Goal: Task Accomplishment & Management: Use online tool/utility

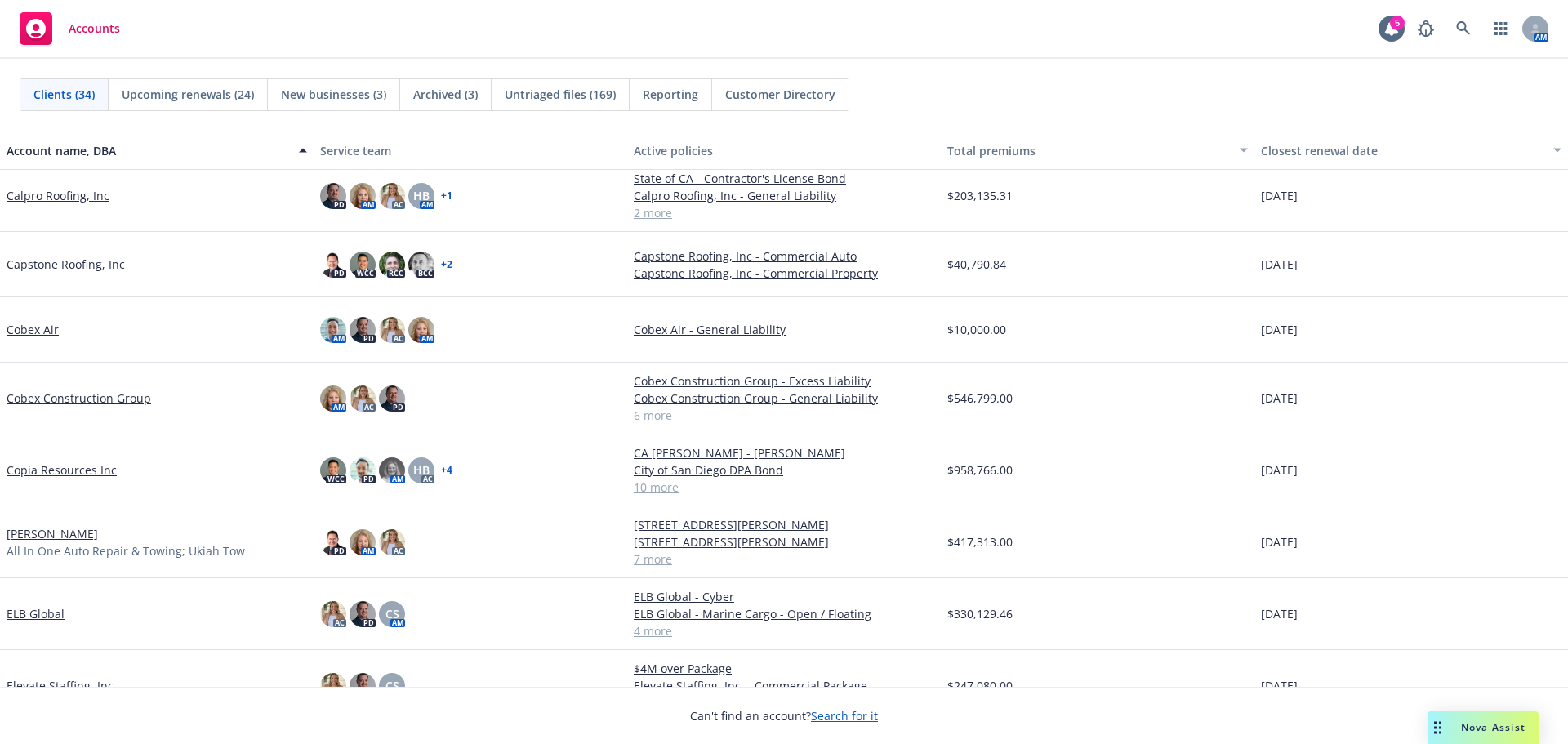
scroll to position [572, 0]
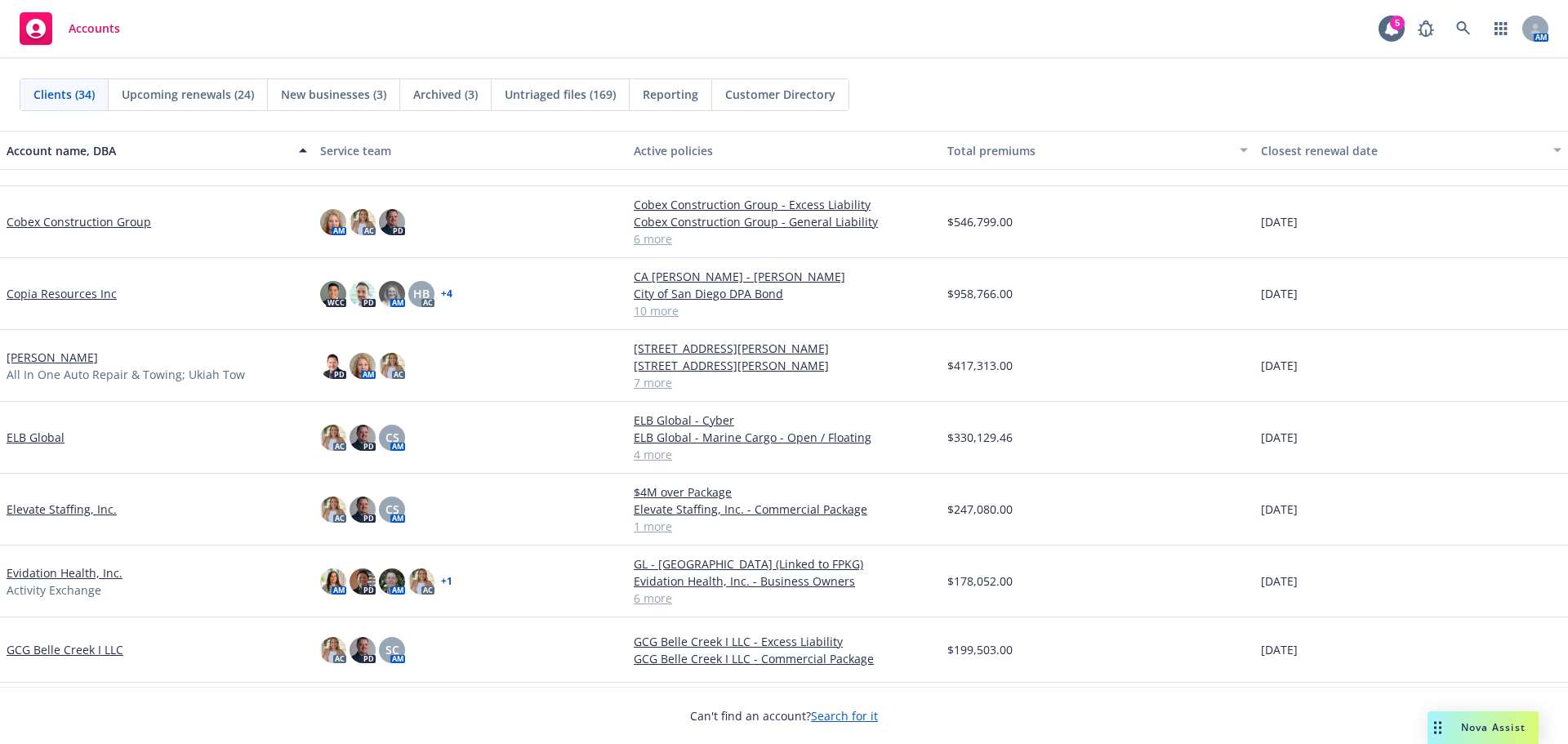
click at [98, 362] on link "[PERSON_NAME]" at bounding box center [52, 357] width 91 height 17
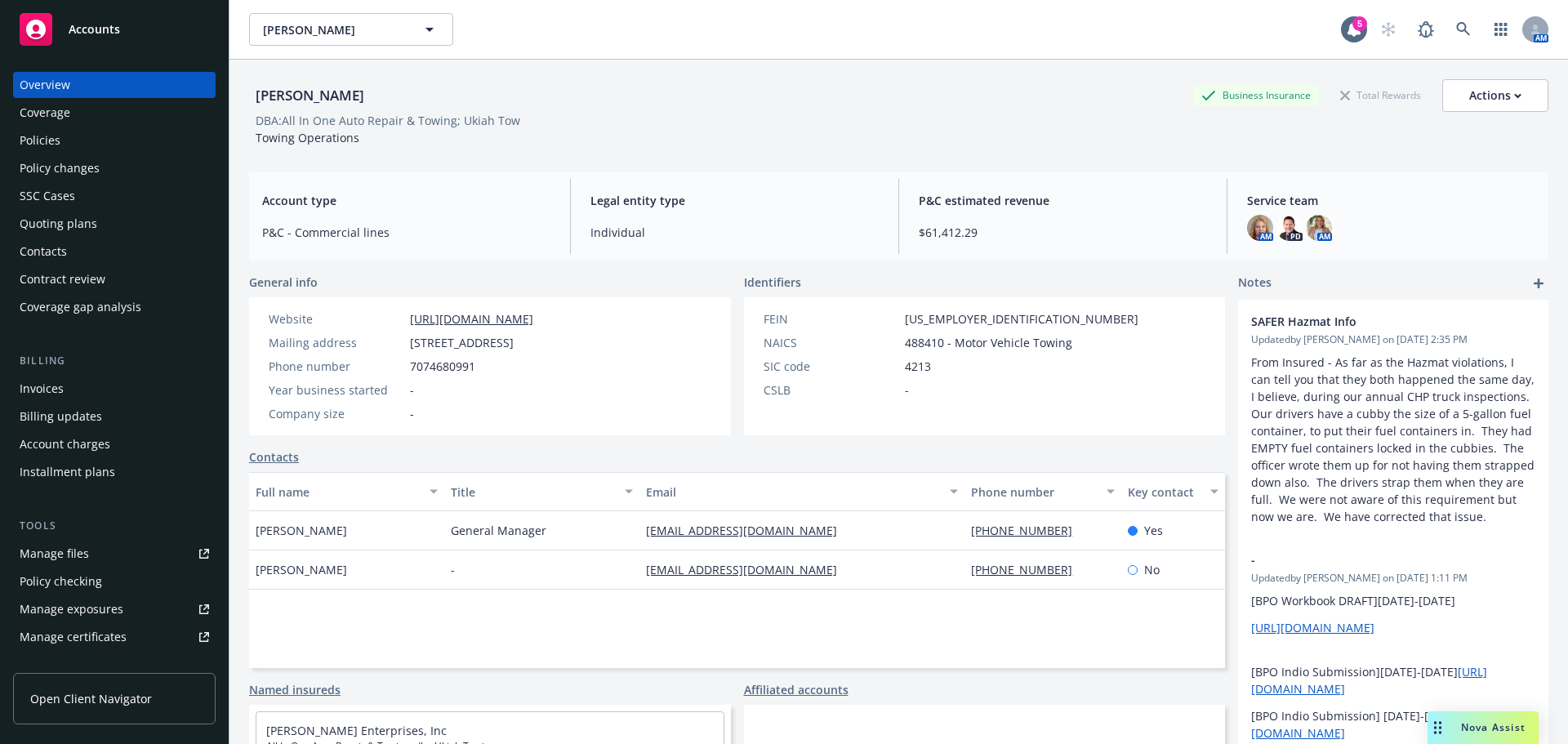
click at [139, 29] on div "Accounts" at bounding box center [114, 29] width 189 height 33
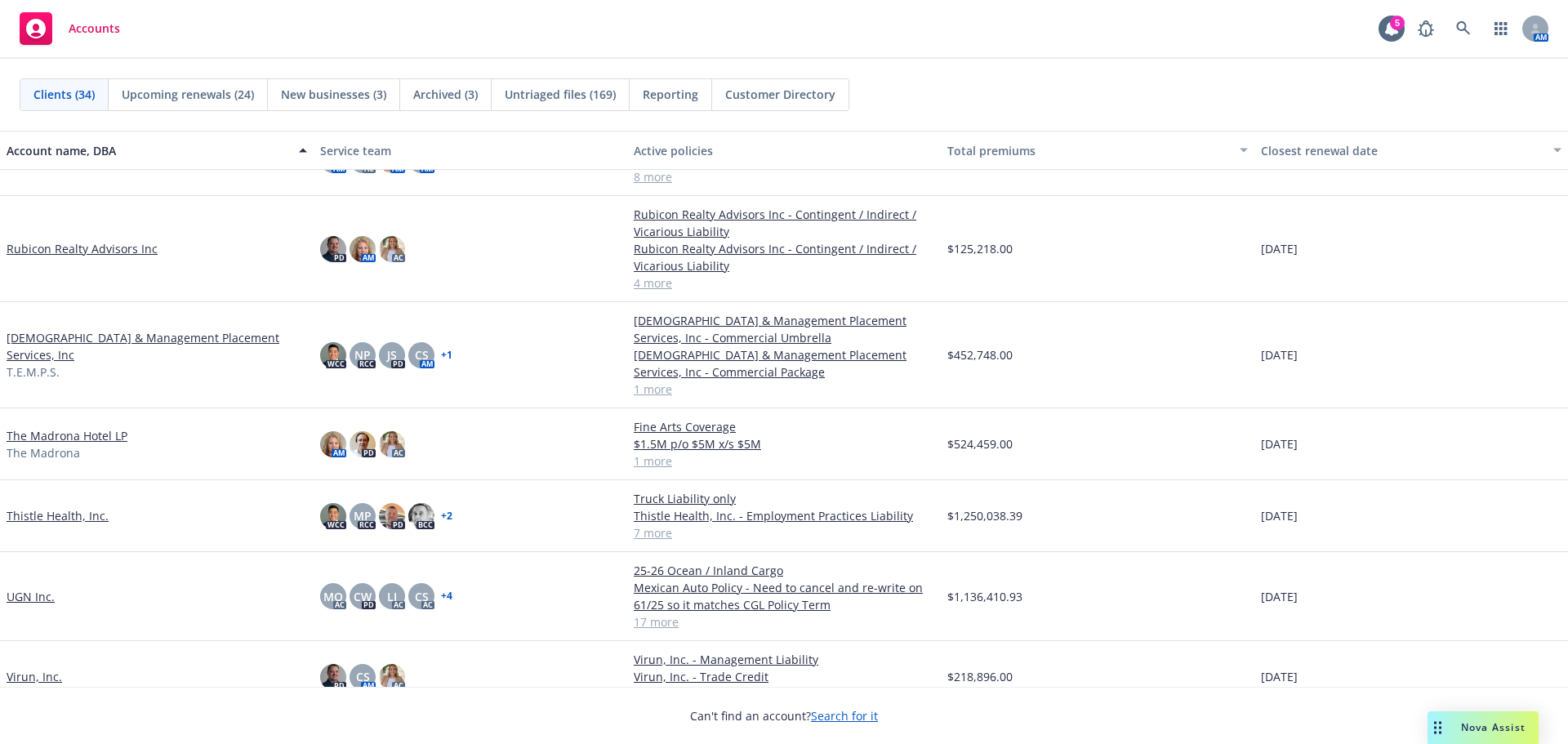
scroll to position [1835, 0]
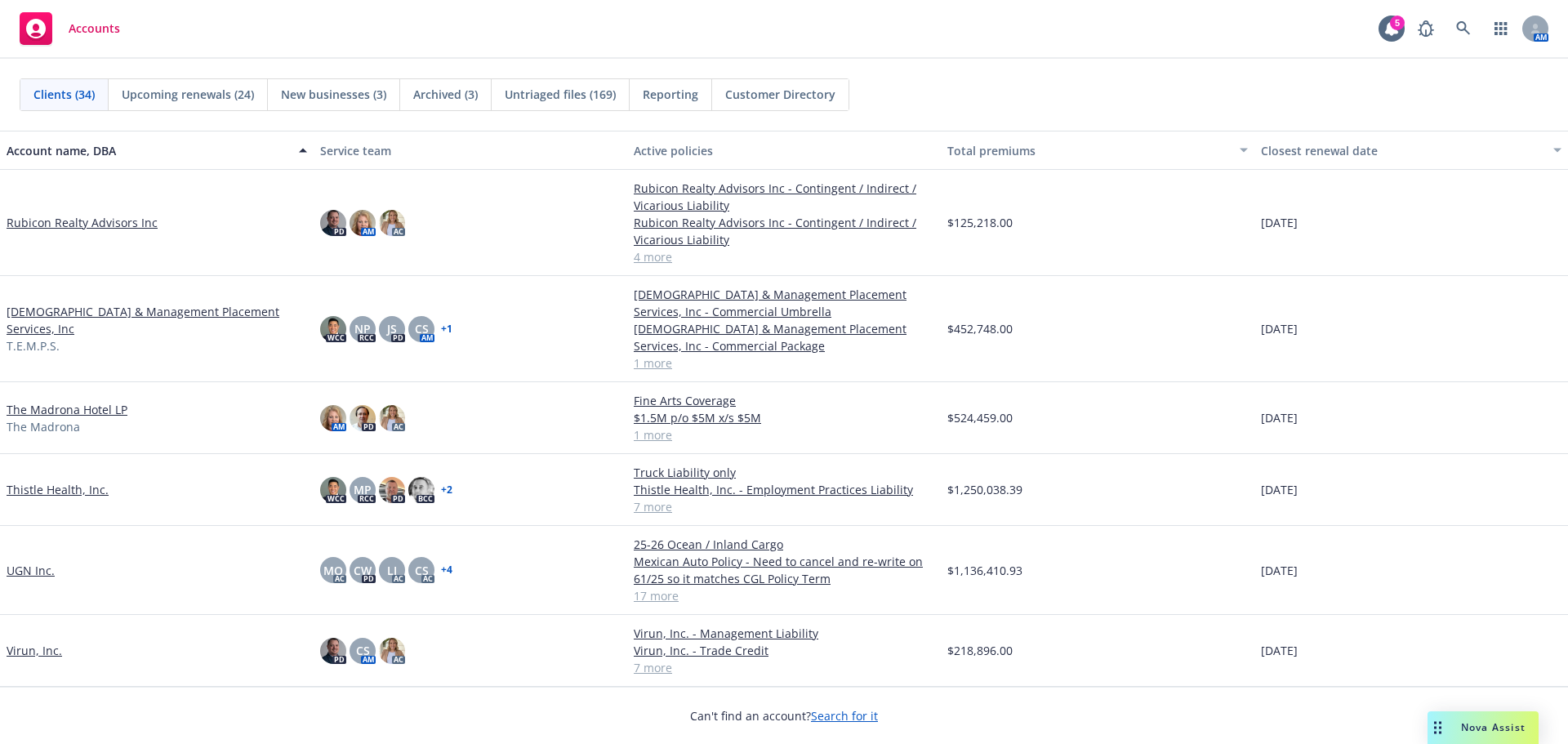
click at [52, 657] on link "Virun, Inc." at bounding box center [34, 650] width 55 height 17
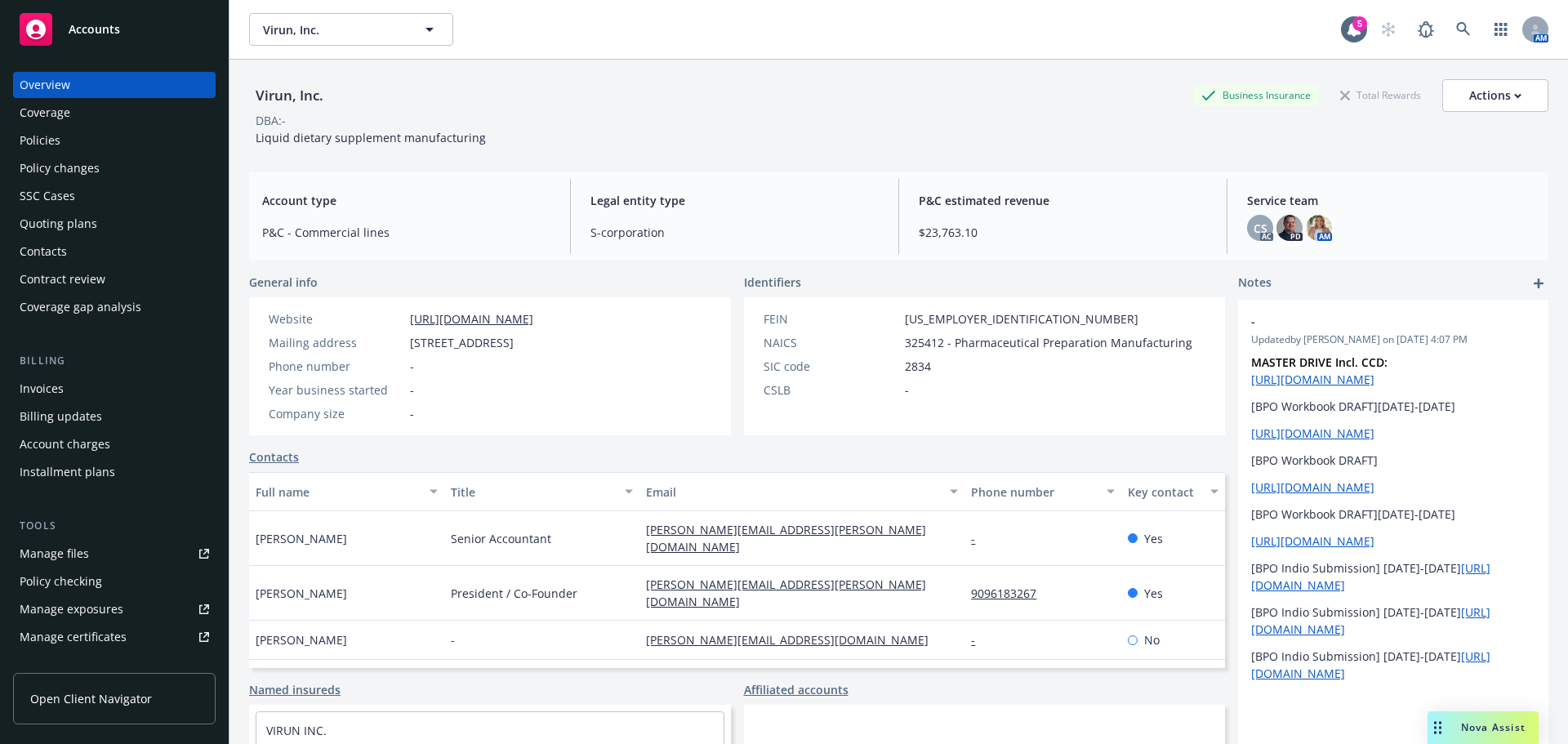
click at [136, 125] on div "Coverage" at bounding box center [114, 112] width 189 height 26
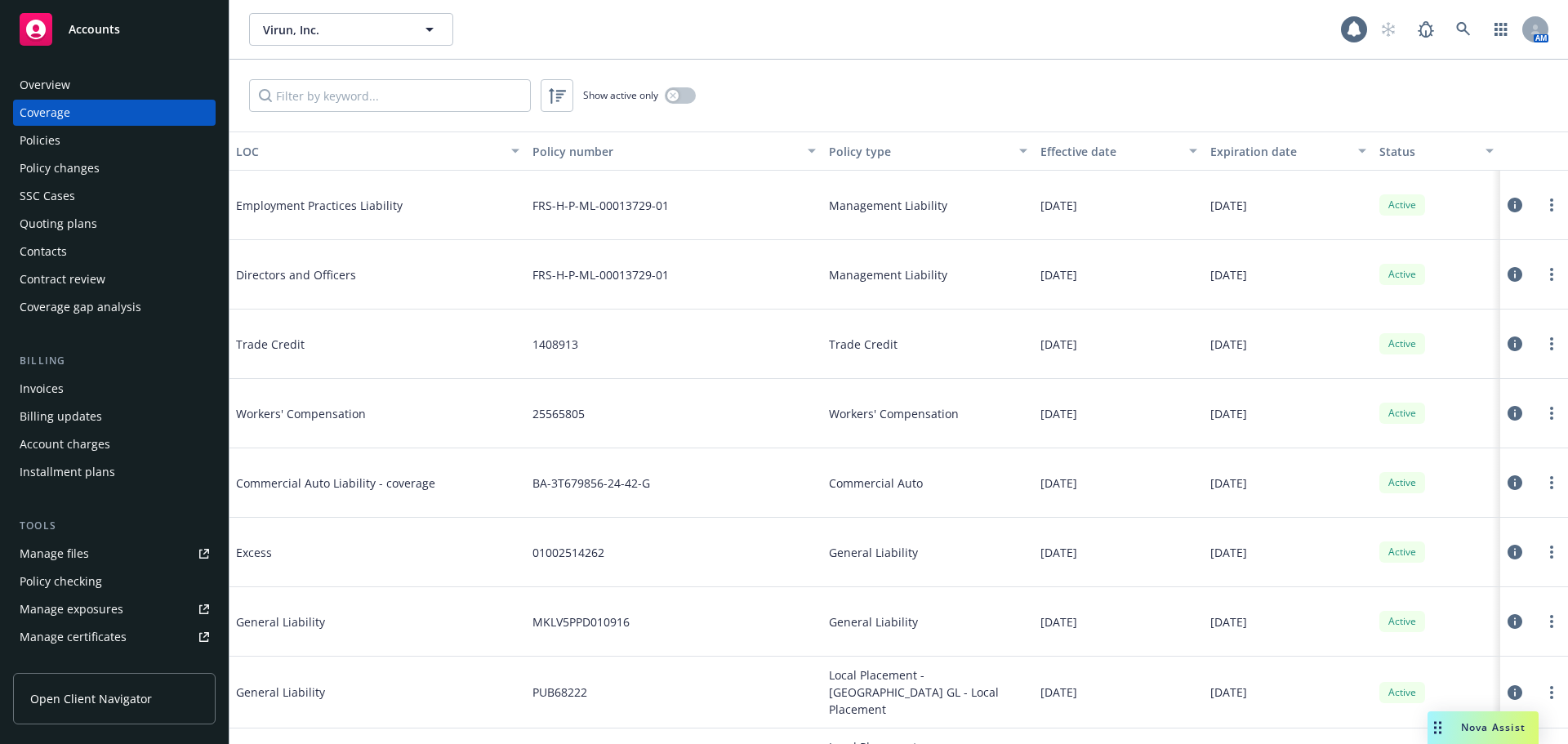
click at [124, 144] on div "Policies" at bounding box center [114, 140] width 189 height 26
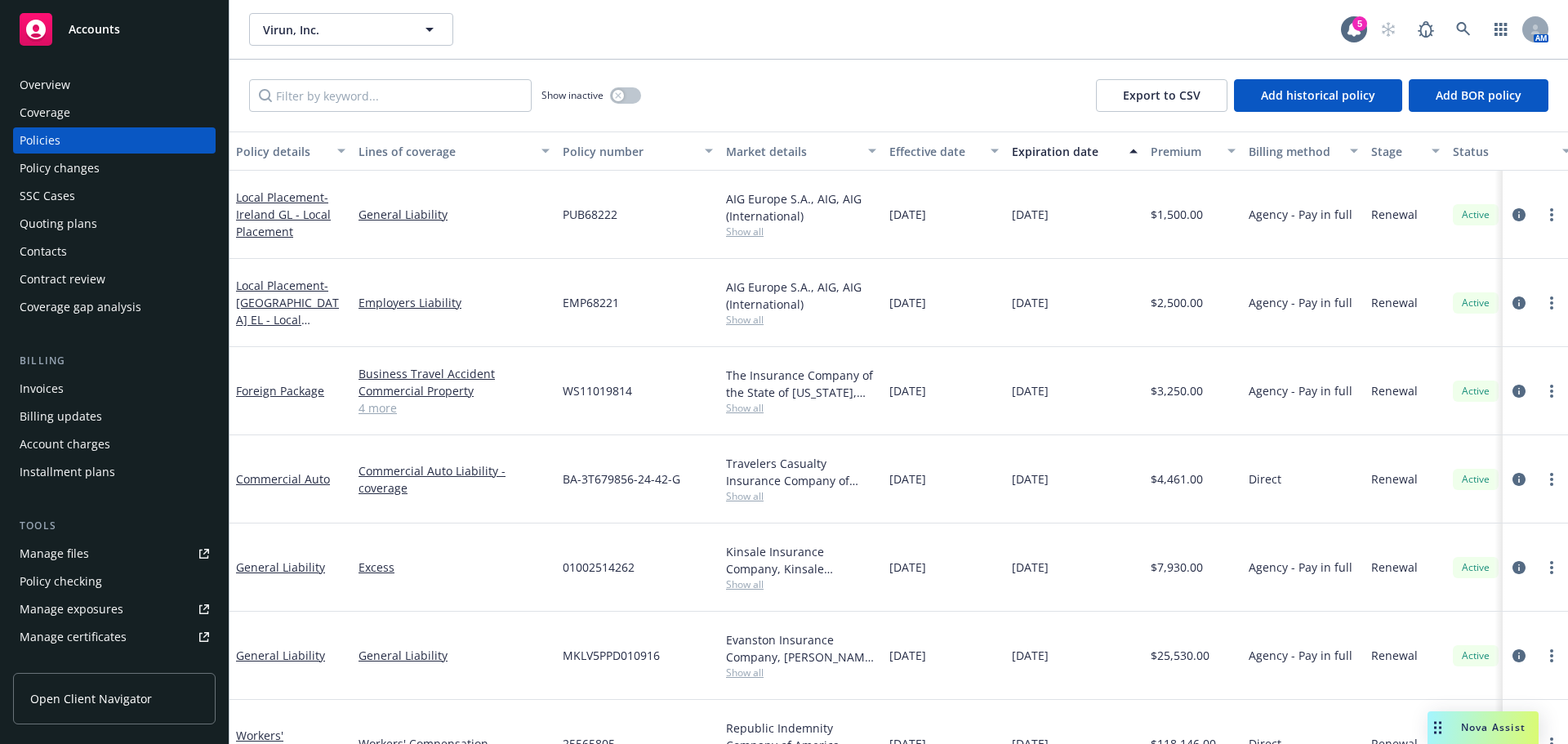
click at [937, 152] on div "Effective date" at bounding box center [935, 151] width 91 height 17
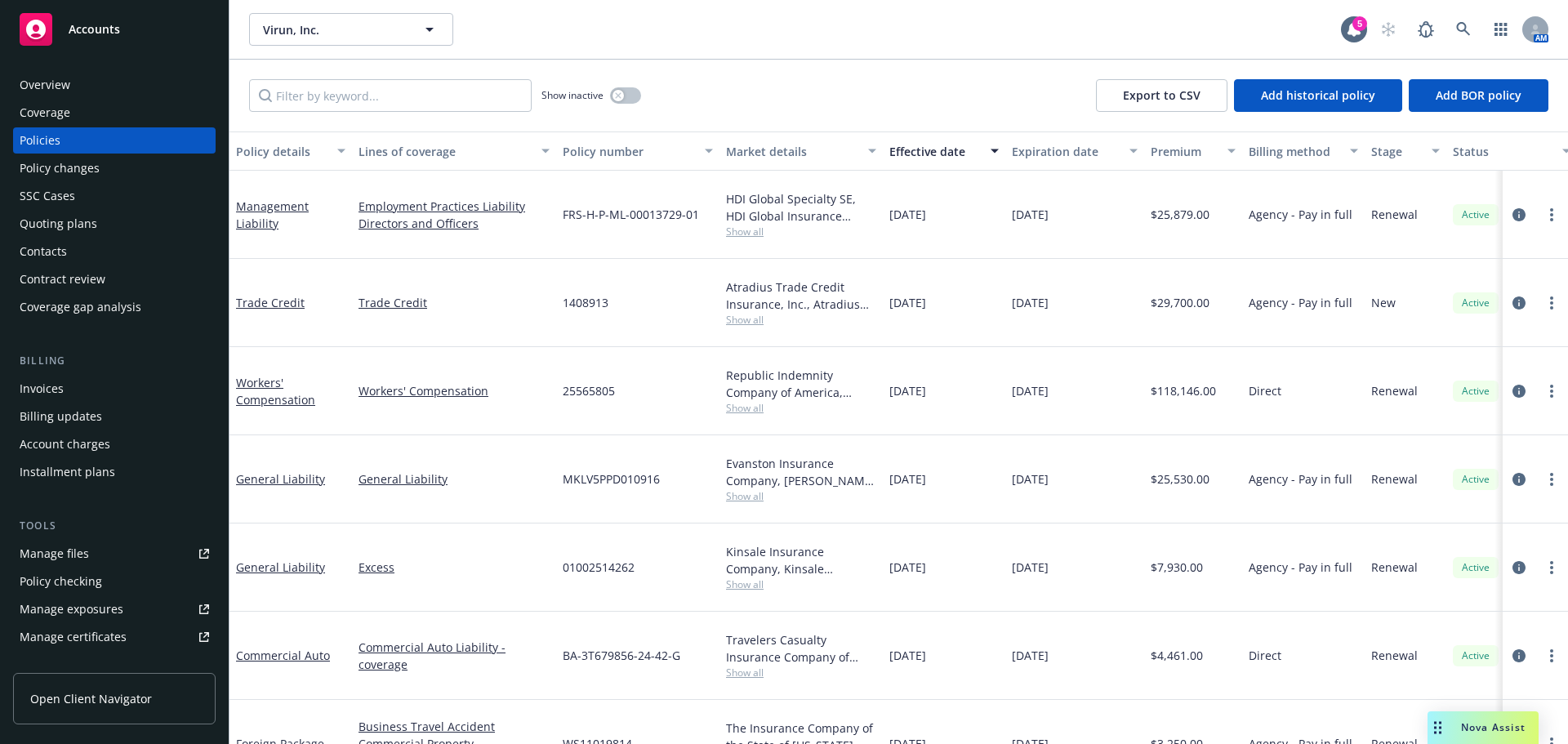
click at [622, 80] on div "Show inactive" at bounding box center [591, 95] width 100 height 33
click at [621, 90] on div "button" at bounding box center [619, 95] width 12 height 12
click at [934, 161] on button "Effective date" at bounding box center [944, 151] width 122 height 39
click at [936, 151] on div "Effective date" at bounding box center [935, 151] width 91 height 17
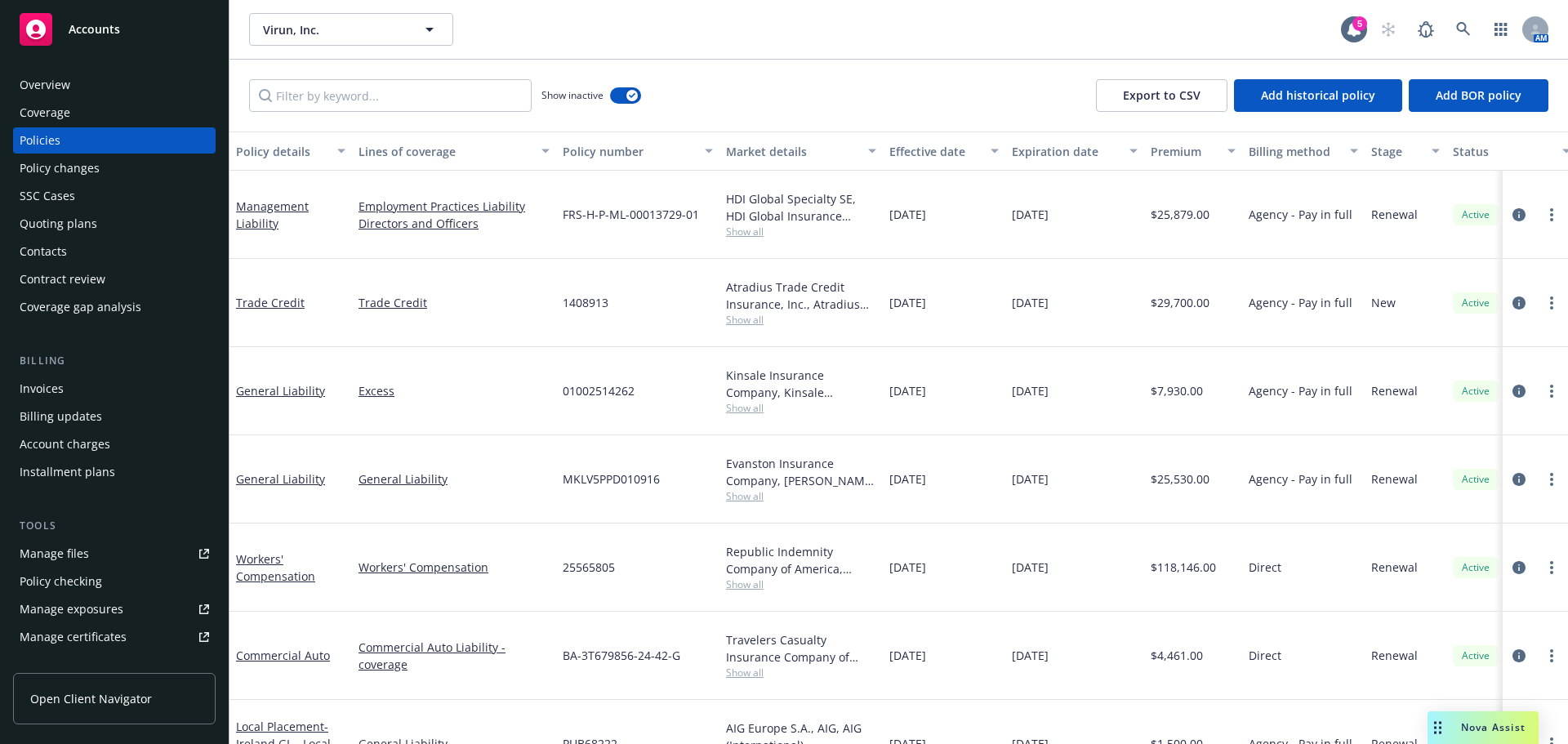
click at [936, 151] on div "Effective date" at bounding box center [935, 151] width 91 height 17
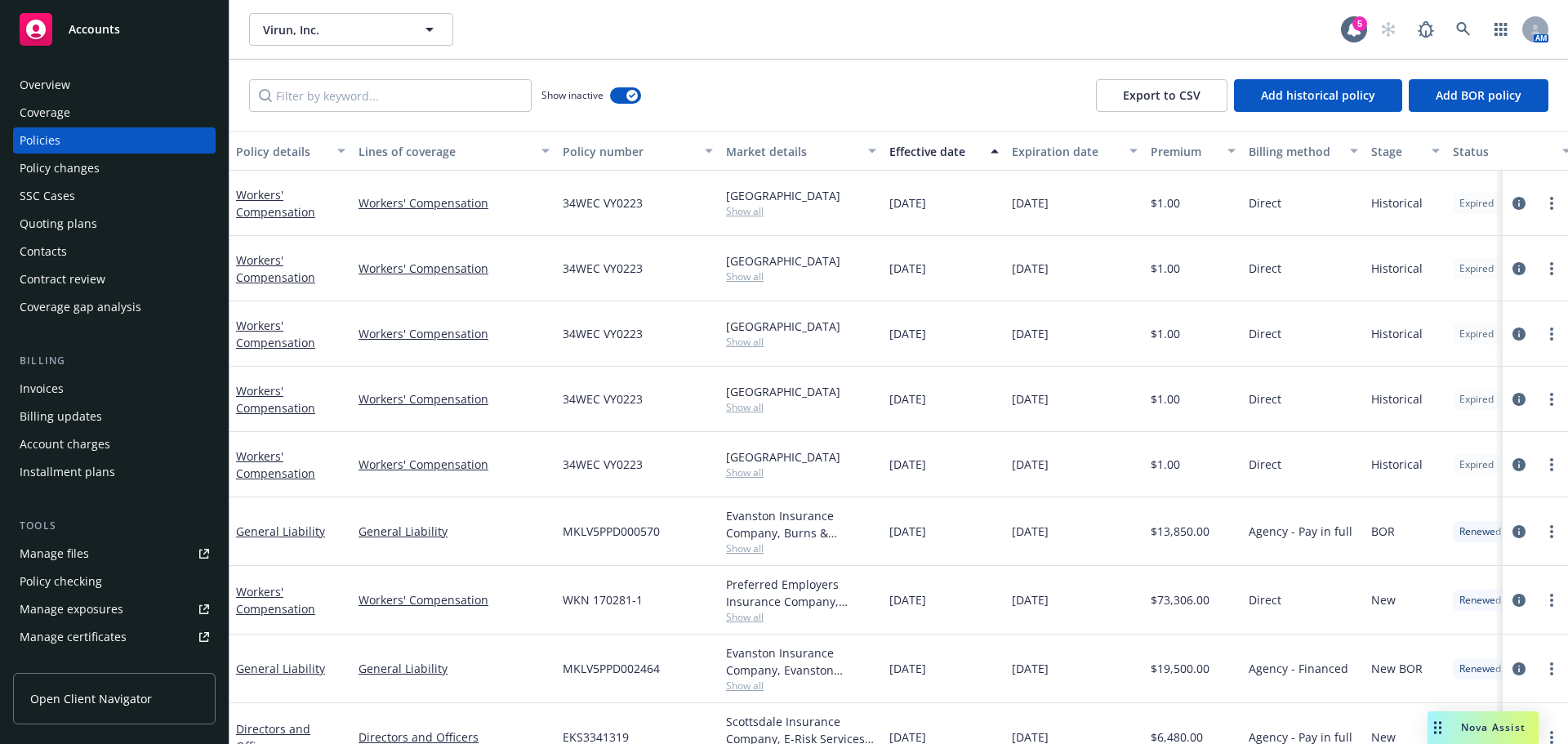
click at [936, 151] on div "Effective date" at bounding box center [935, 151] width 91 height 17
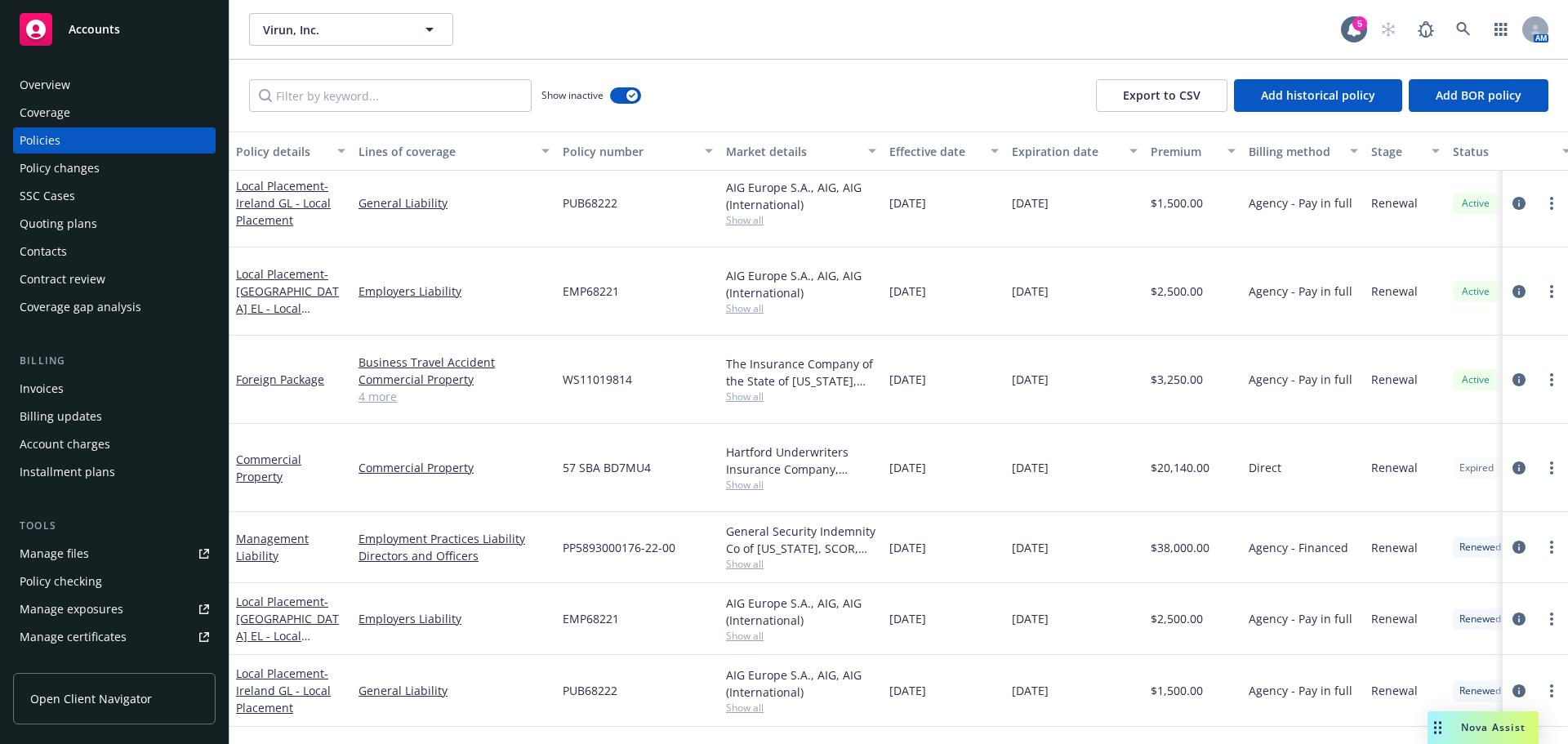
scroll to position [408, 0]
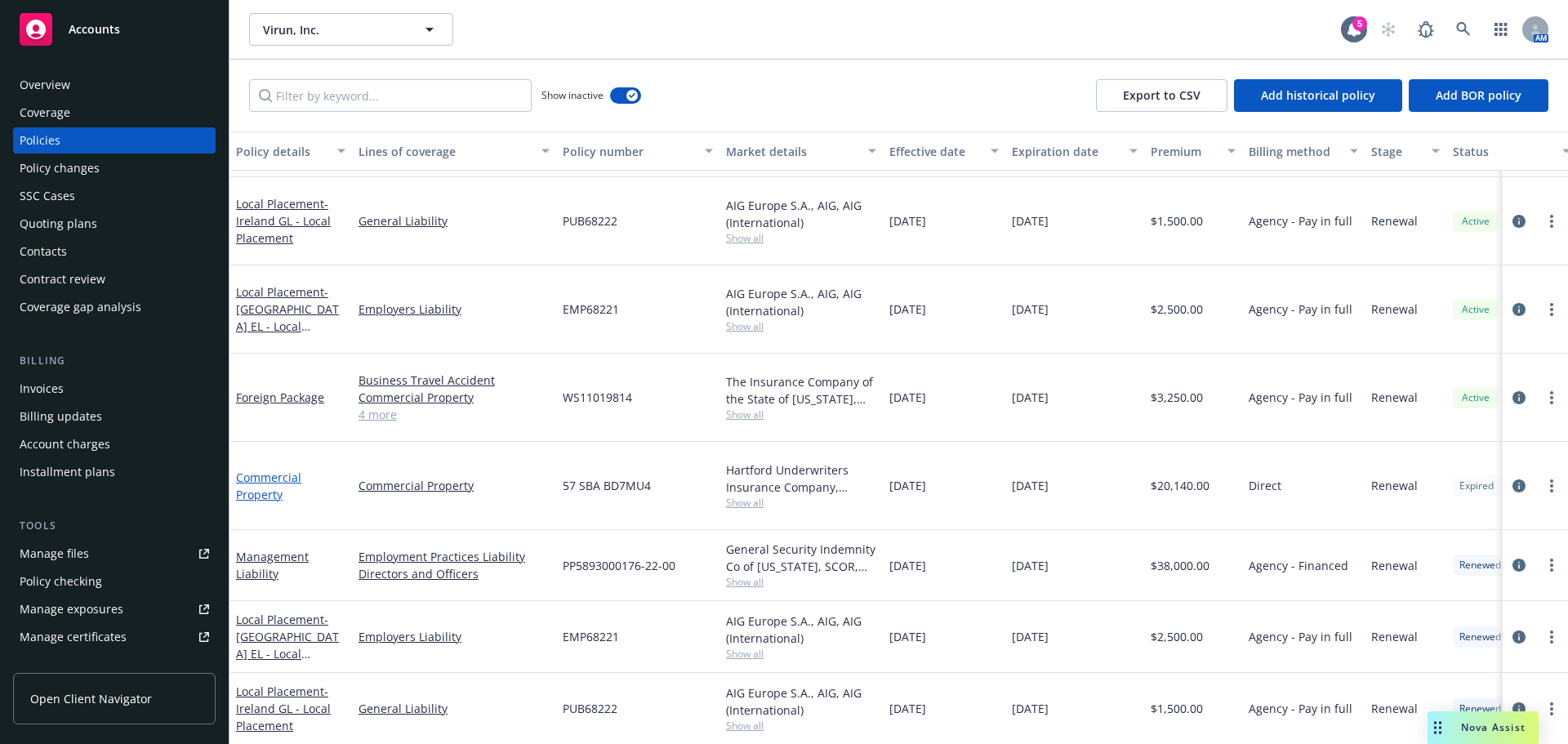
click at [252, 469] on link "Commercial Property" at bounding box center [269, 485] width 65 height 33
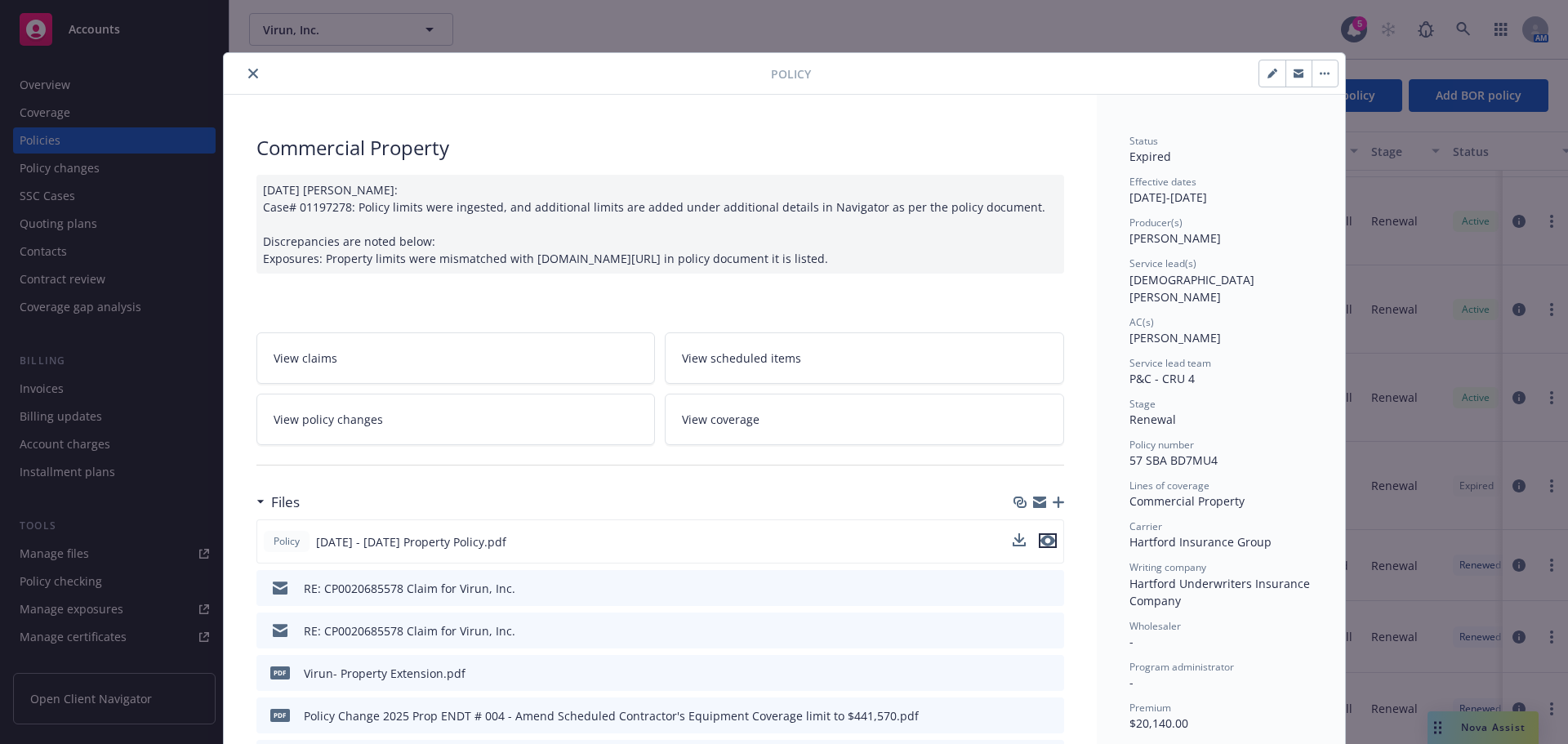
click at [1042, 537] on icon "preview file" at bounding box center [1048, 541] width 15 height 12
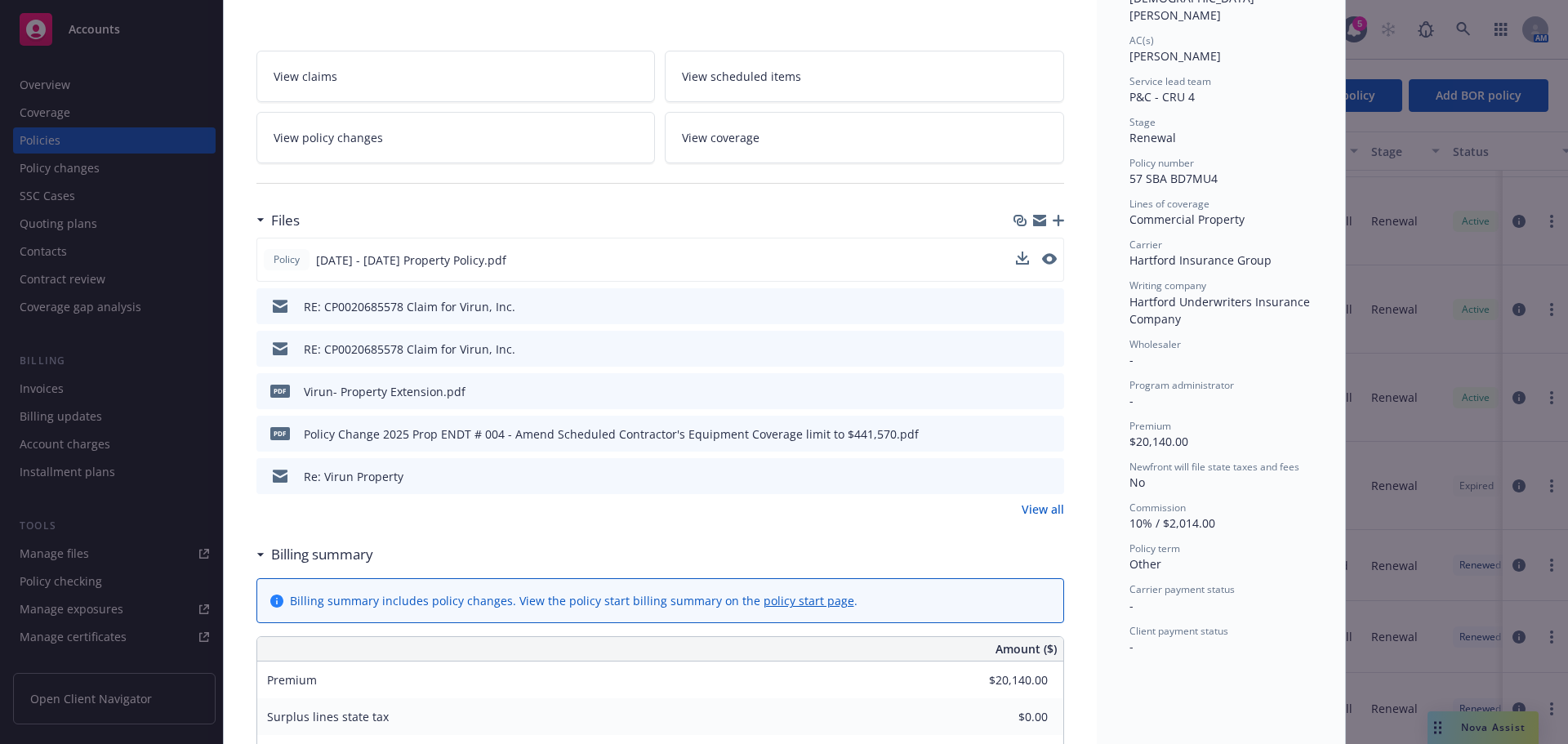
scroll to position [326, 0]
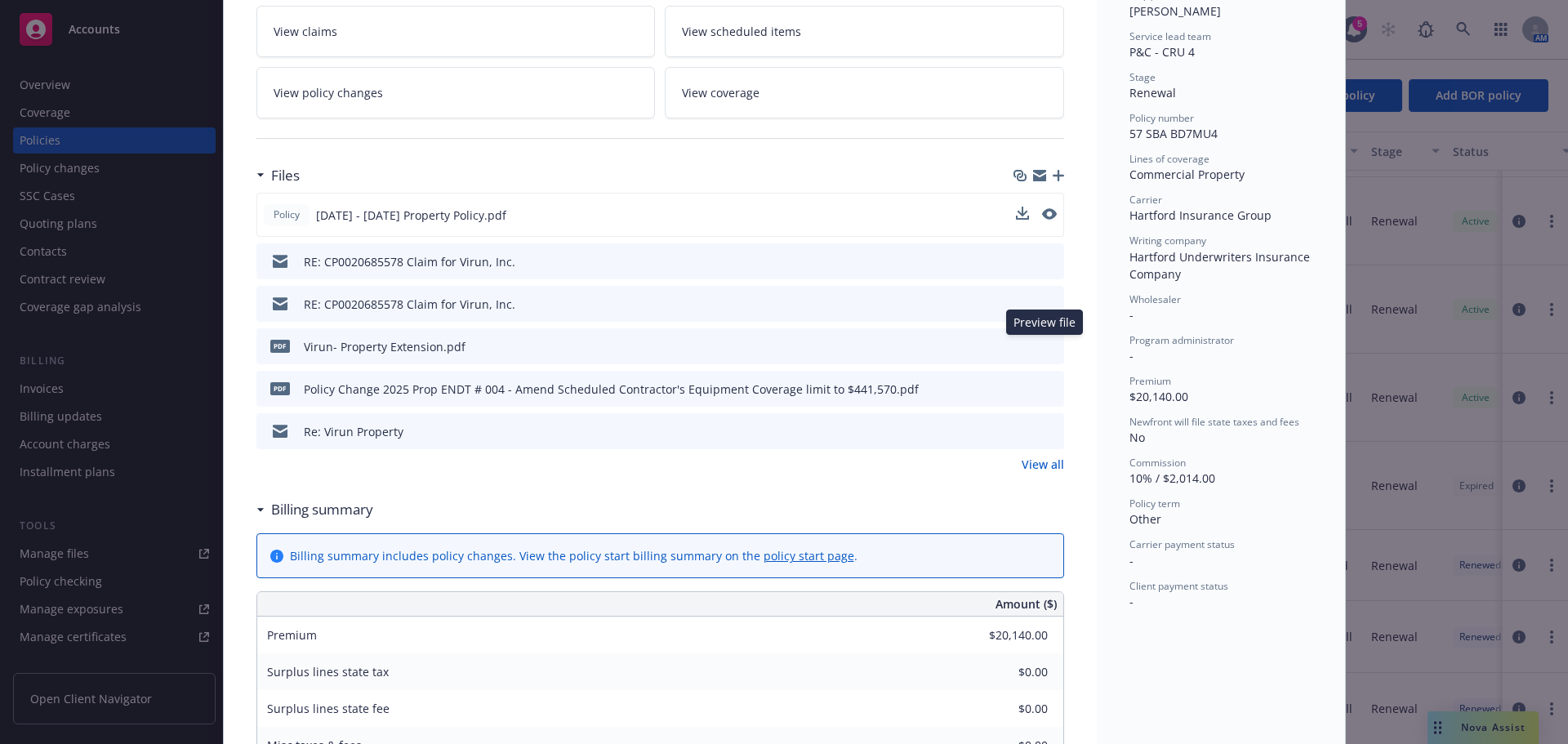
click at [1042, 345] on icon "preview file" at bounding box center [1049, 346] width 15 height 12
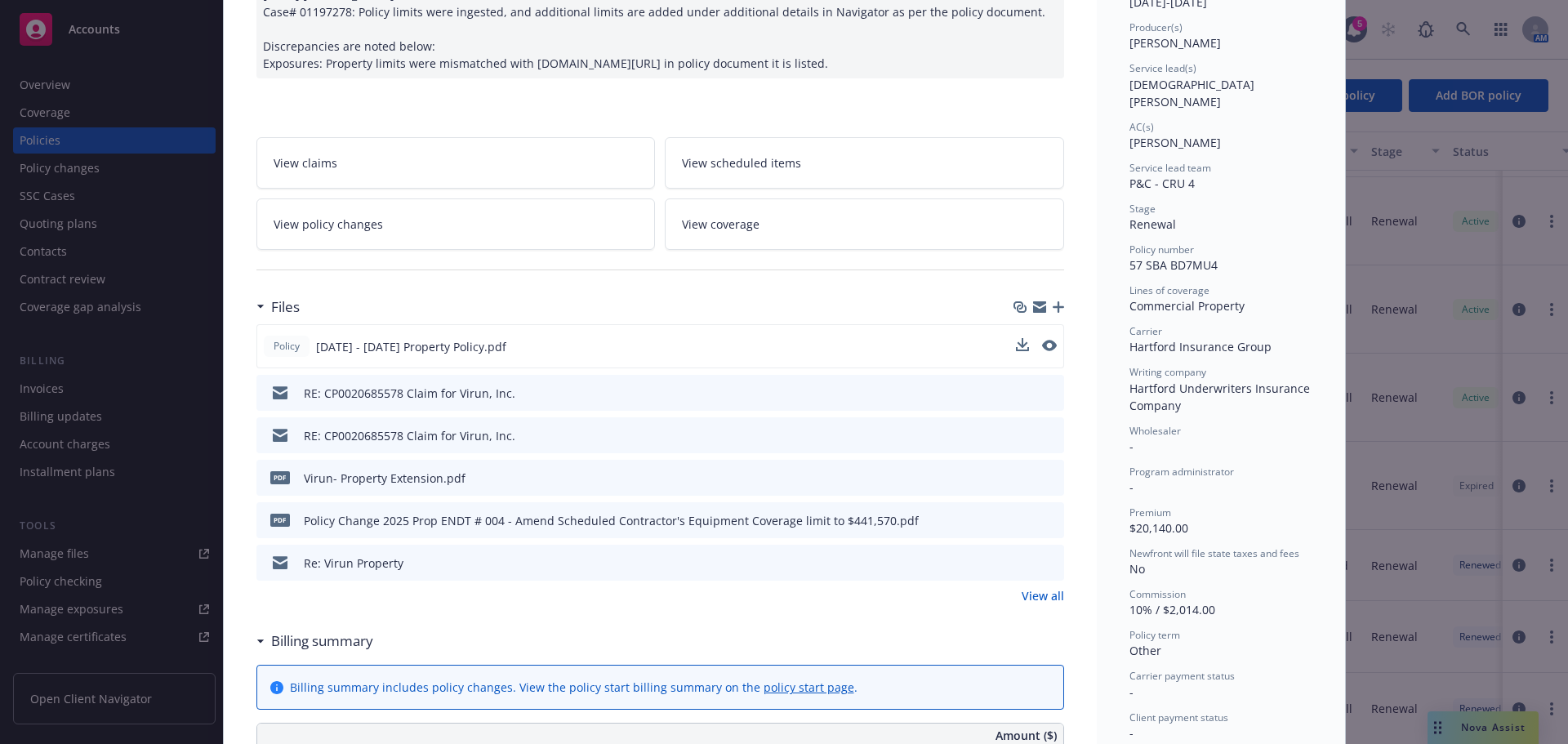
scroll to position [0, 0]
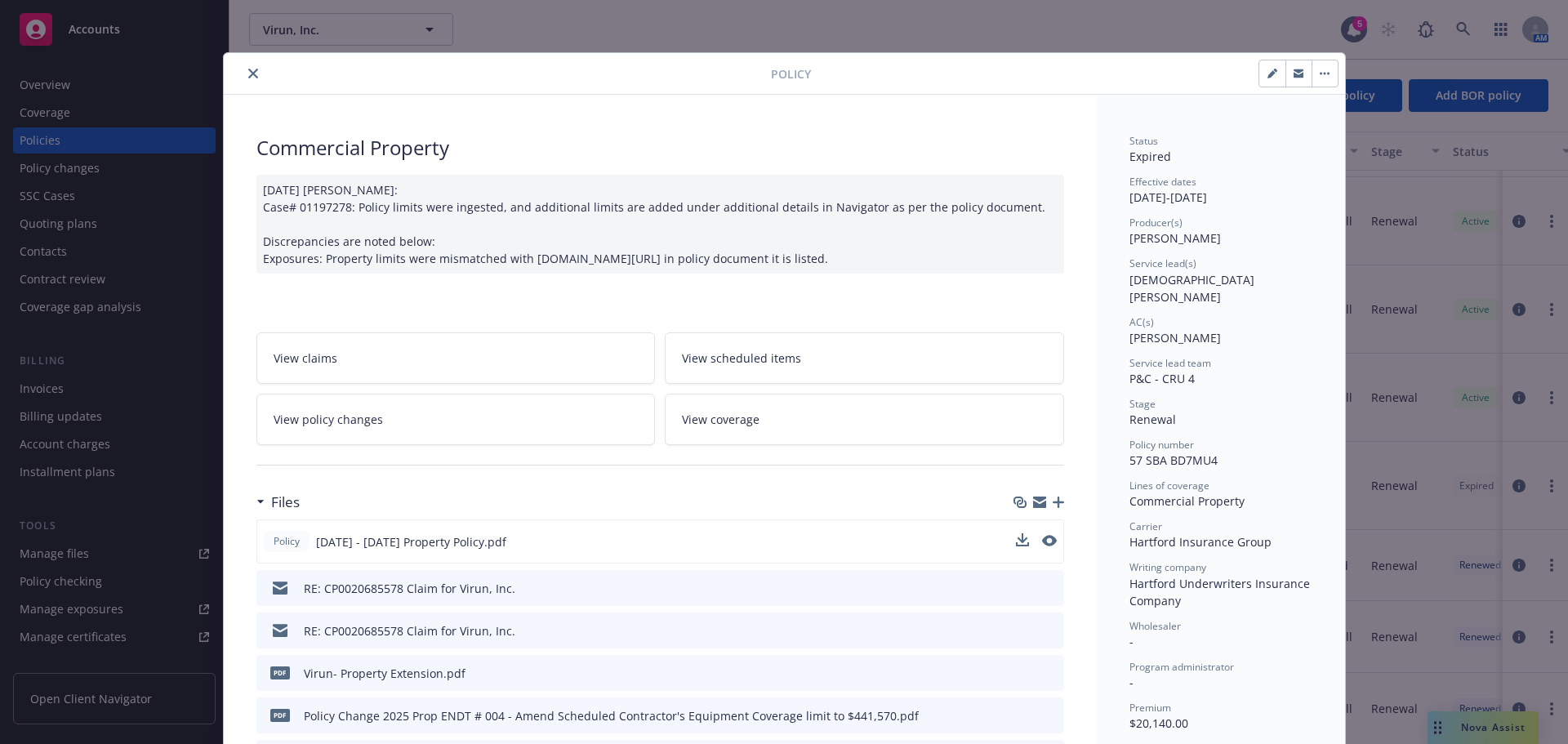
click at [249, 69] on icon "close" at bounding box center [254, 74] width 10 height 10
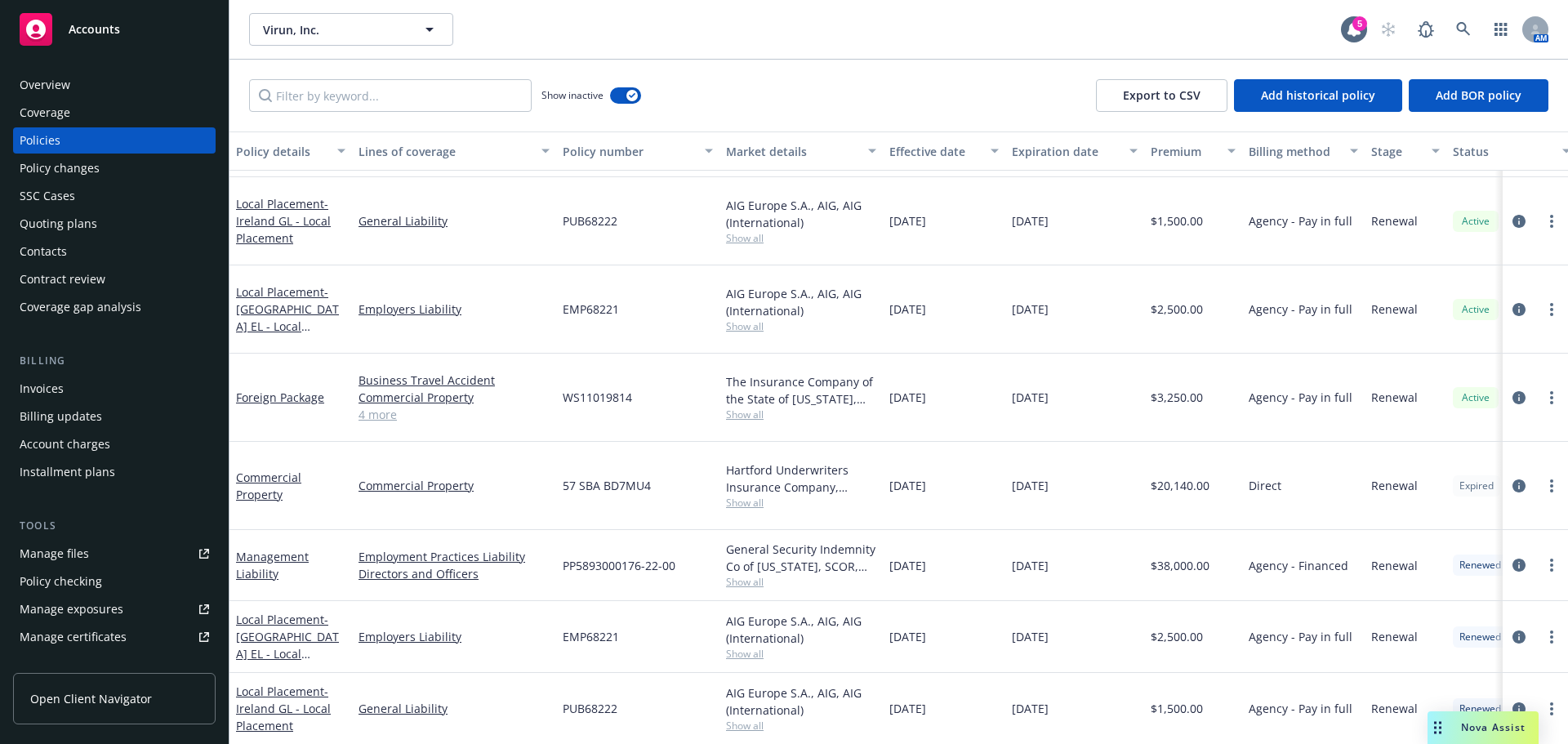
click at [92, 166] on div "Policy changes" at bounding box center [59, 167] width 80 height 26
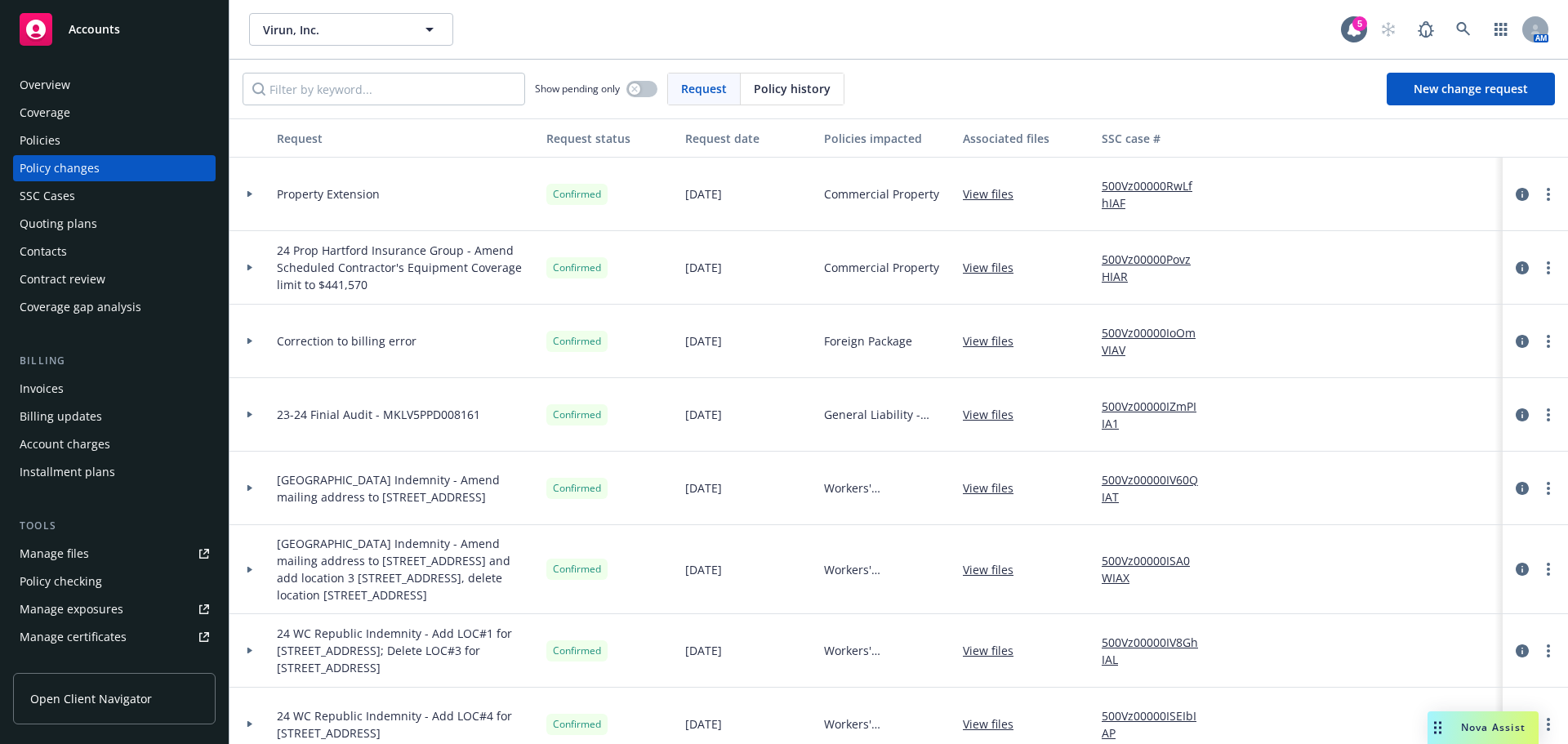
click at [106, 223] on div "Quoting plans" at bounding box center [114, 223] width 189 height 26
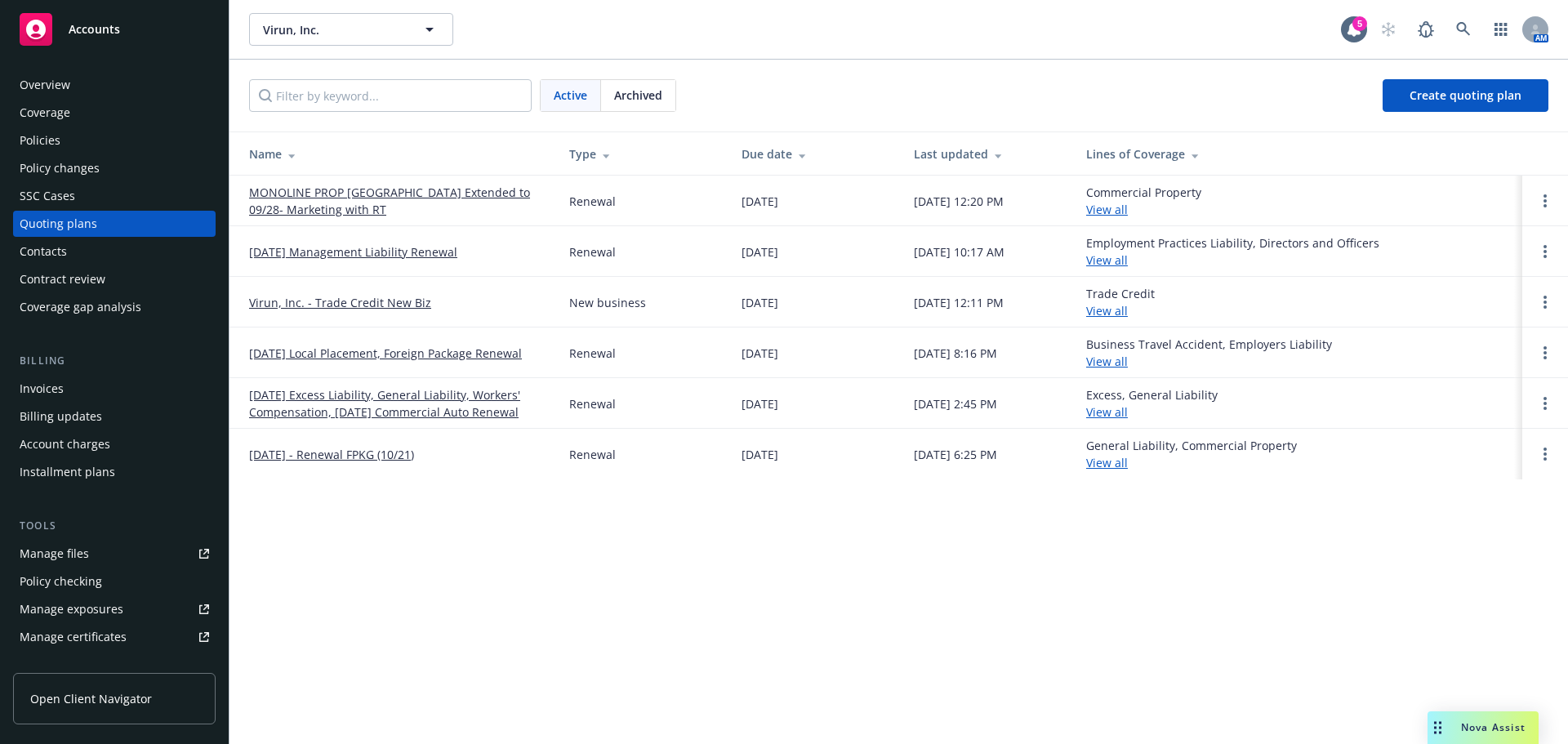
click at [397, 188] on link "MONOLINE PROP Hartford Extended to 09/28- Marketing with RT" at bounding box center [396, 201] width 294 height 34
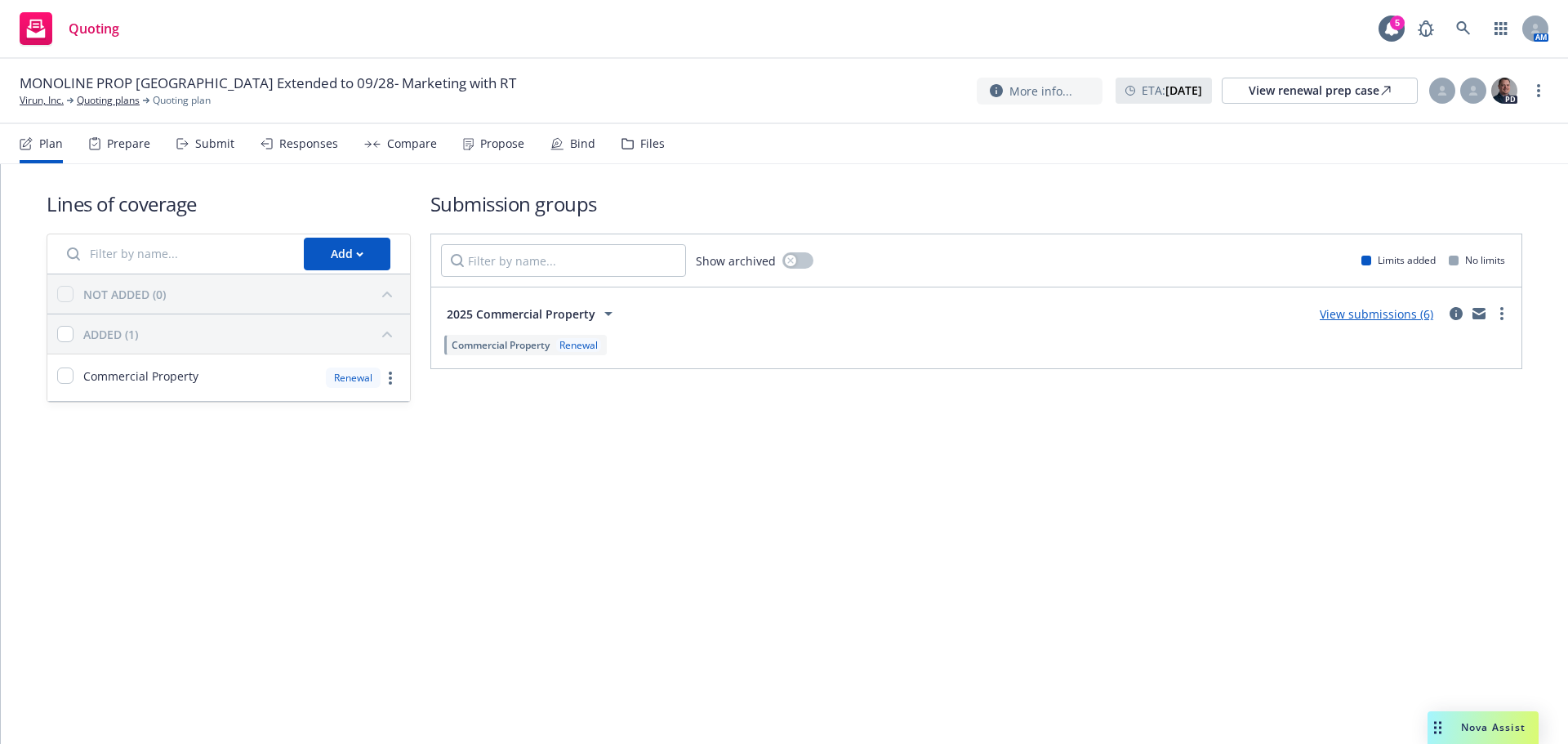
click at [594, 145] on div "Plan Prepare Submit Responses Compare Propose Bind Files" at bounding box center [342, 143] width 645 height 39
click at [580, 144] on div "Bind" at bounding box center [583, 144] width 25 height 13
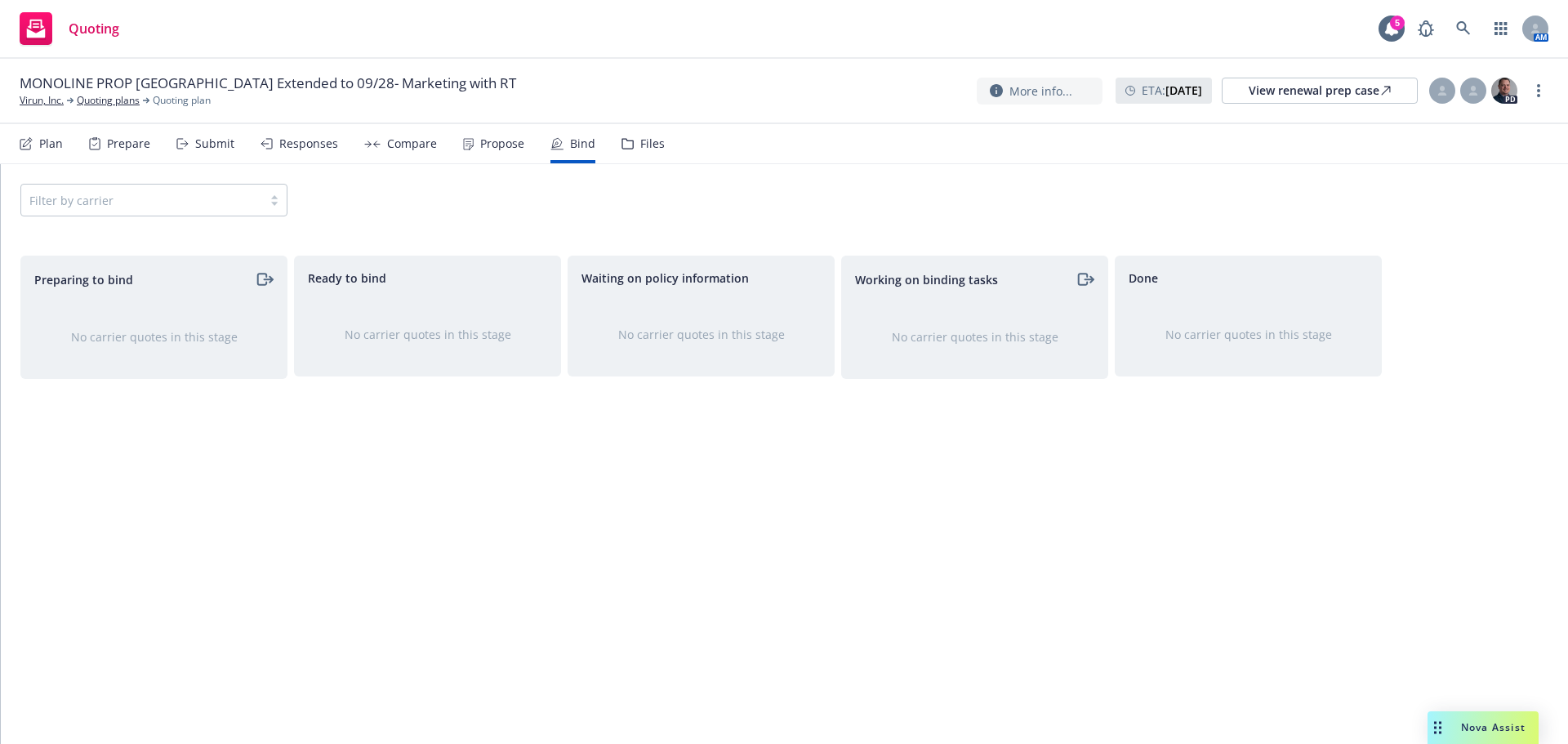
click at [38, 140] on div "Plan" at bounding box center [41, 143] width 44 height 39
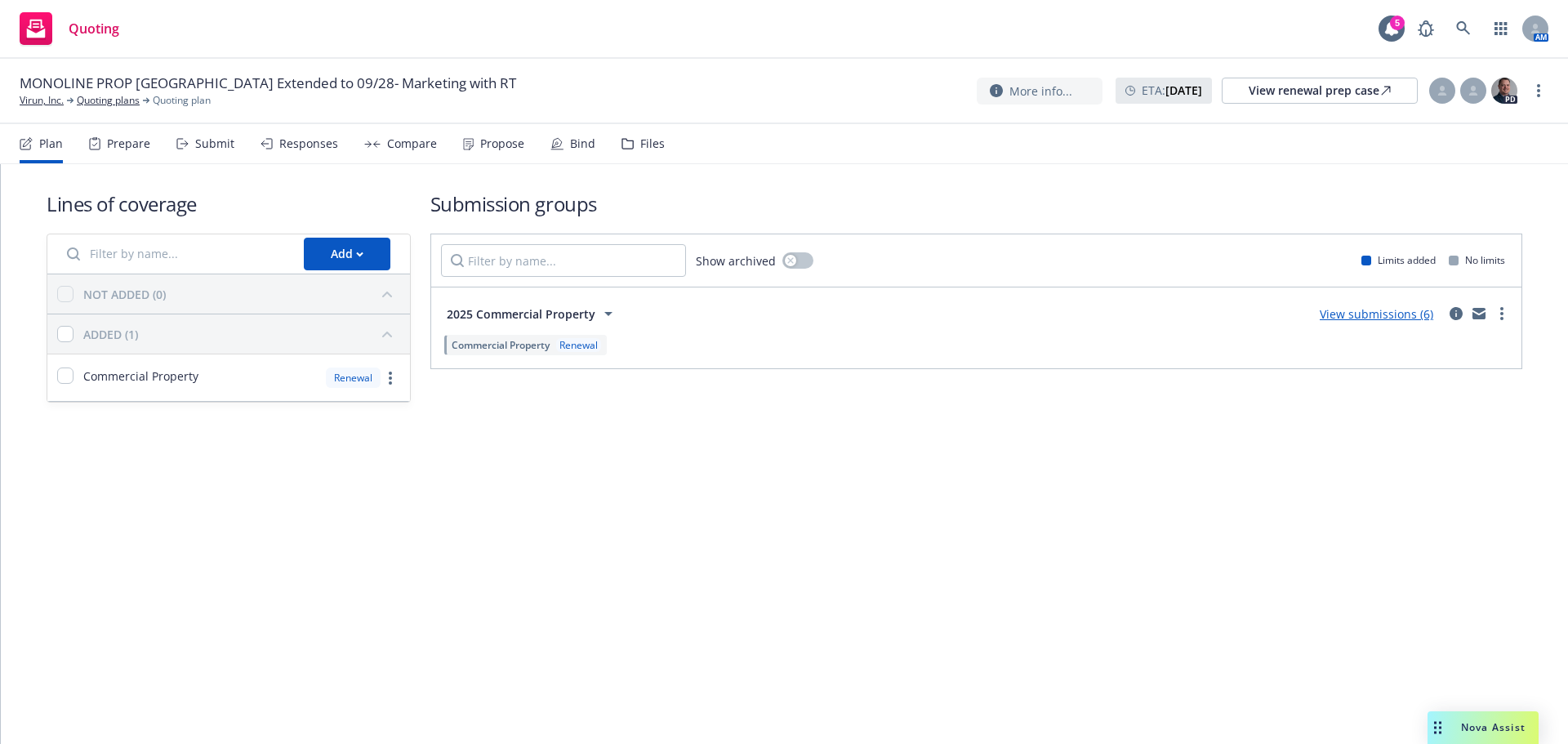
click at [532, 316] on span "2025 Commercial Property" at bounding box center [522, 314] width 149 height 17
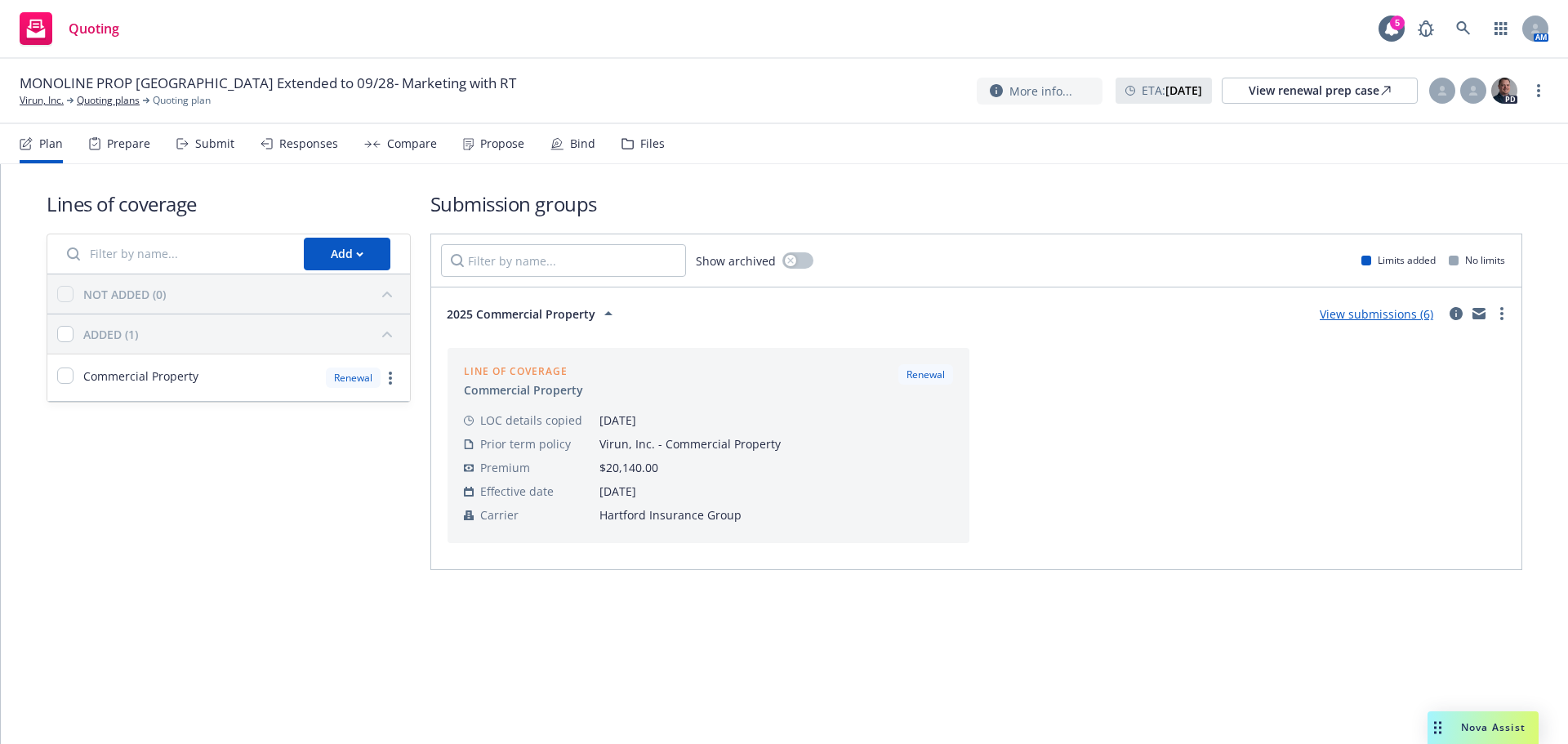
click at [135, 145] on div "Prepare" at bounding box center [129, 144] width 44 height 13
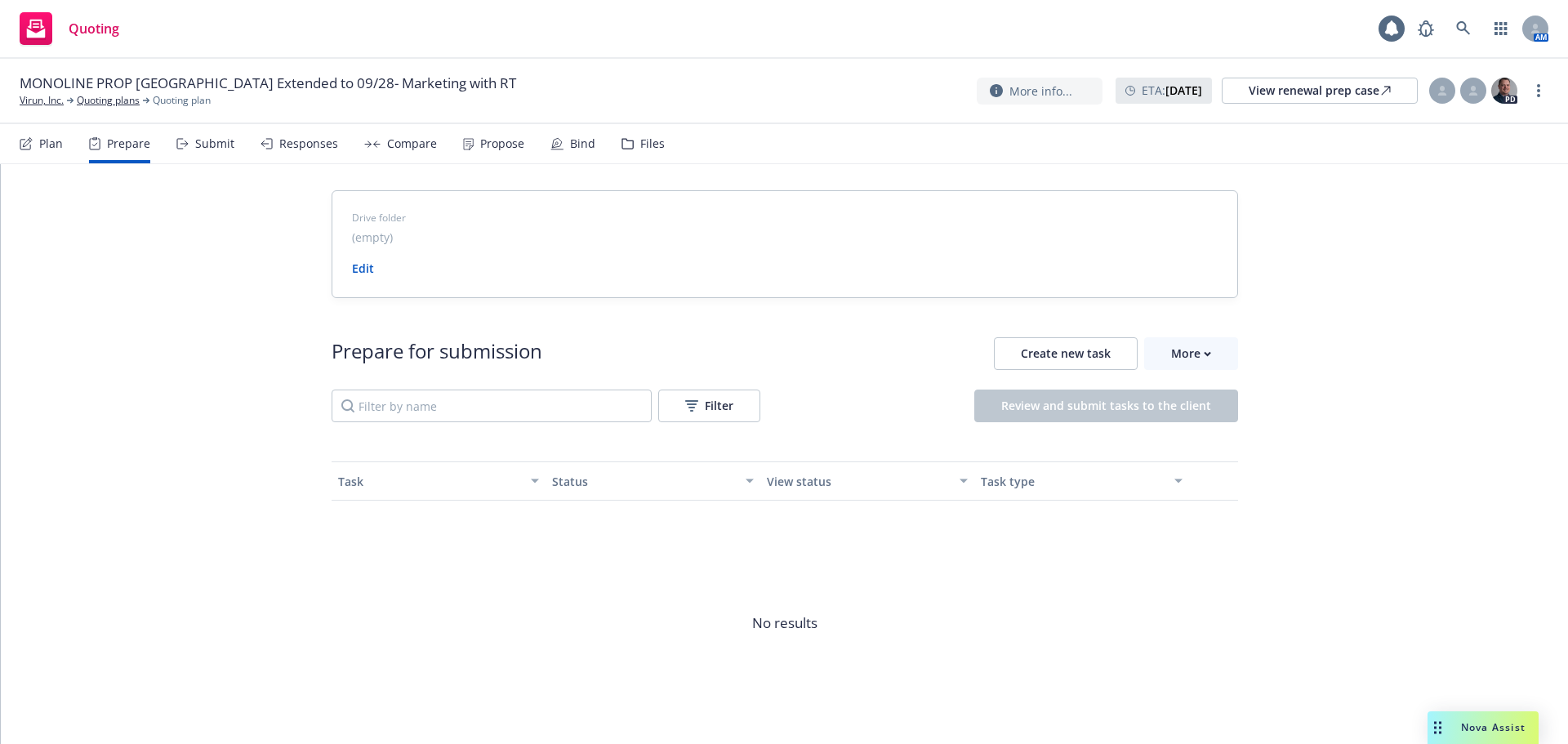
click at [217, 140] on div "Submit" at bounding box center [214, 144] width 39 height 13
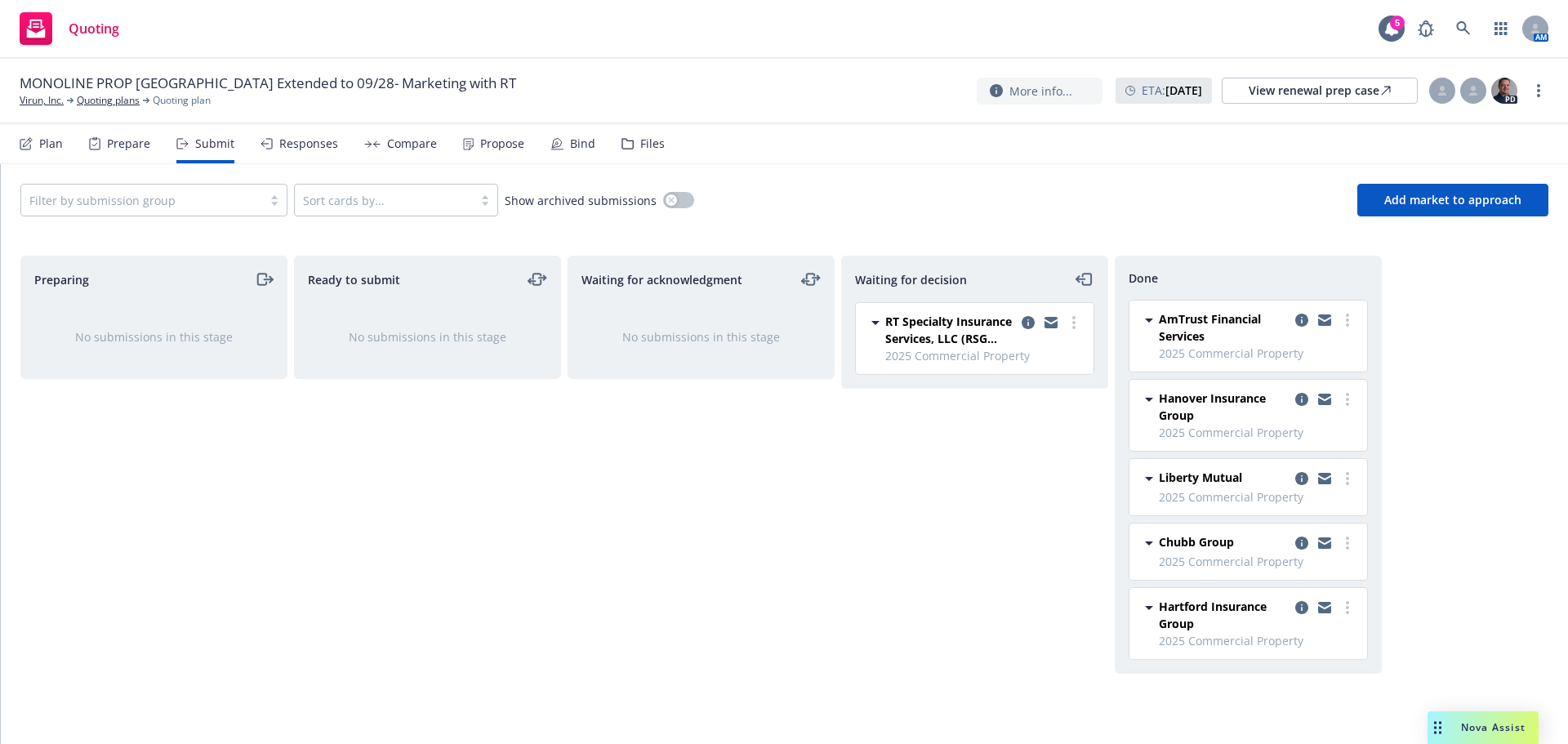
click at [650, 145] on div "Files" at bounding box center [652, 144] width 24 height 13
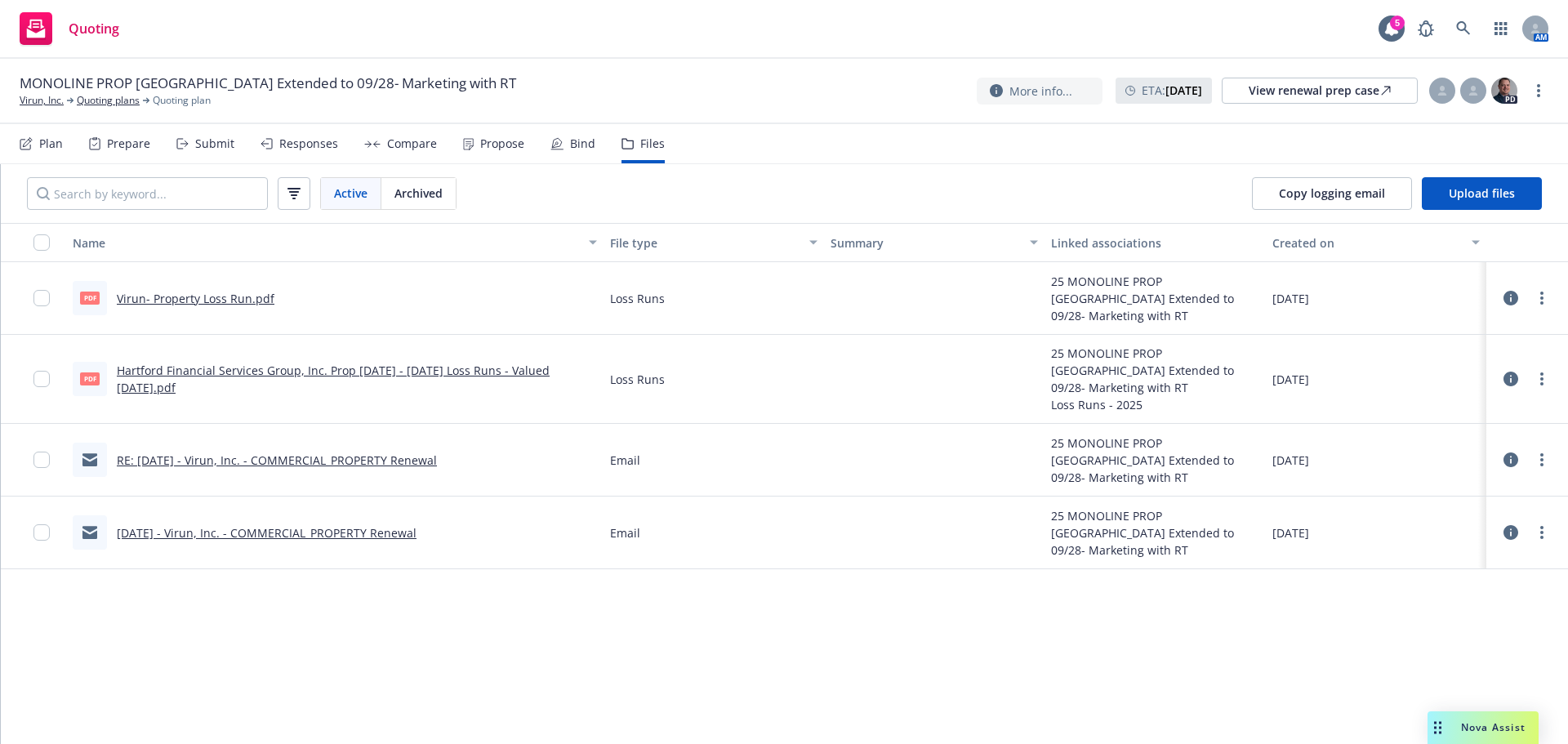
click at [57, 137] on div "Plan" at bounding box center [51, 144] width 23 height 13
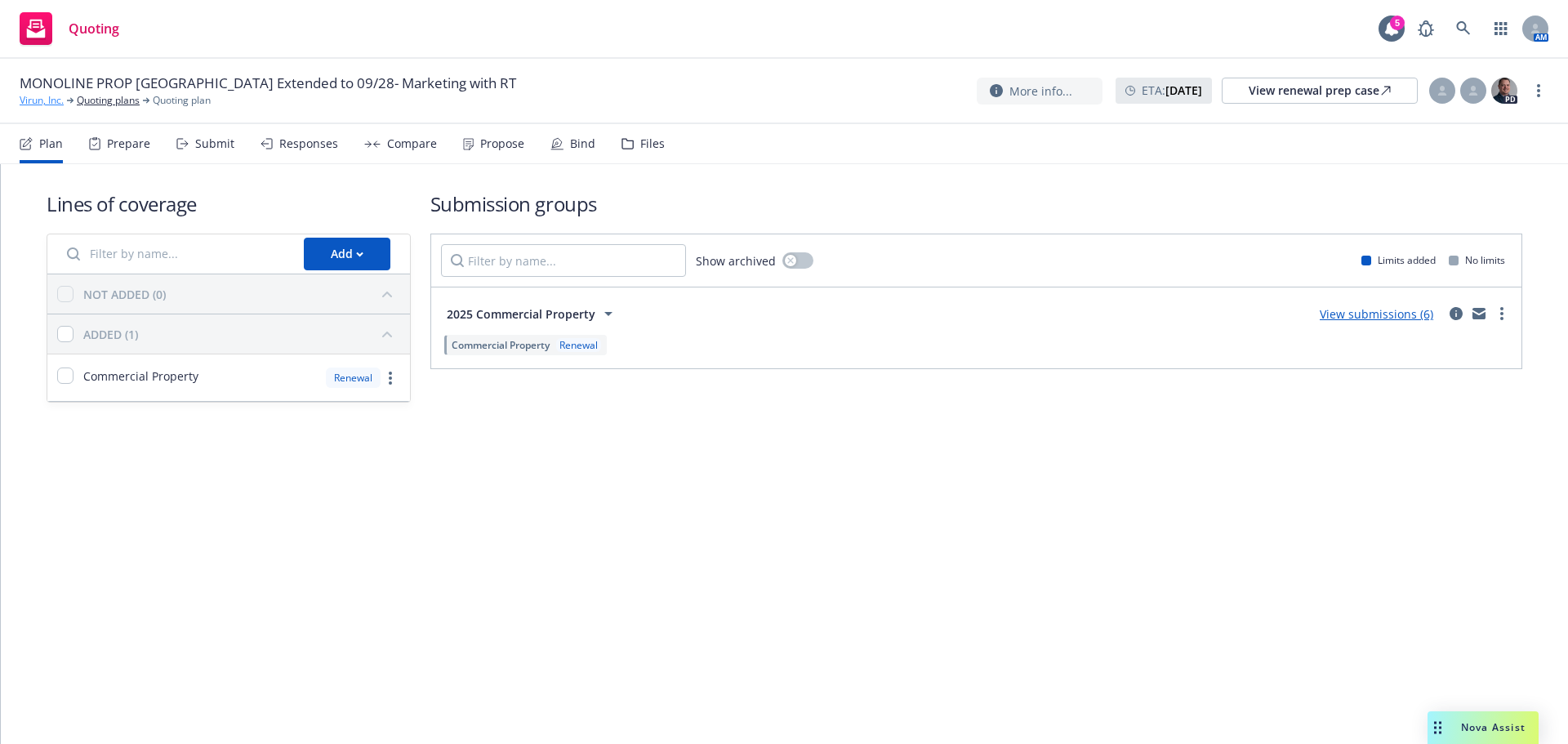
click at [44, 100] on link "Virun, Inc." at bounding box center [41, 100] width 44 height 15
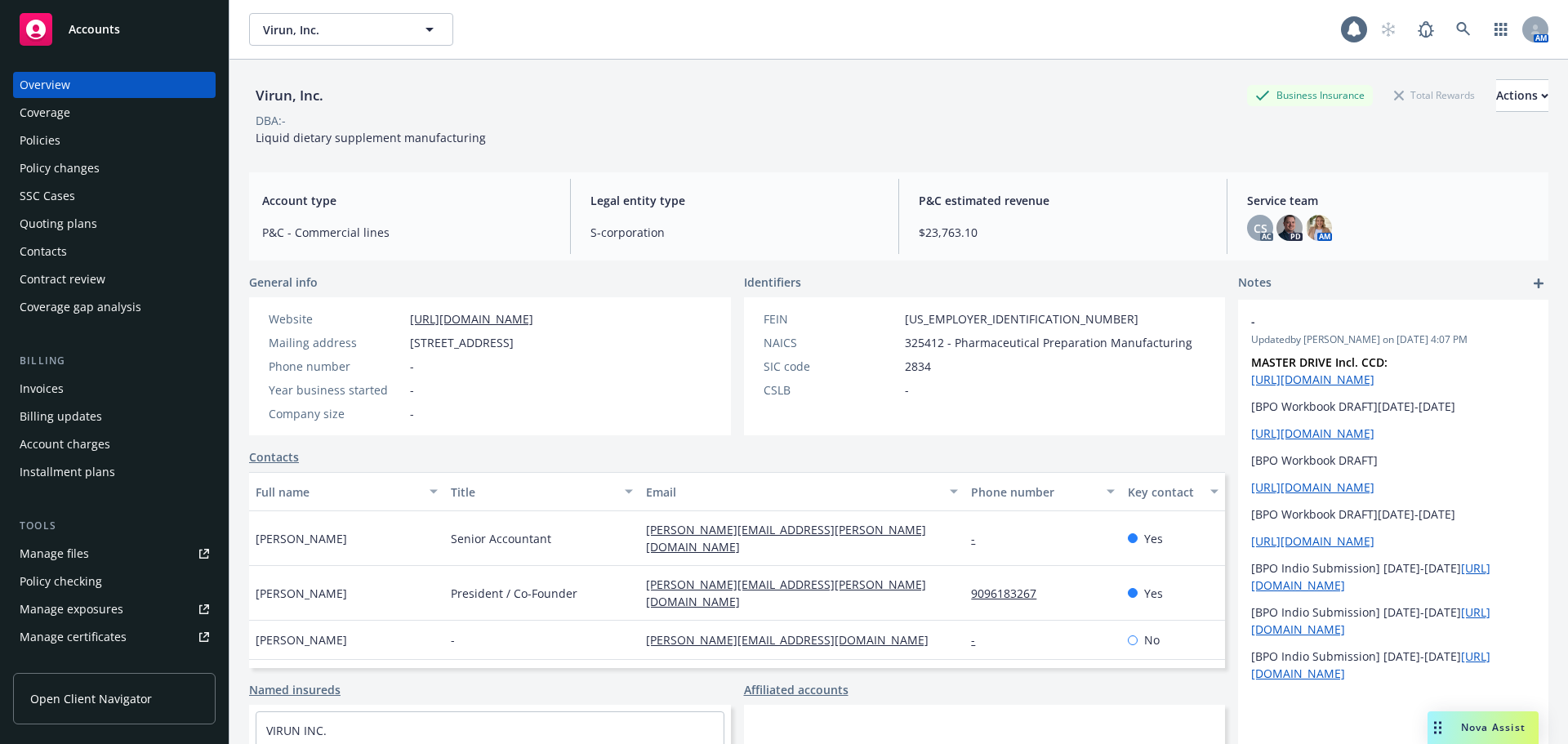
click at [136, 23] on div "Accounts" at bounding box center [114, 29] width 189 height 33
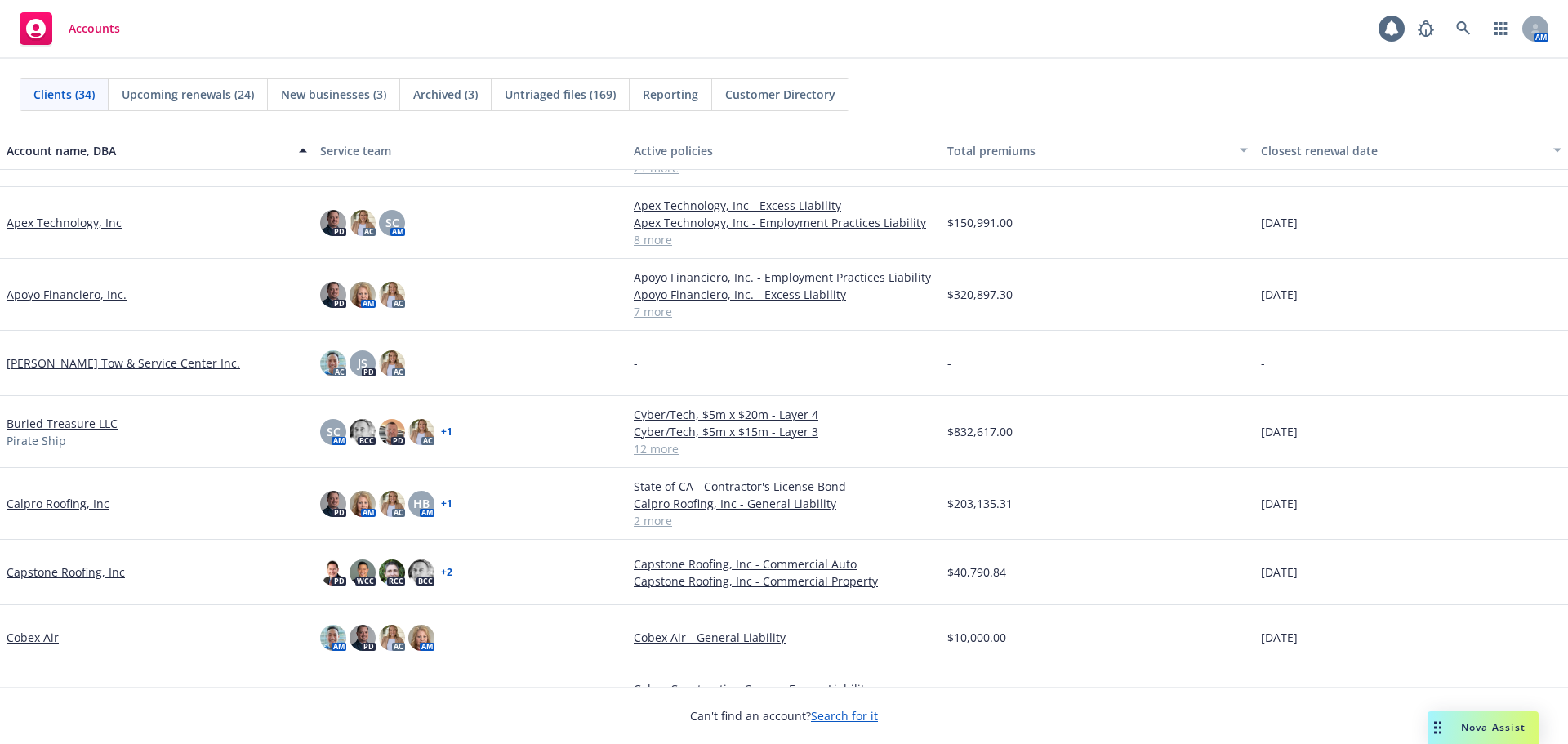
scroll to position [326, 0]
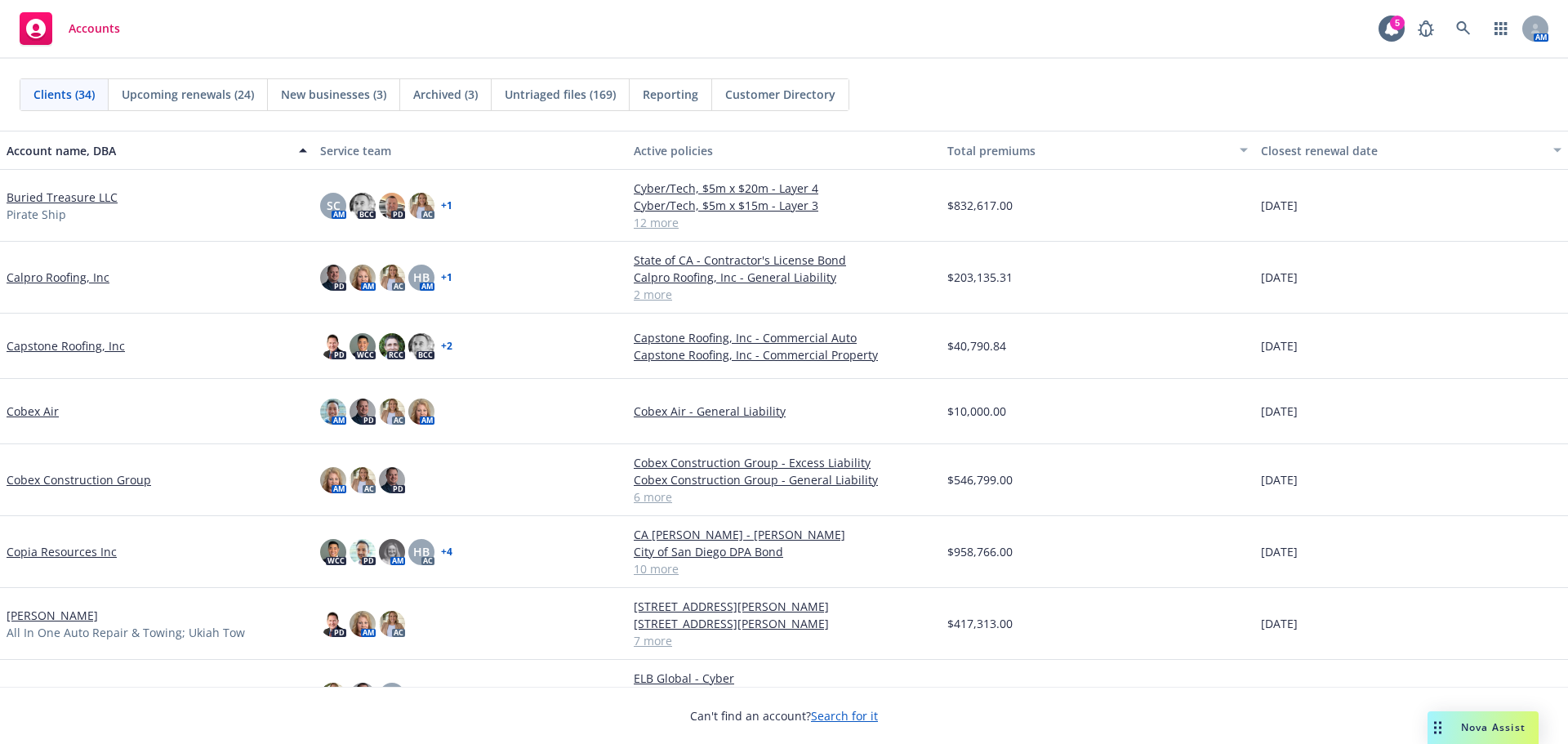
click at [67, 484] on link "Cobex Construction Group" at bounding box center [79, 480] width 145 height 17
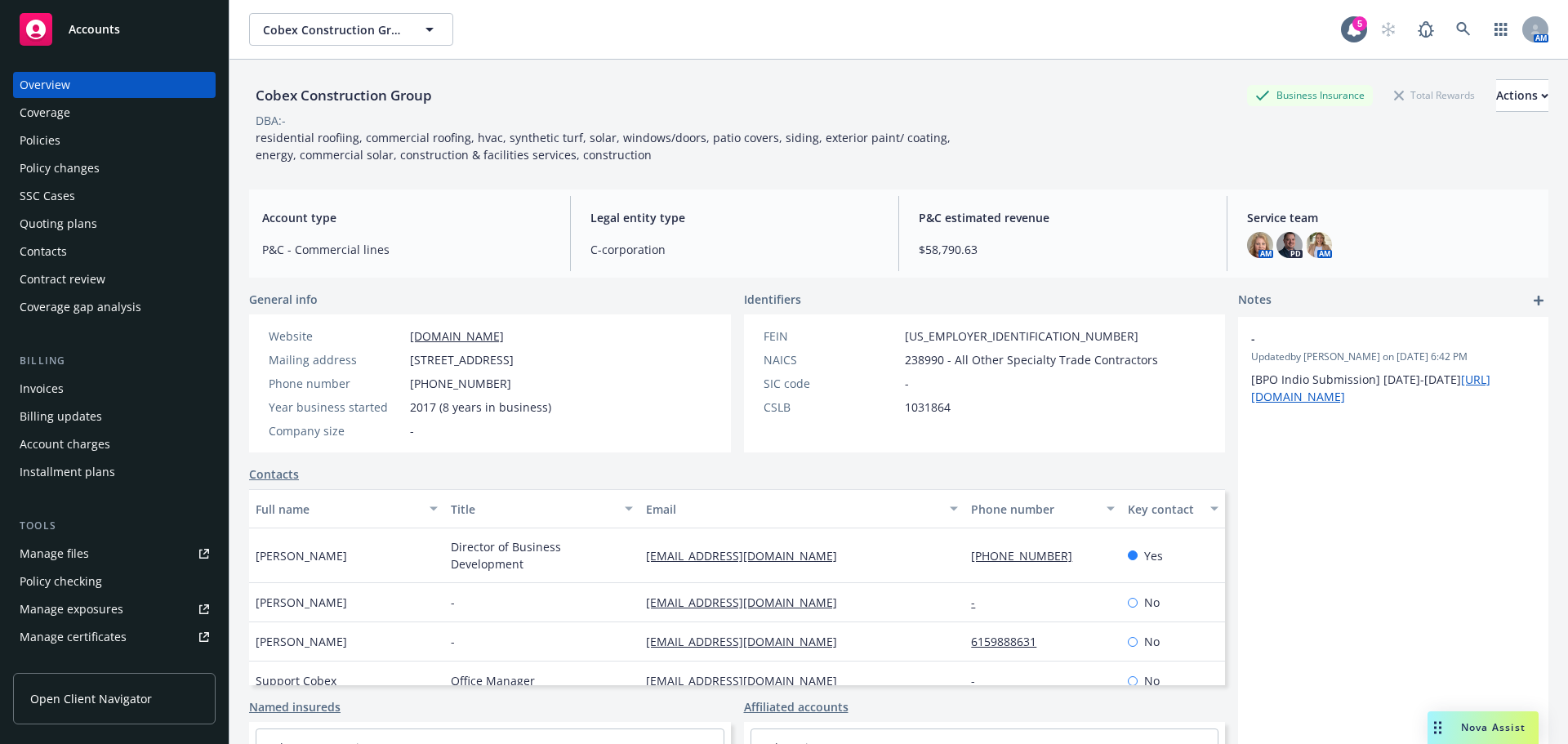
click at [117, 232] on div "Quoting plans" at bounding box center [114, 223] width 189 height 26
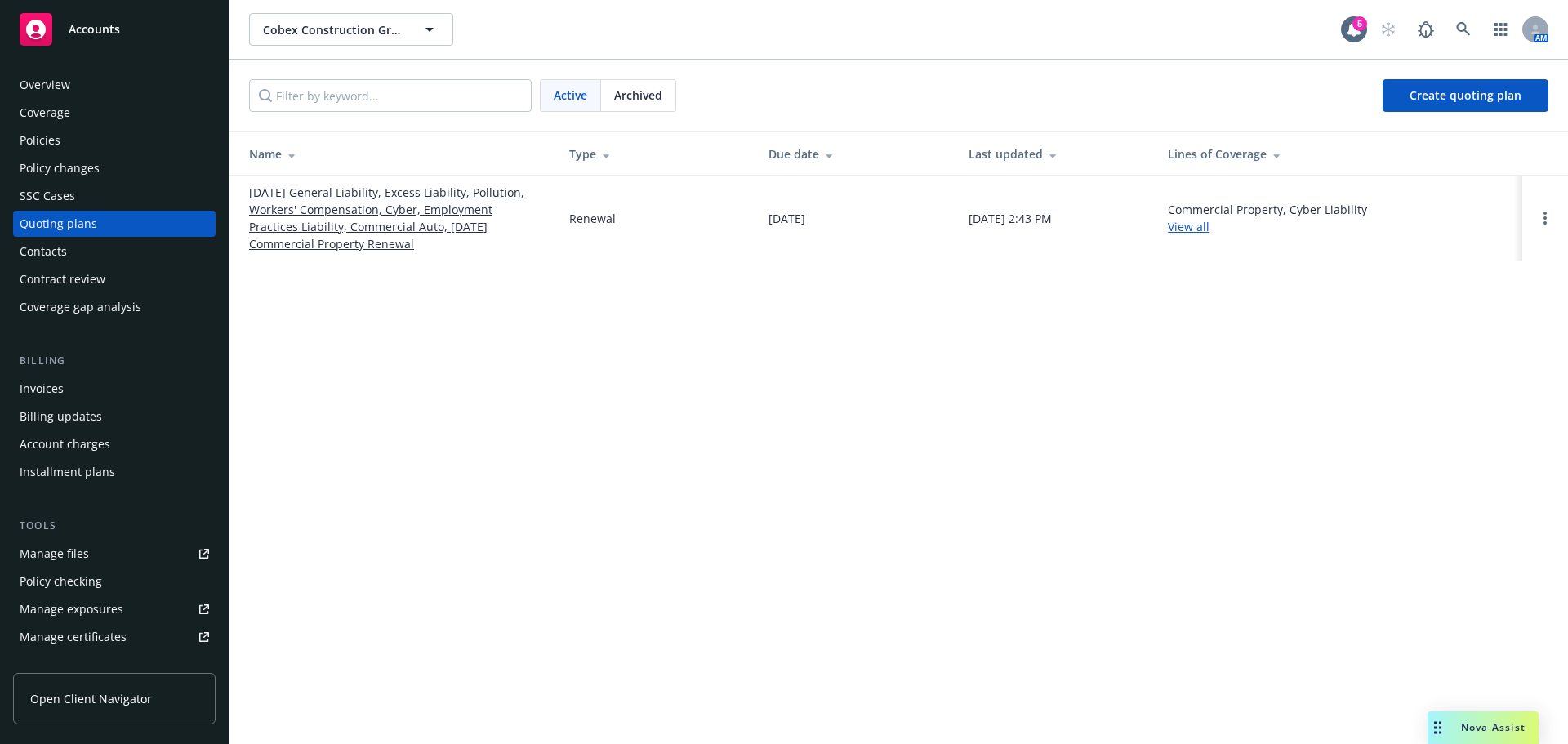
click at [442, 209] on link "12/06/25 General Liability, Excess Liability, Pollution, Workers' Compensation,…" at bounding box center [396, 218] width 294 height 69
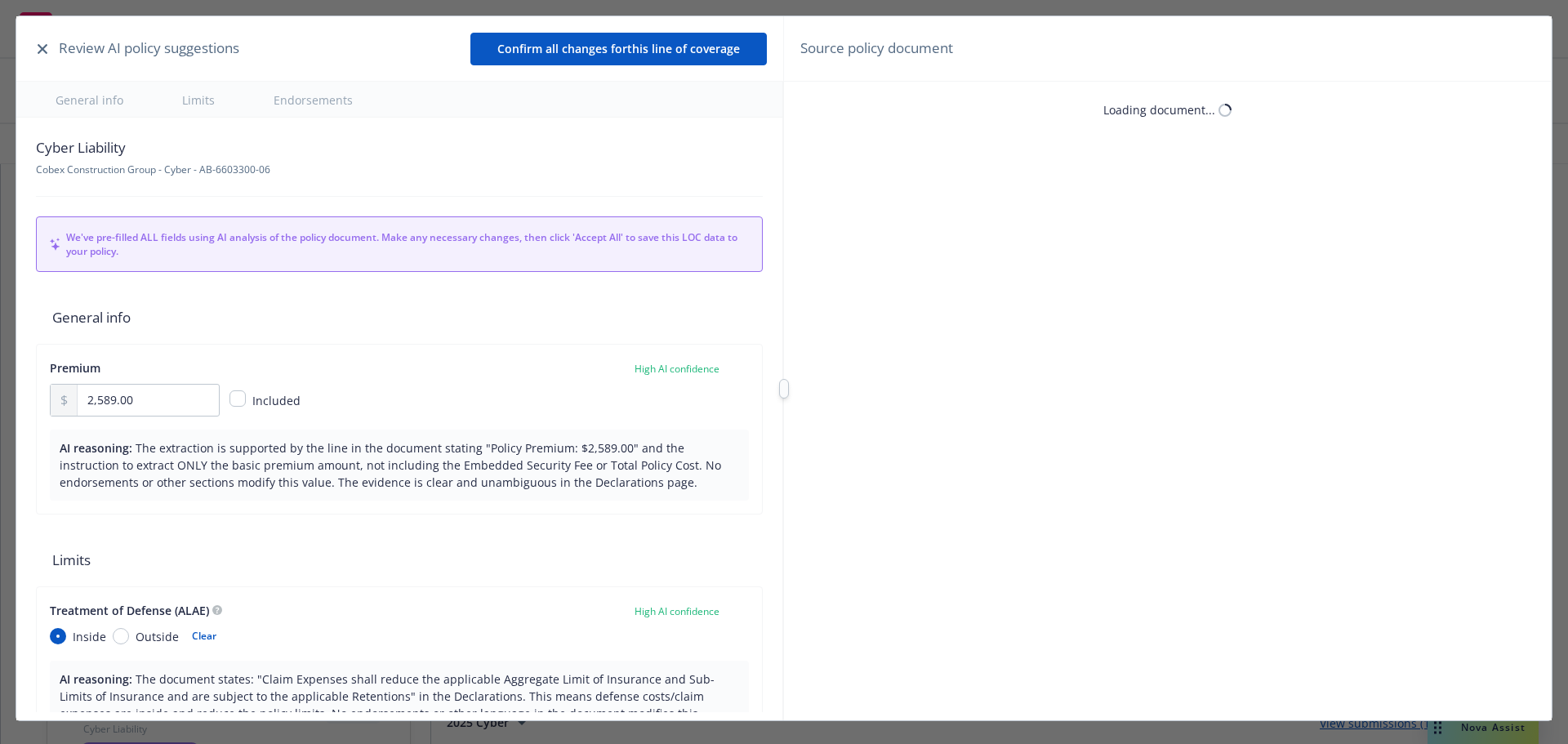
type textarea "x"
click at [37, 49] on button "button" at bounding box center [42, 49] width 19 height 19
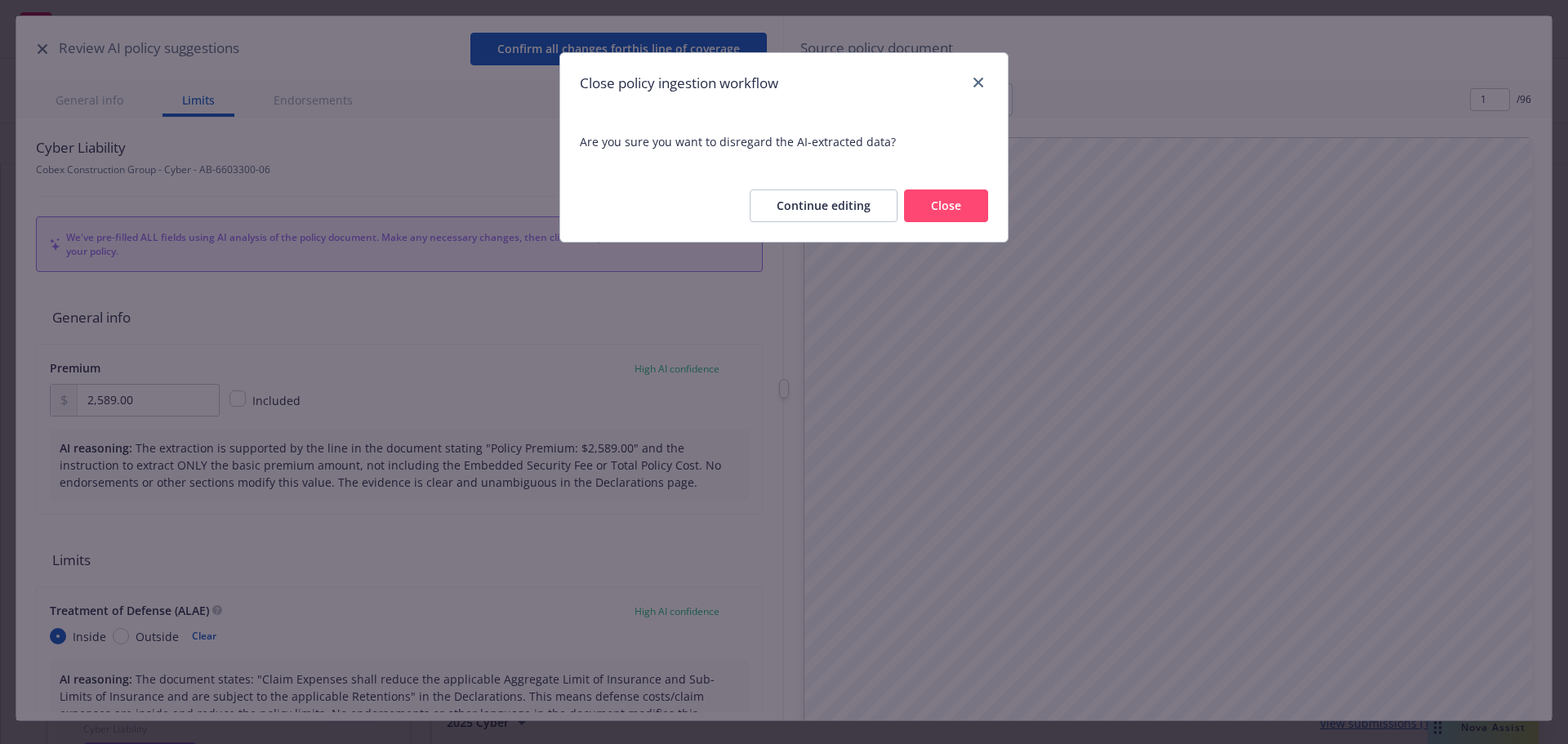
click at [948, 220] on button "Close" at bounding box center [946, 205] width 85 height 33
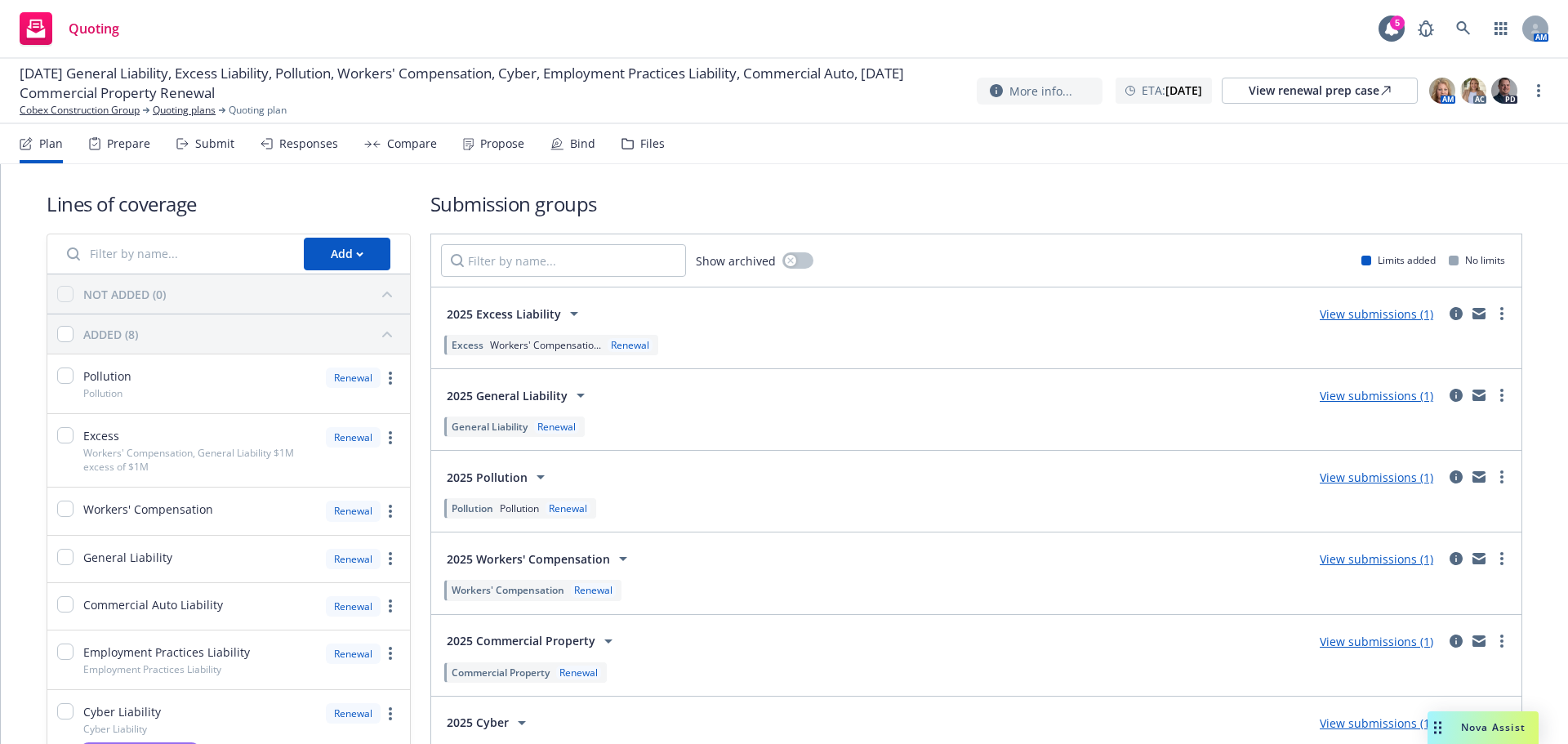
click at [640, 143] on div "Files" at bounding box center [652, 144] width 24 height 13
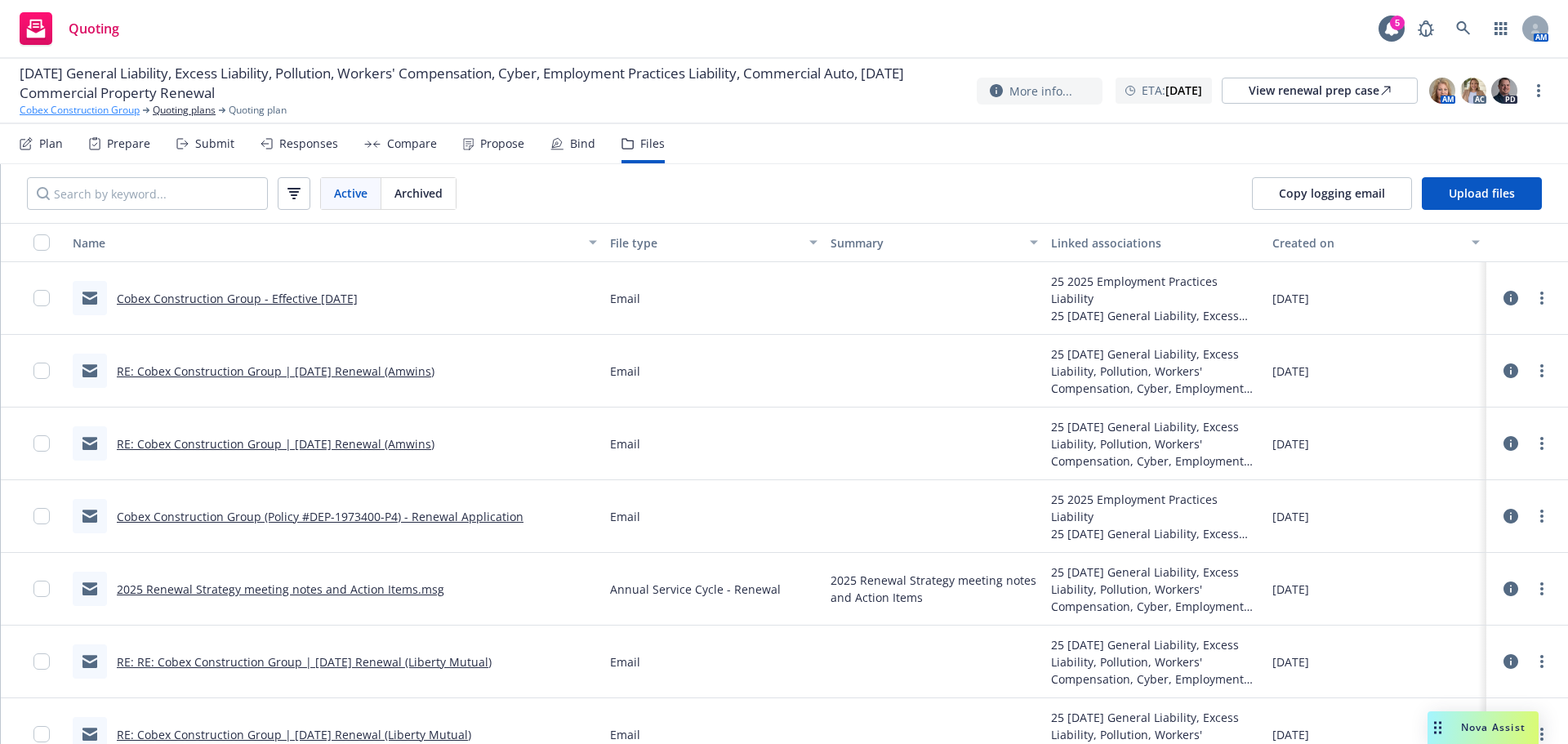
click at [122, 114] on link "Cobex Construction Group" at bounding box center [79, 110] width 120 height 15
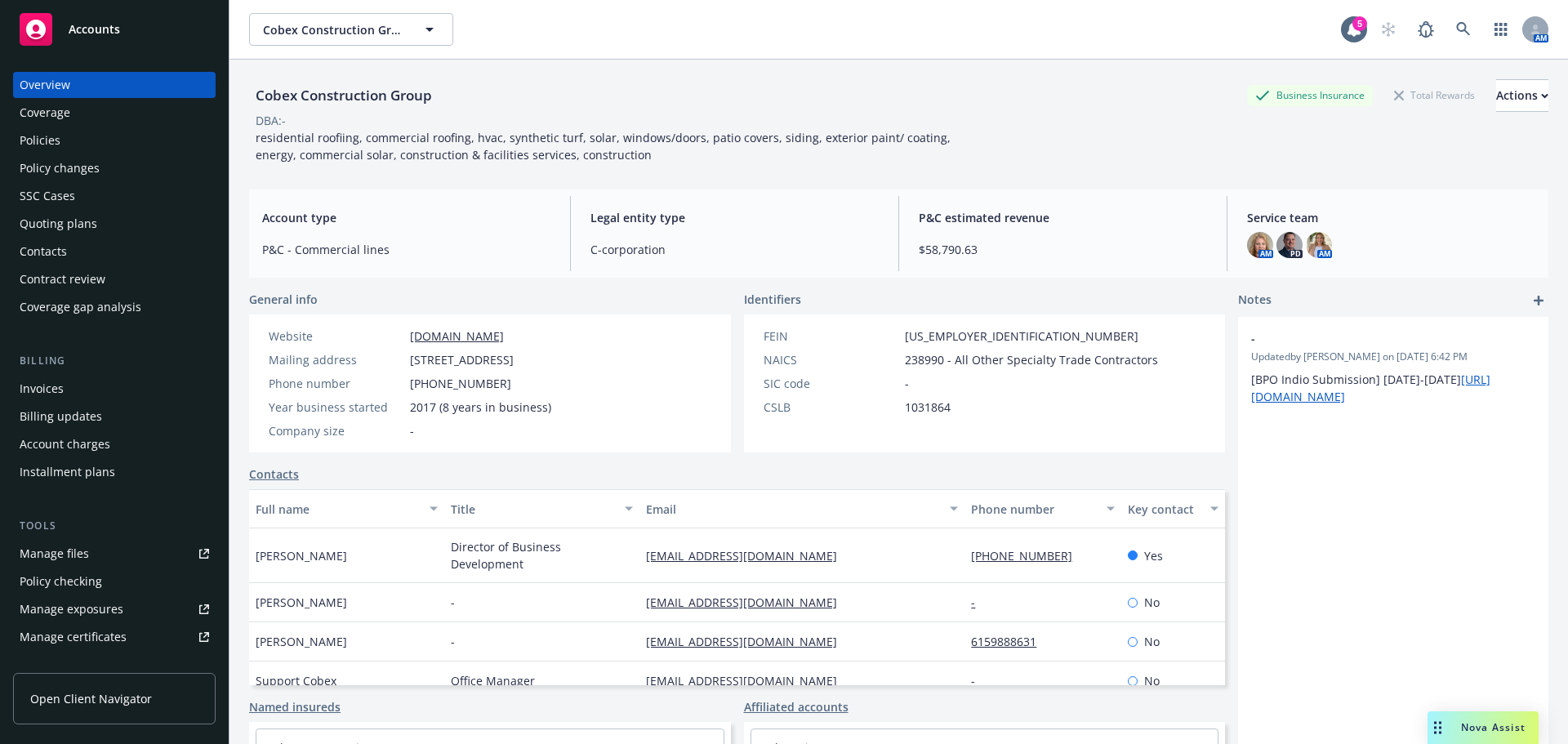
click at [80, 142] on div "Policies" at bounding box center [114, 140] width 189 height 26
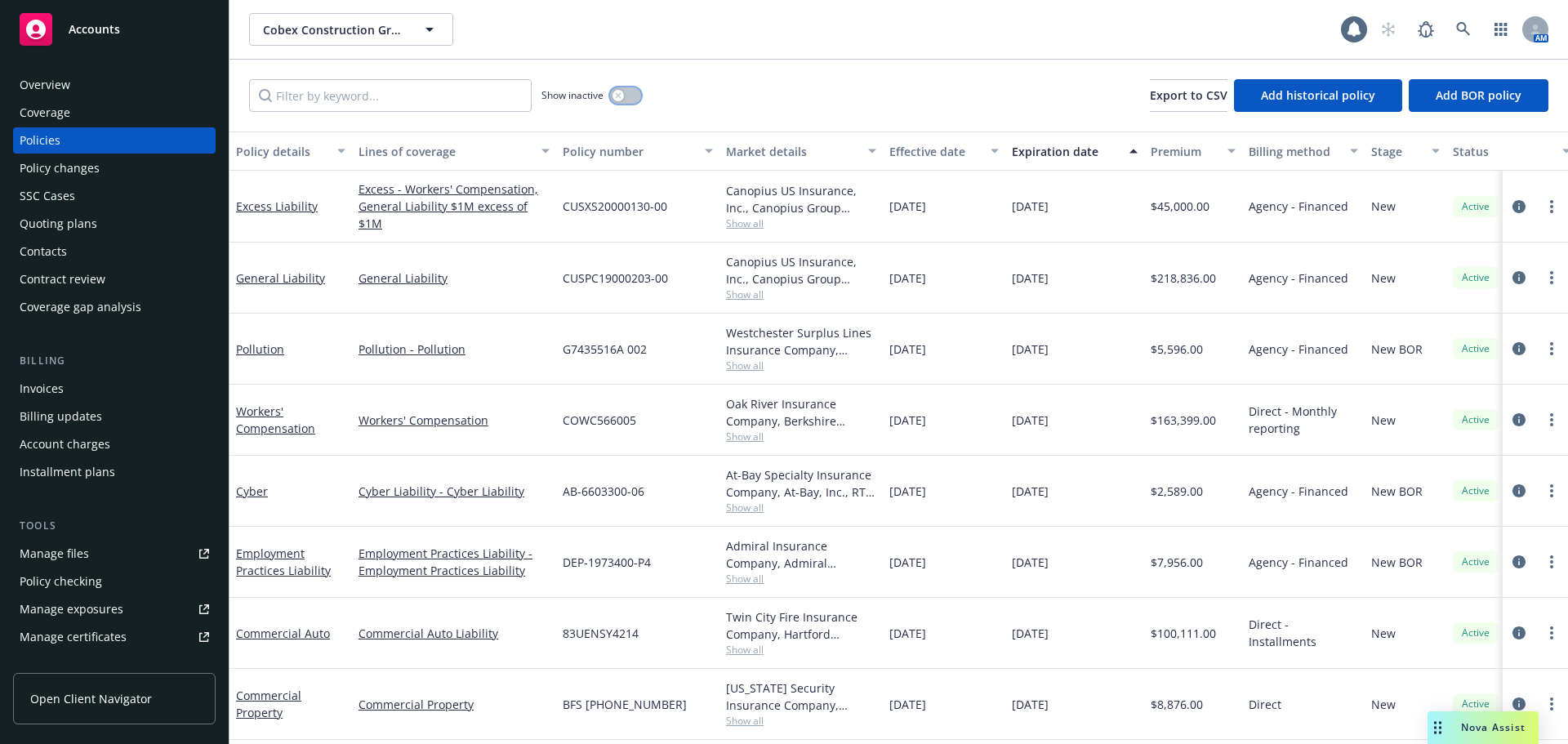
click at [625, 95] on button "button" at bounding box center [625, 95] width 31 height 17
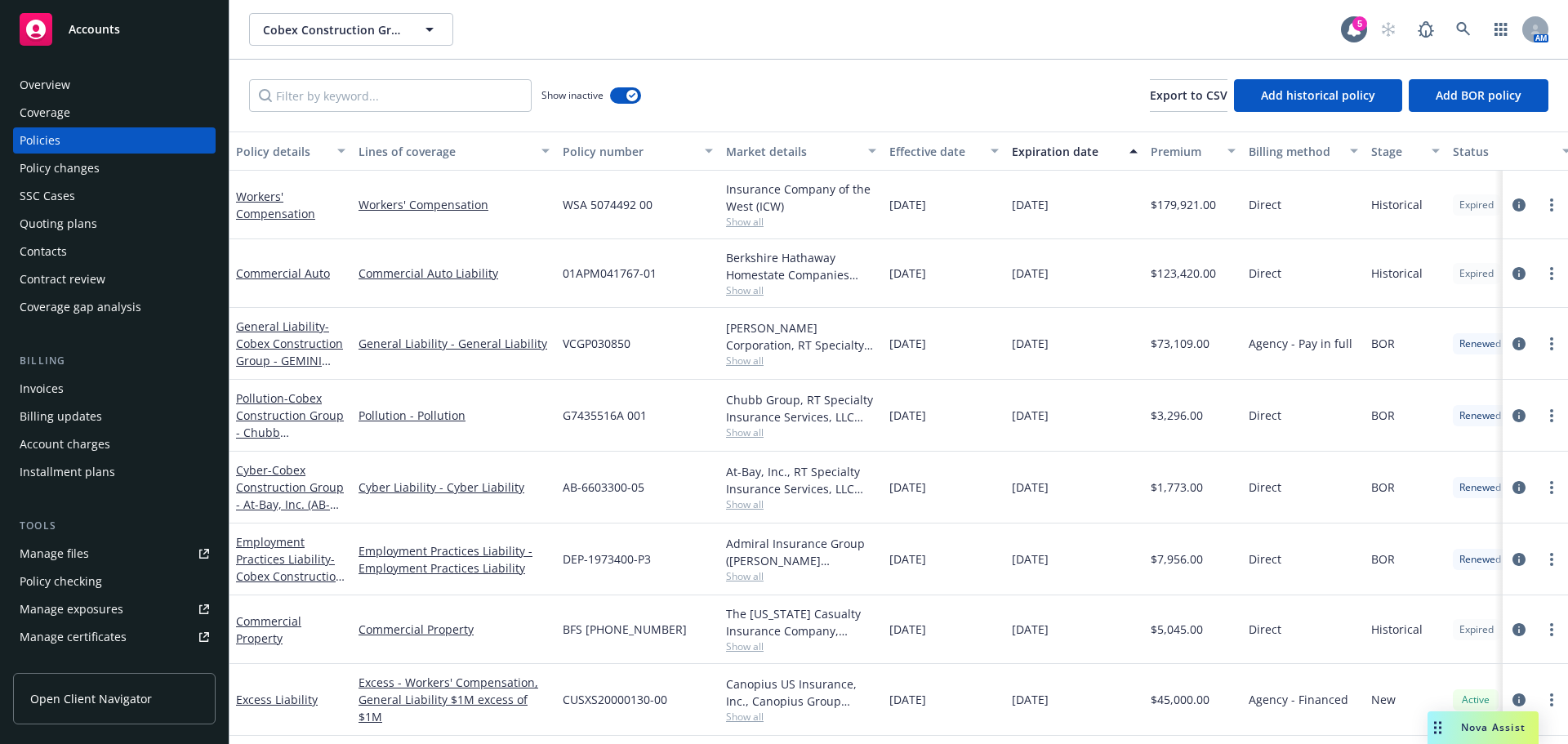
click at [919, 151] on div "Effective date" at bounding box center [935, 151] width 91 height 17
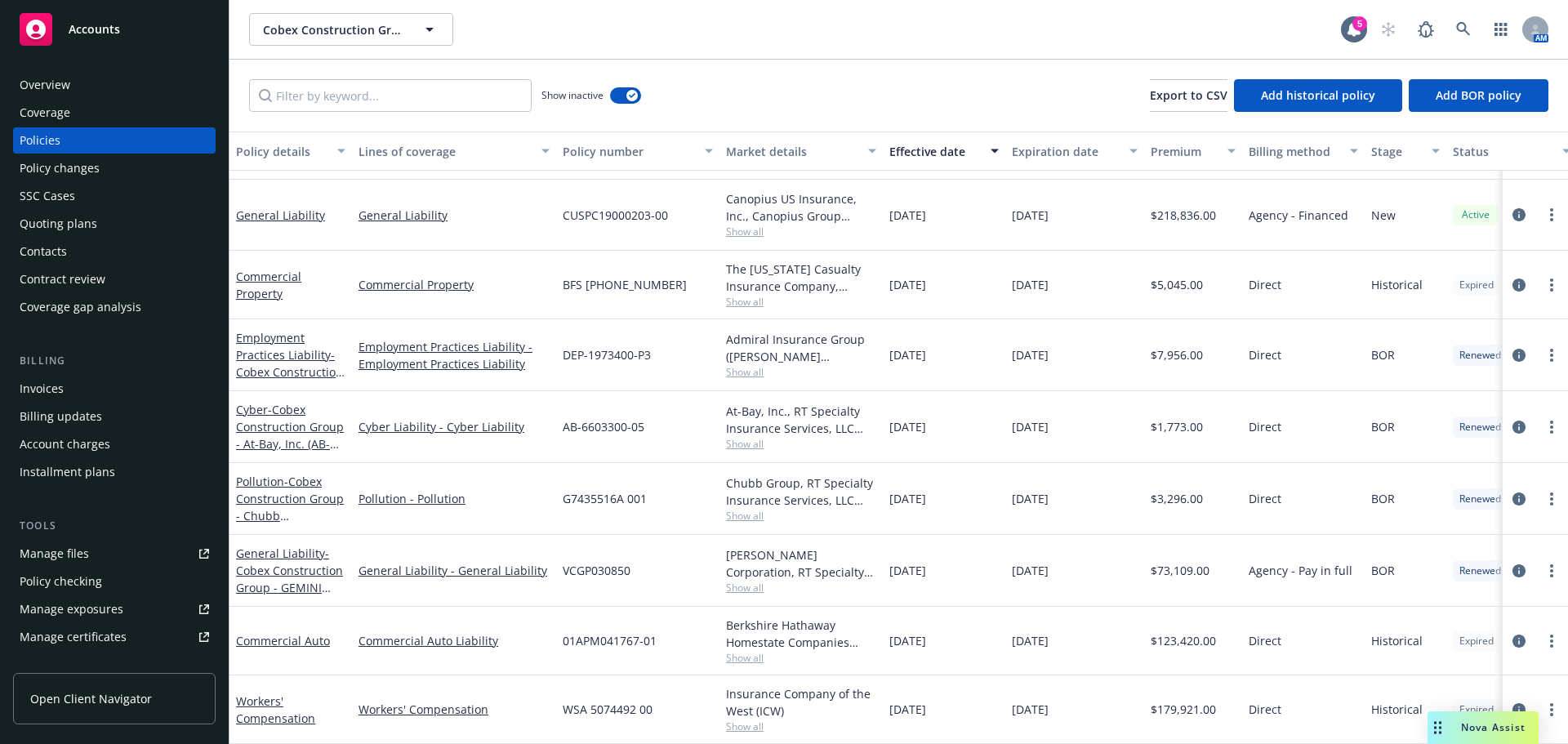
scroll to position [466, 0]
click at [762, 652] on span "Show all" at bounding box center [801, 658] width 151 height 14
click at [704, 421] on div "AB-6603300-05" at bounding box center [637, 427] width 163 height 72
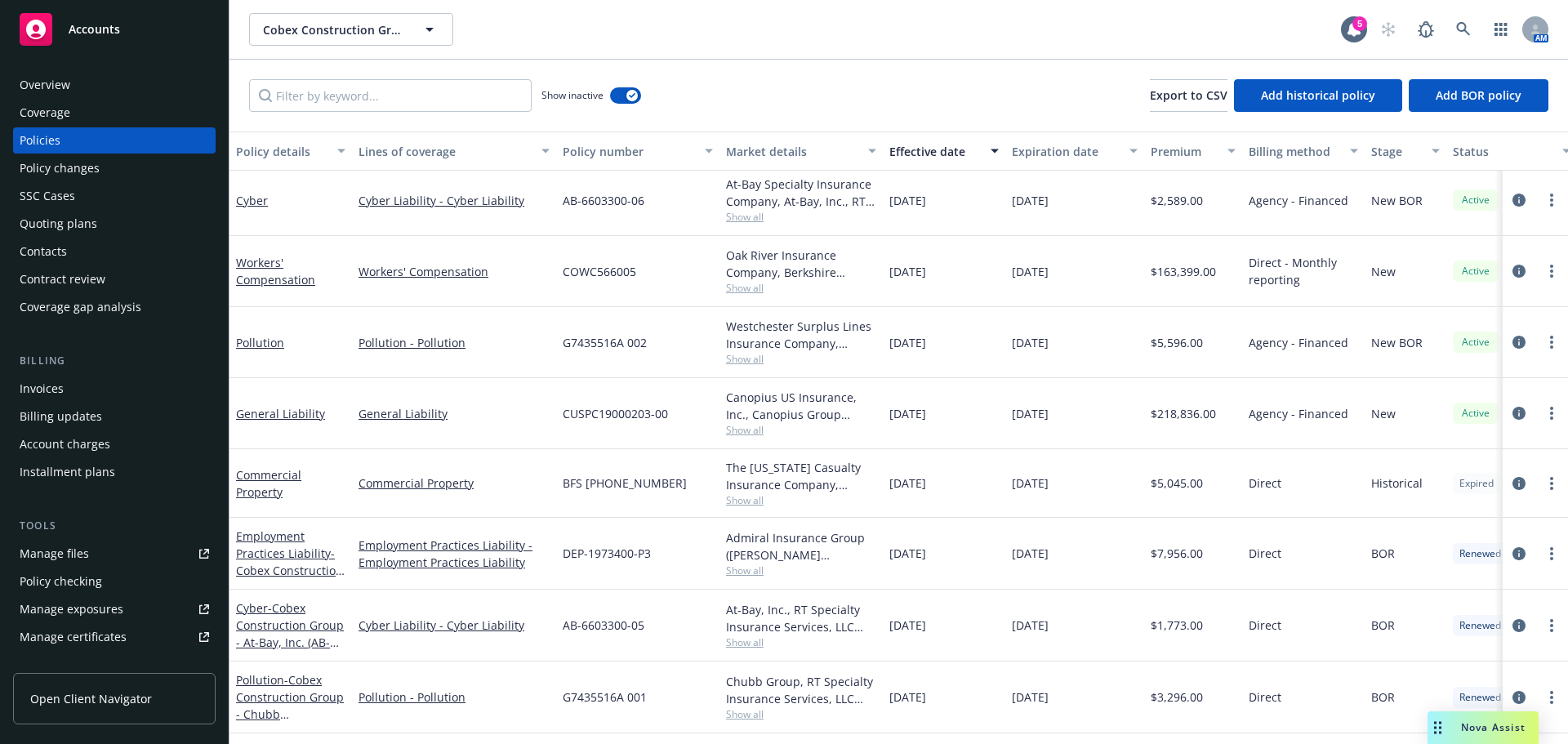
scroll to position [58, 0]
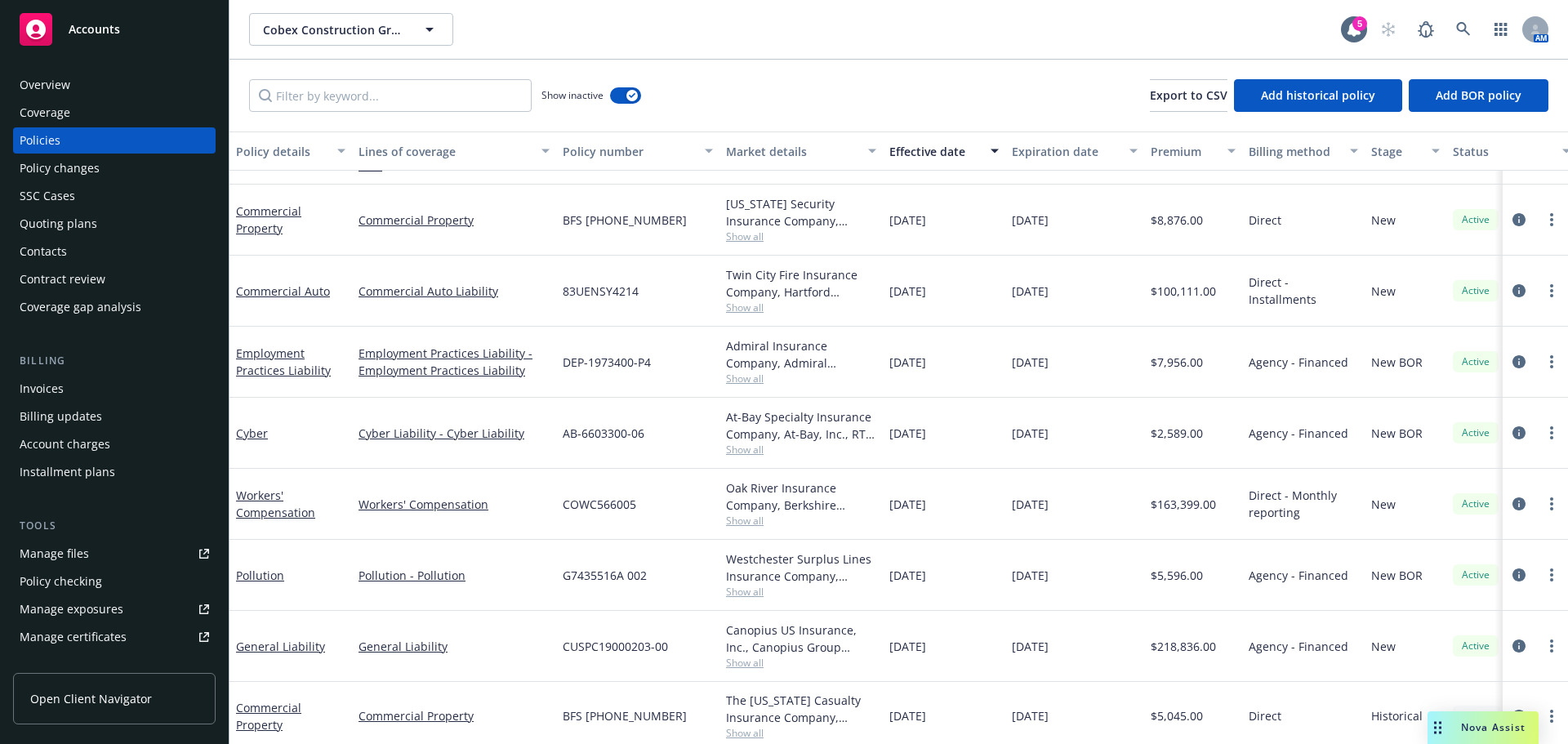
click at [748, 304] on span "Show all" at bounding box center [801, 307] width 151 height 14
click at [691, 272] on div "83UENSY4214" at bounding box center [637, 290] width 163 height 71
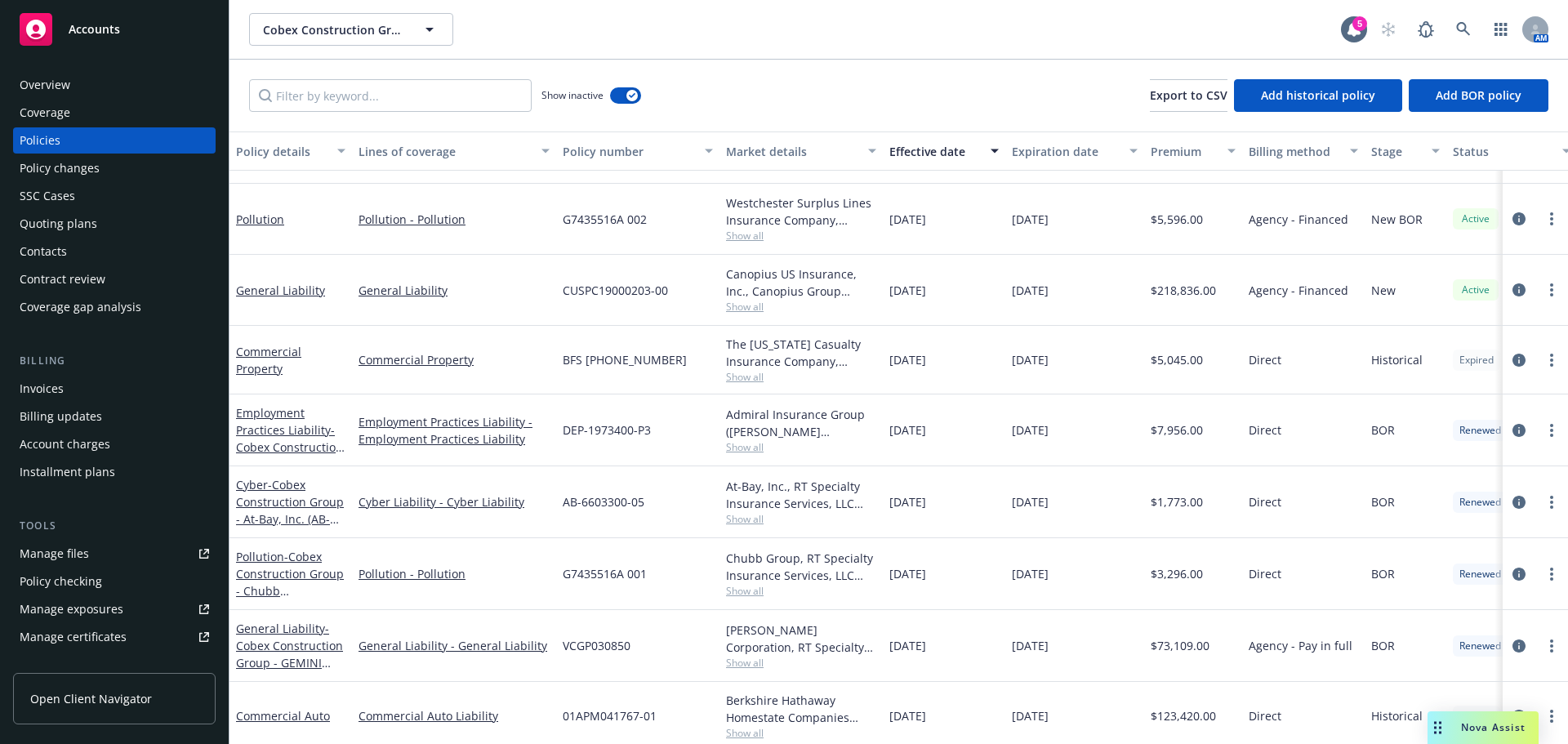
scroll to position [466, 0]
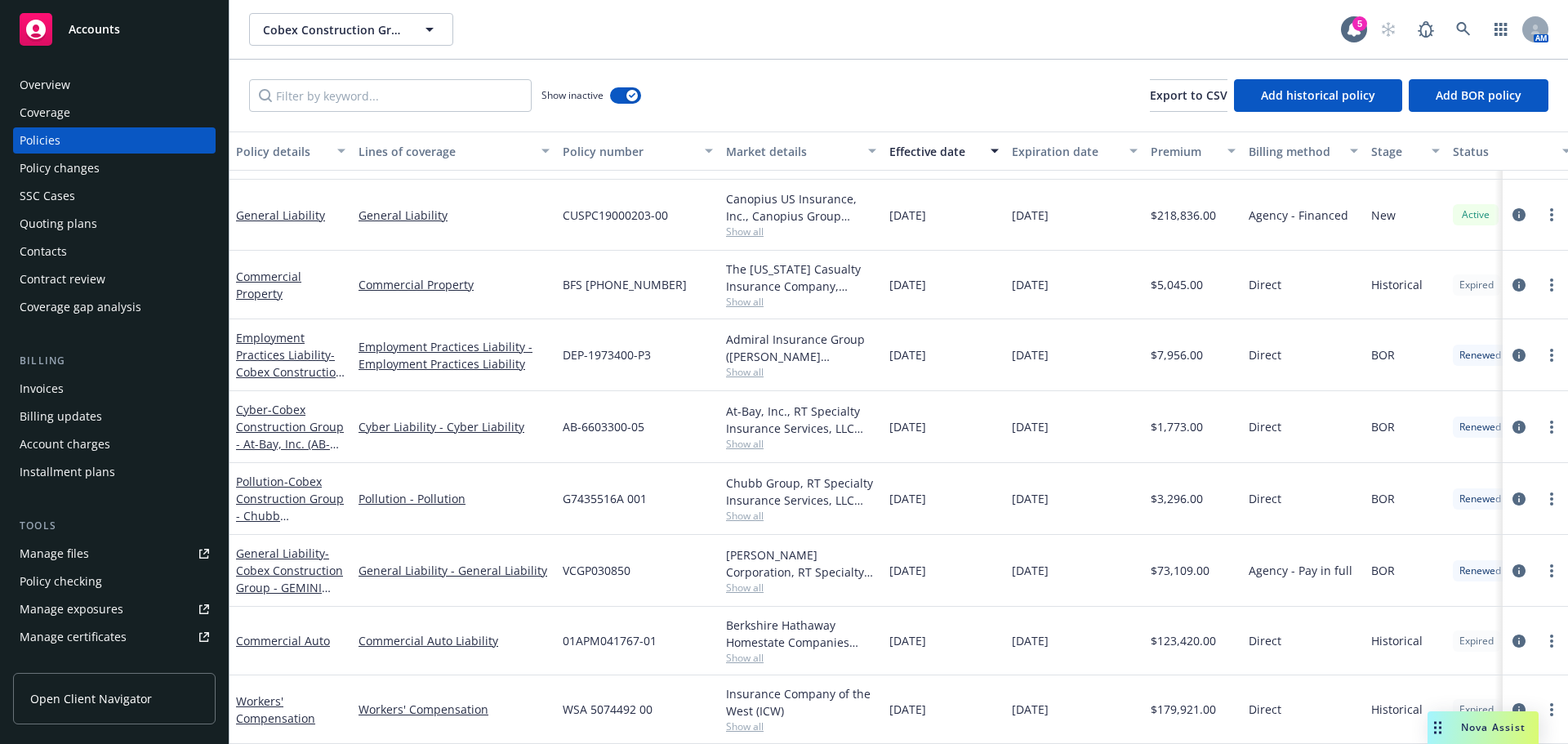
click at [742, 651] on span "Show all" at bounding box center [801, 658] width 151 height 14
click at [307, 633] on link "Commercial Auto" at bounding box center [283, 640] width 94 height 16
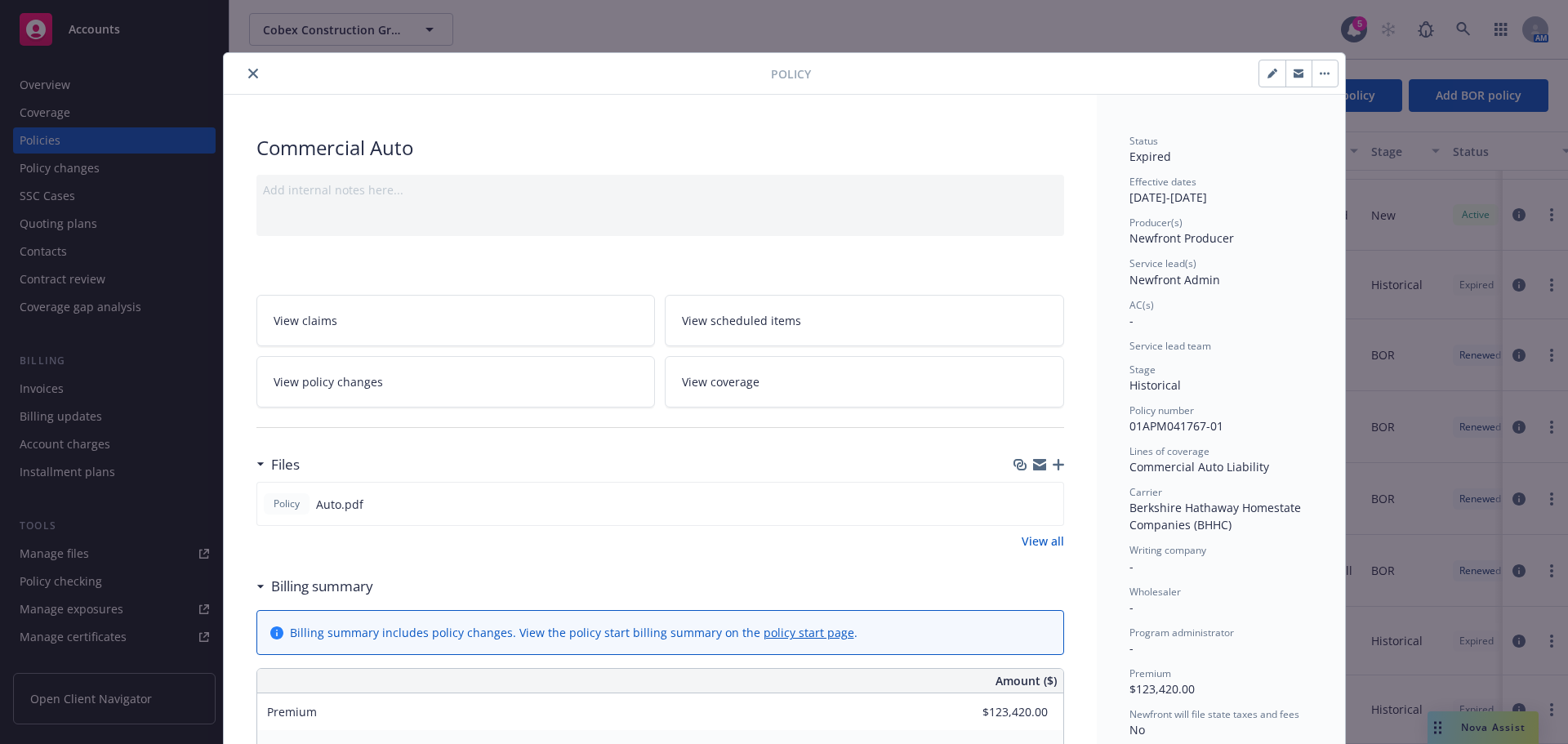
click at [249, 78] on icon "close" at bounding box center [254, 74] width 10 height 10
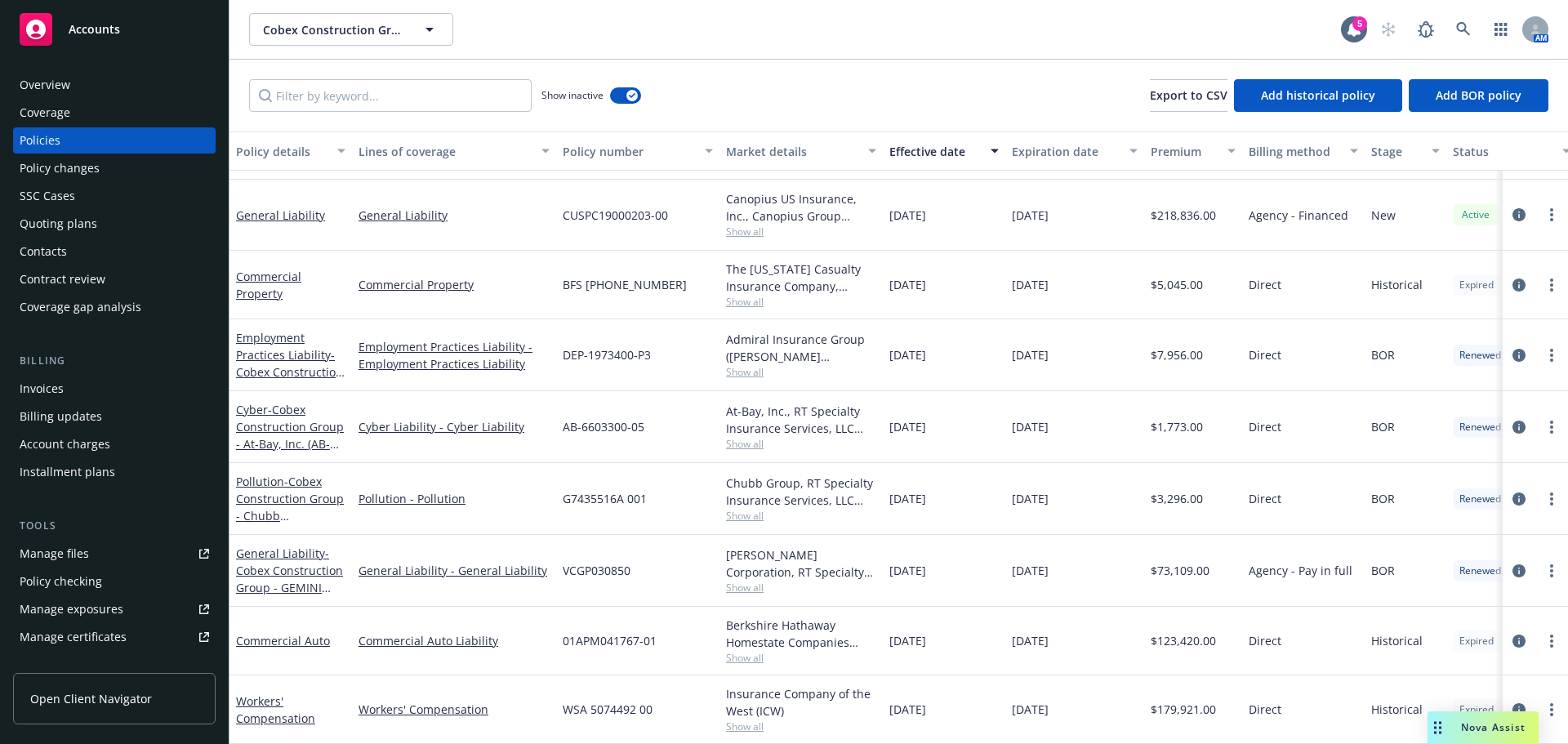
scroll to position [466, 0]
click at [122, 216] on div "Quoting plans" at bounding box center [114, 223] width 189 height 26
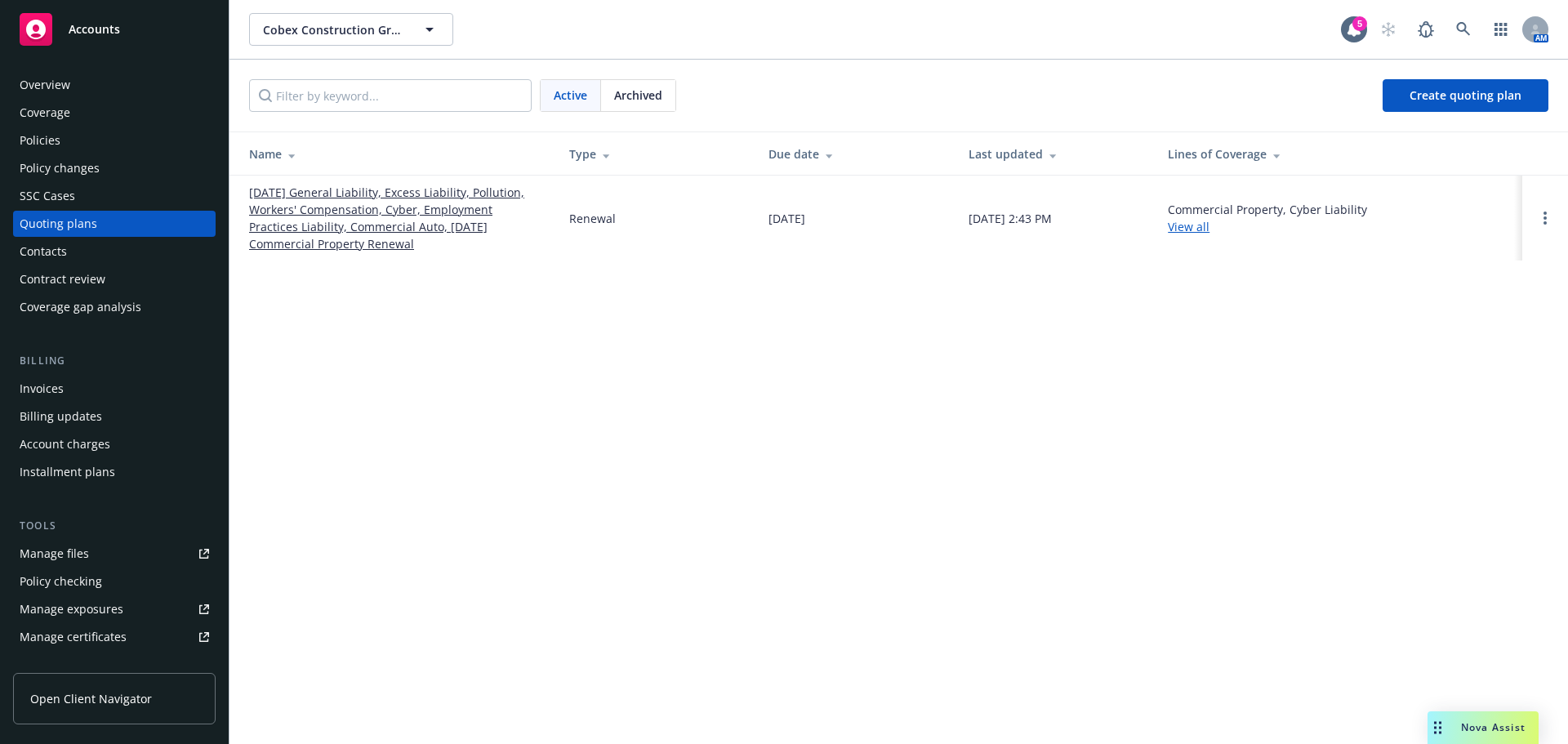
click at [316, 202] on link "12/06/25 General Liability, Excess Liability, Pollution, Workers' Compensation,…" at bounding box center [396, 218] width 294 height 69
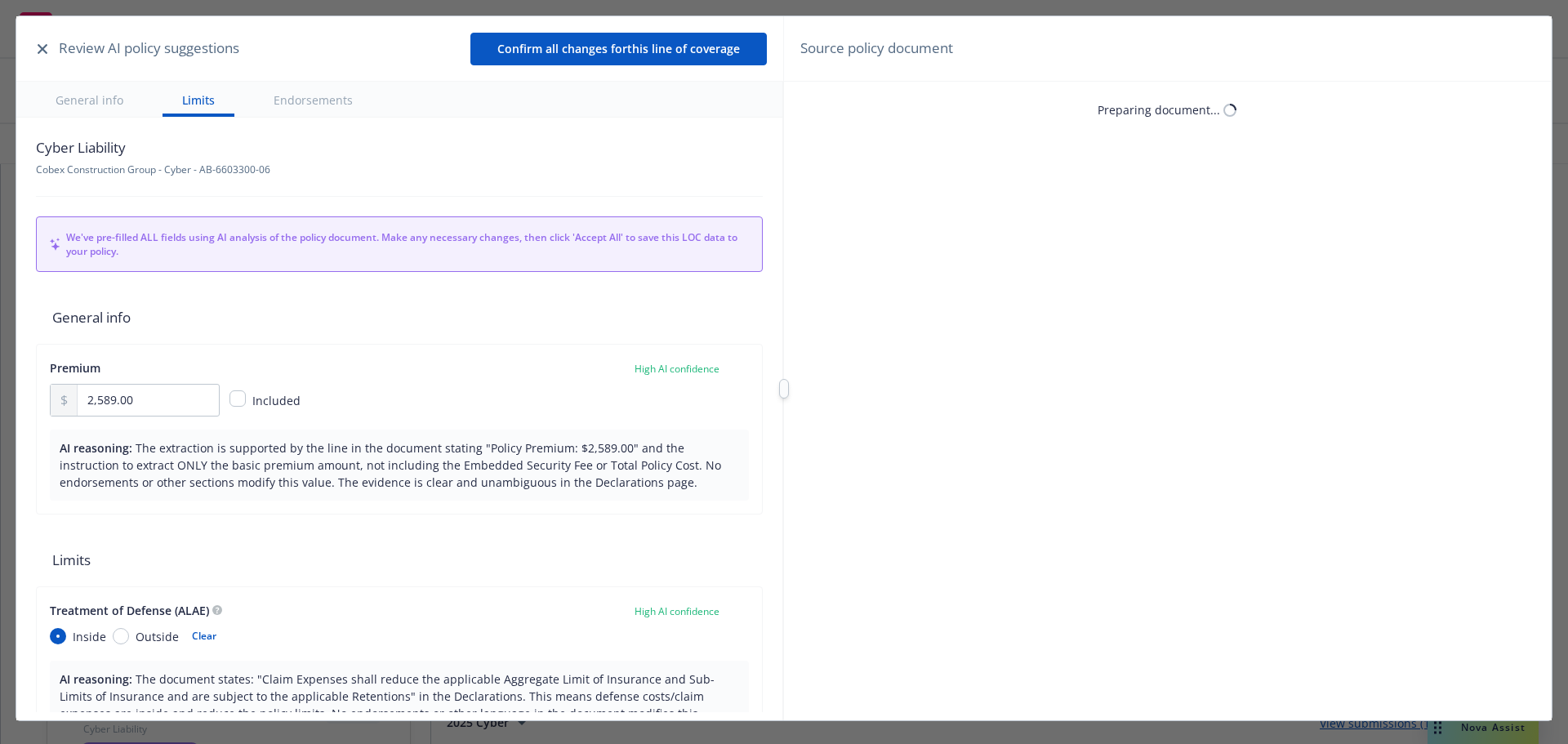
click at [39, 54] on button "button" at bounding box center [42, 49] width 19 height 19
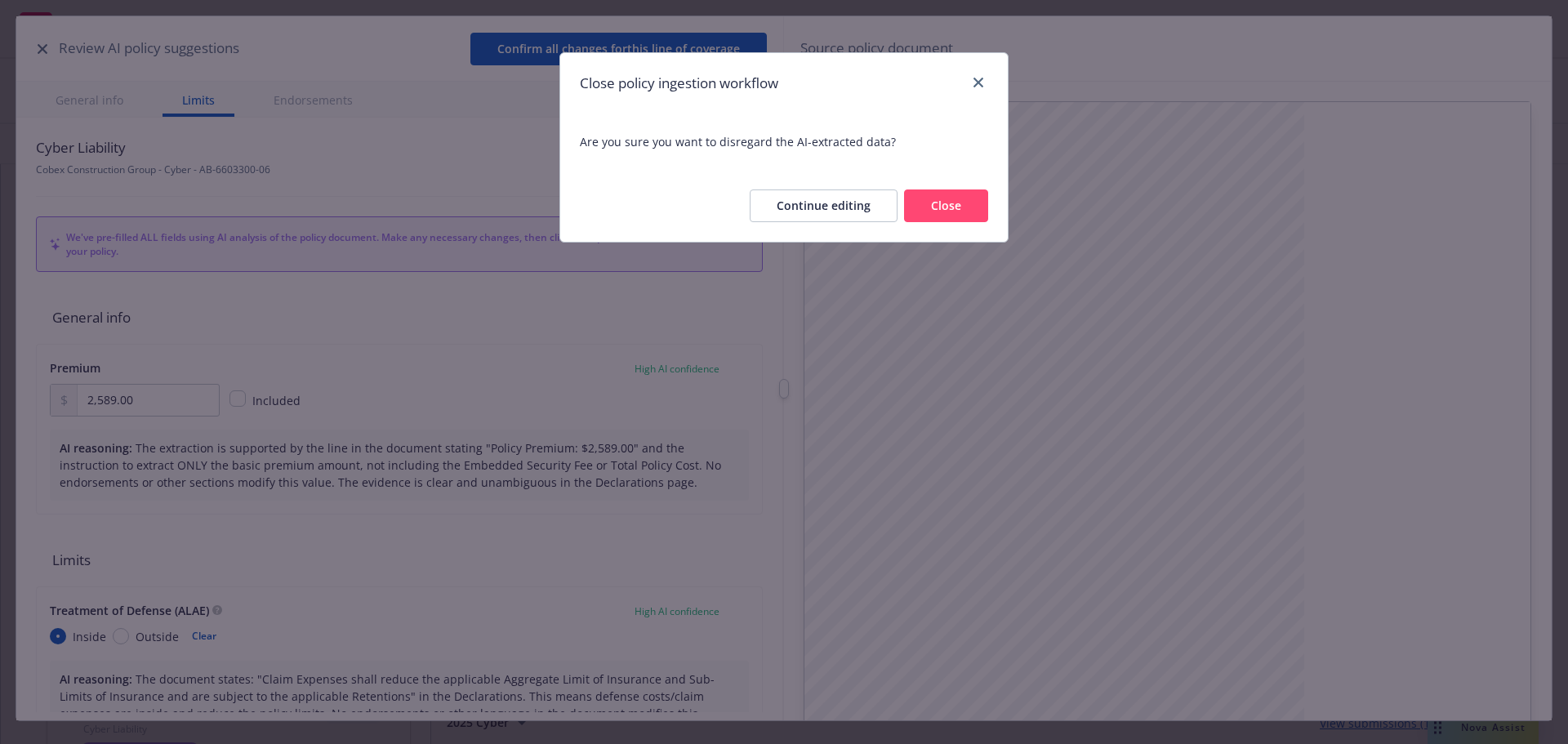
click at [948, 208] on button "Close" at bounding box center [946, 205] width 85 height 33
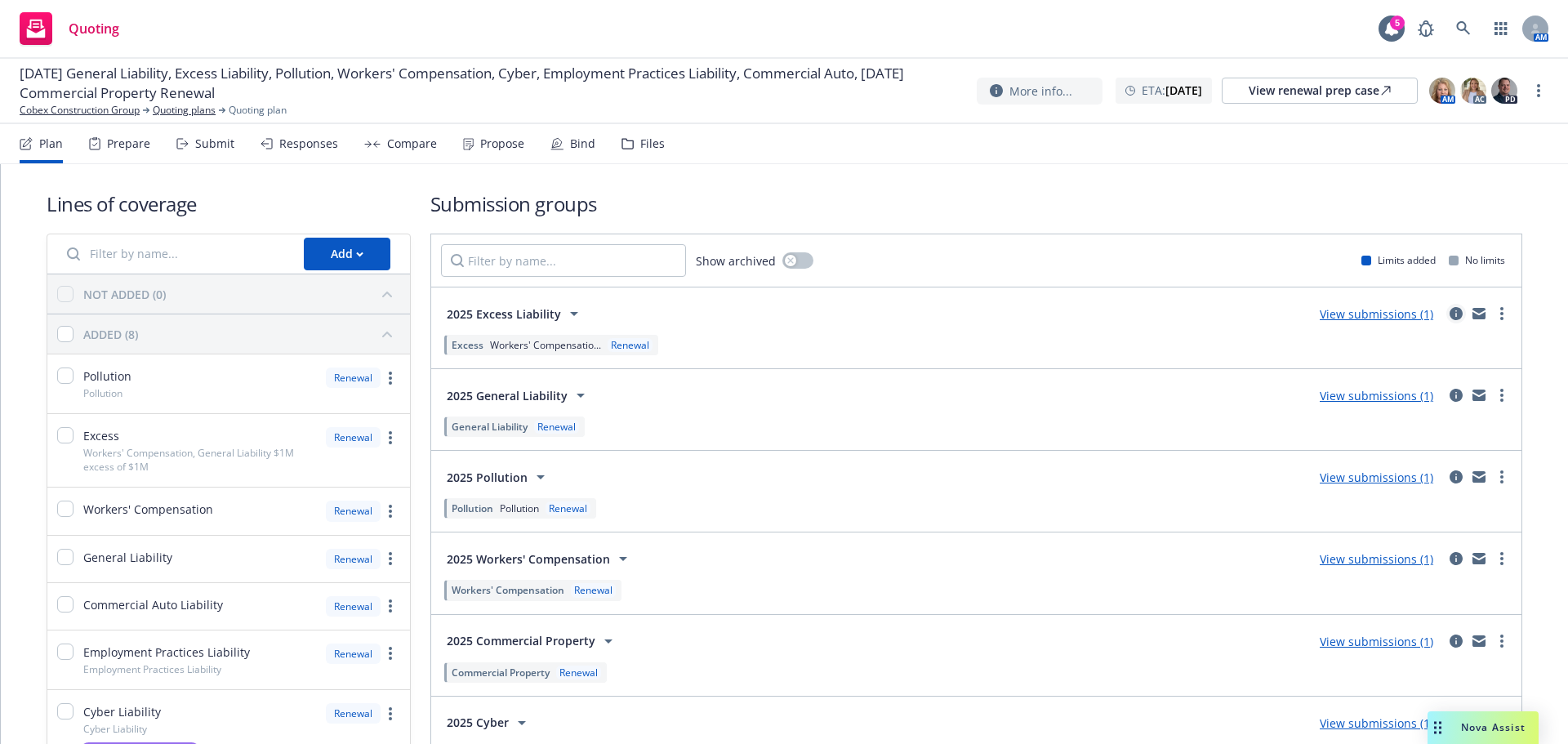
click at [1450, 318] on icon "circleInformation" at bounding box center [1457, 314] width 13 height 13
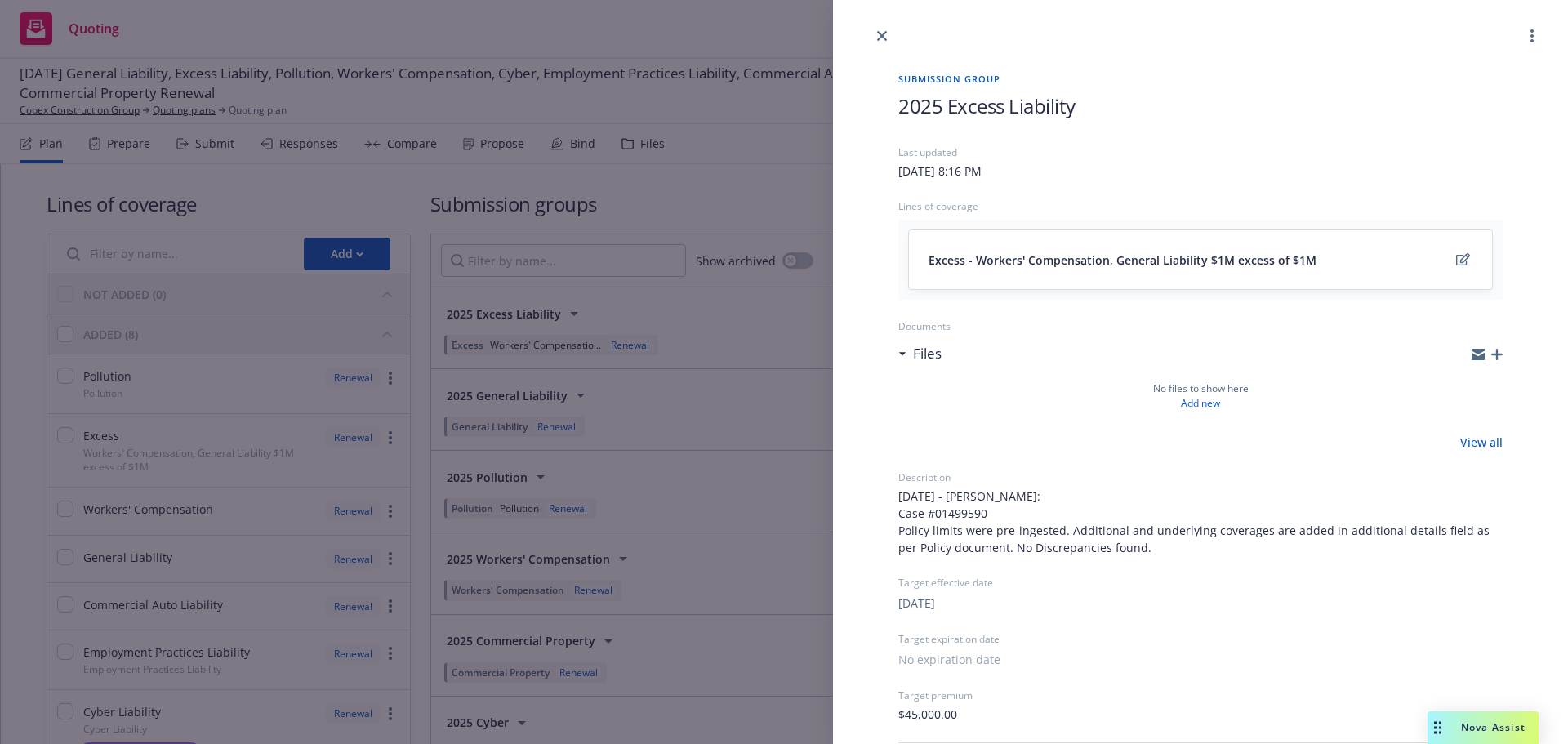
click at [1492, 353] on icon "button" at bounding box center [1498, 355] width 12 height 12
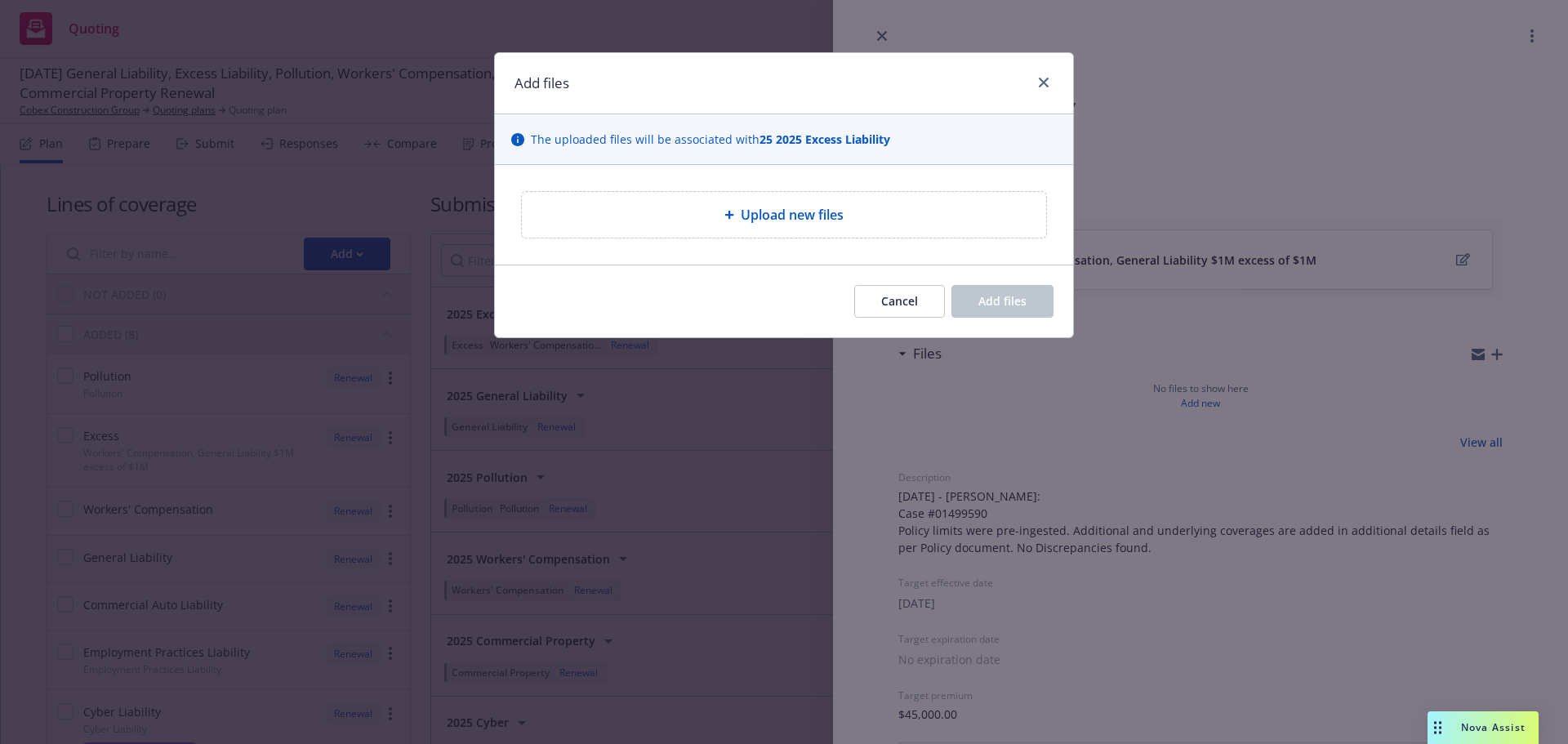
type textarea "x"
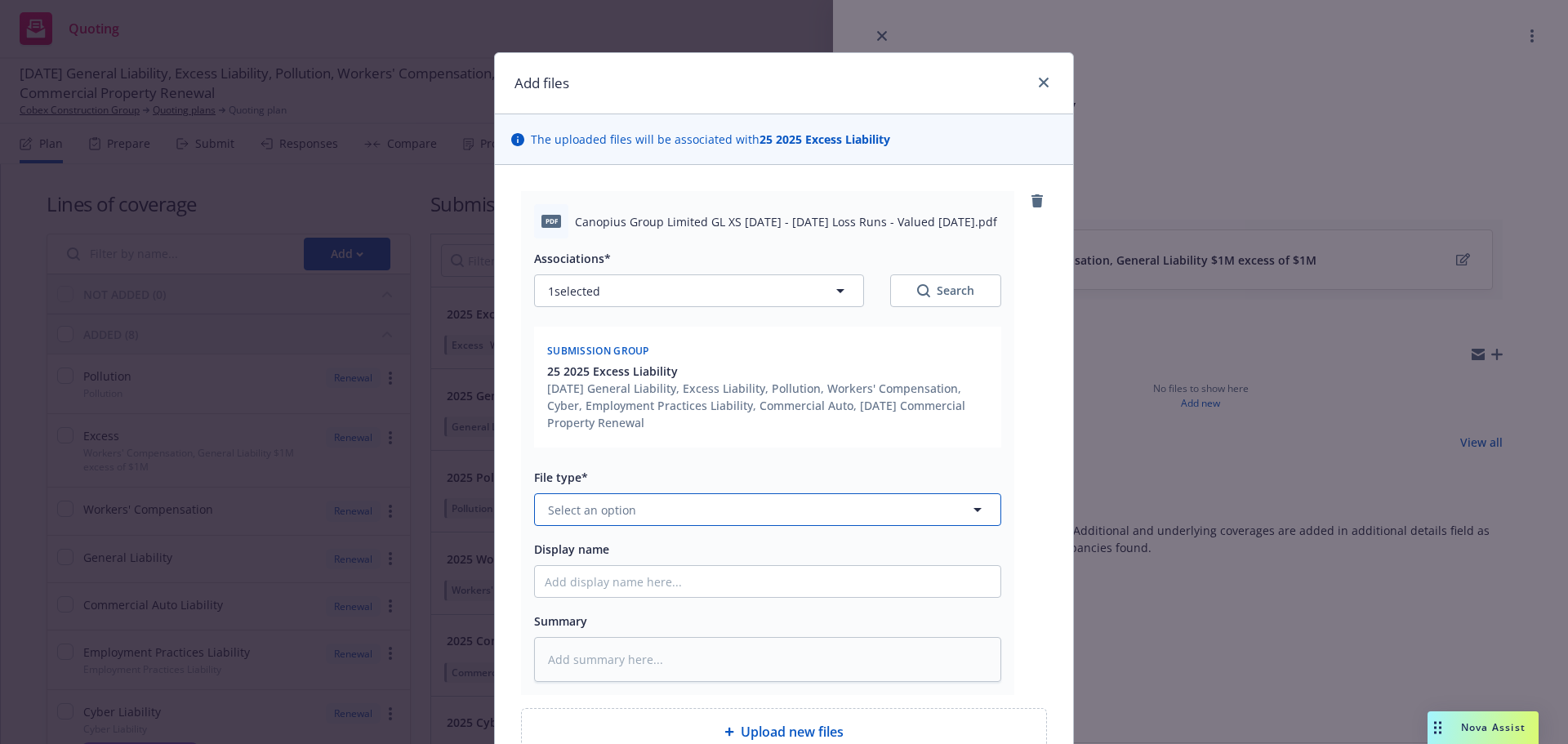
click at [735, 514] on button "Select an option" at bounding box center [768, 509] width 467 height 33
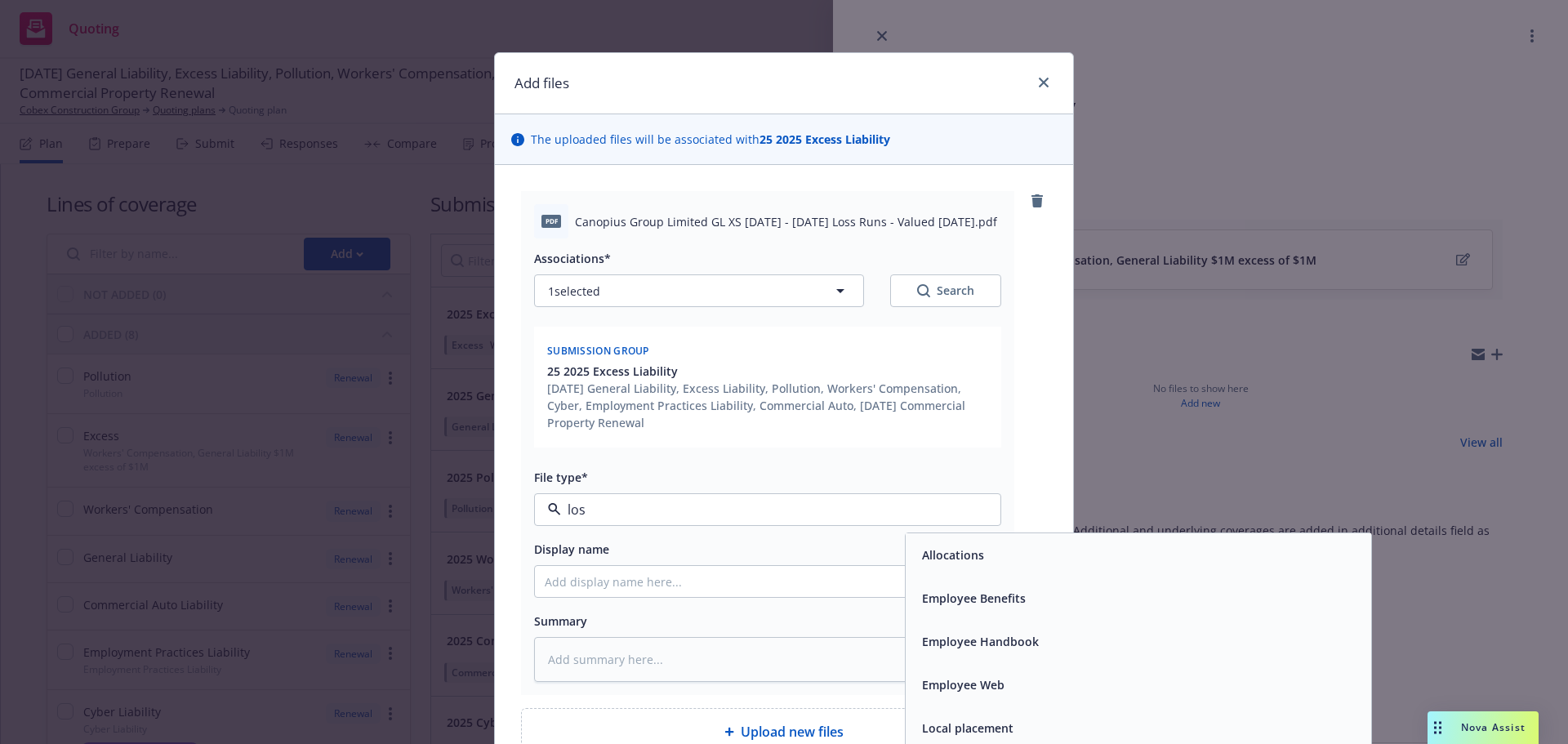
type input "loss"
click at [969, 533] on div "Loss Runs" at bounding box center [1139, 555] width 465 height 44
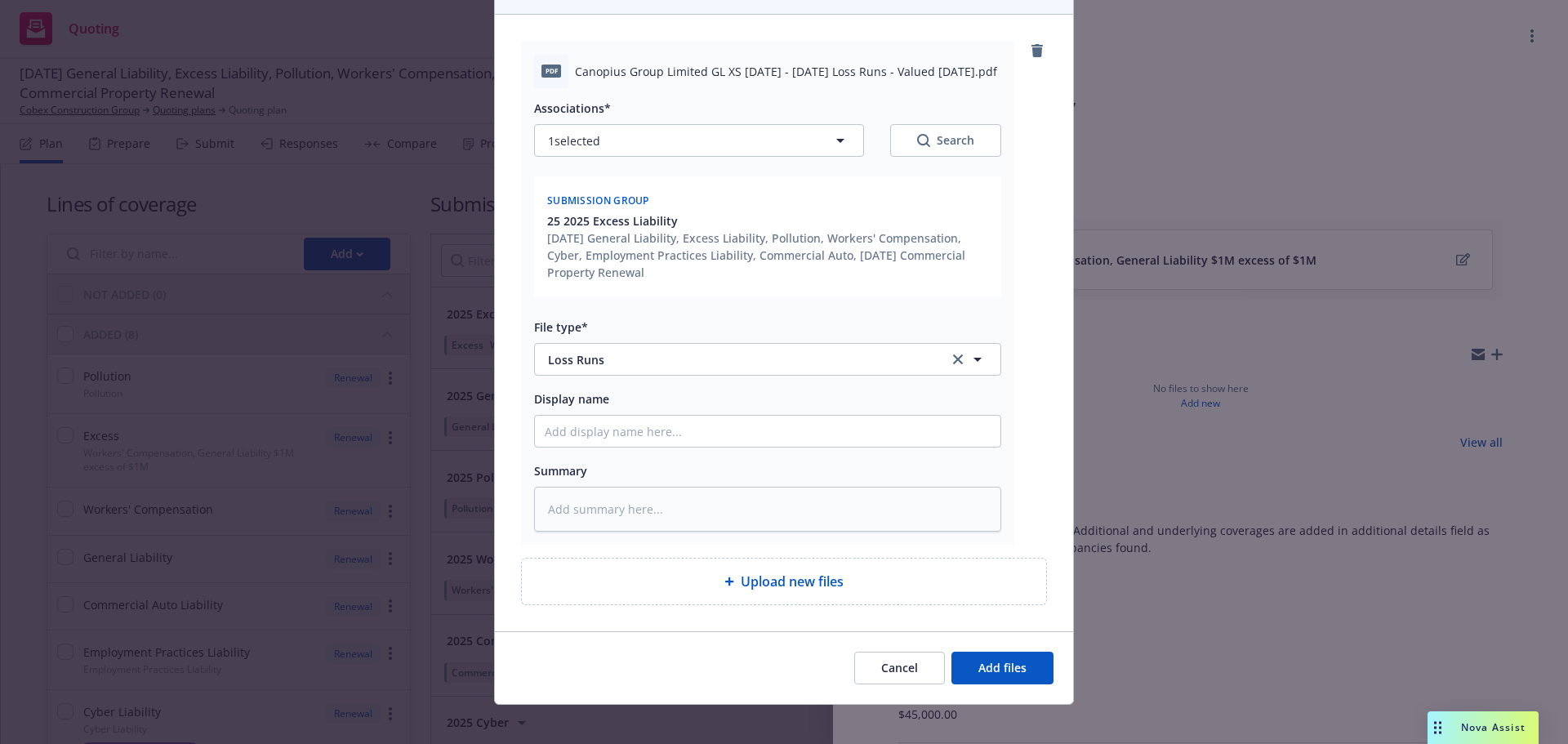
scroll to position [163, 0]
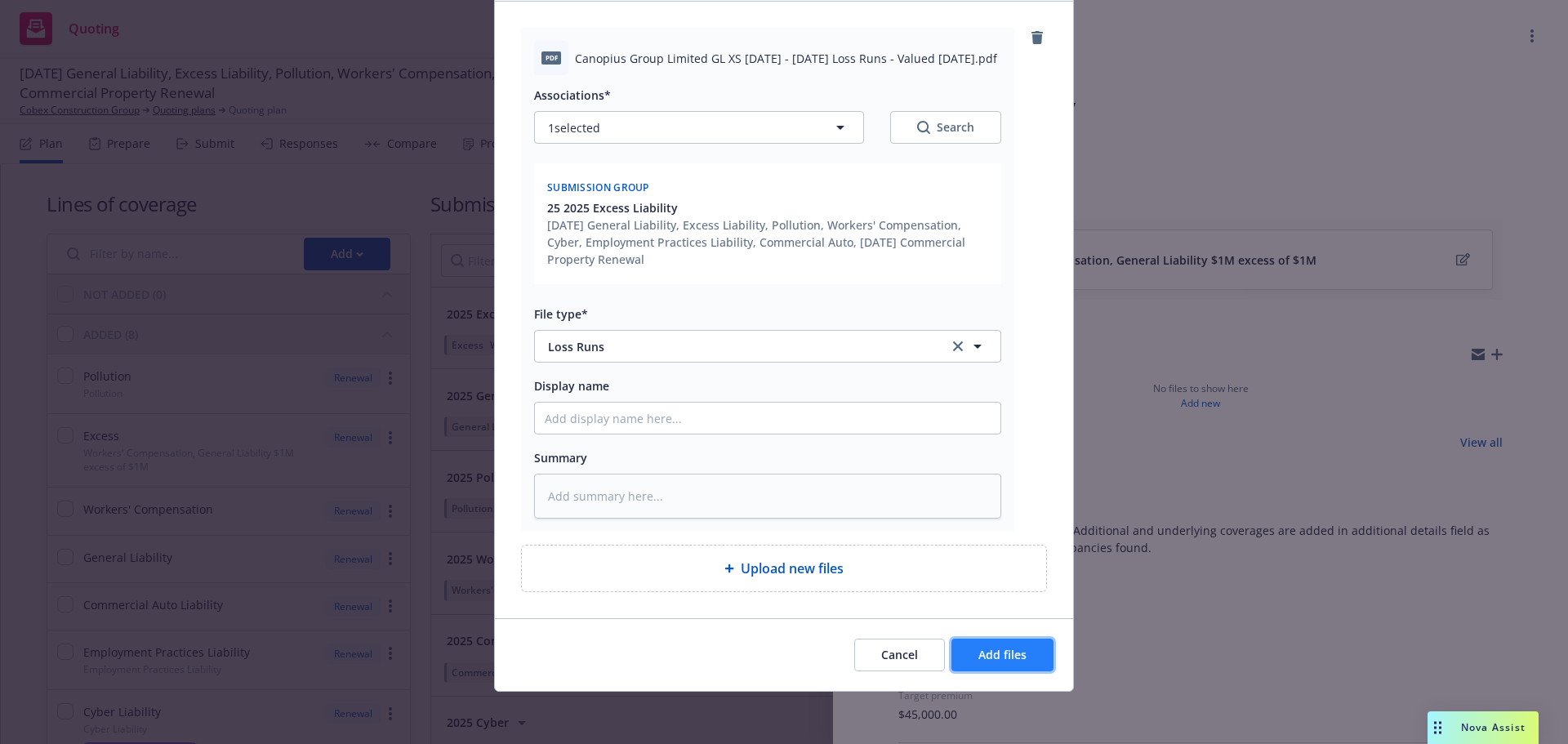
click at [993, 646] on button "Add files" at bounding box center [1003, 654] width 102 height 33
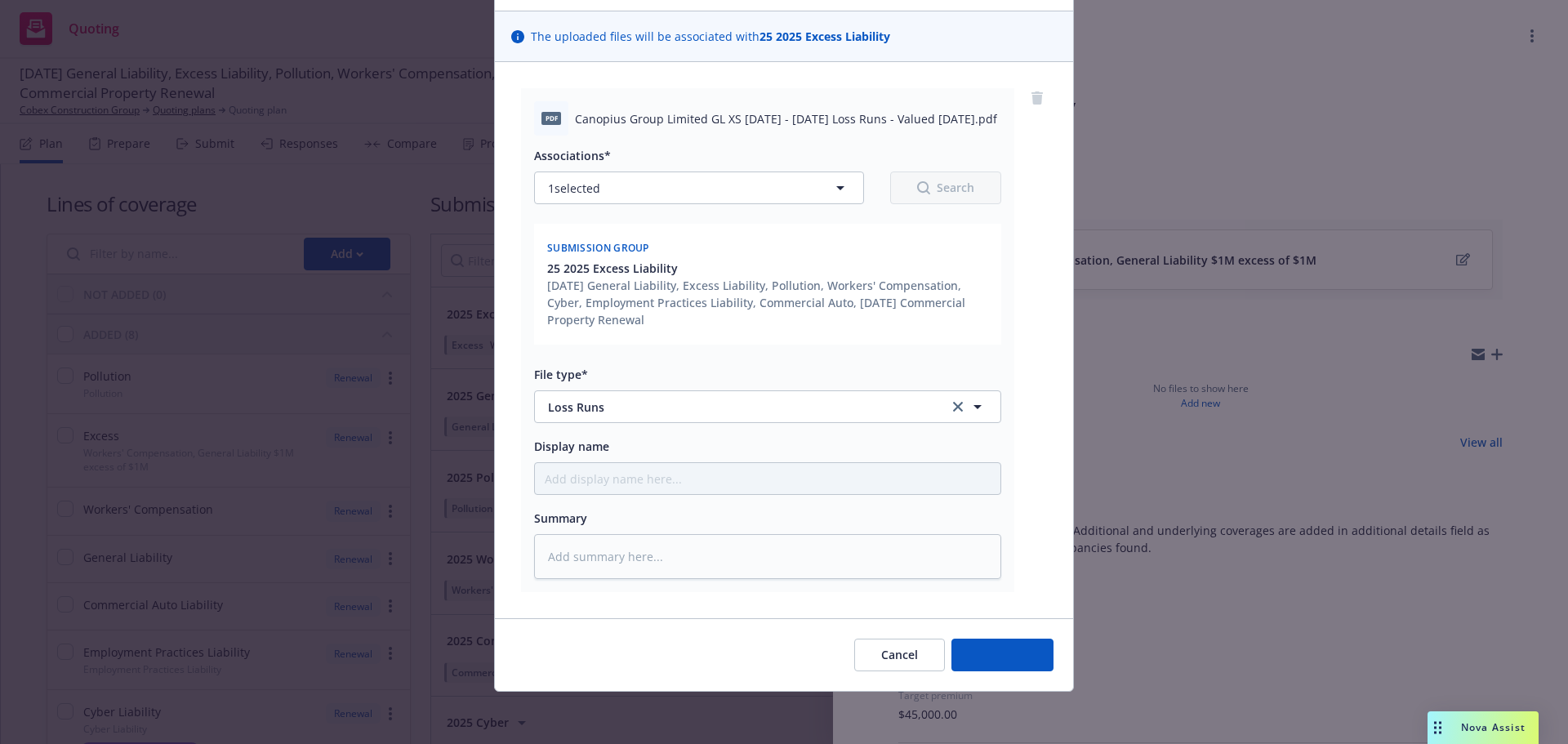
scroll to position [103, 0]
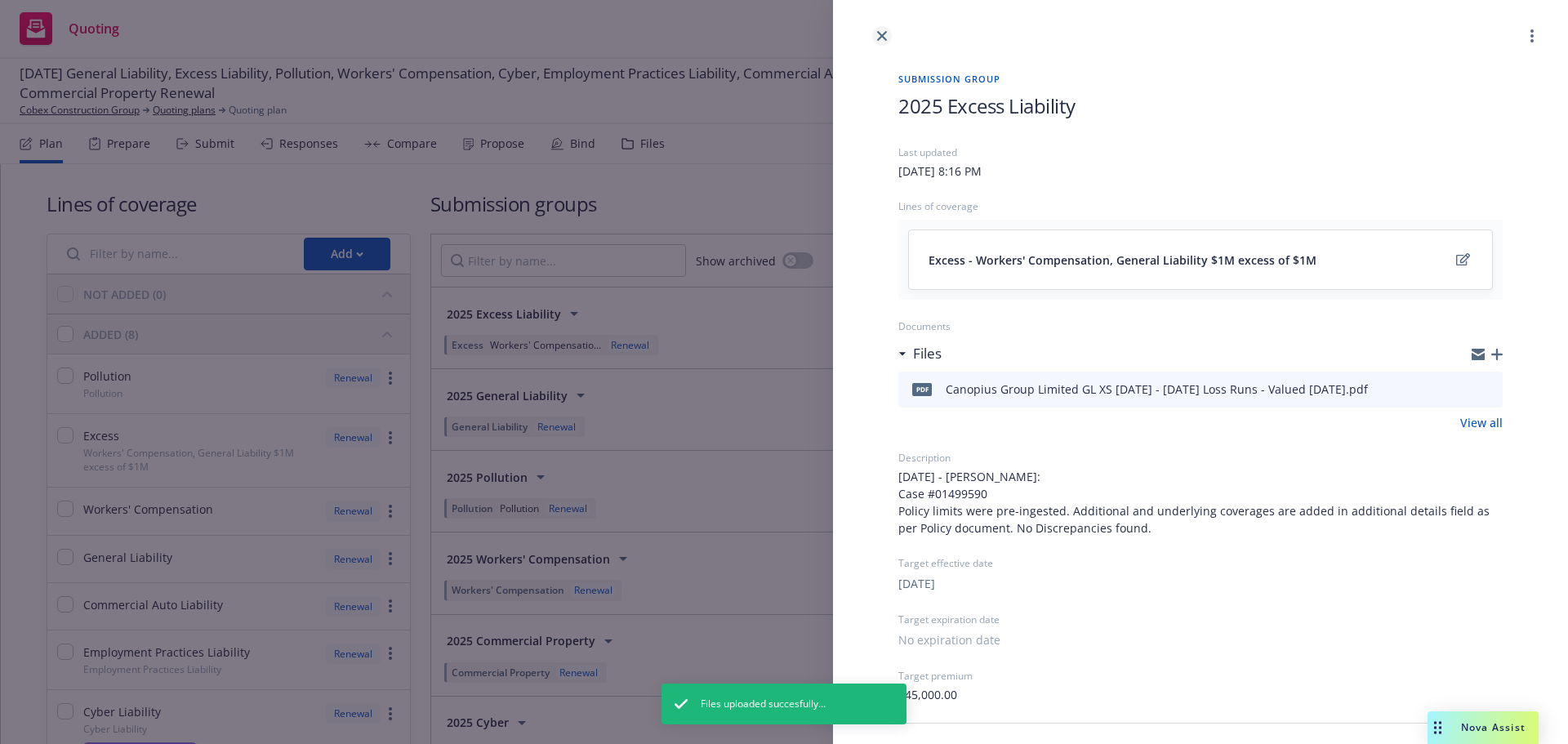
click at [880, 33] on icon "close" at bounding box center [882, 36] width 10 height 10
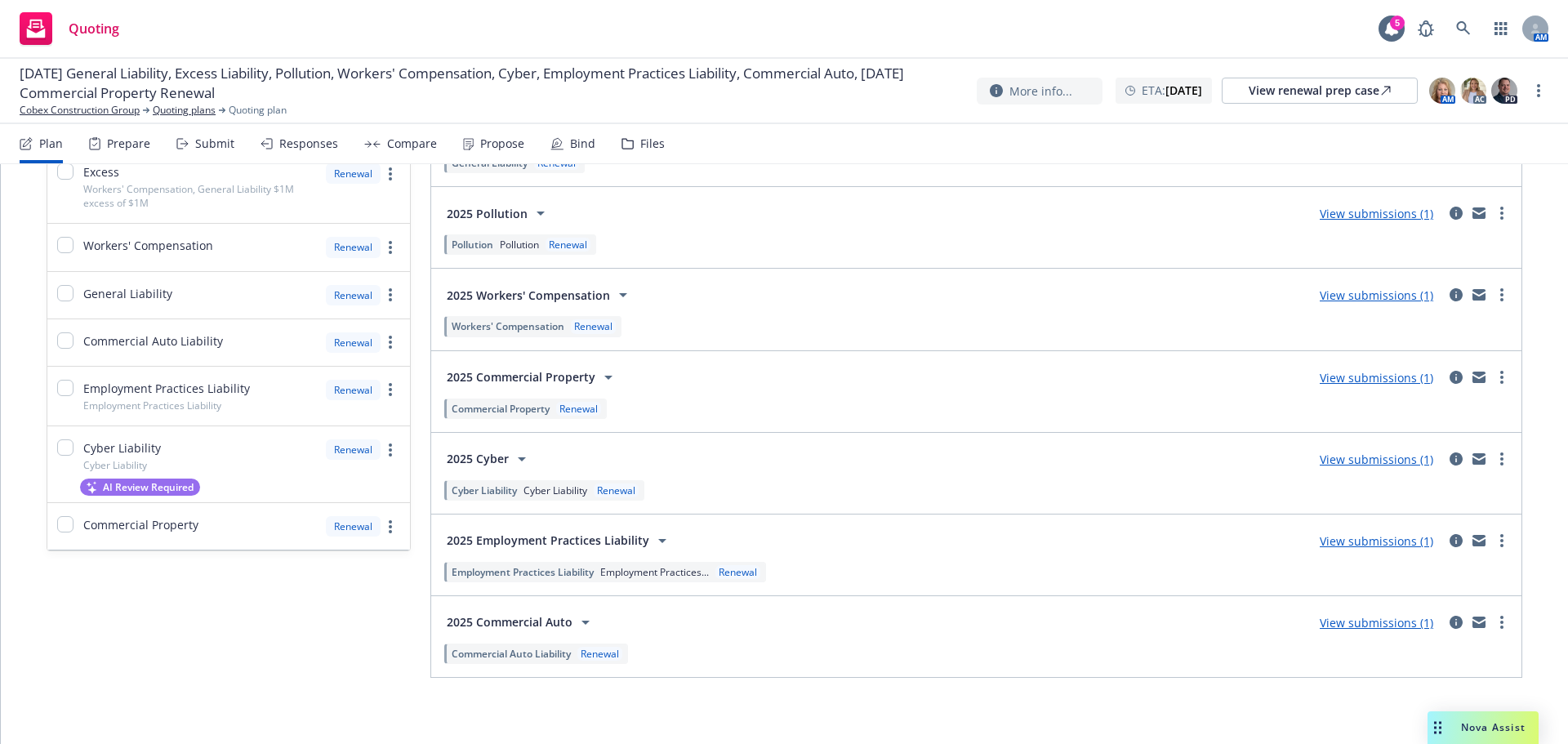
scroll to position [269, 0]
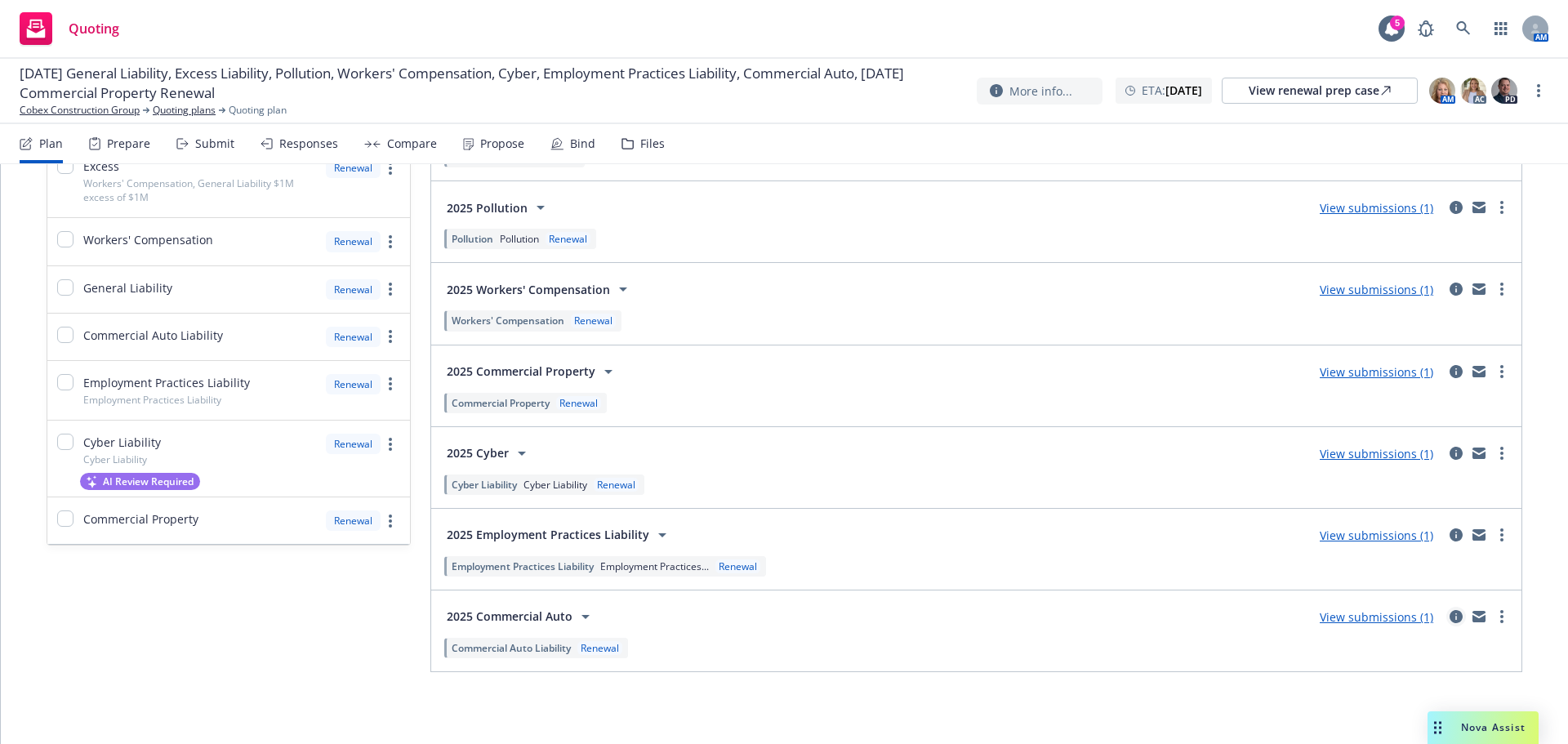
click at [1450, 620] on icon "circleInformation" at bounding box center [1457, 617] width 13 height 13
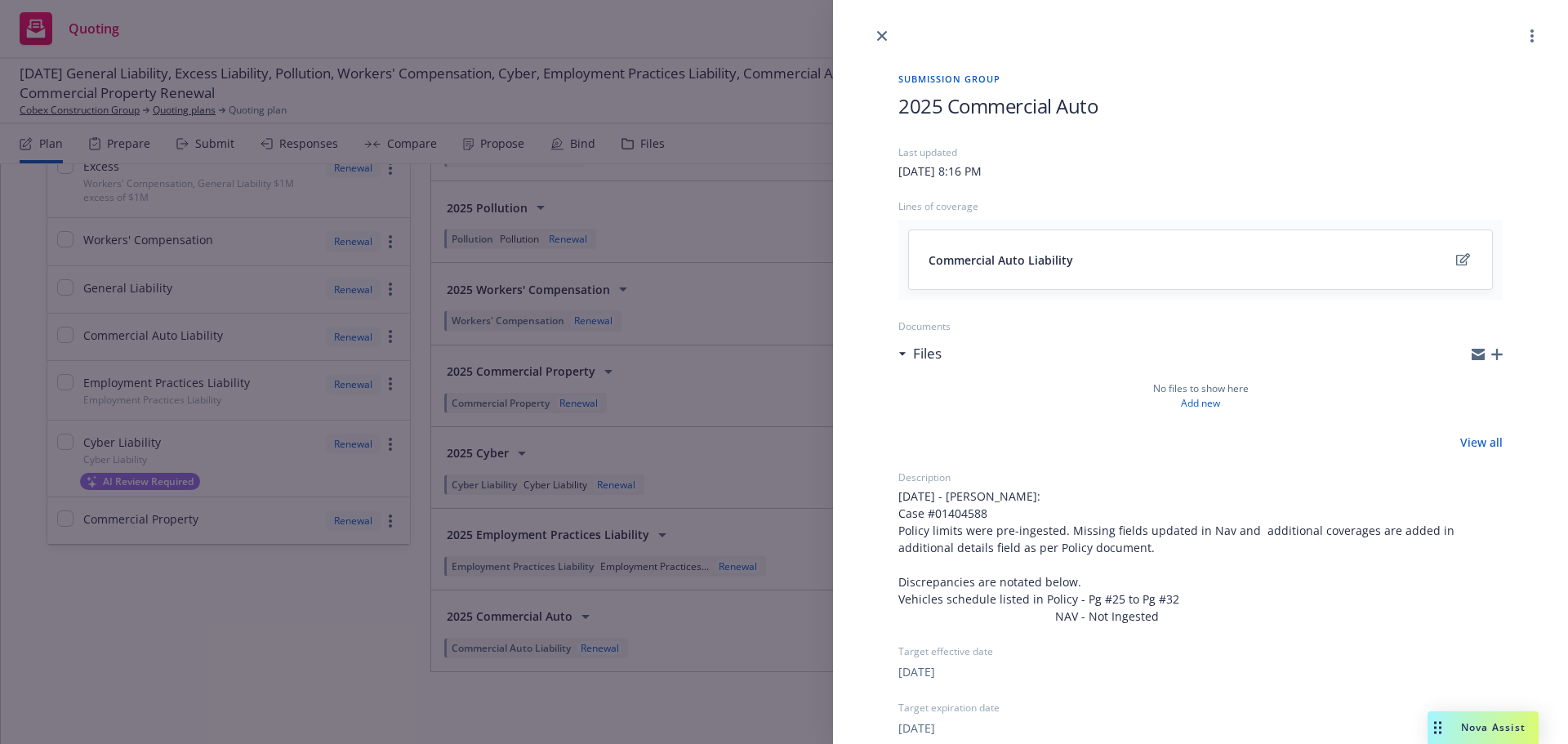
click at [1492, 353] on icon "button" at bounding box center [1498, 355] width 12 height 12
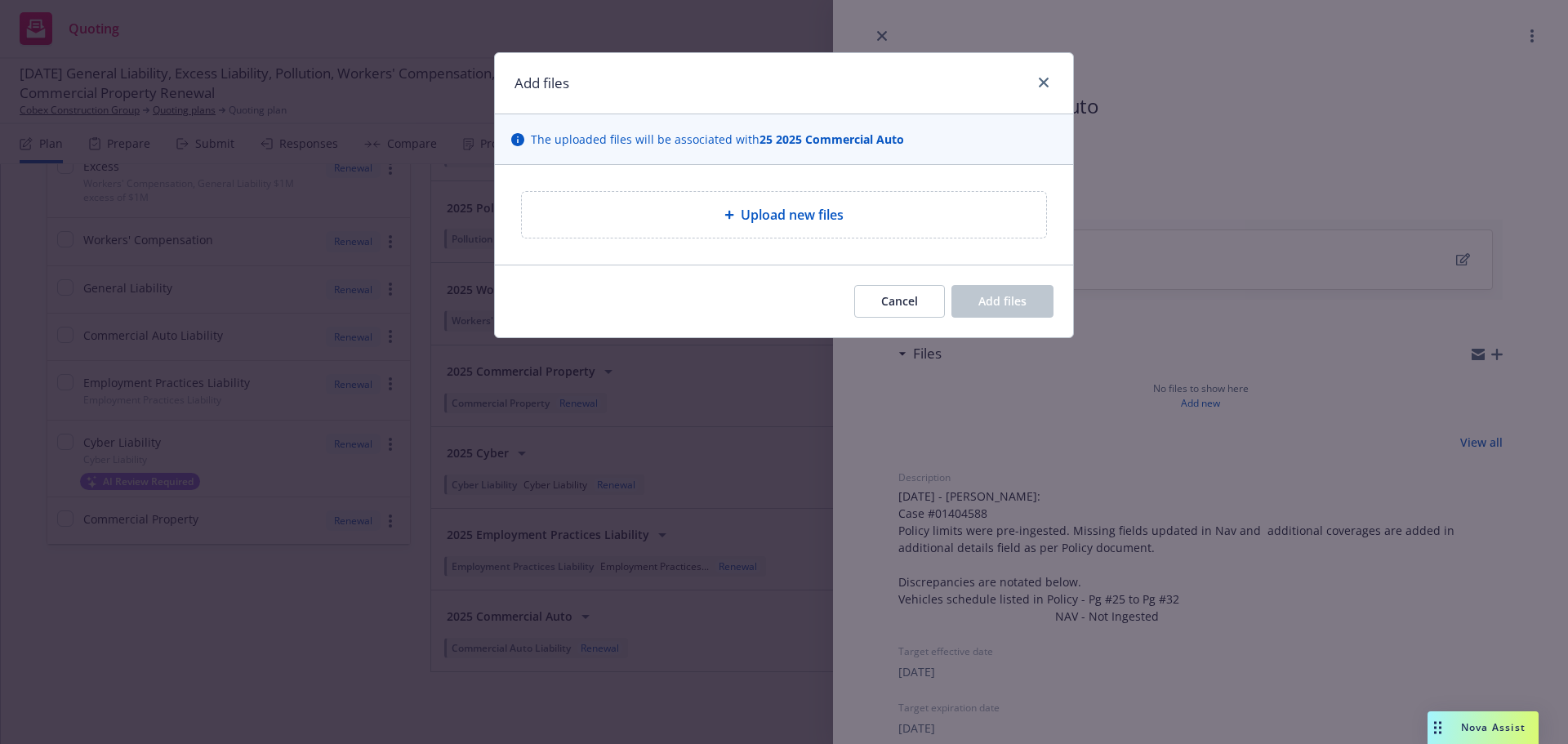
type textarea "x"
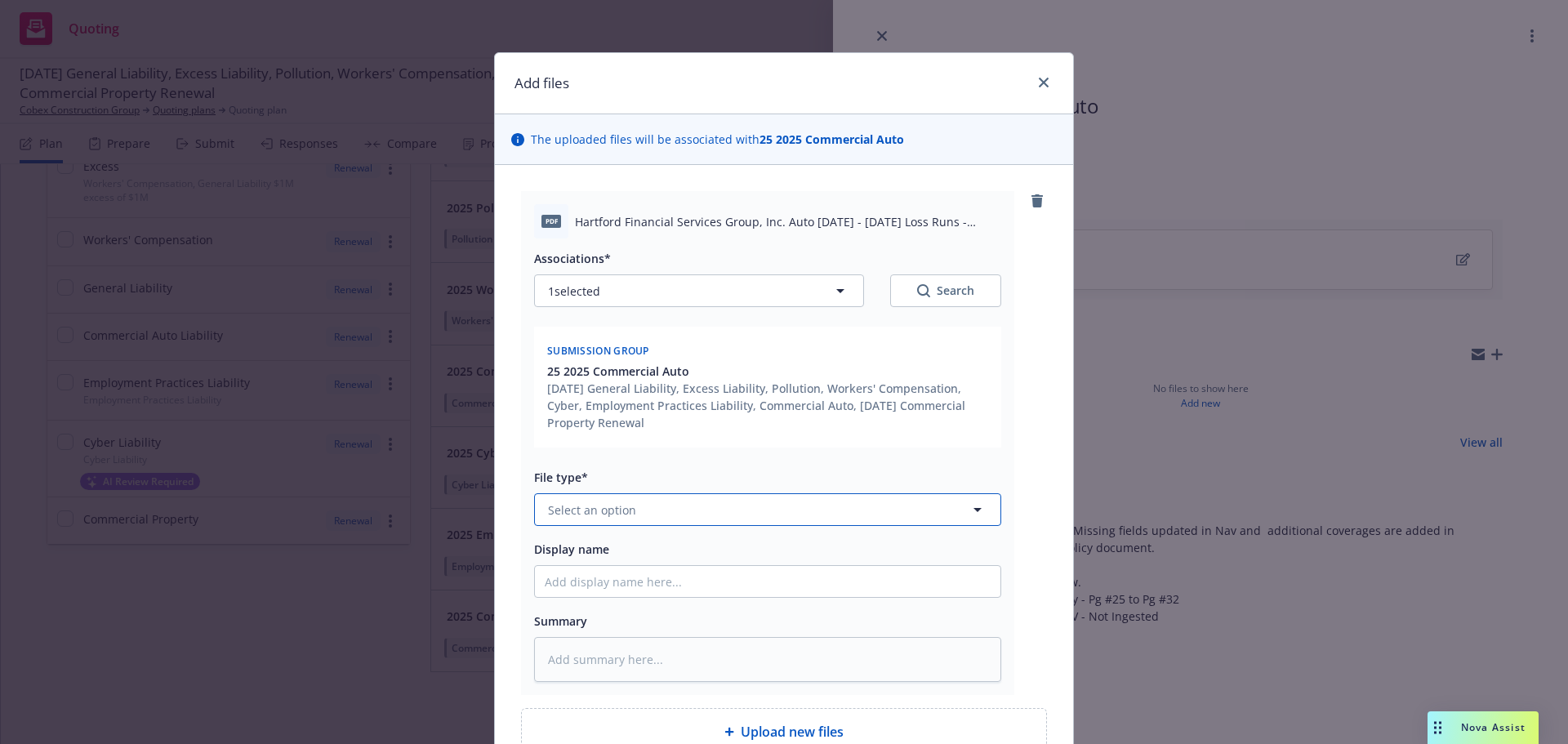
click at [680, 512] on button "Select an option" at bounding box center [768, 509] width 467 height 33
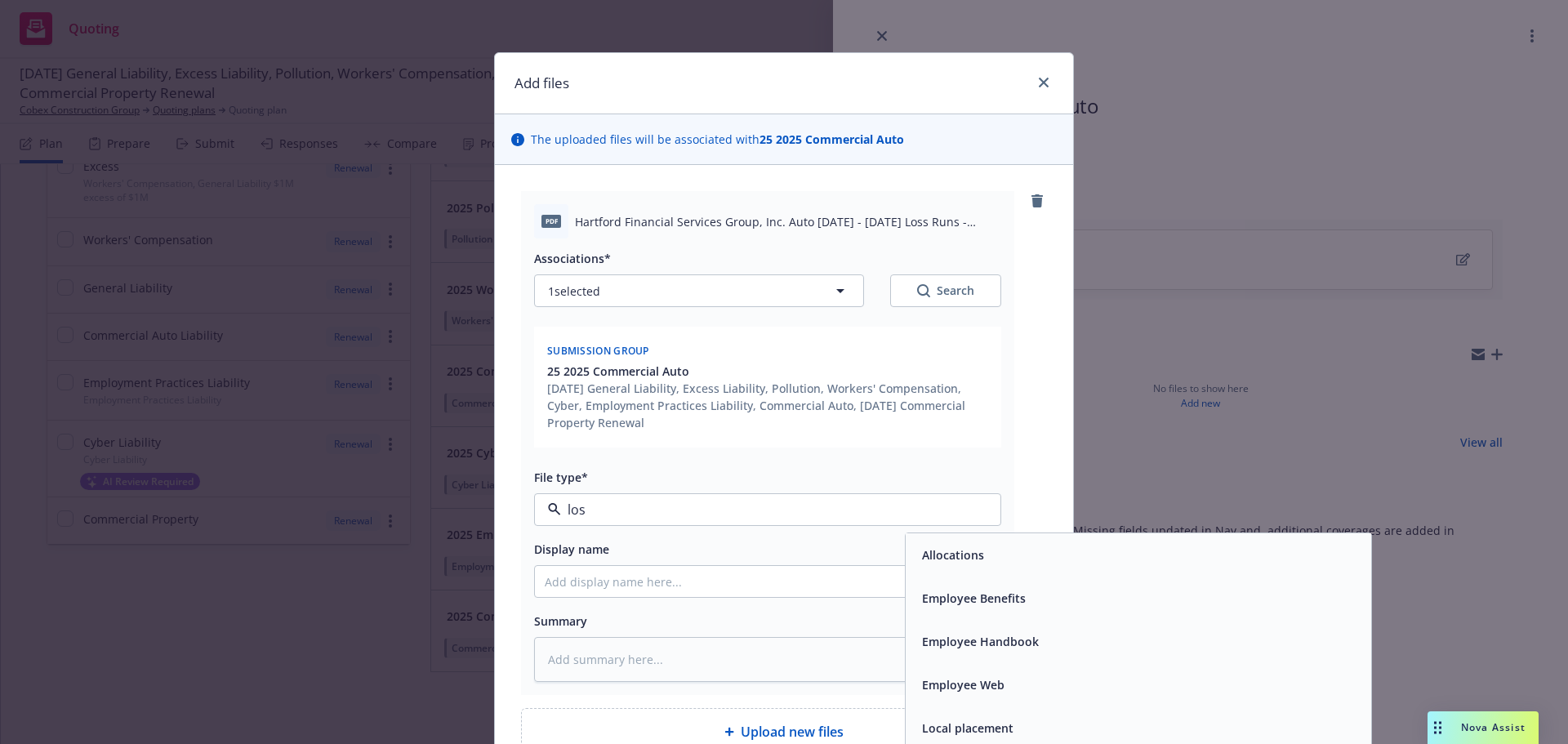
type input "loss"
click at [993, 541] on div "Loss Runs" at bounding box center [1139, 555] width 465 height 44
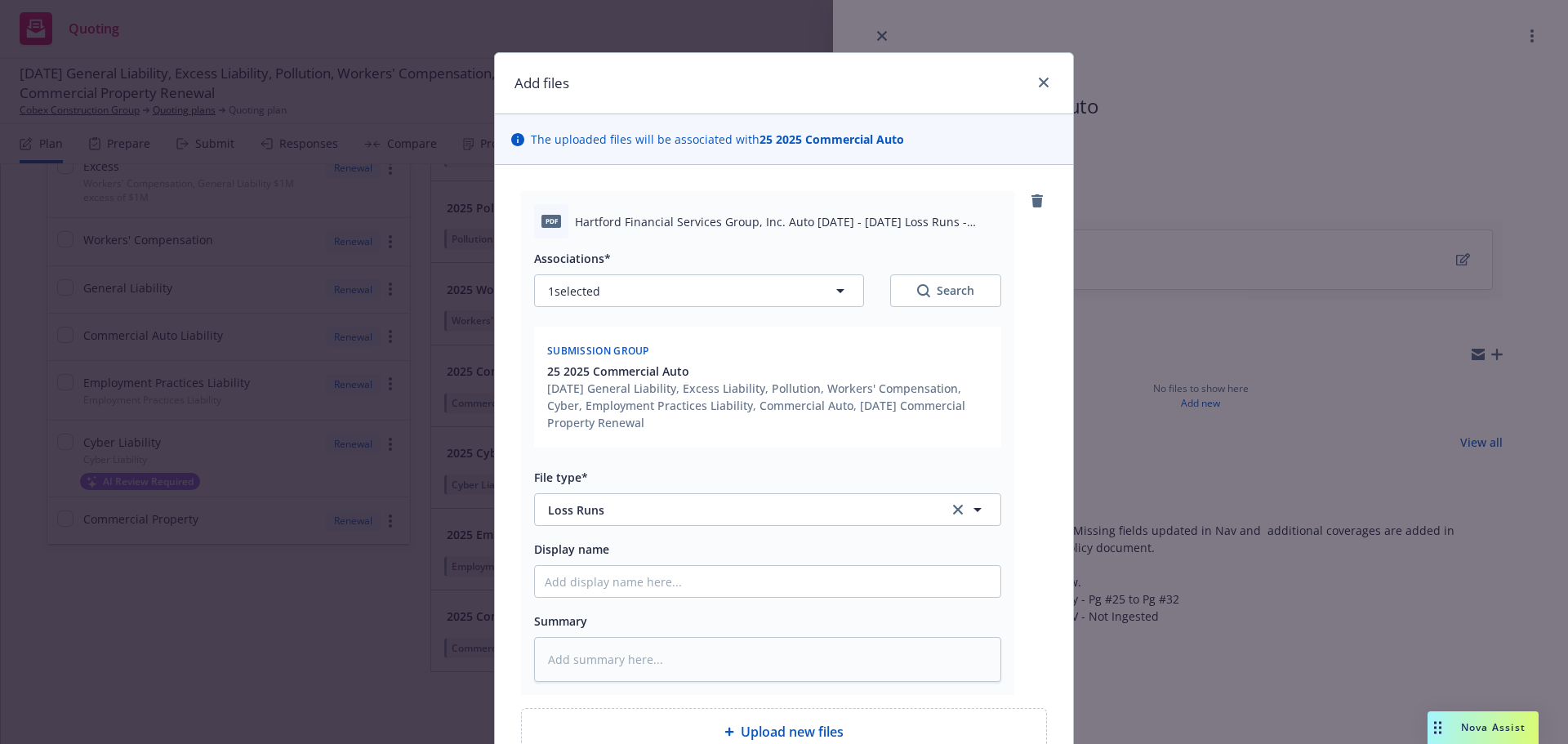
scroll to position [163, 0]
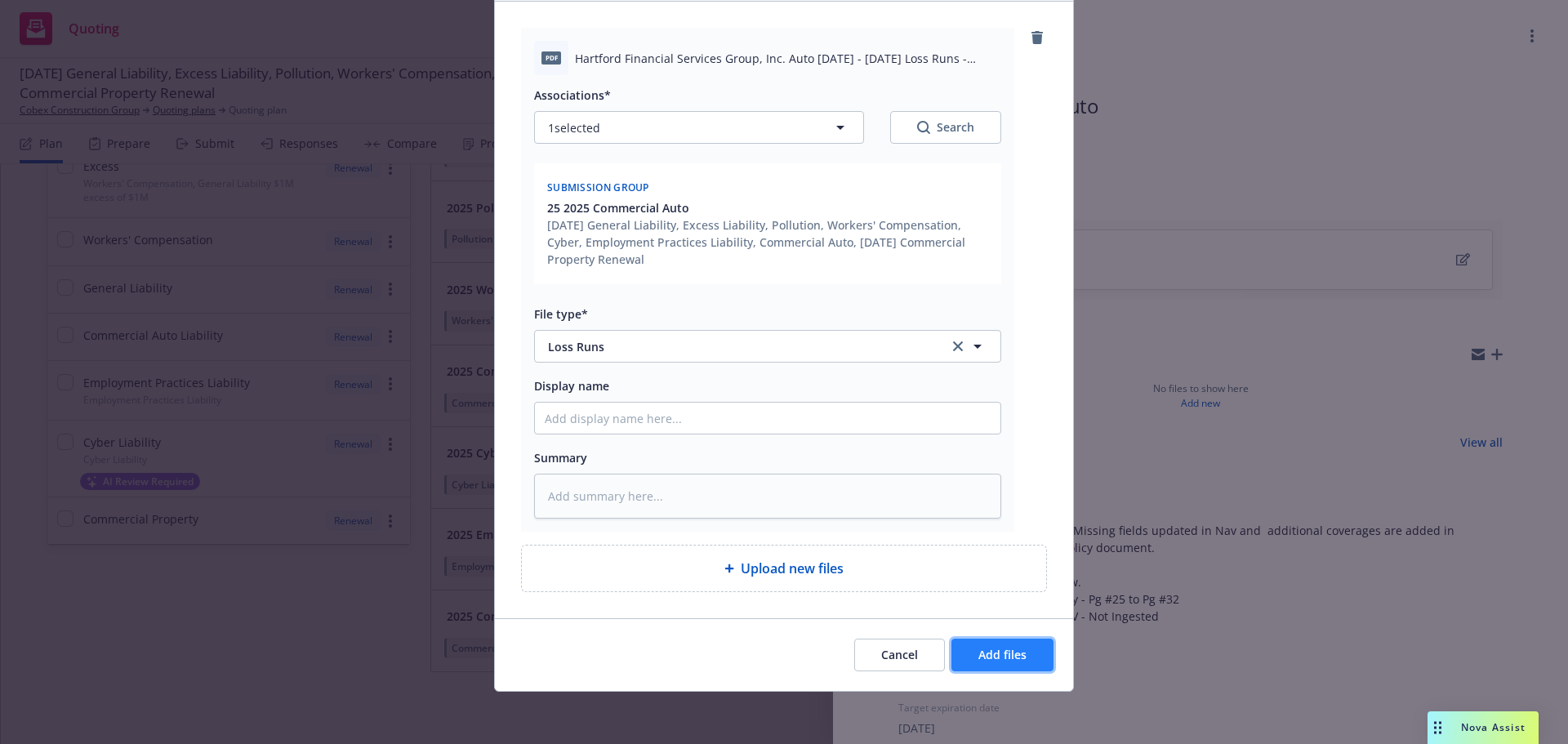
click at [997, 654] on span "Add files" at bounding box center [1003, 654] width 49 height 16
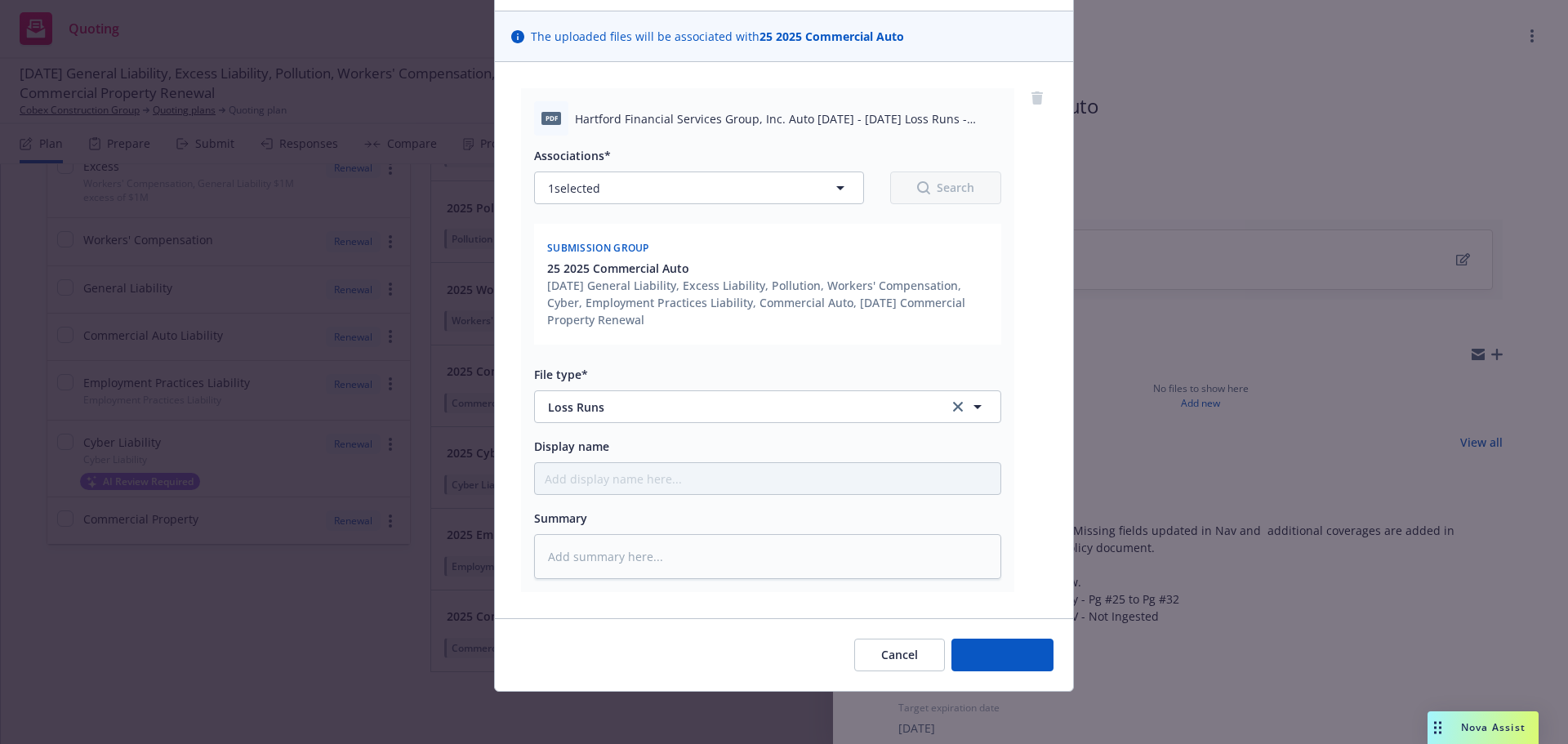
scroll to position [103, 0]
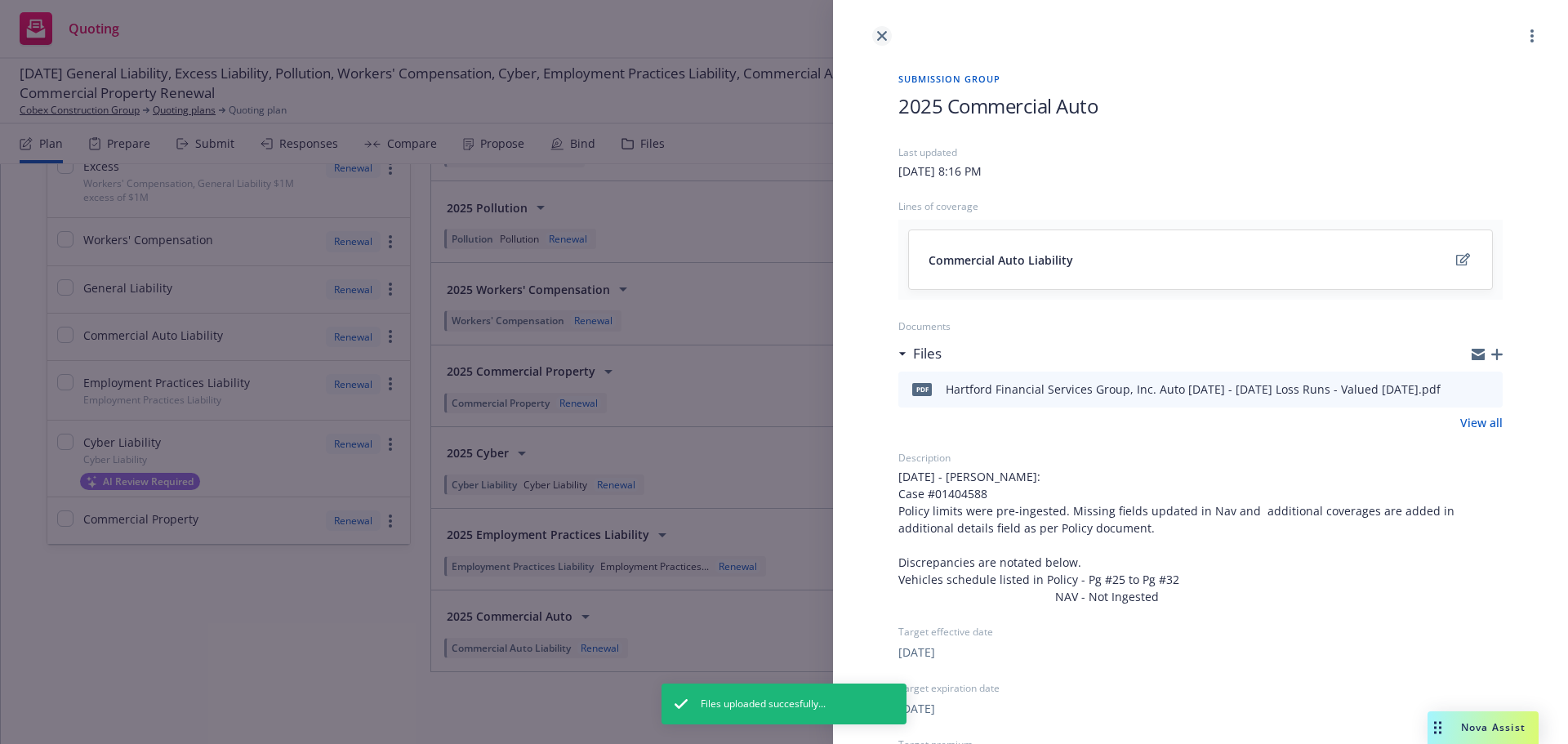
click at [878, 35] on icon "close" at bounding box center [882, 36] width 10 height 10
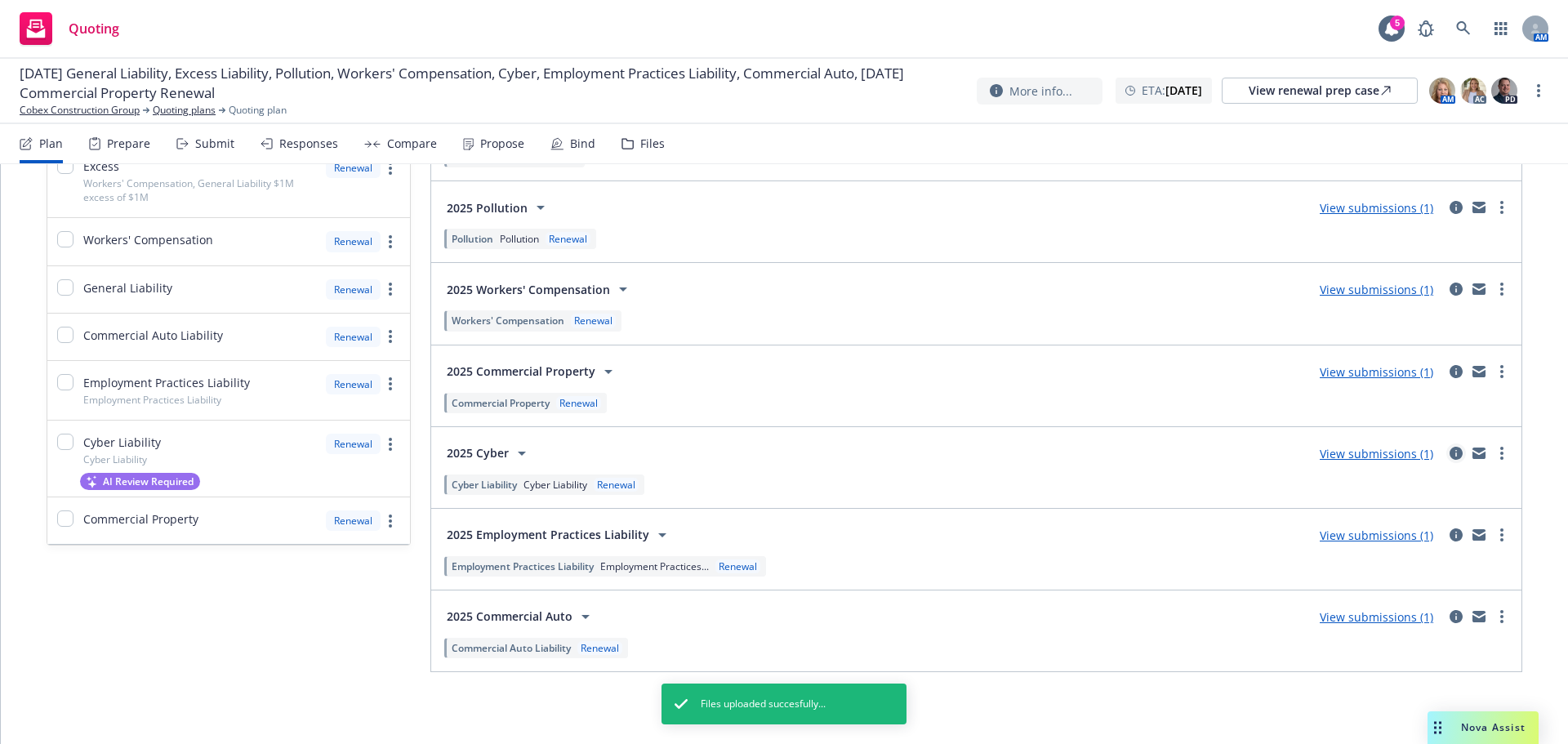
click at [1450, 455] on icon "circleInformation" at bounding box center [1457, 454] width 13 height 13
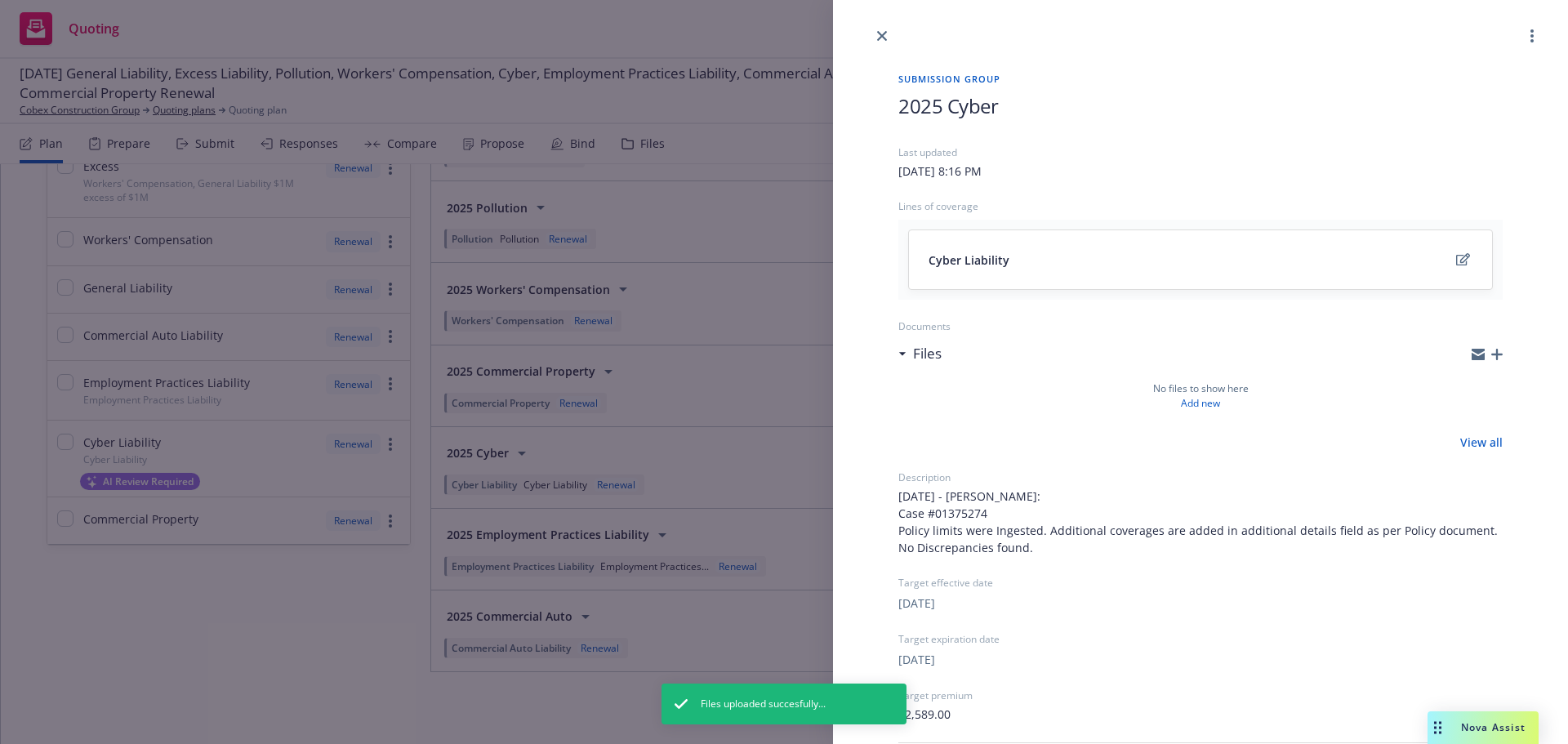
click at [1492, 357] on icon "button" at bounding box center [1498, 355] width 12 height 12
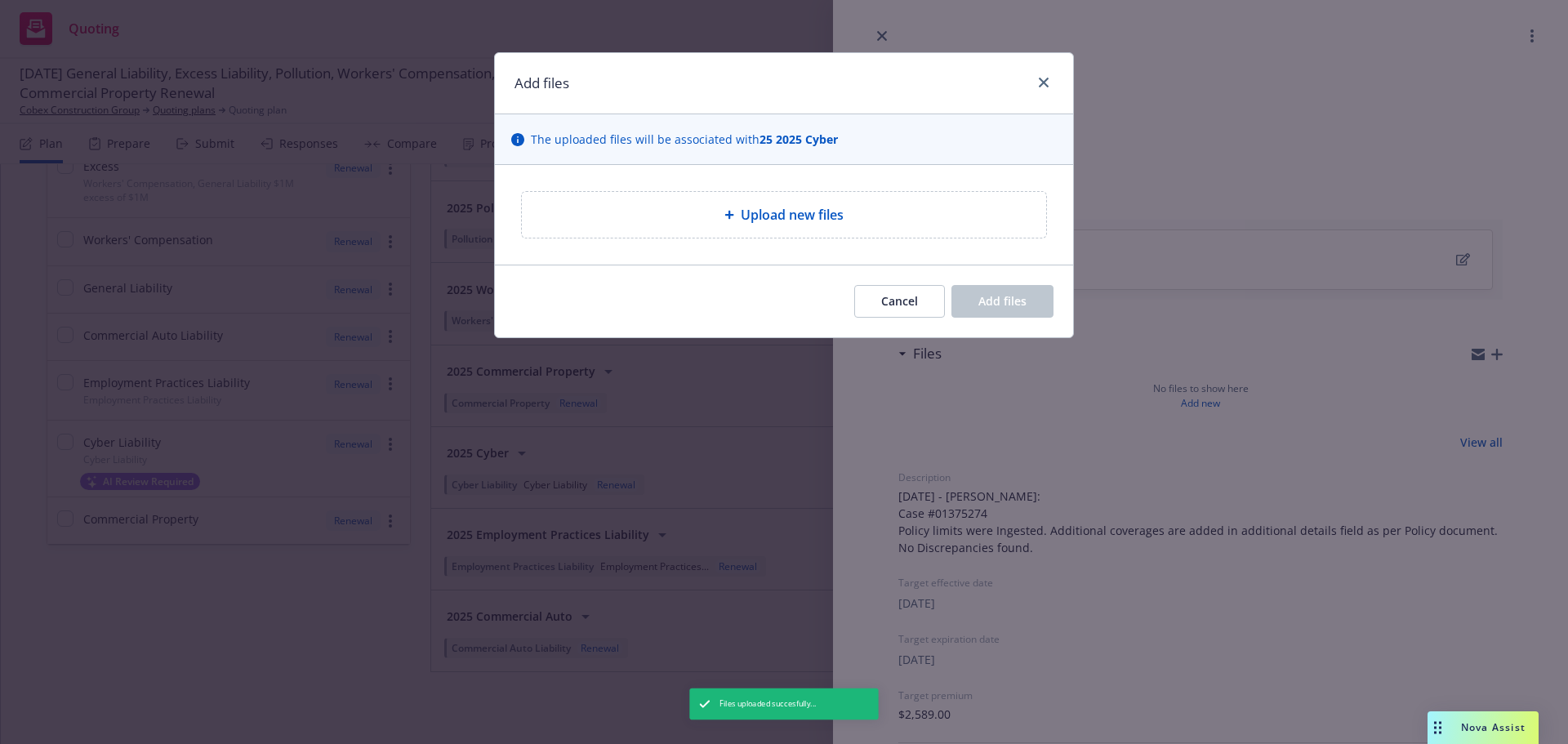
type textarea "x"
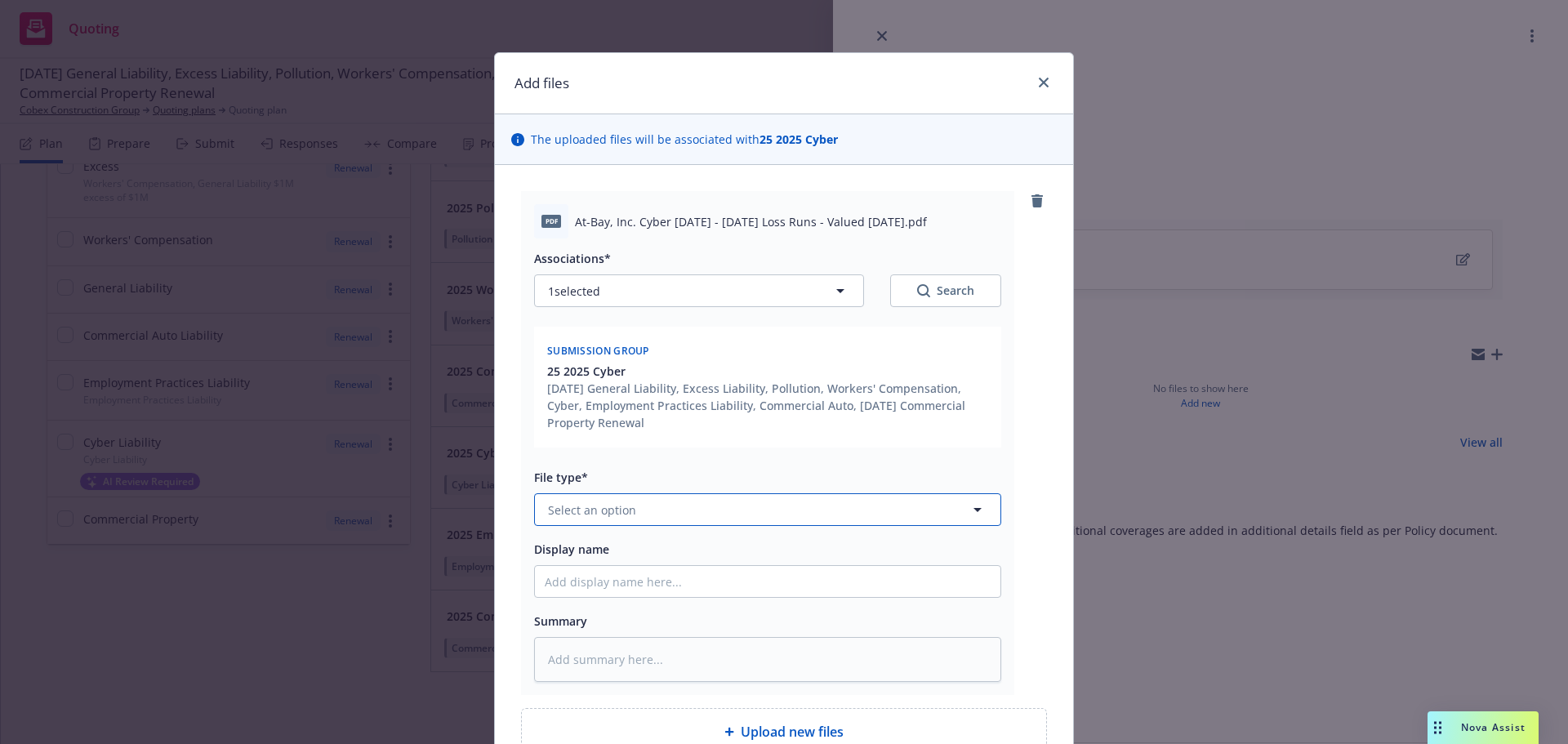
click at [712, 521] on button "Select an option" at bounding box center [768, 509] width 467 height 33
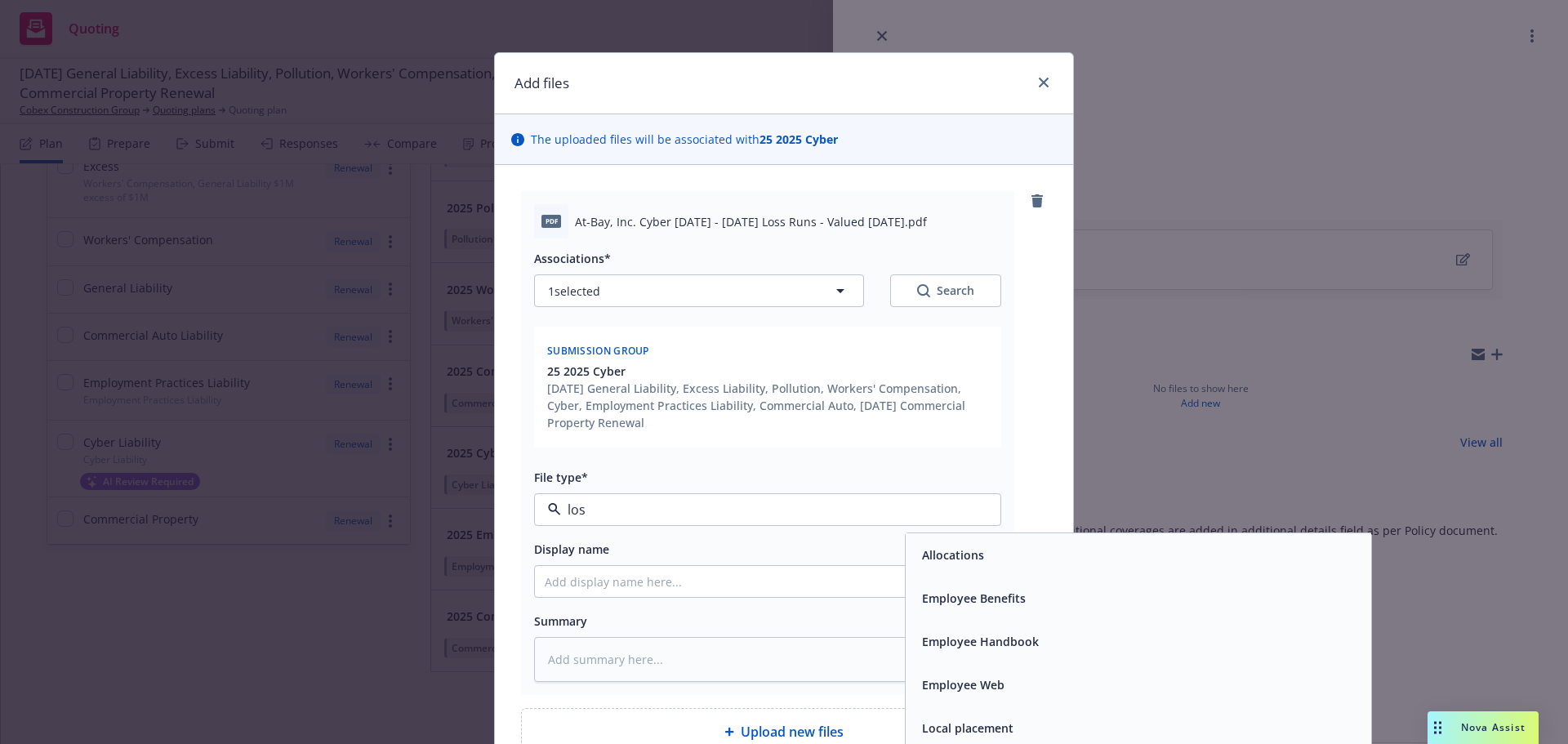
type input "loss"
click at [1127, 552] on div "Loss Runs" at bounding box center [1139, 555] width 446 height 23
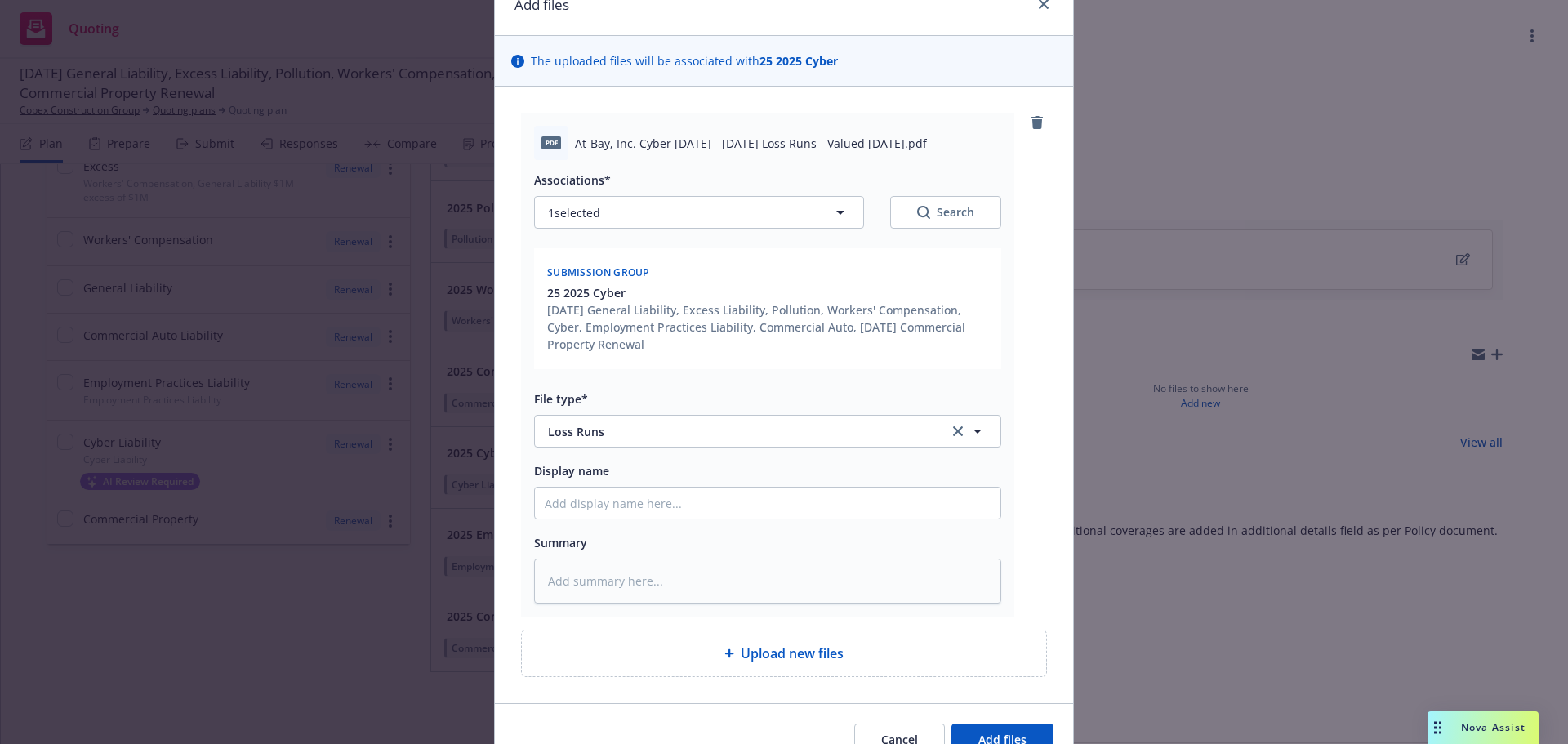
scroll to position [163, 0]
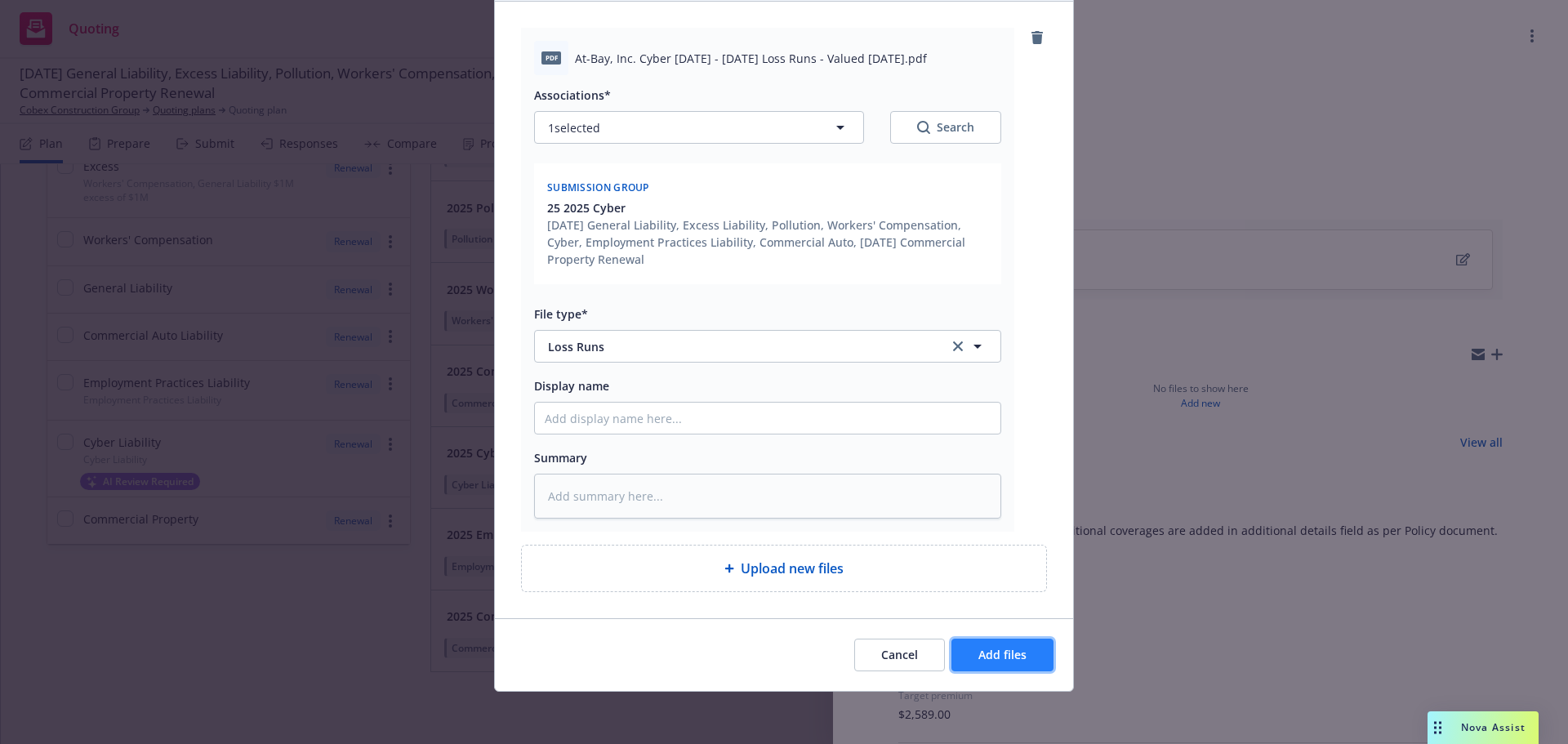
click at [1040, 655] on button "Add files" at bounding box center [1003, 654] width 102 height 33
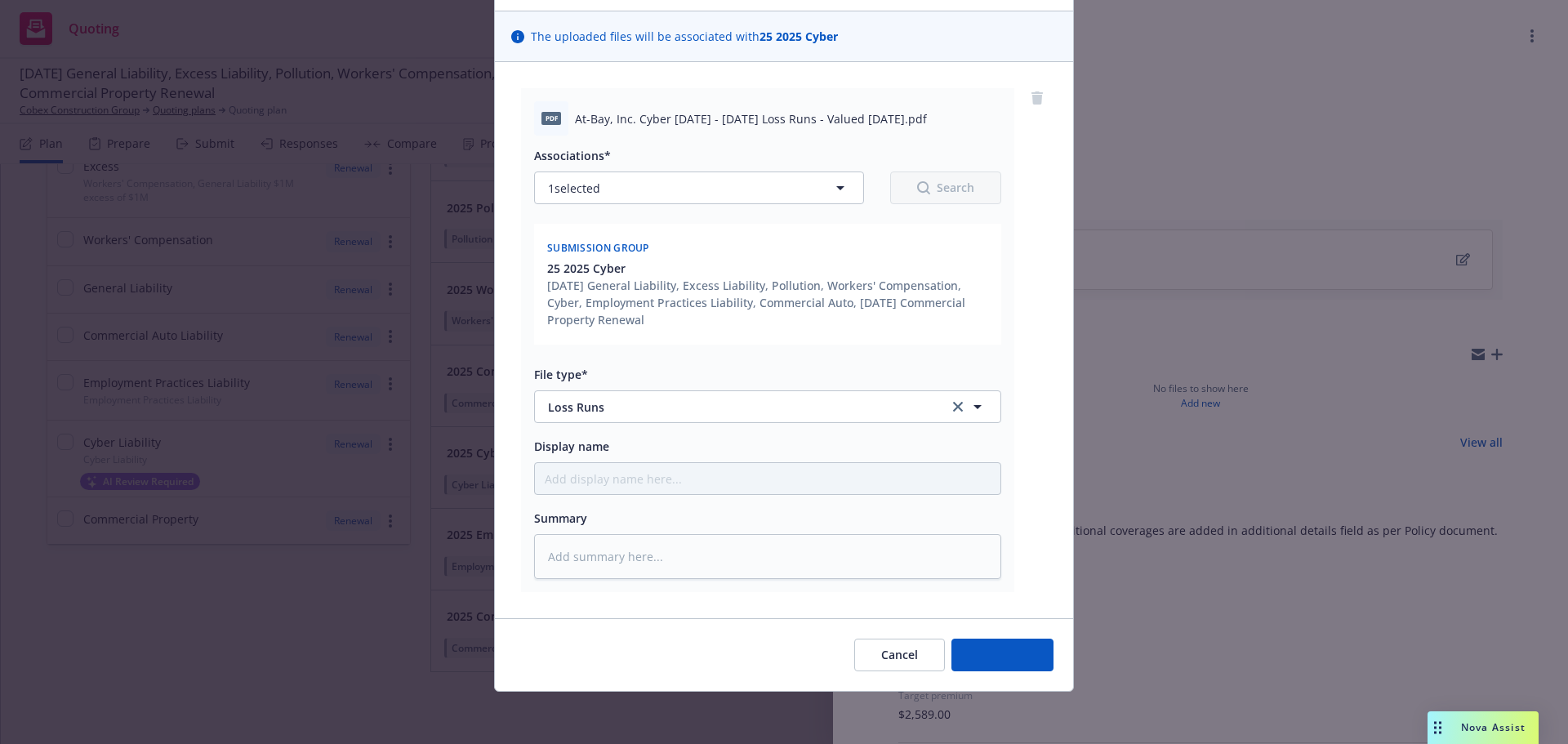
scroll to position [103, 0]
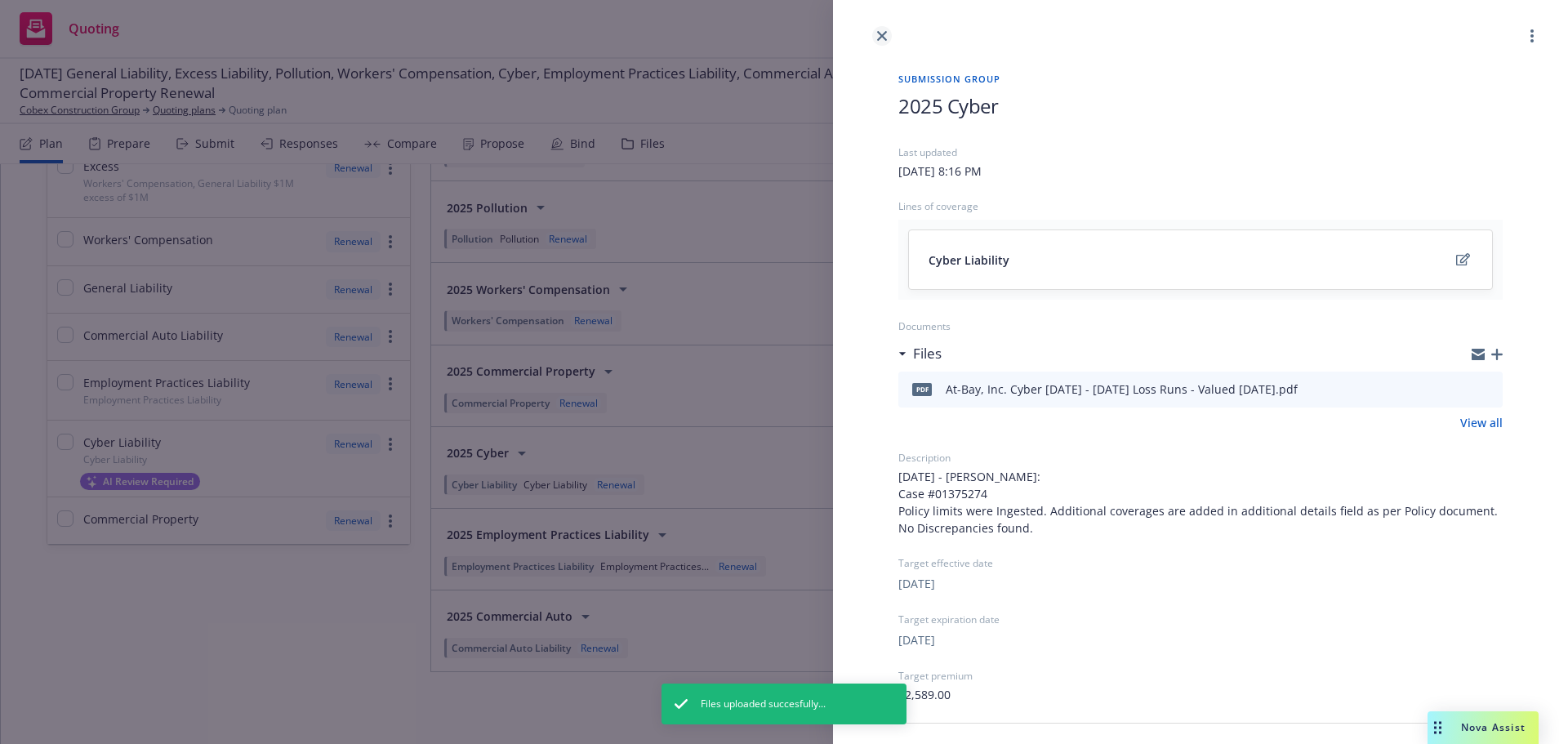
click at [880, 30] on link "close" at bounding box center [882, 35] width 19 height 19
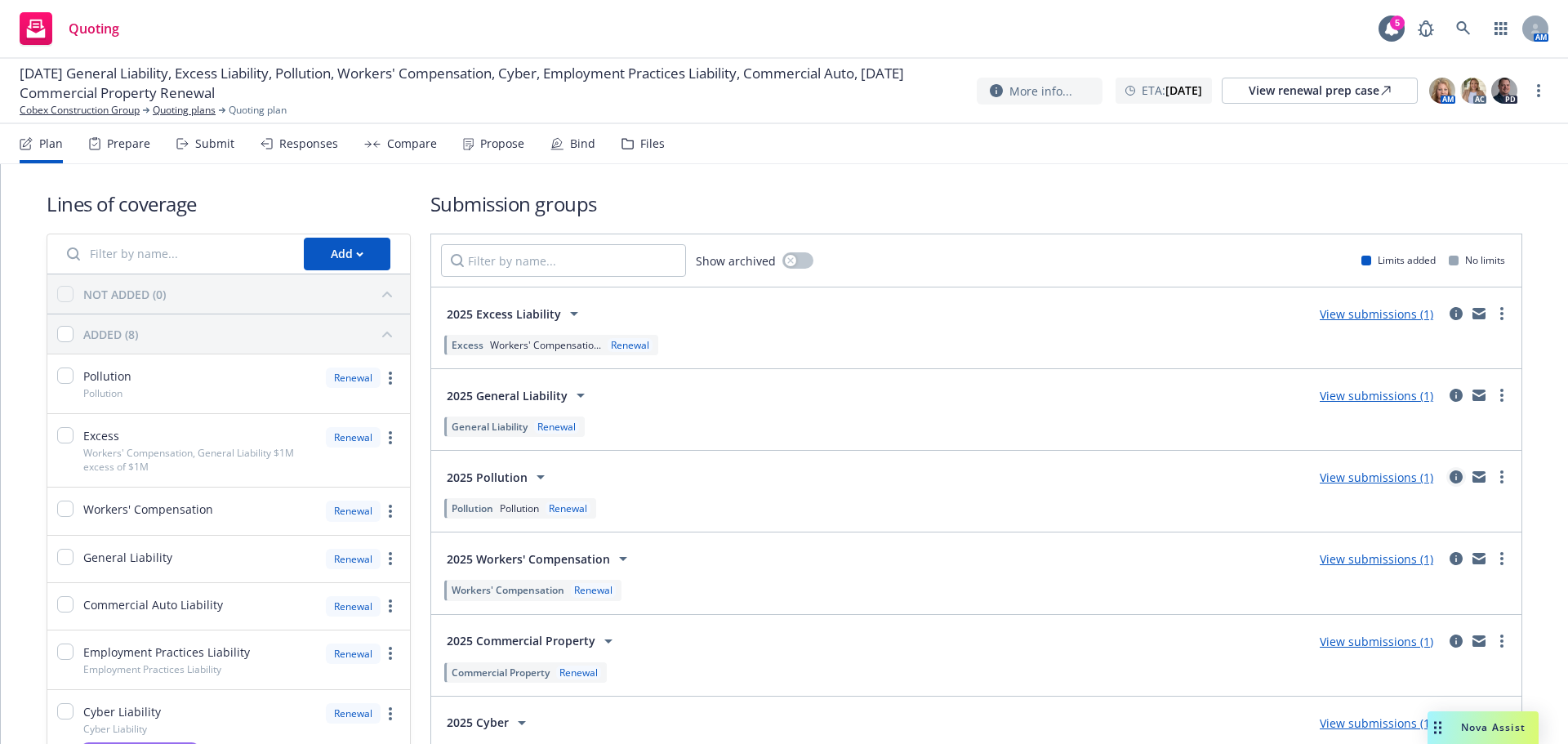
click at [1450, 475] on icon "circleInformation" at bounding box center [1457, 477] width 13 height 13
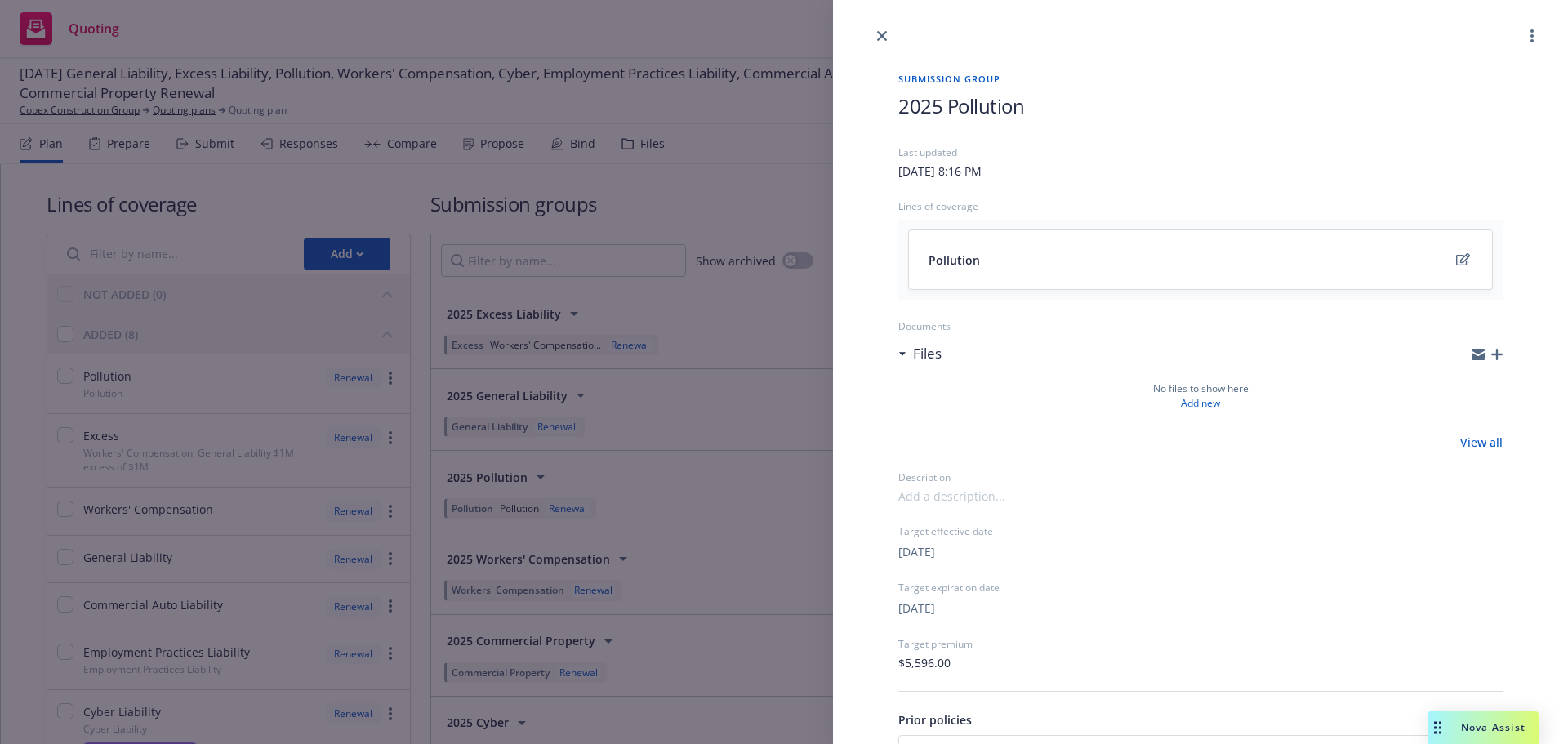
click at [1492, 357] on icon "button" at bounding box center [1498, 355] width 12 height 12
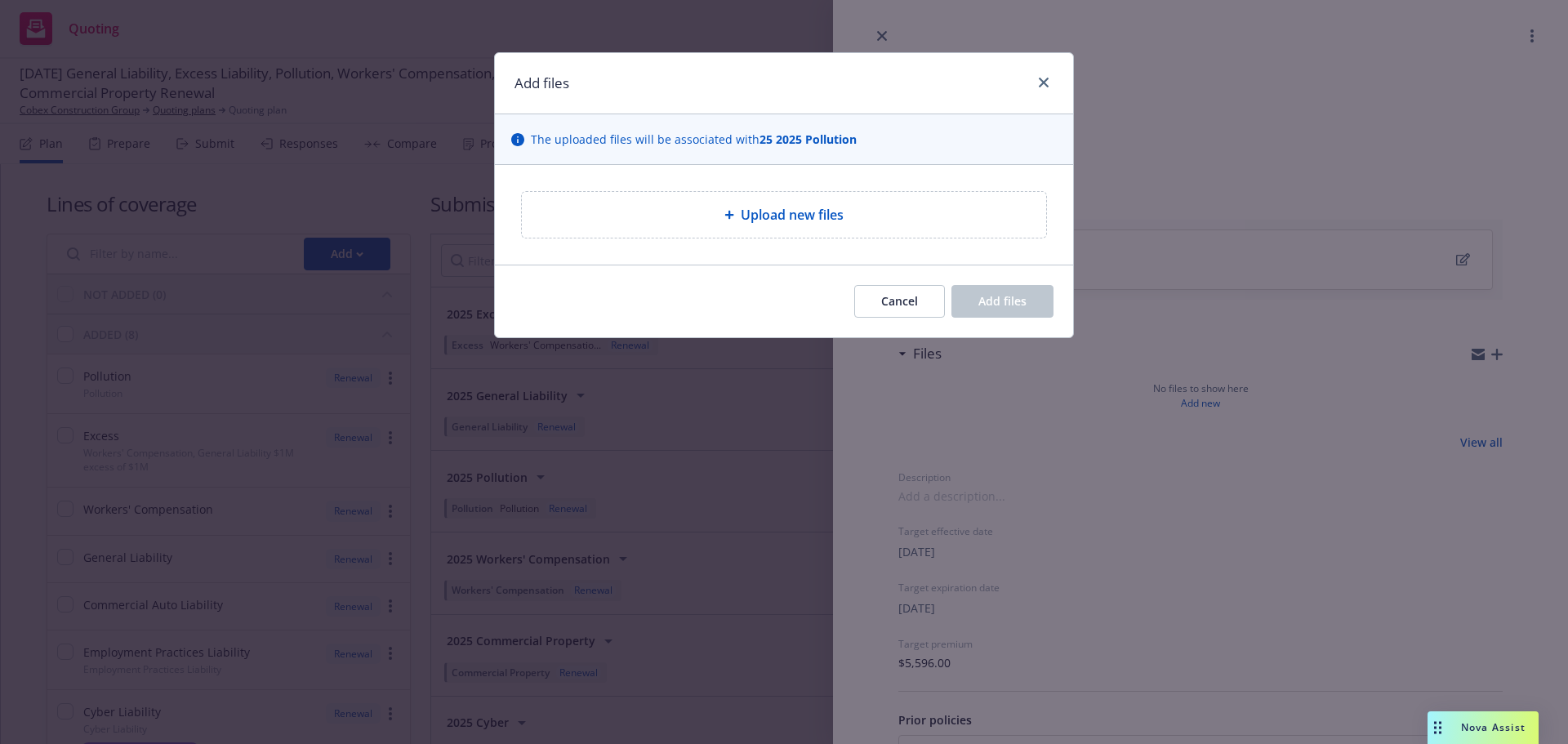
type textarea "x"
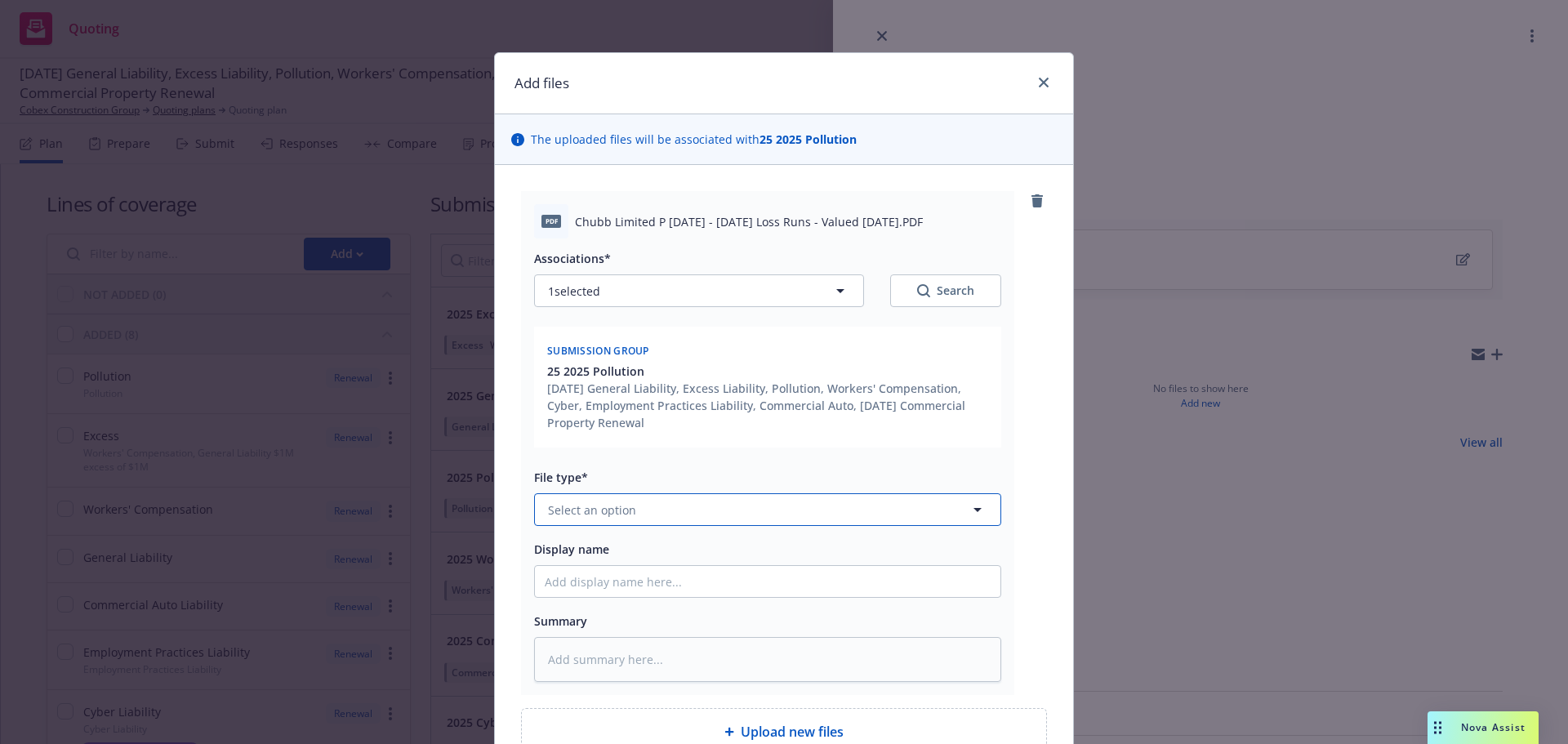
click at [738, 517] on button "Select an option" at bounding box center [768, 509] width 467 height 33
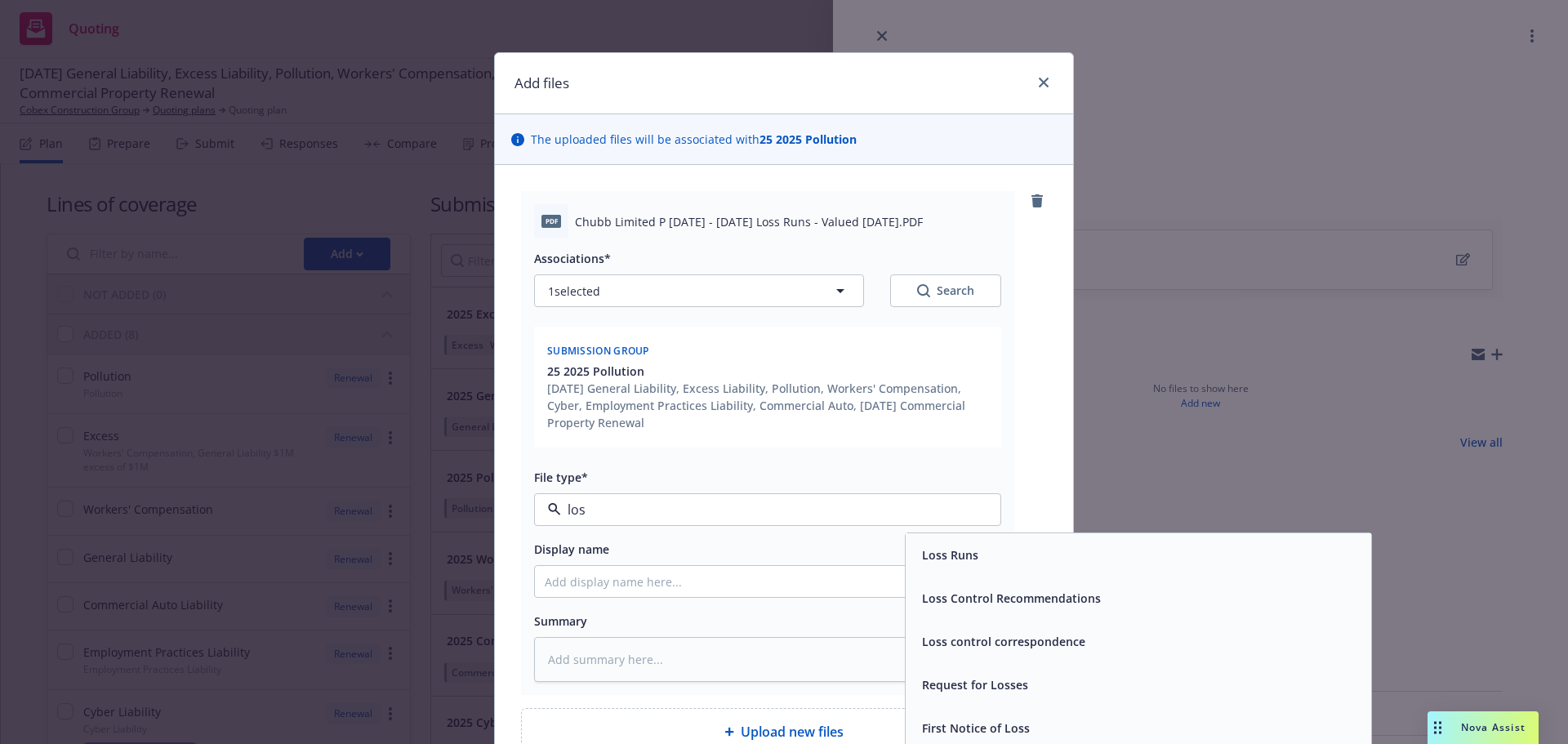
type input "loss"
click at [938, 562] on span "Loss Runs" at bounding box center [950, 555] width 56 height 17
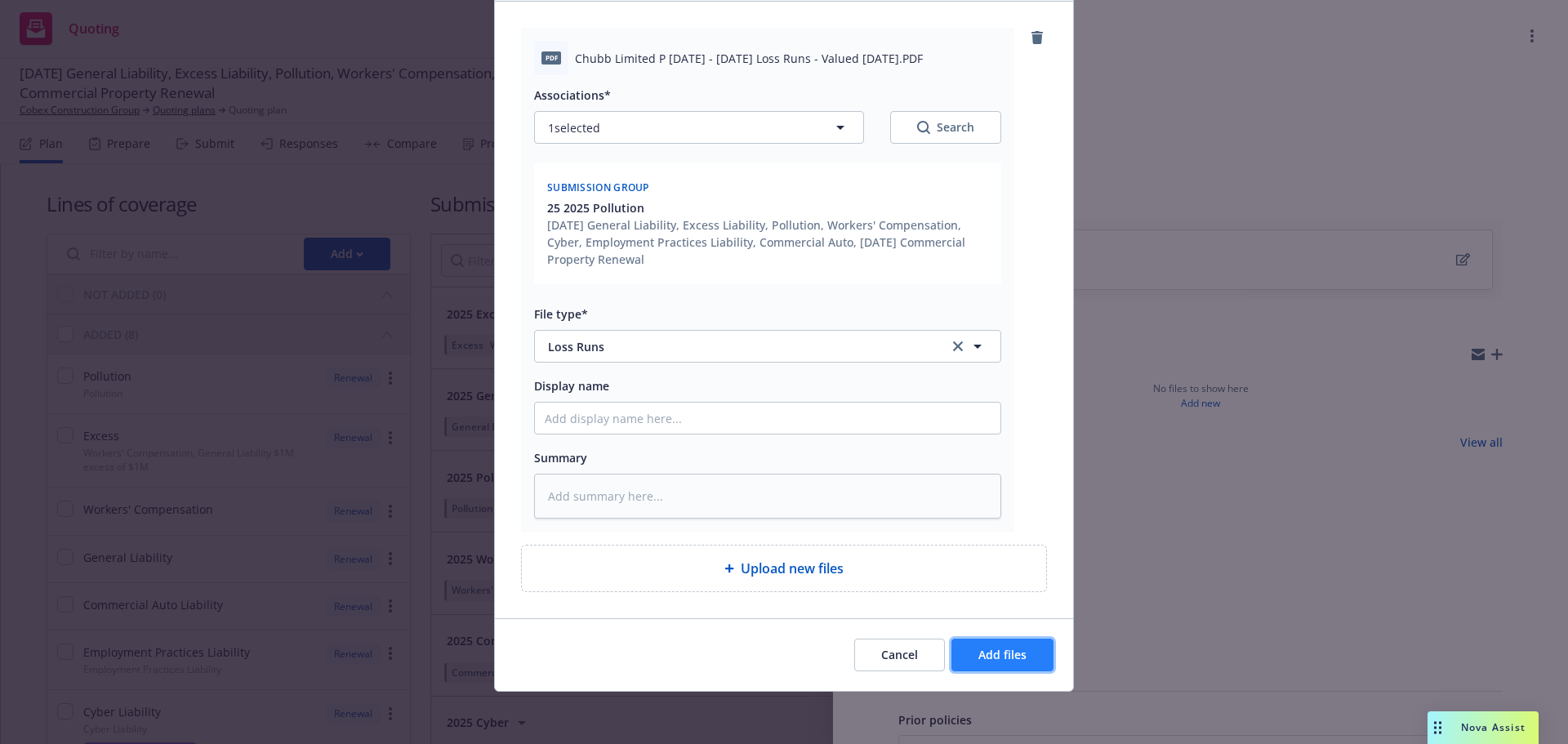
click at [979, 652] on span "Add files" at bounding box center [1003, 654] width 49 height 16
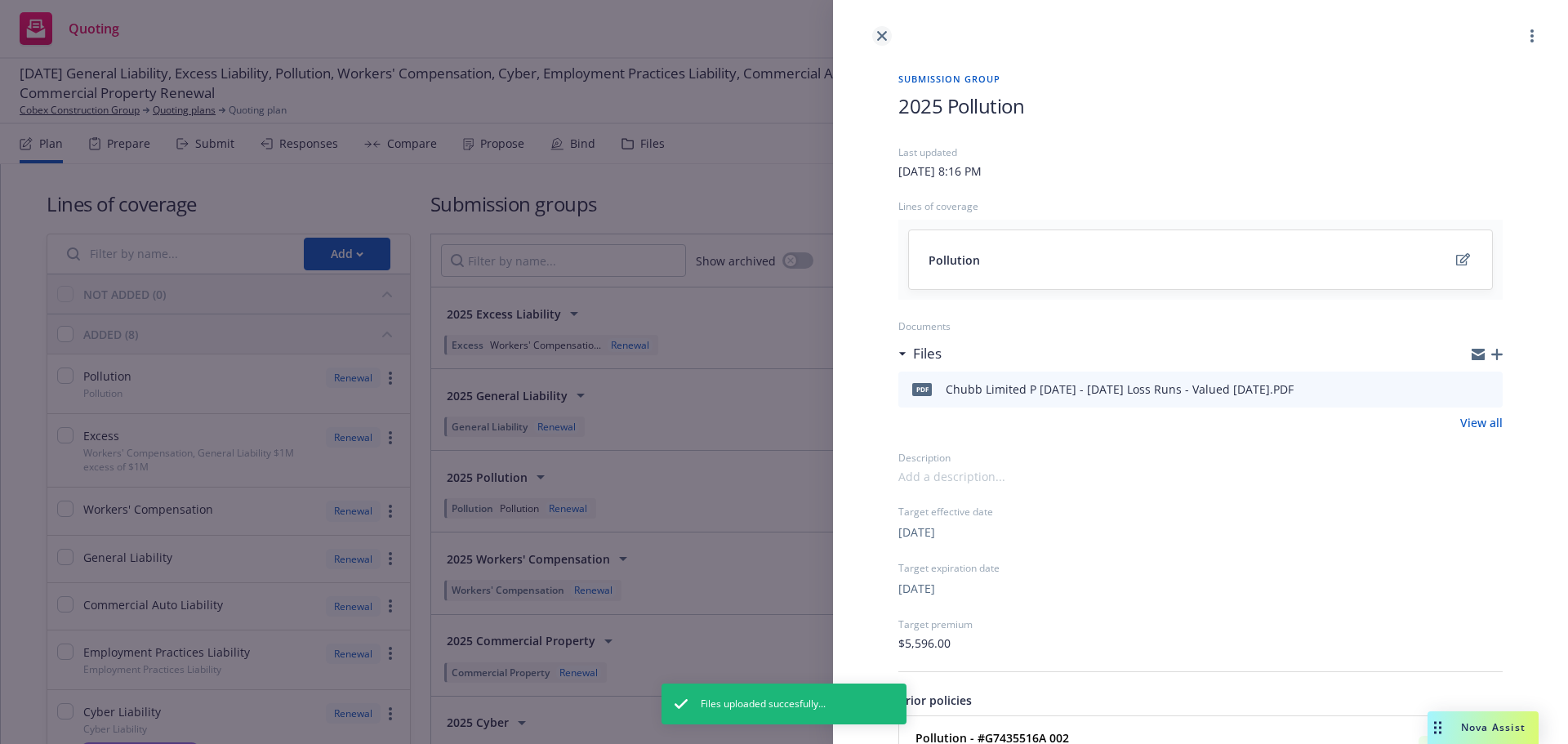
click at [879, 34] on icon "close" at bounding box center [882, 36] width 10 height 10
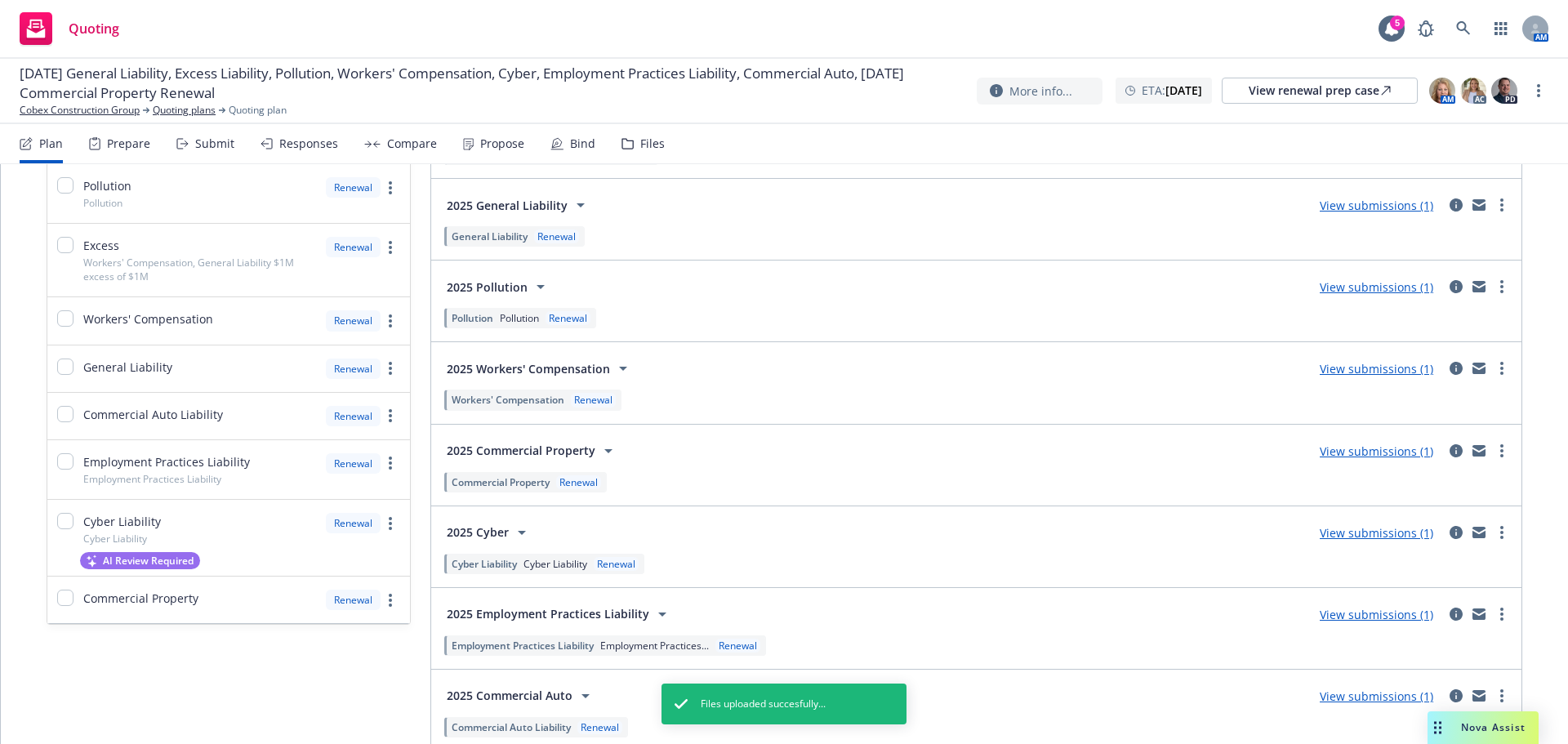
scroll to position [269, 0]
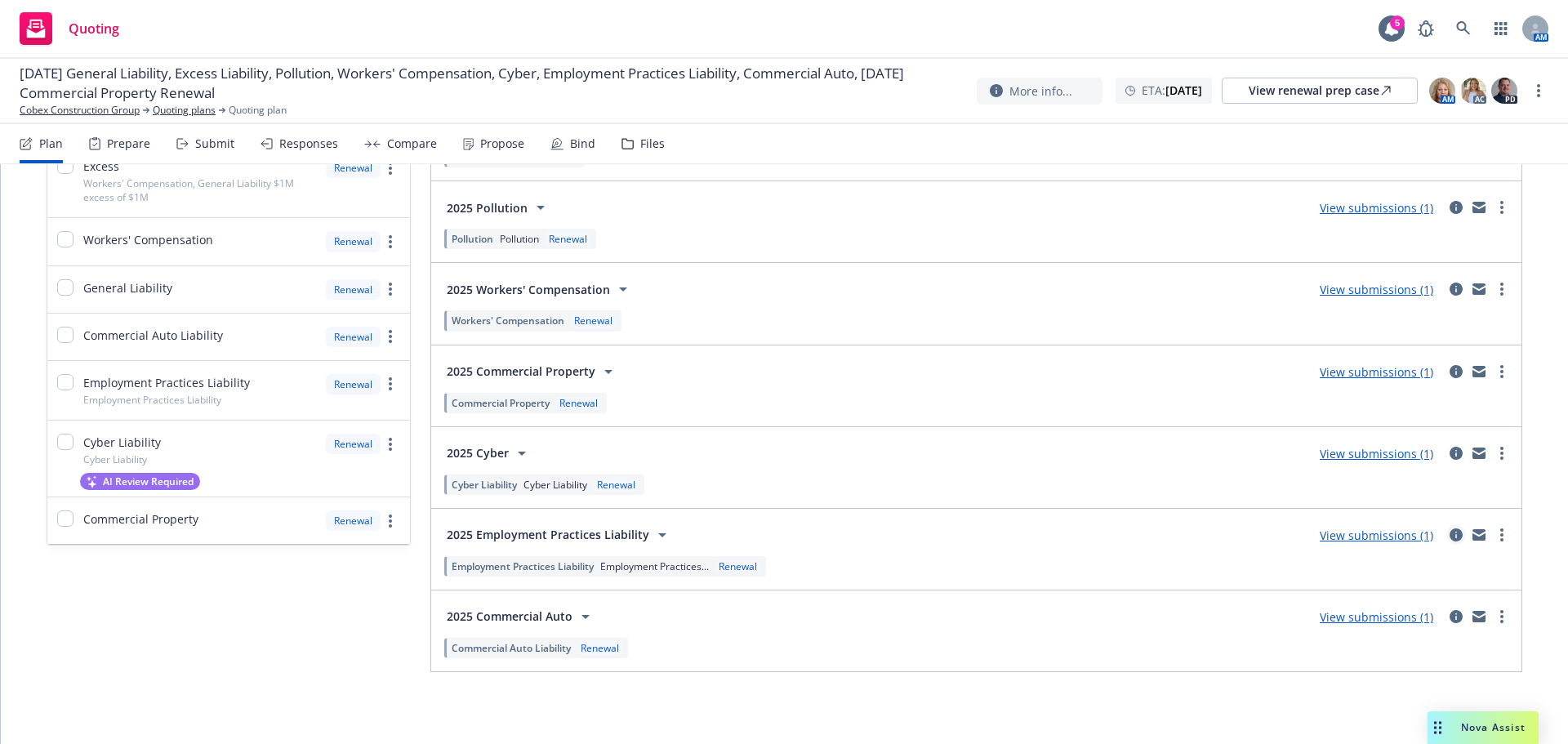
click at [1450, 540] on icon "circleInformation" at bounding box center [1457, 535] width 13 height 13
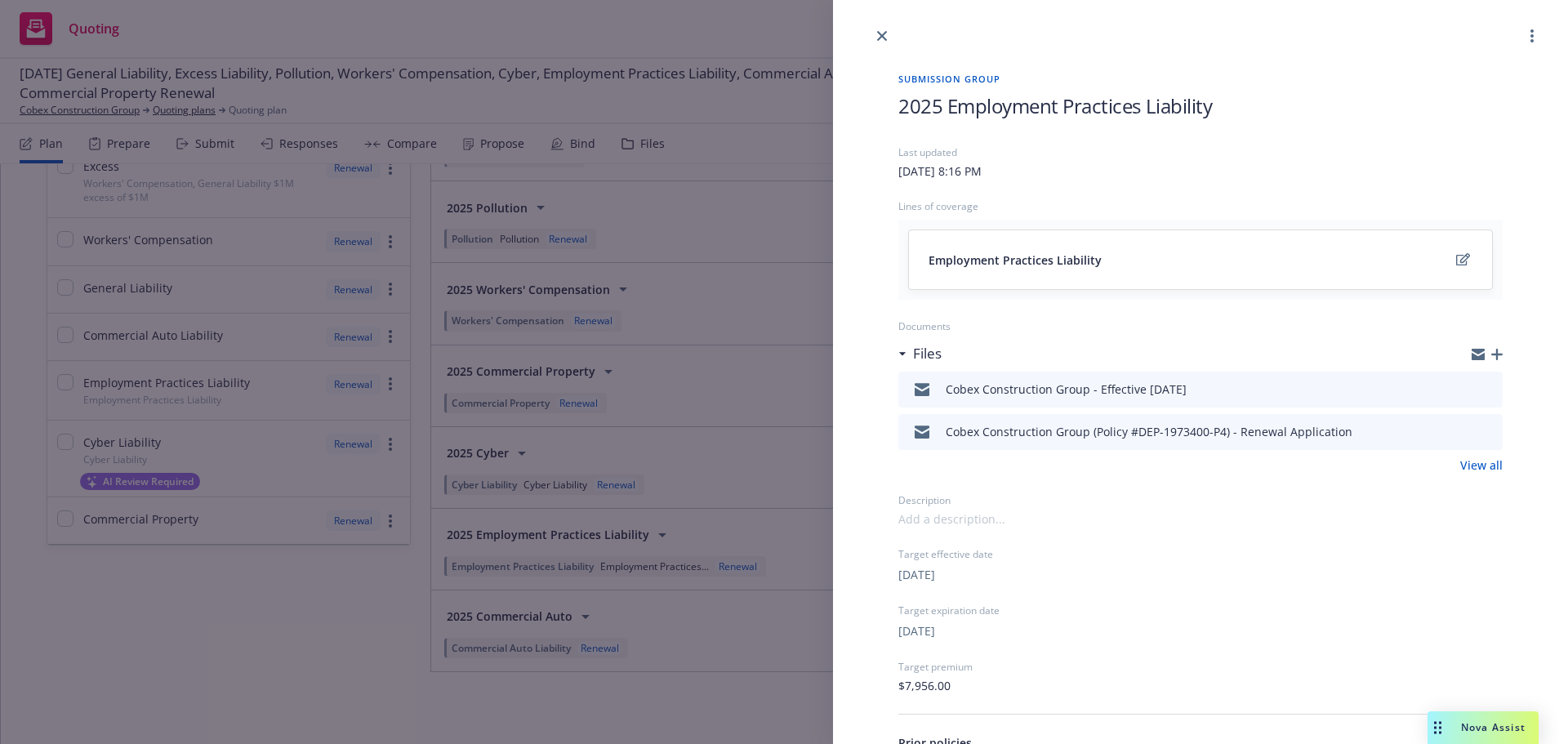
click at [1492, 356] on icon "button" at bounding box center [1498, 355] width 12 height 12
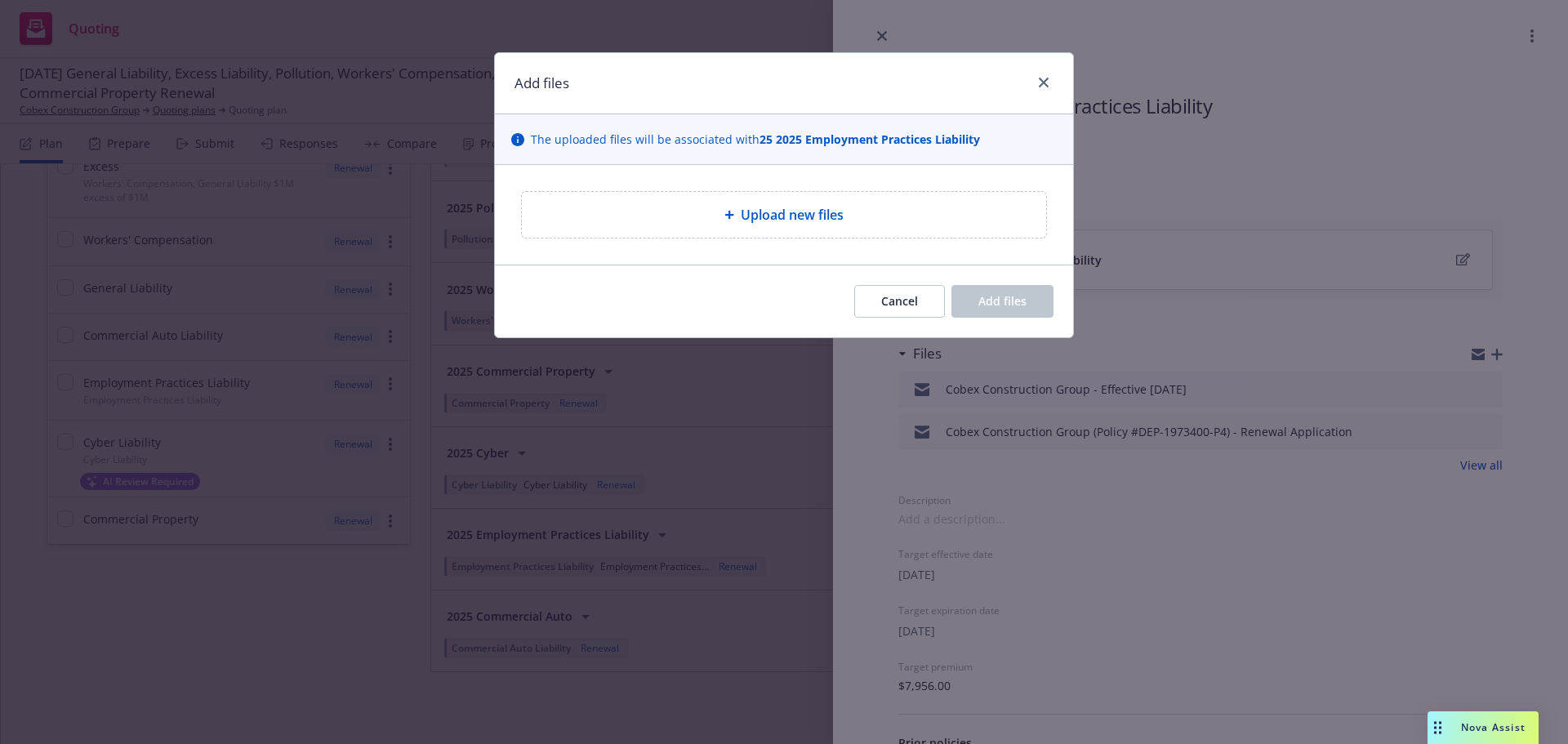
type textarea "x"
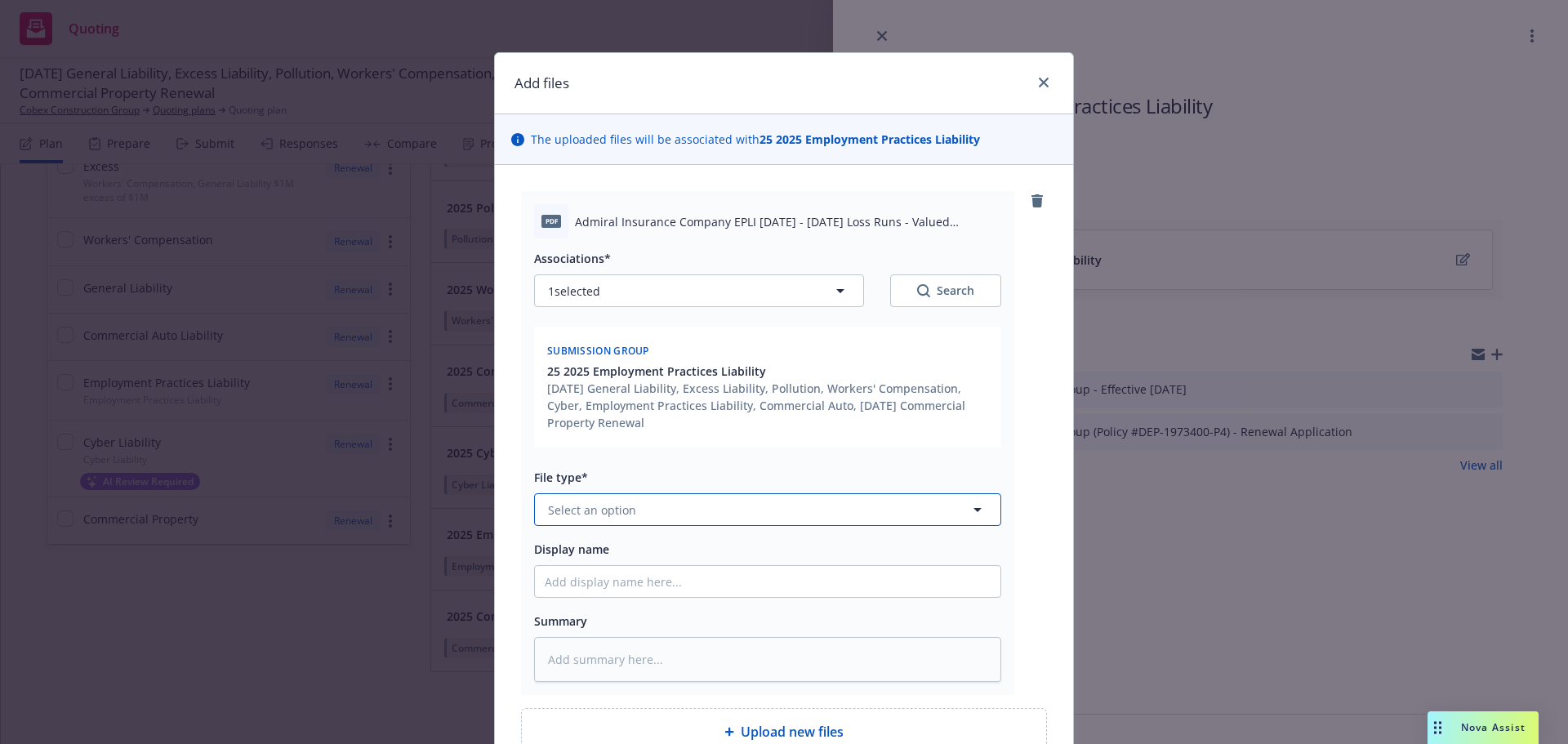
click at [661, 521] on button "Select an option" at bounding box center [768, 509] width 467 height 33
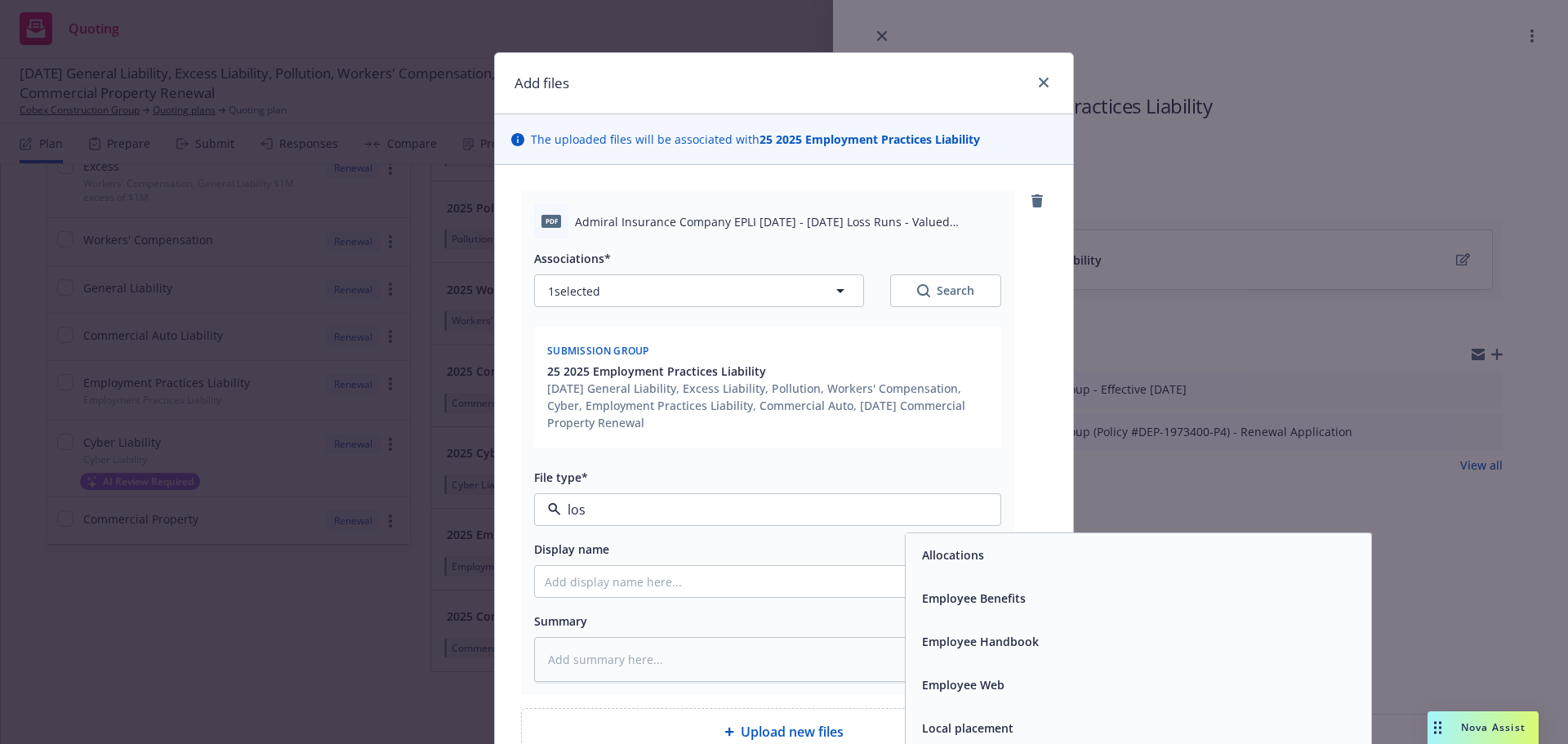
type input "loss"
click at [974, 557] on div "Loss Runs" at bounding box center [949, 555] width 66 height 23
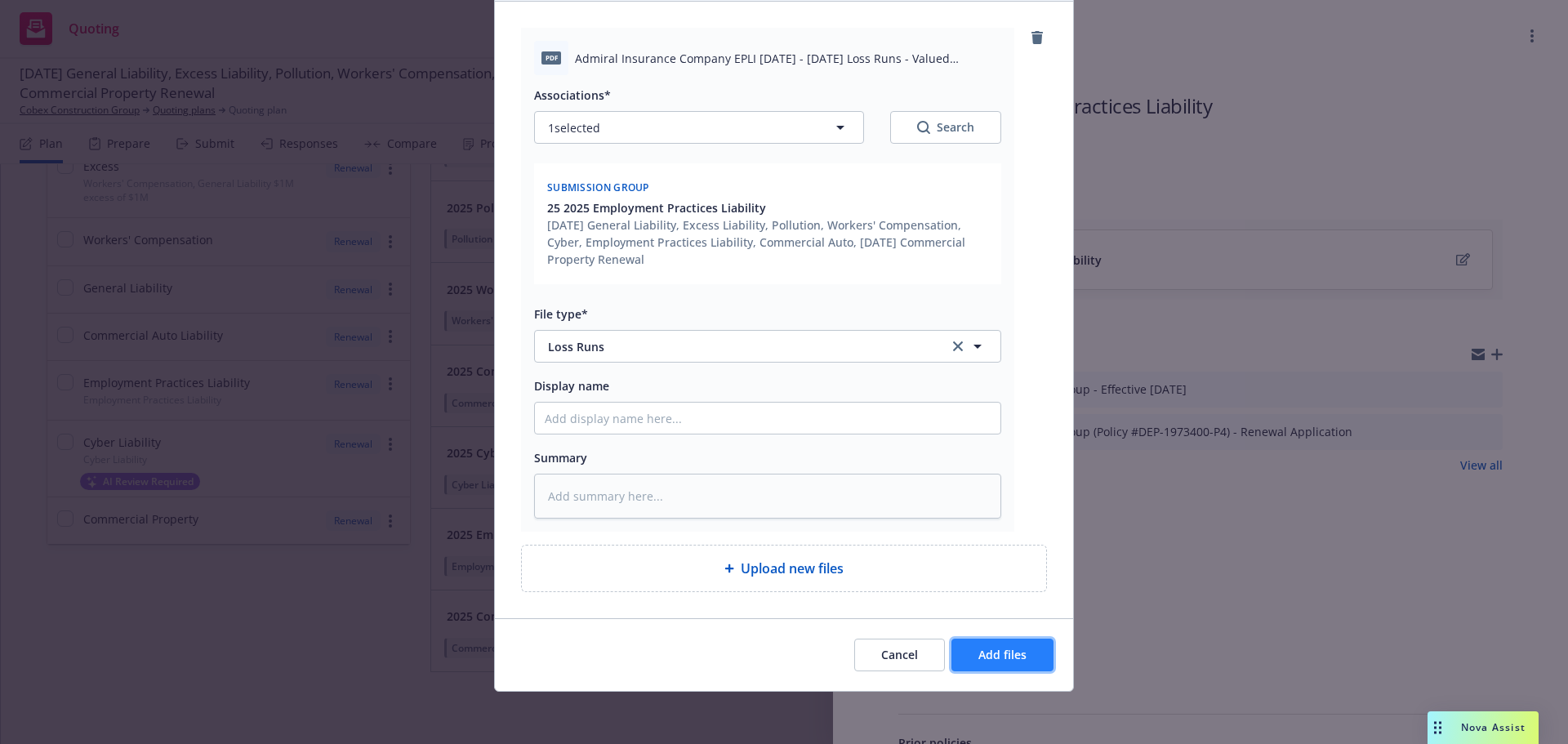
click at [996, 659] on span "Add files" at bounding box center [1003, 654] width 49 height 16
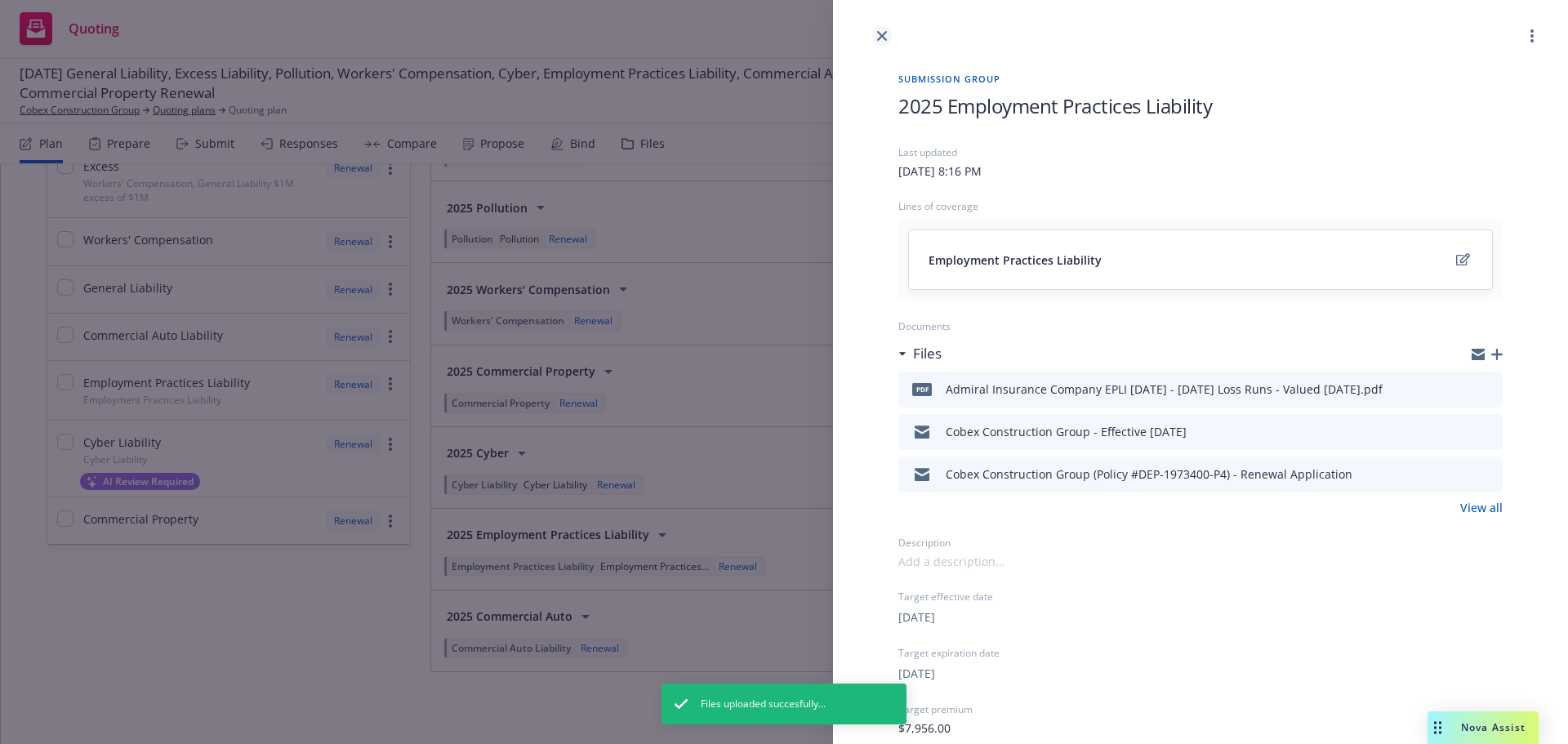
click at [883, 38] on icon "close" at bounding box center [882, 36] width 10 height 10
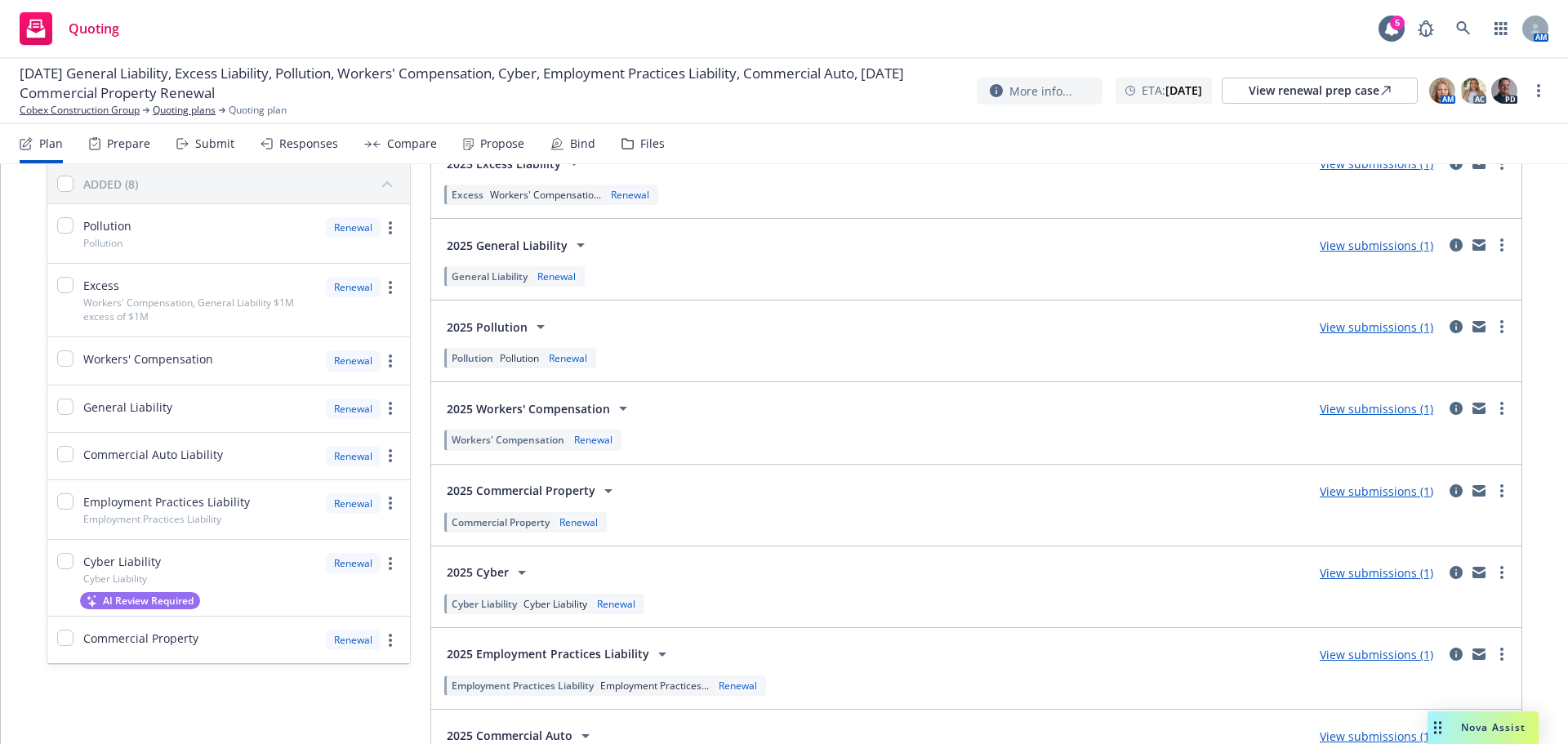
scroll to position [24, 0]
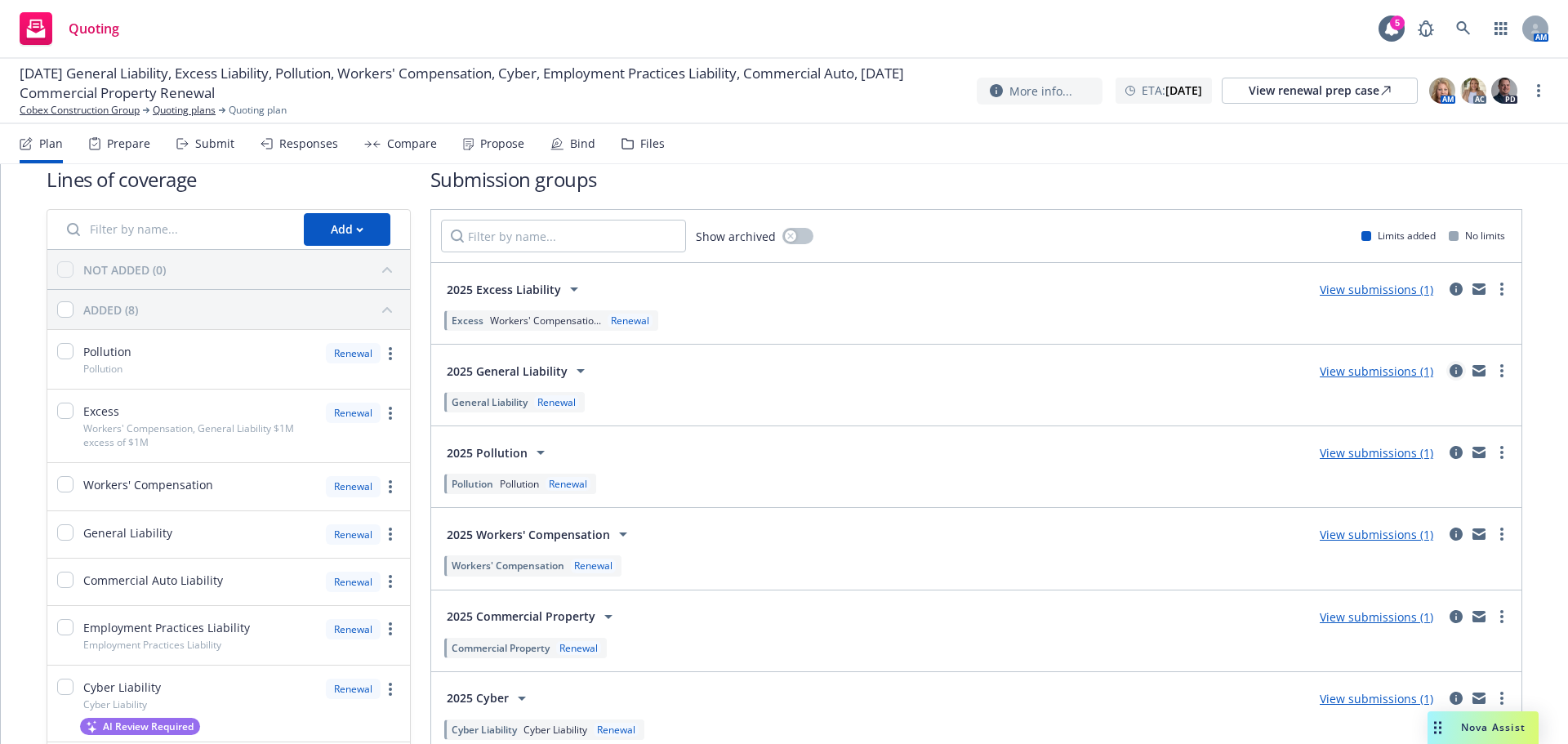
click at [1450, 372] on icon "circleInformation" at bounding box center [1457, 371] width 13 height 13
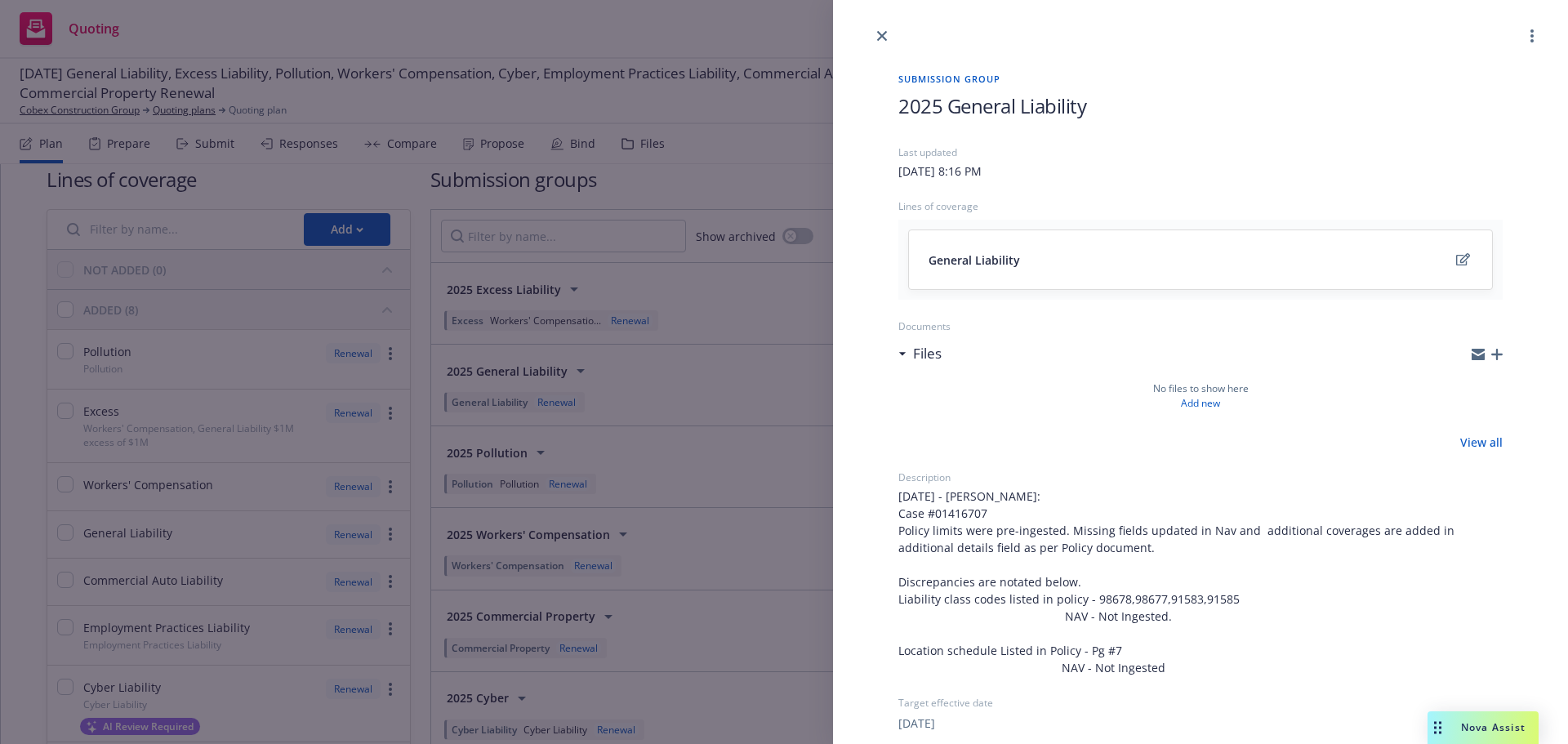
click at [1492, 355] on icon "button" at bounding box center [1498, 355] width 12 height 12
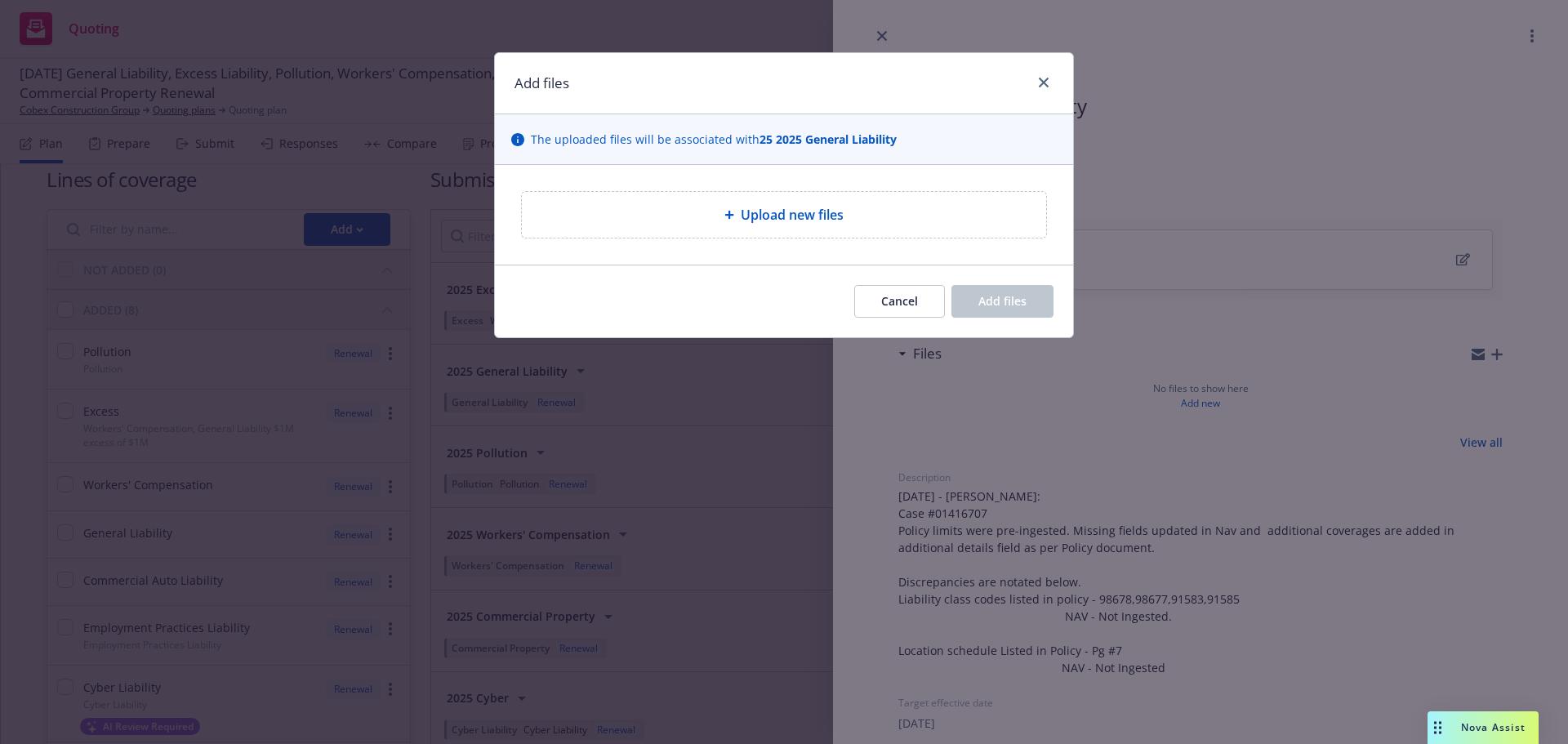
type textarea "x"
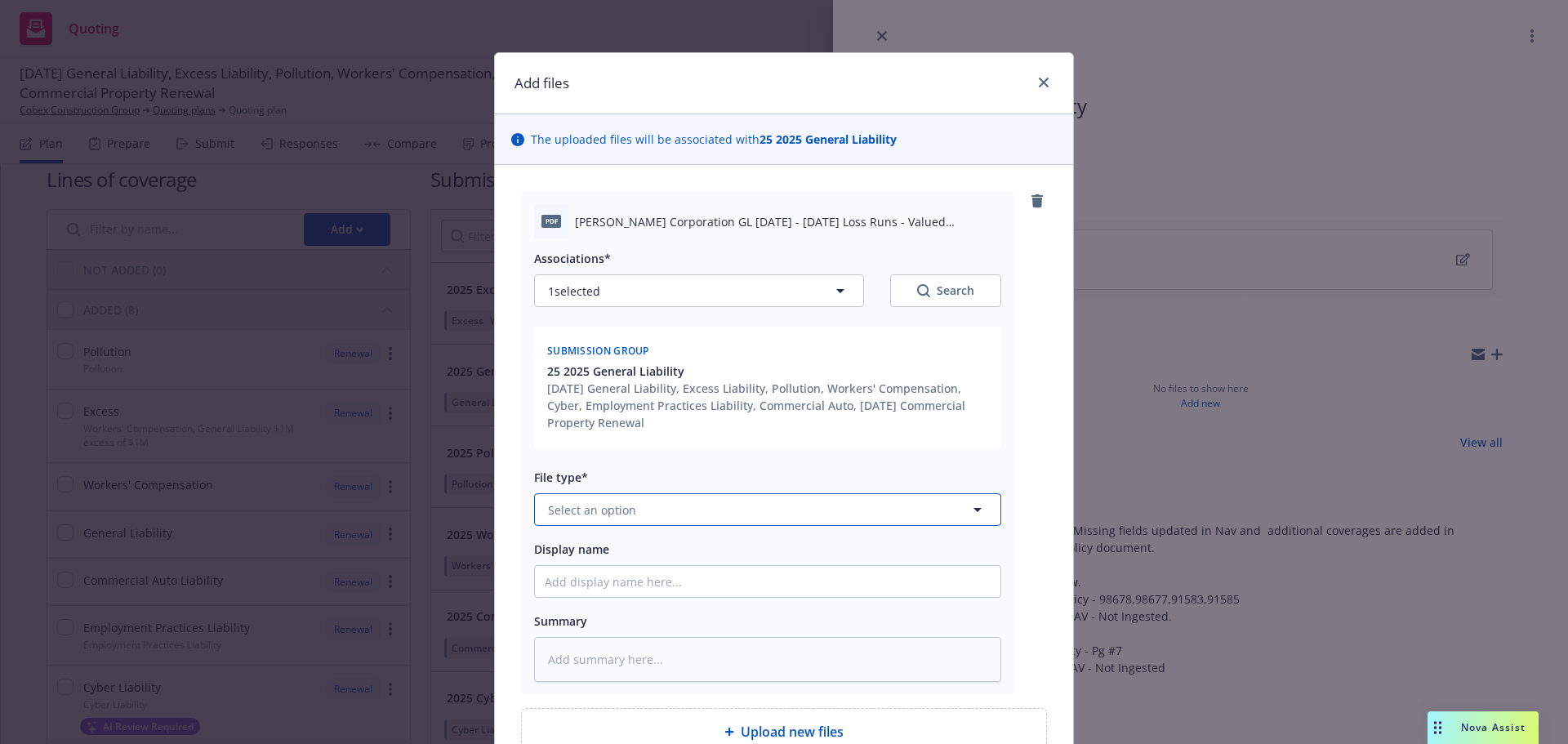
click at [758, 520] on button "Select an option" at bounding box center [768, 509] width 467 height 33
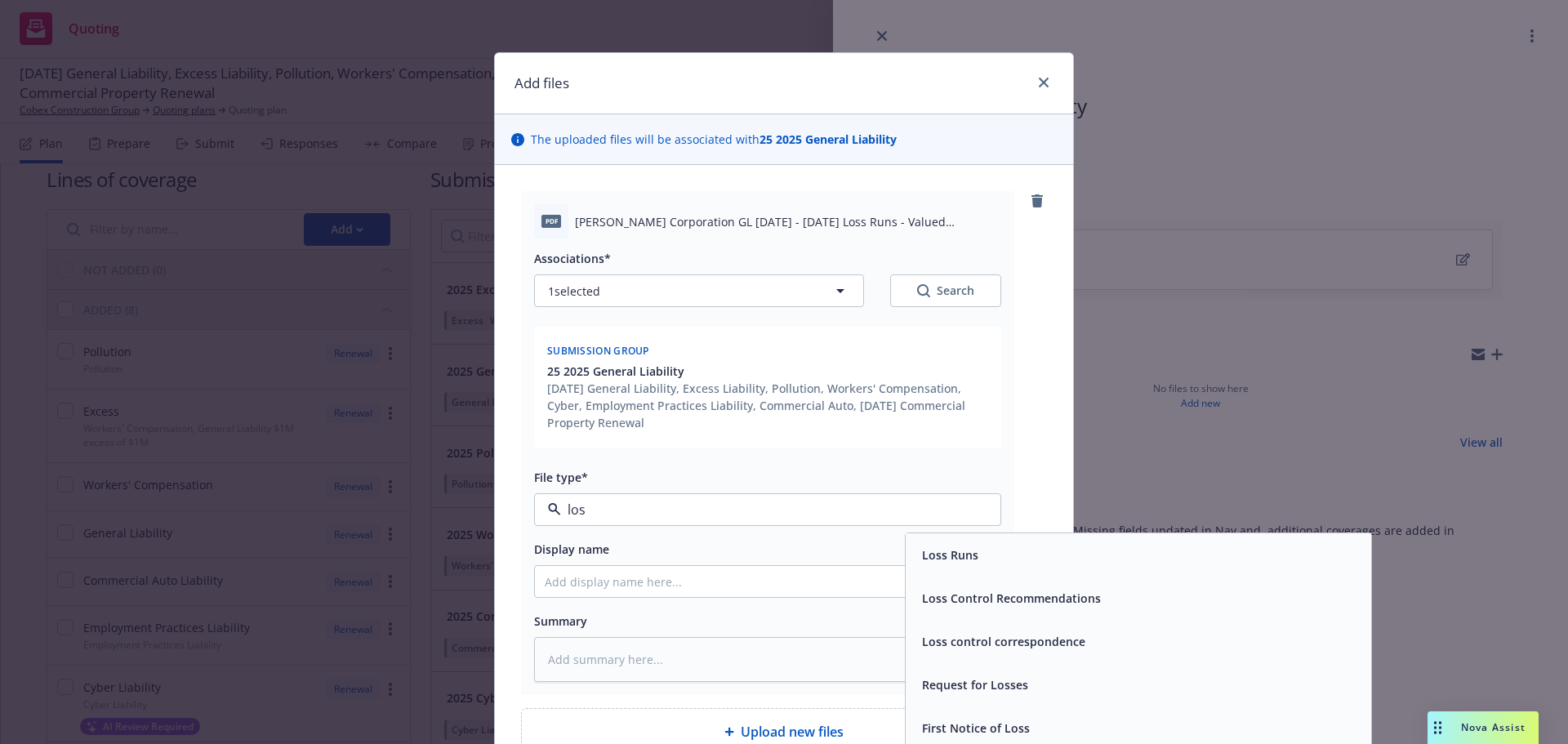
type input "loss"
click at [1123, 563] on div "Loss Runs" at bounding box center [1139, 555] width 446 height 23
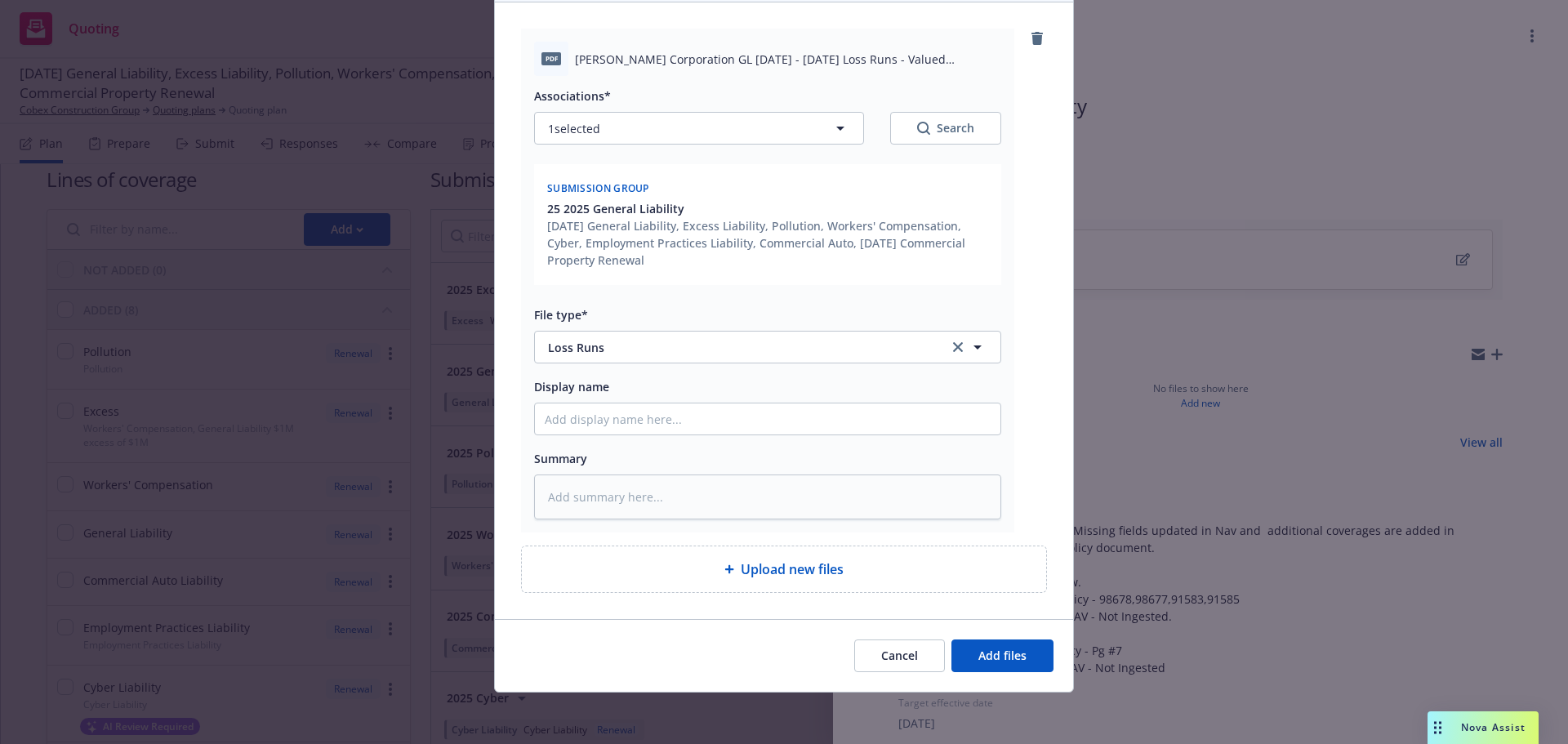
scroll to position [163, 0]
click at [994, 664] on button "Add files" at bounding box center [1003, 654] width 102 height 33
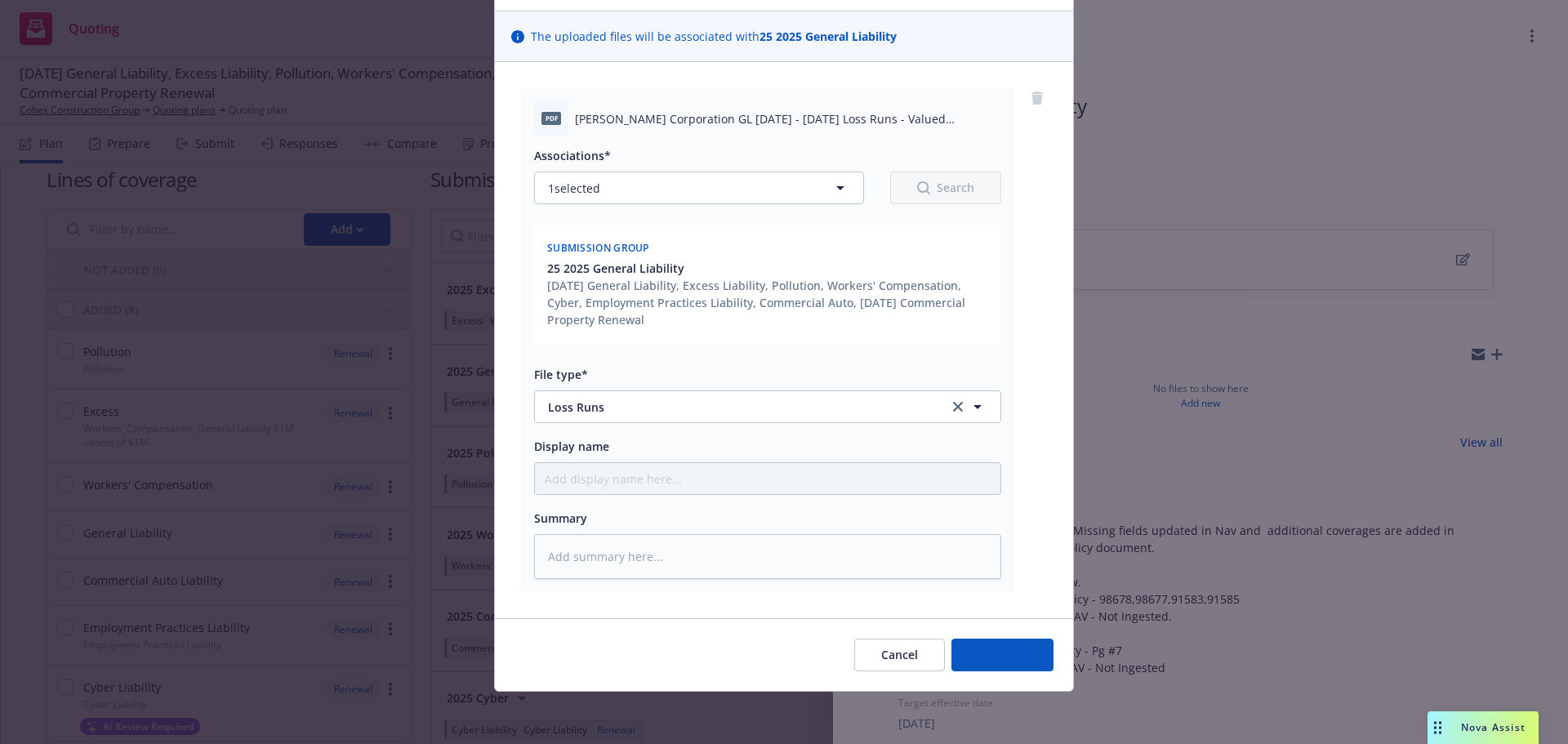
scroll to position [103, 0]
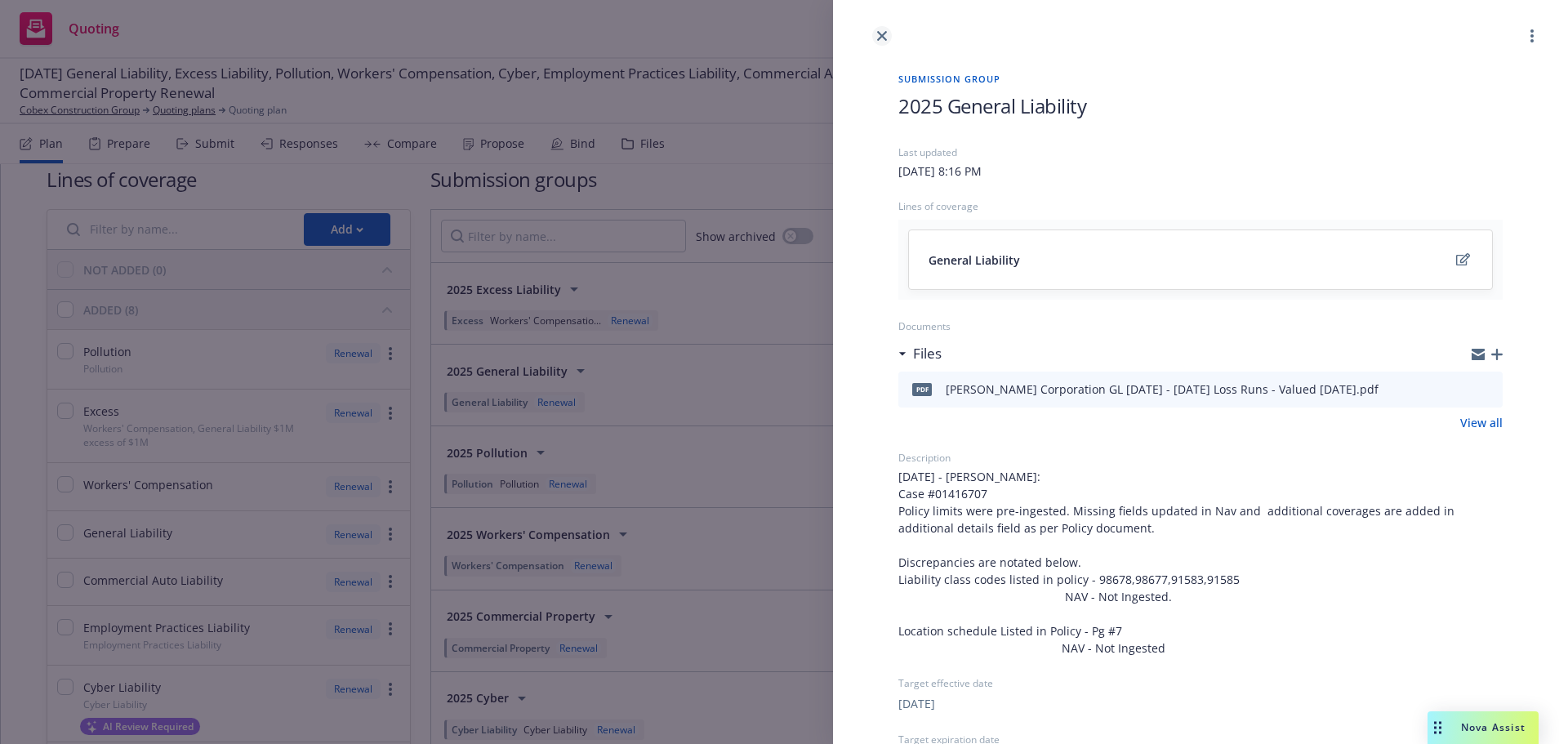
click at [882, 34] on icon "close" at bounding box center [882, 36] width 10 height 10
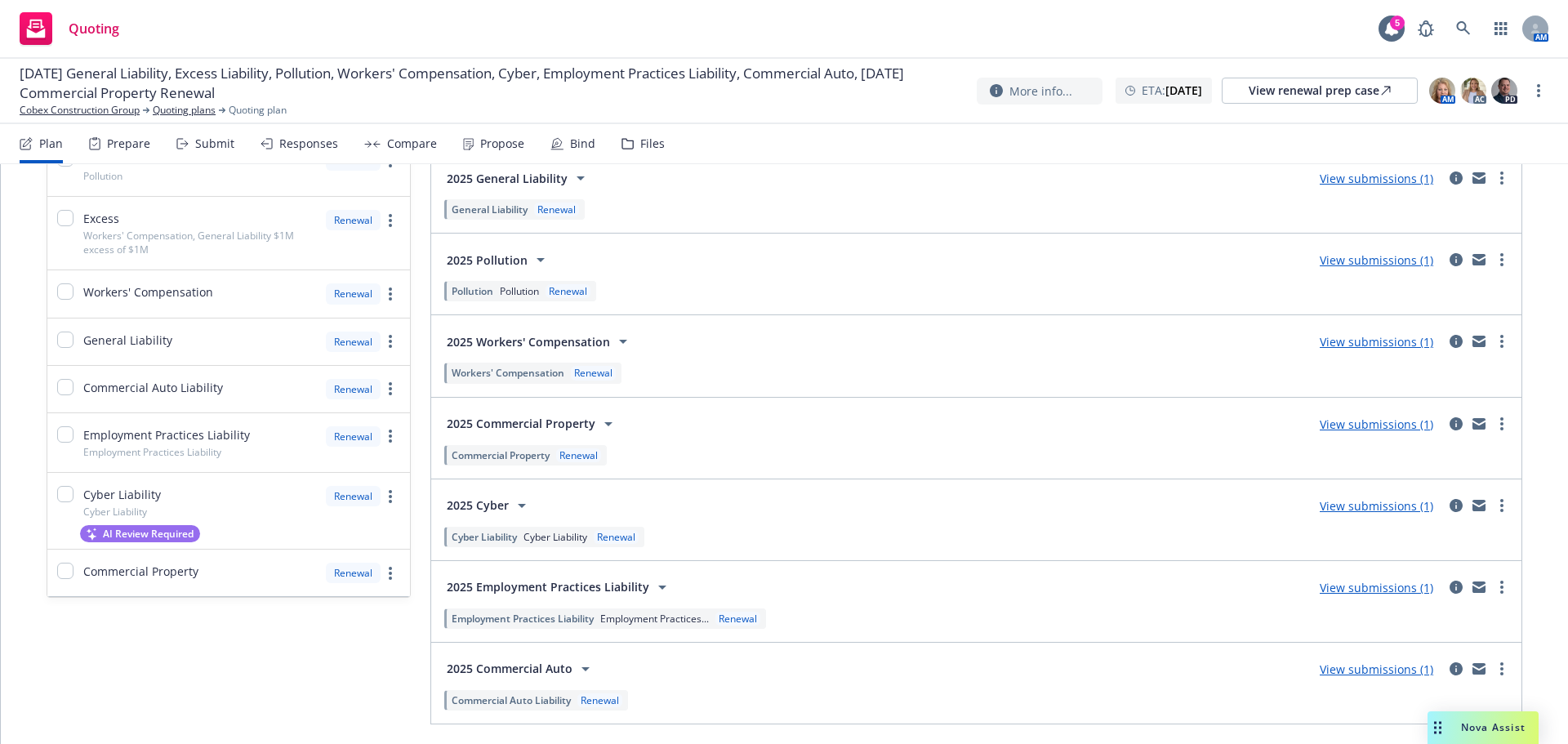
scroll to position [187, 0]
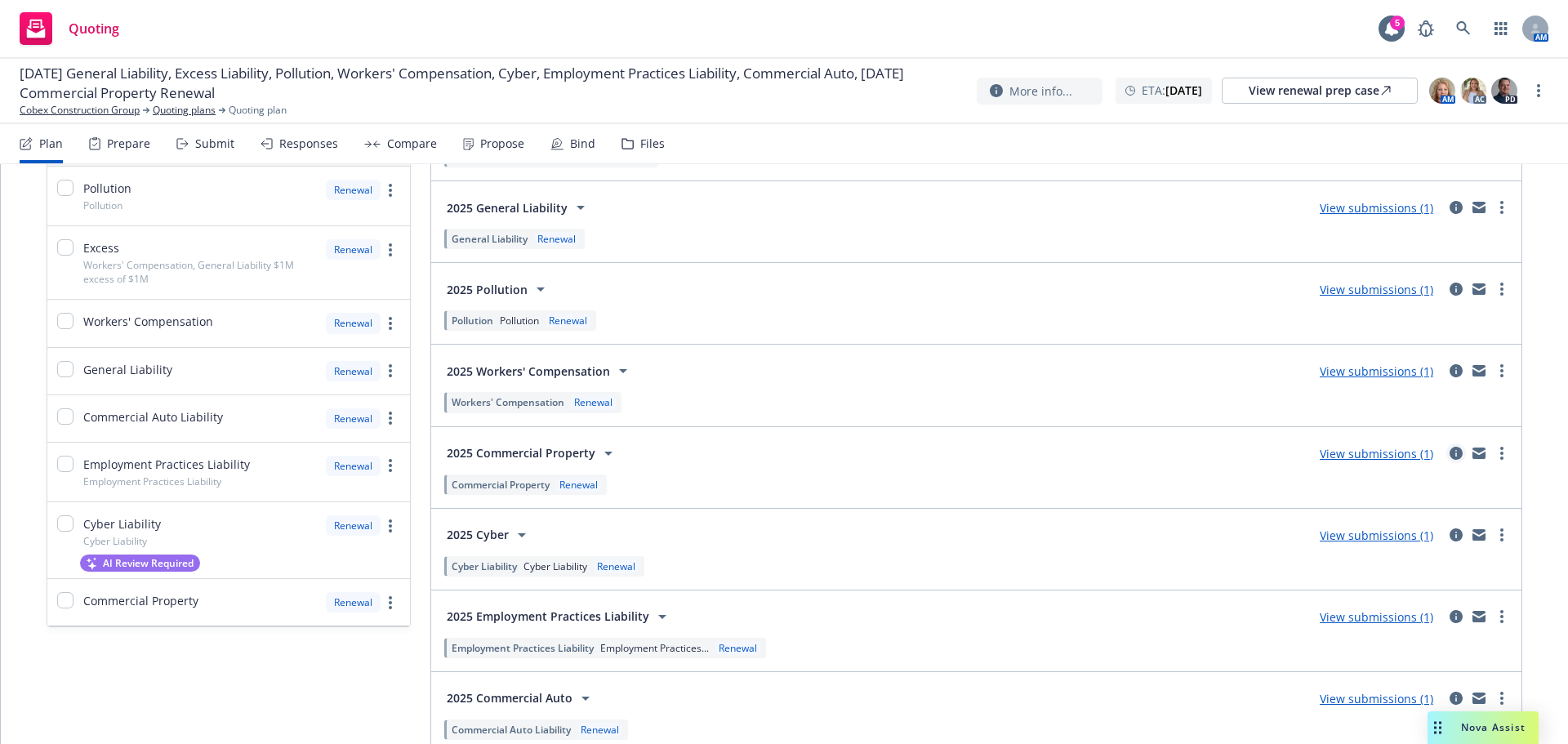
click at [1450, 454] on icon "circleInformation" at bounding box center [1457, 454] width 13 height 13
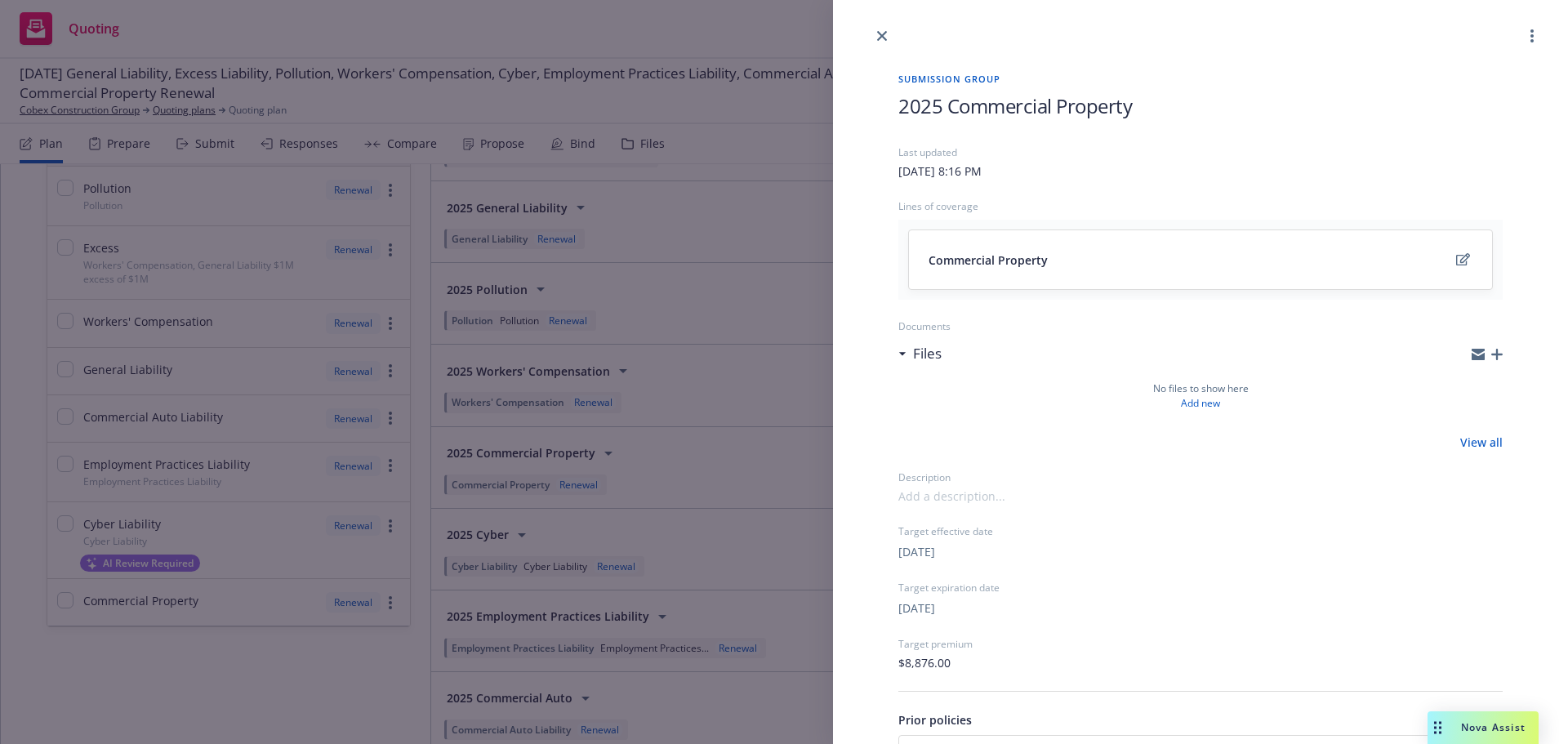
click at [1492, 356] on icon "button" at bounding box center [1498, 355] width 12 height 12
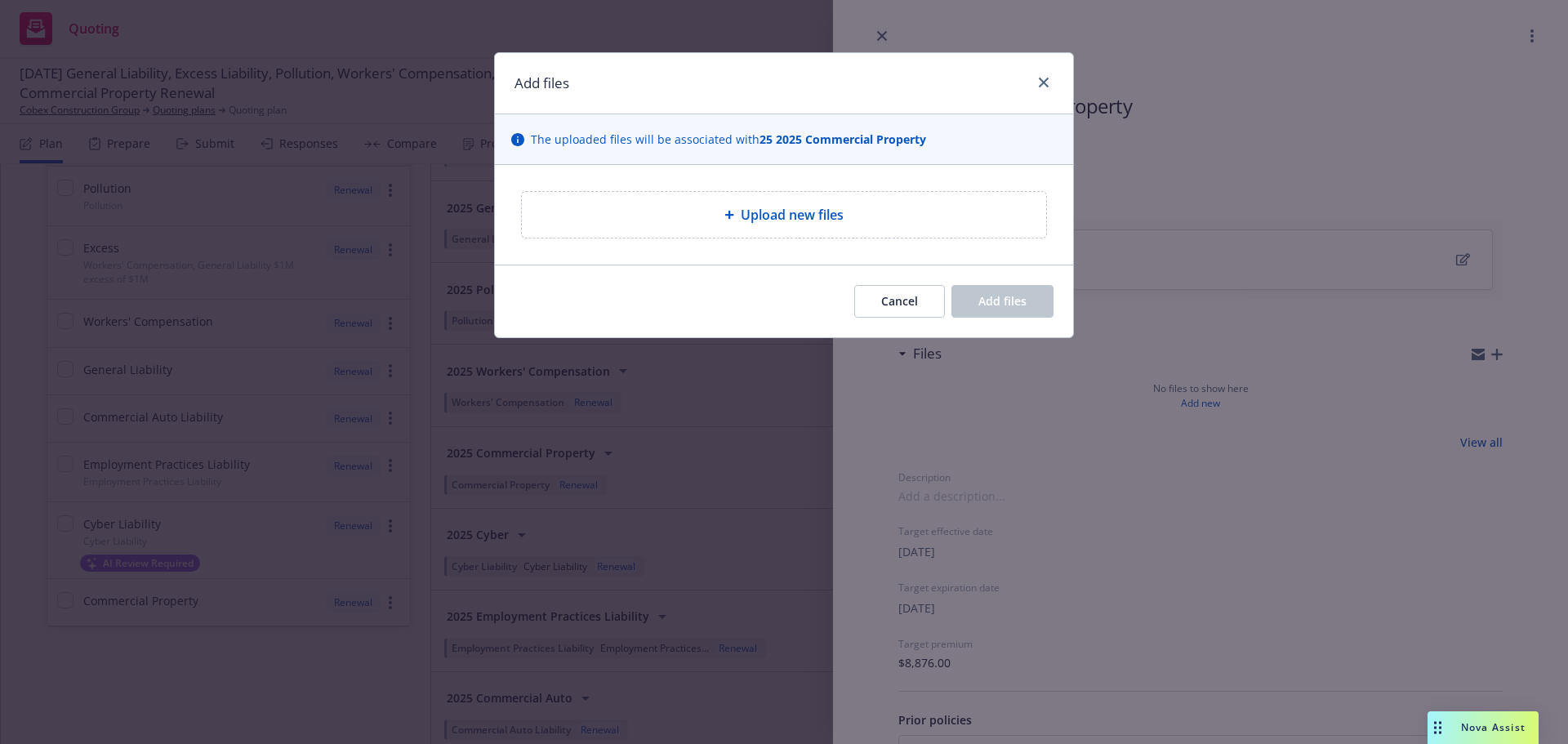
type textarea "x"
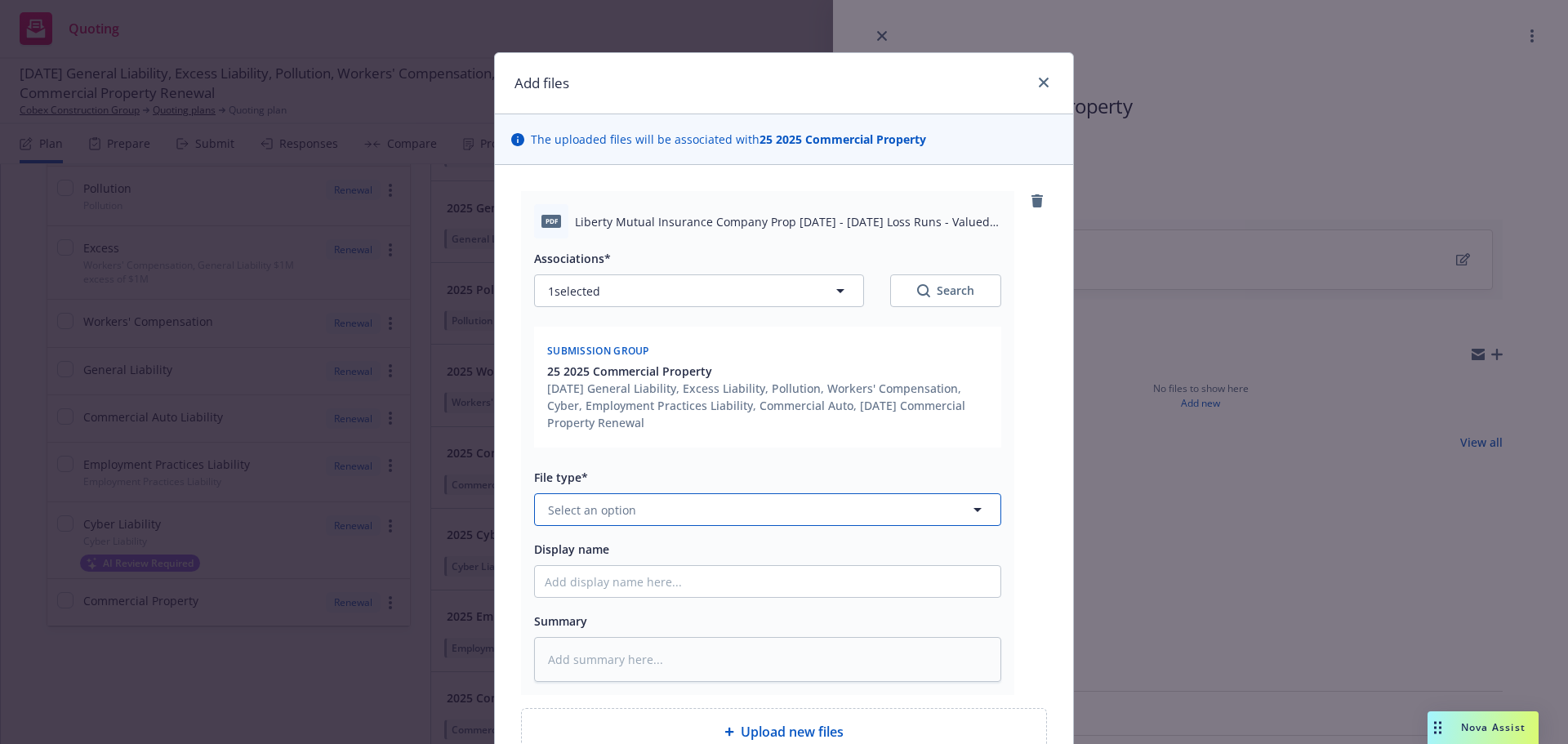
click at [723, 506] on button "Select an option" at bounding box center [768, 509] width 467 height 33
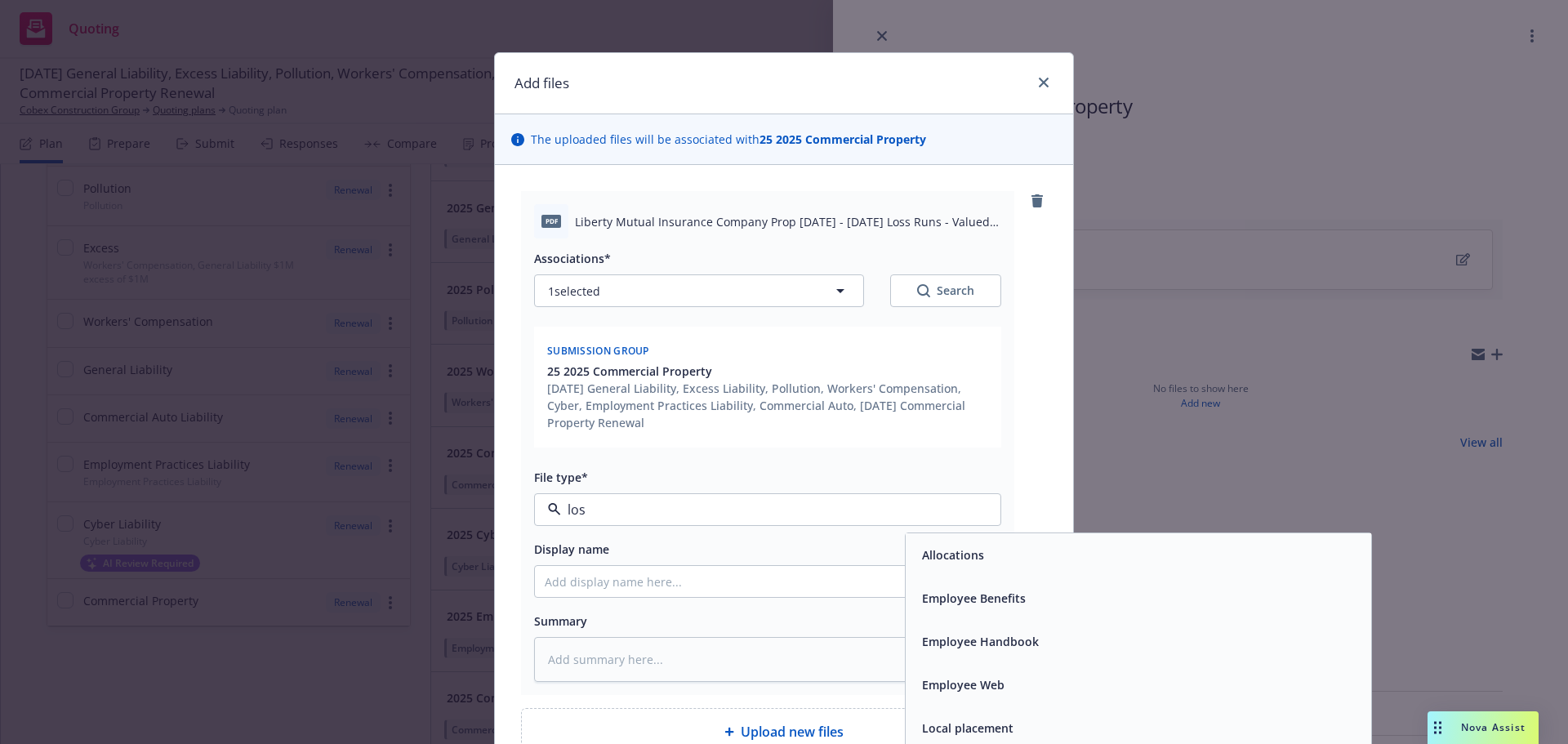
type input "loss"
click at [1128, 553] on div "Loss Runs" at bounding box center [1139, 555] width 446 height 23
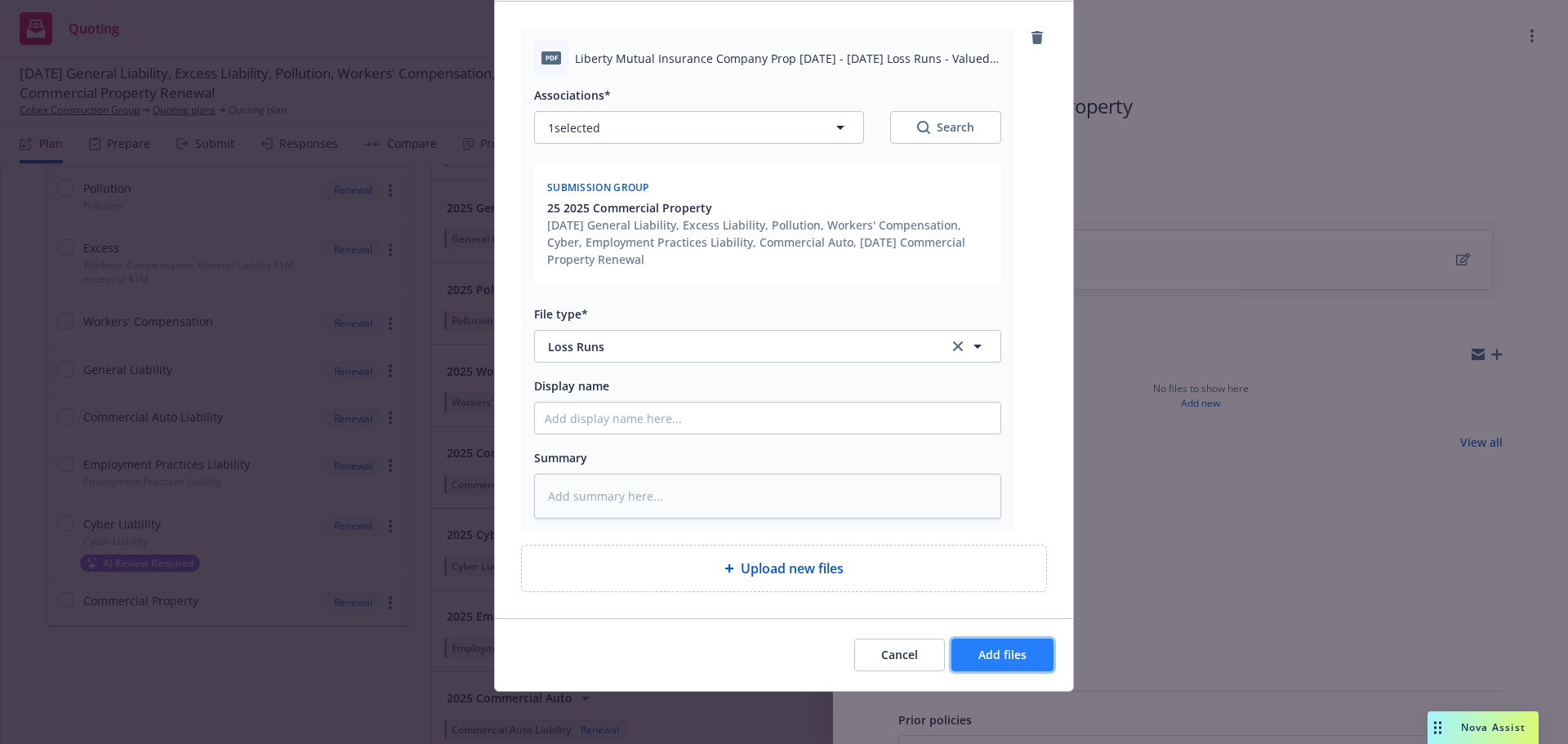
click at [987, 654] on span "Add files" at bounding box center [1003, 654] width 49 height 16
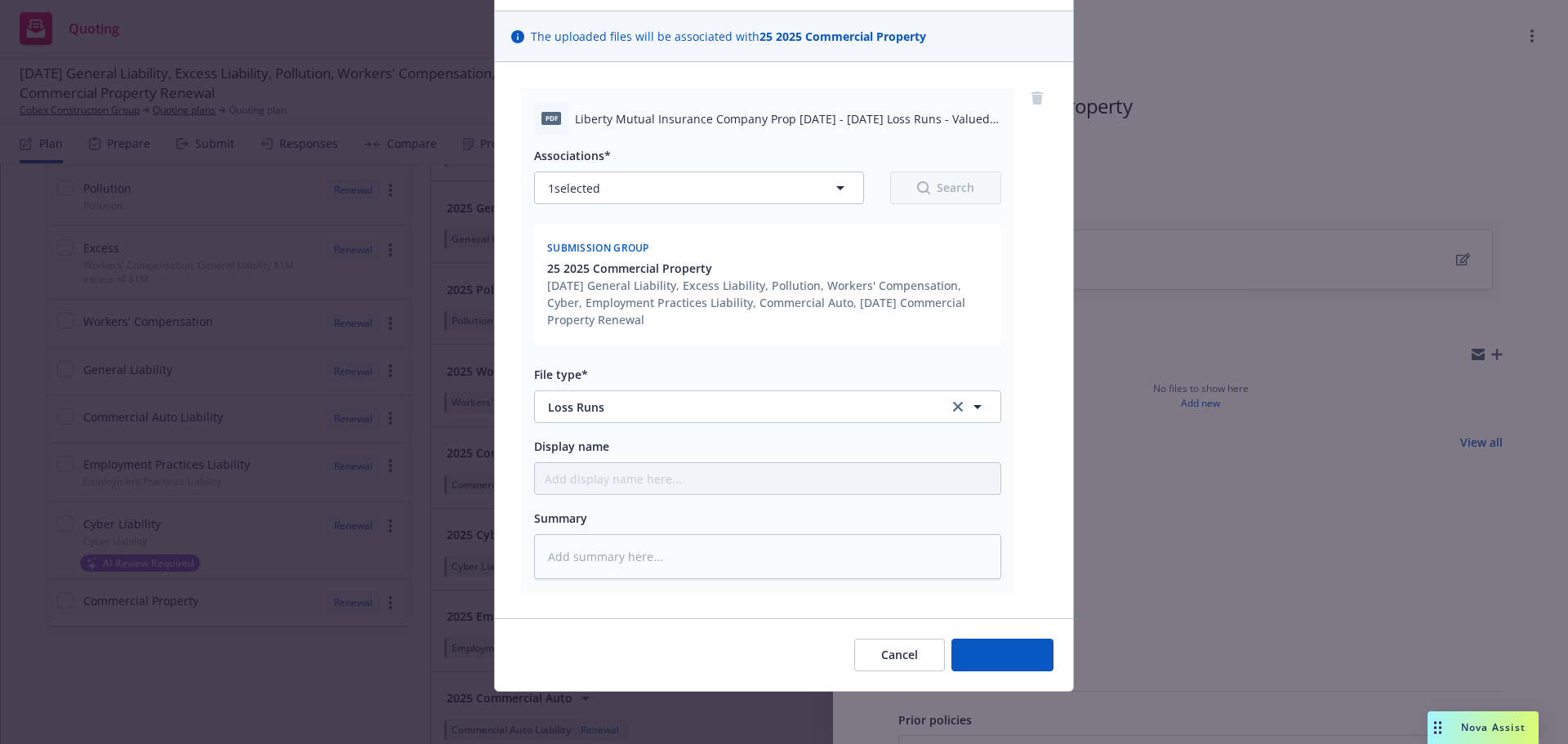
scroll to position [103, 0]
type textarea "x"
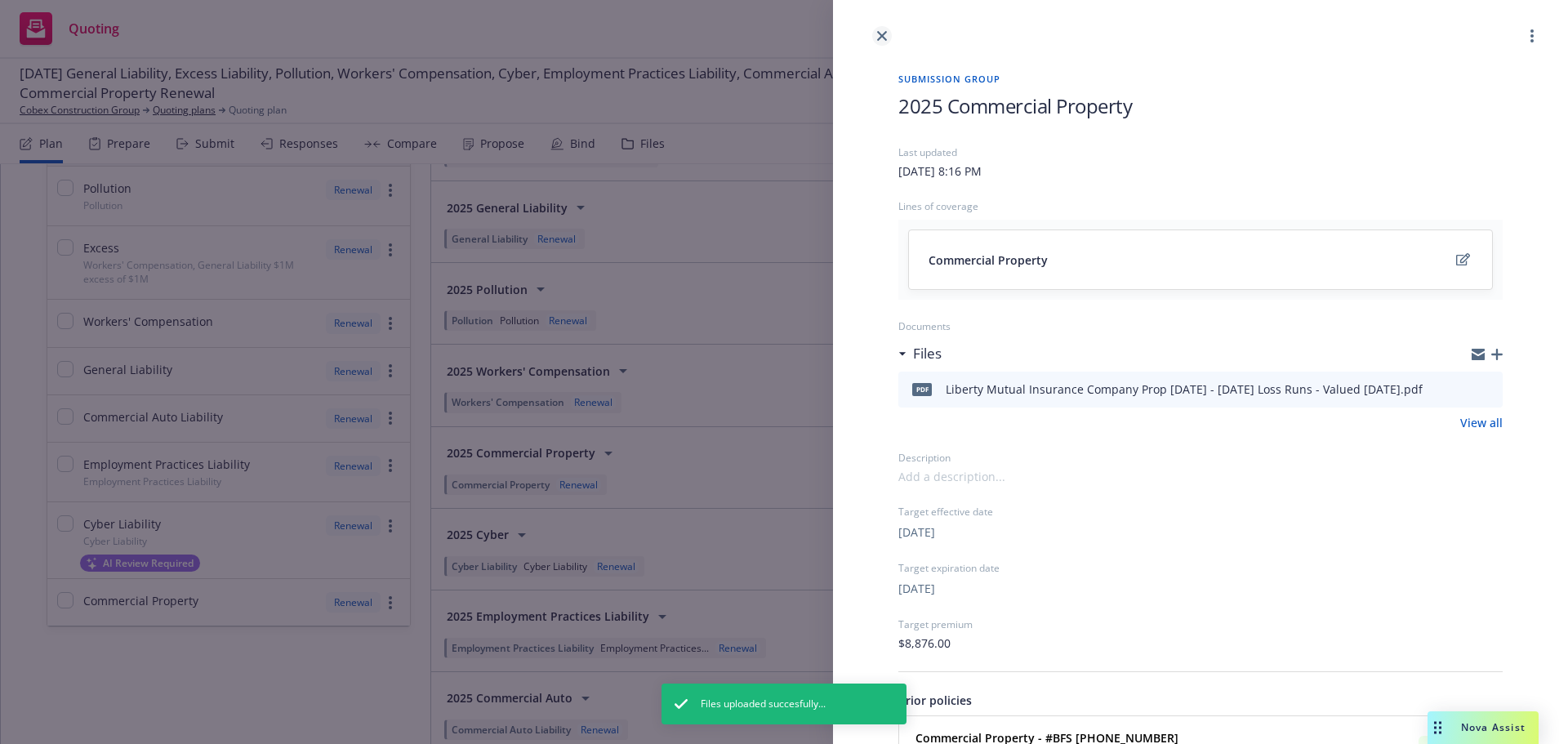
click at [888, 42] on link "close" at bounding box center [882, 35] width 19 height 19
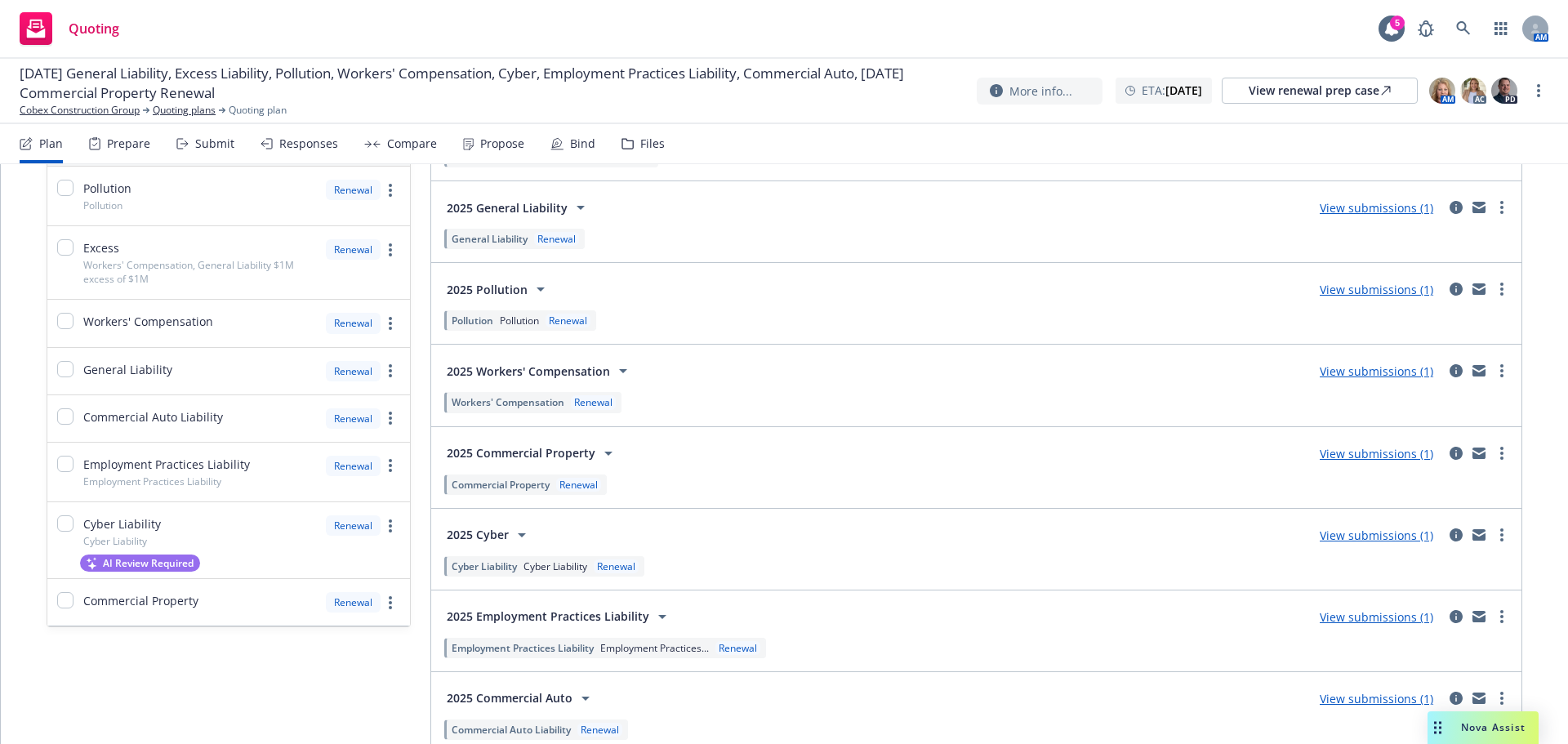
scroll to position [269, 0]
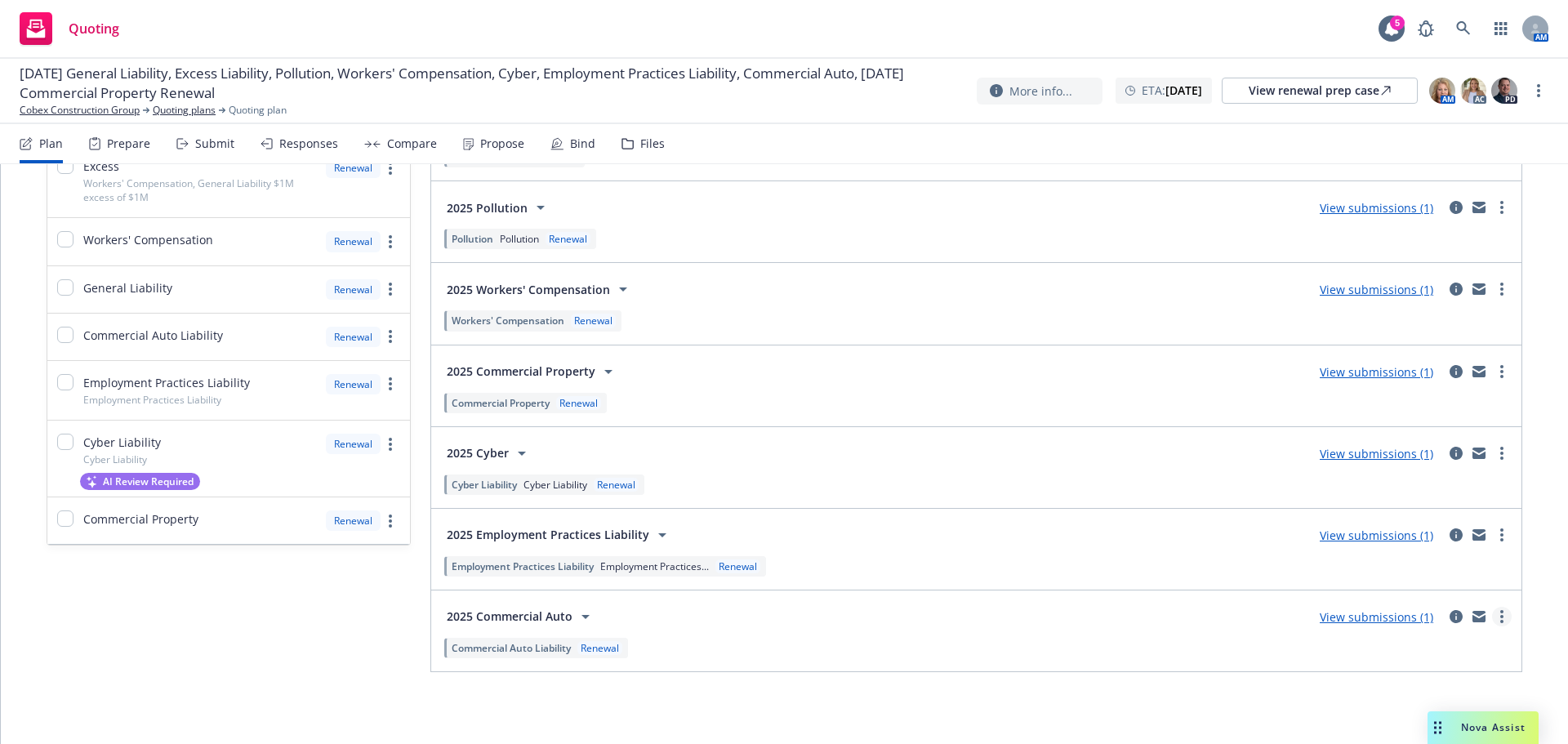
click at [1493, 618] on link "more" at bounding box center [1502, 616] width 19 height 19
click at [1433, 464] on span "Copy logging email" at bounding box center [1410, 458] width 143 height 16
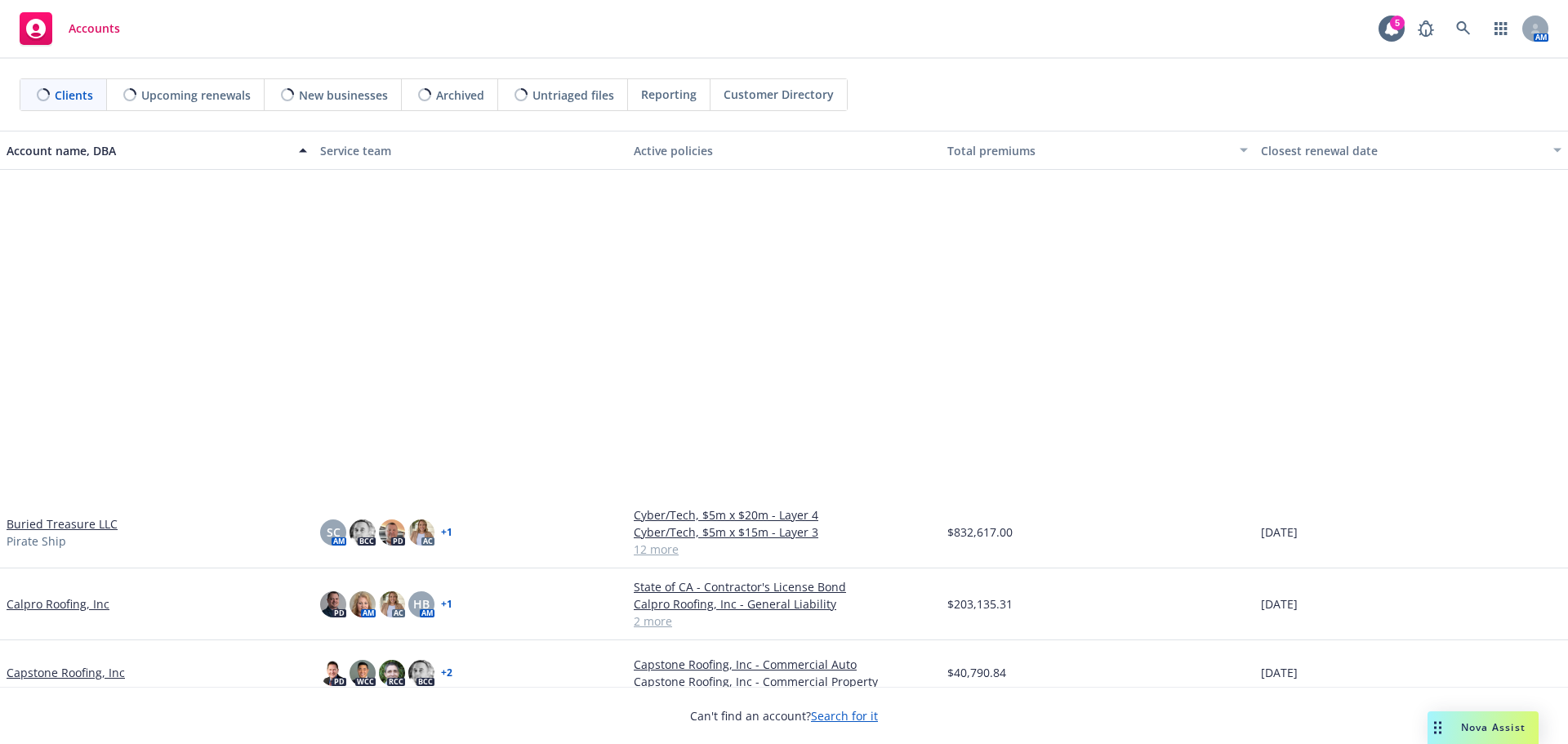
scroll to position [490, 0]
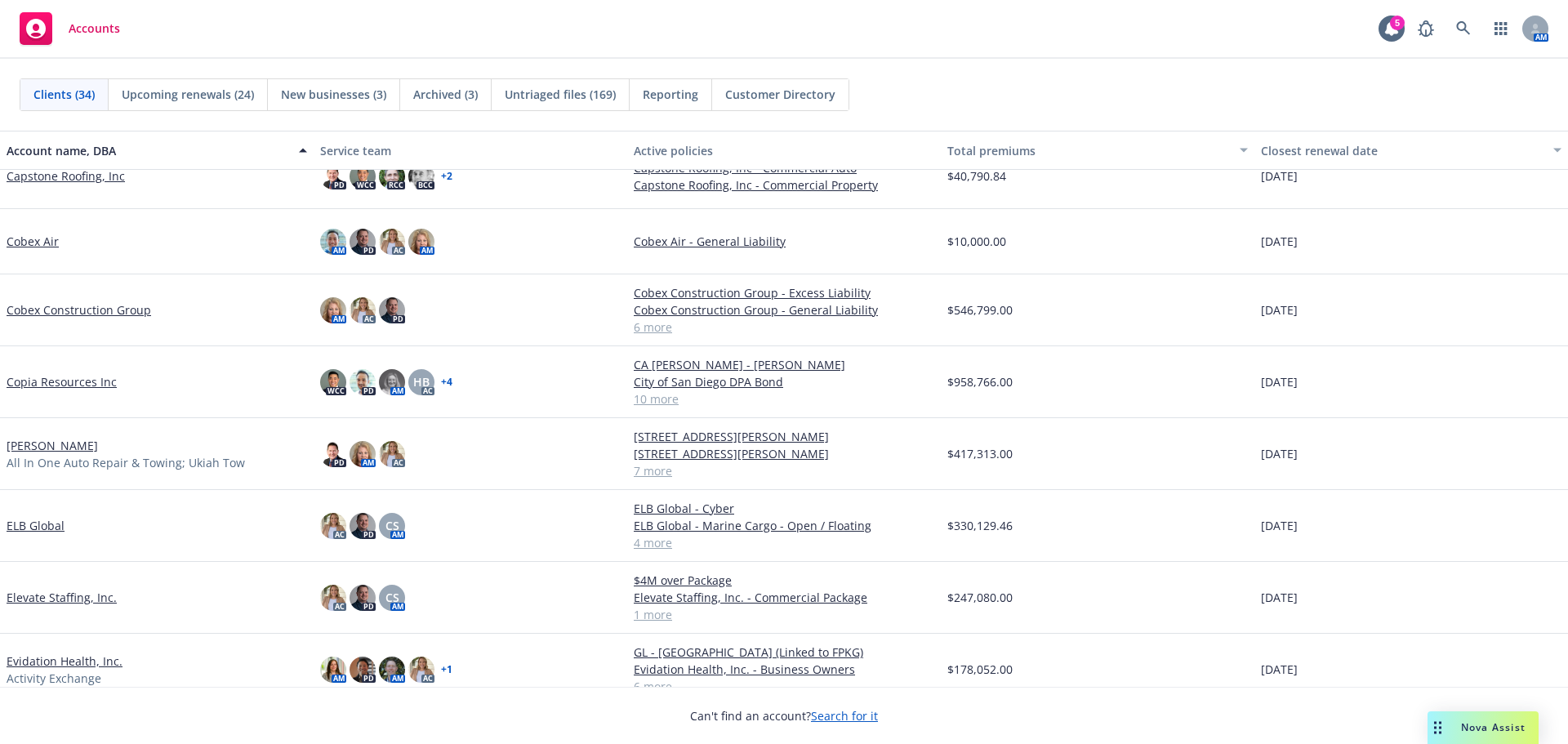
click at [63, 311] on link "Cobex Construction Group" at bounding box center [79, 310] width 145 height 17
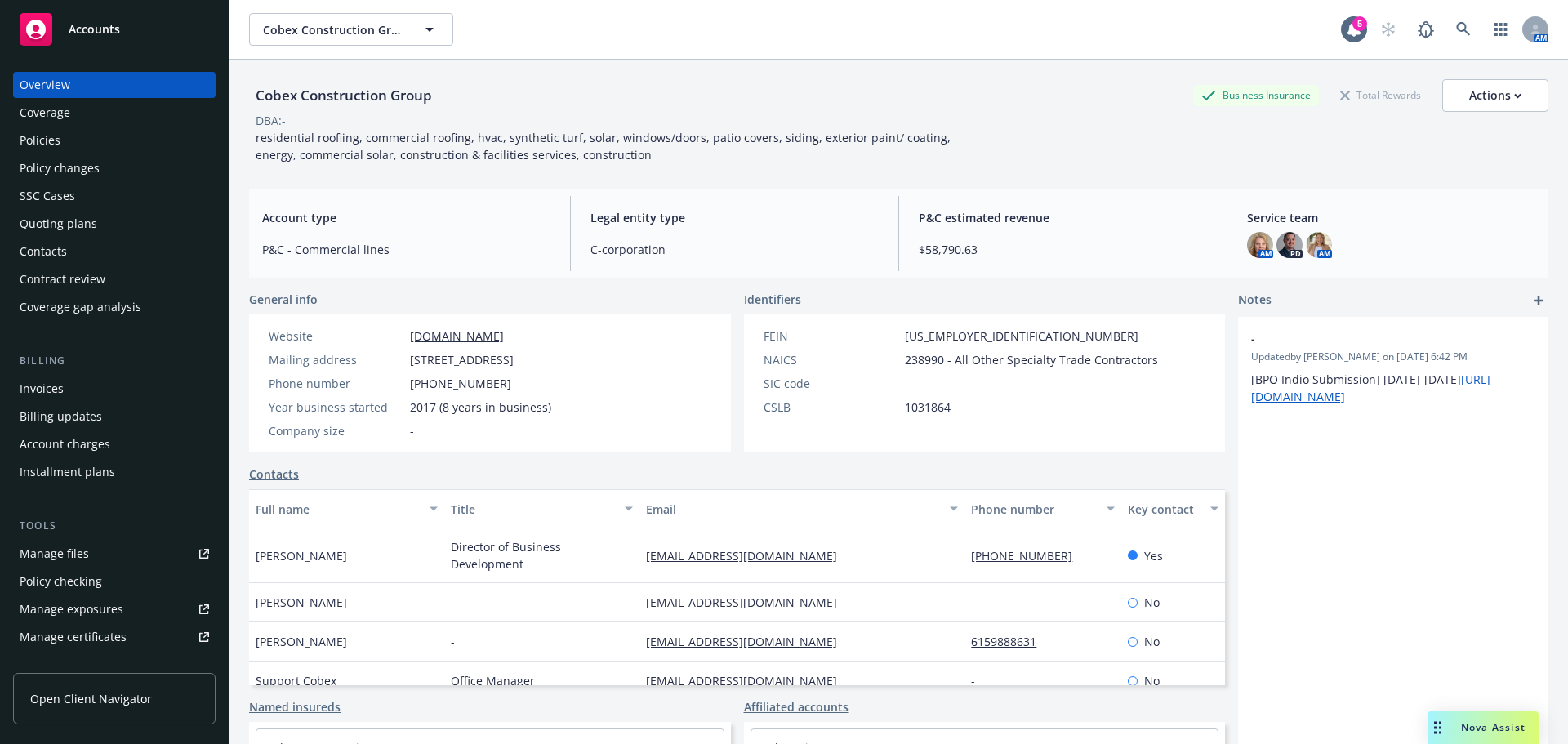
click at [116, 151] on div "Policies" at bounding box center [114, 140] width 189 height 26
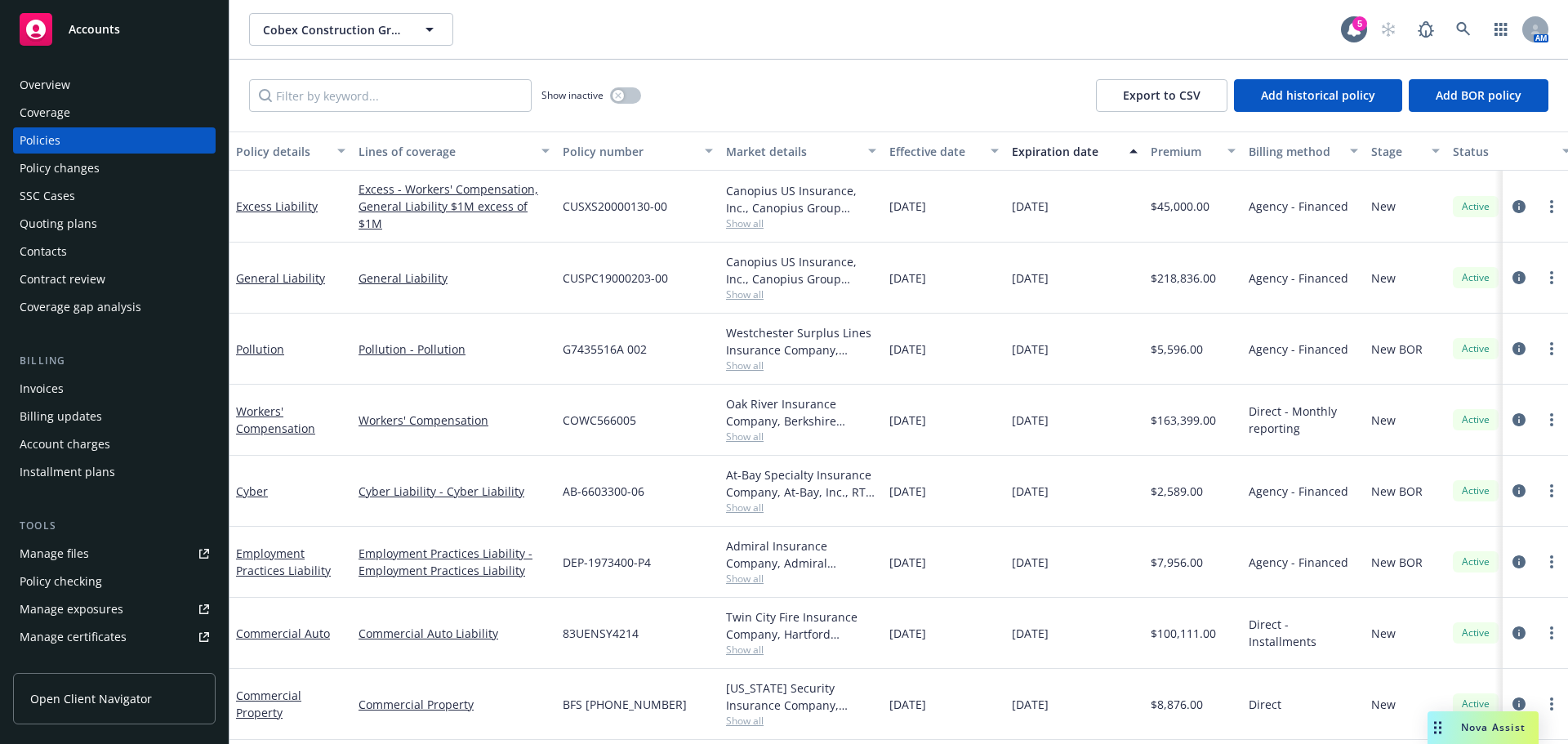
scroll to position [8, 0]
click at [628, 85] on div "Show inactive" at bounding box center [591, 95] width 100 height 33
click at [635, 104] on div "Show inactive" at bounding box center [591, 95] width 100 height 33
click at [632, 97] on button "button" at bounding box center [625, 95] width 31 height 17
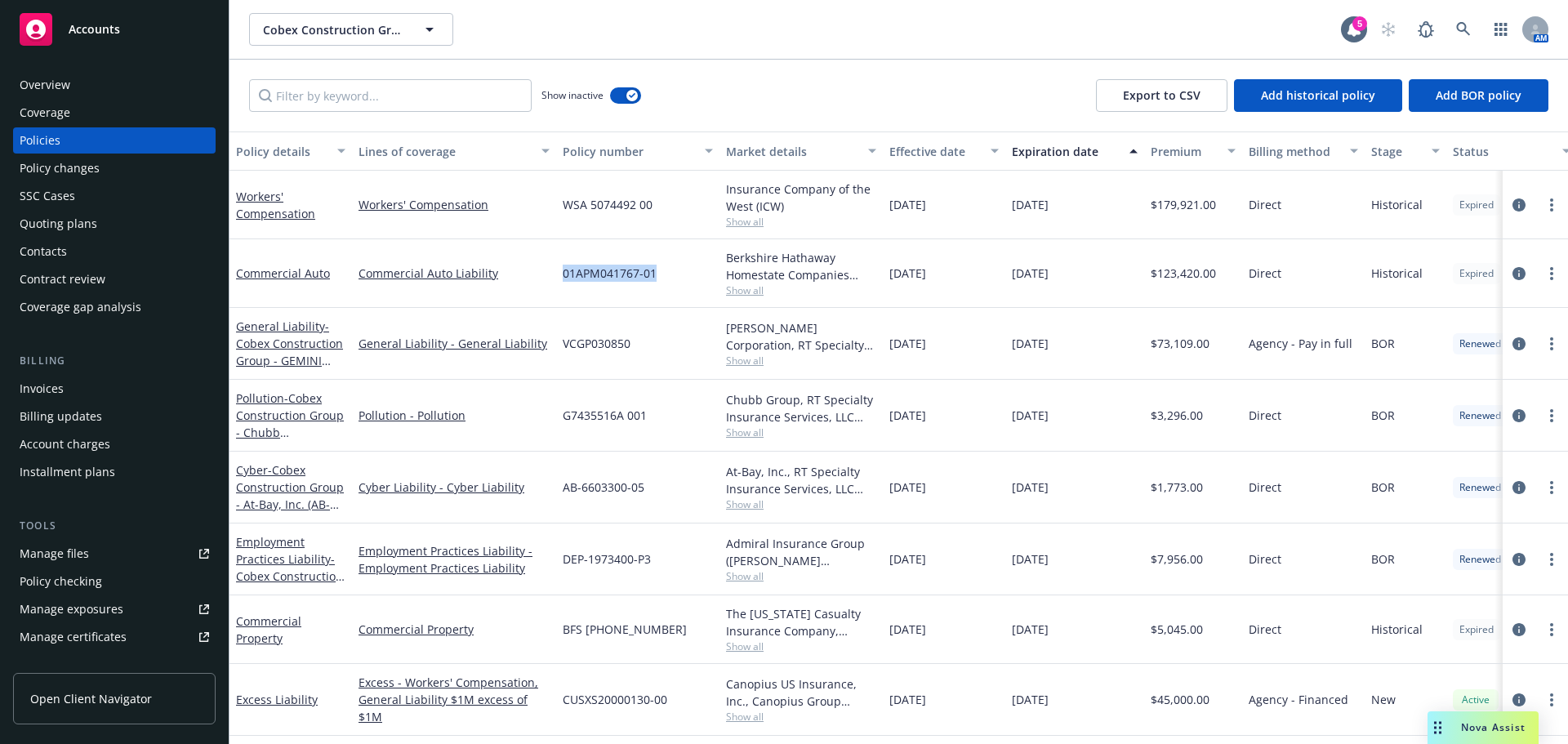
drag, startPoint x: 682, startPoint y: 275, endPoint x: 566, endPoint y: 280, distance: 116.1
click at [566, 280] on div "01APM041767-01" at bounding box center [637, 274] width 163 height 69
copy span "01APM041767-01"
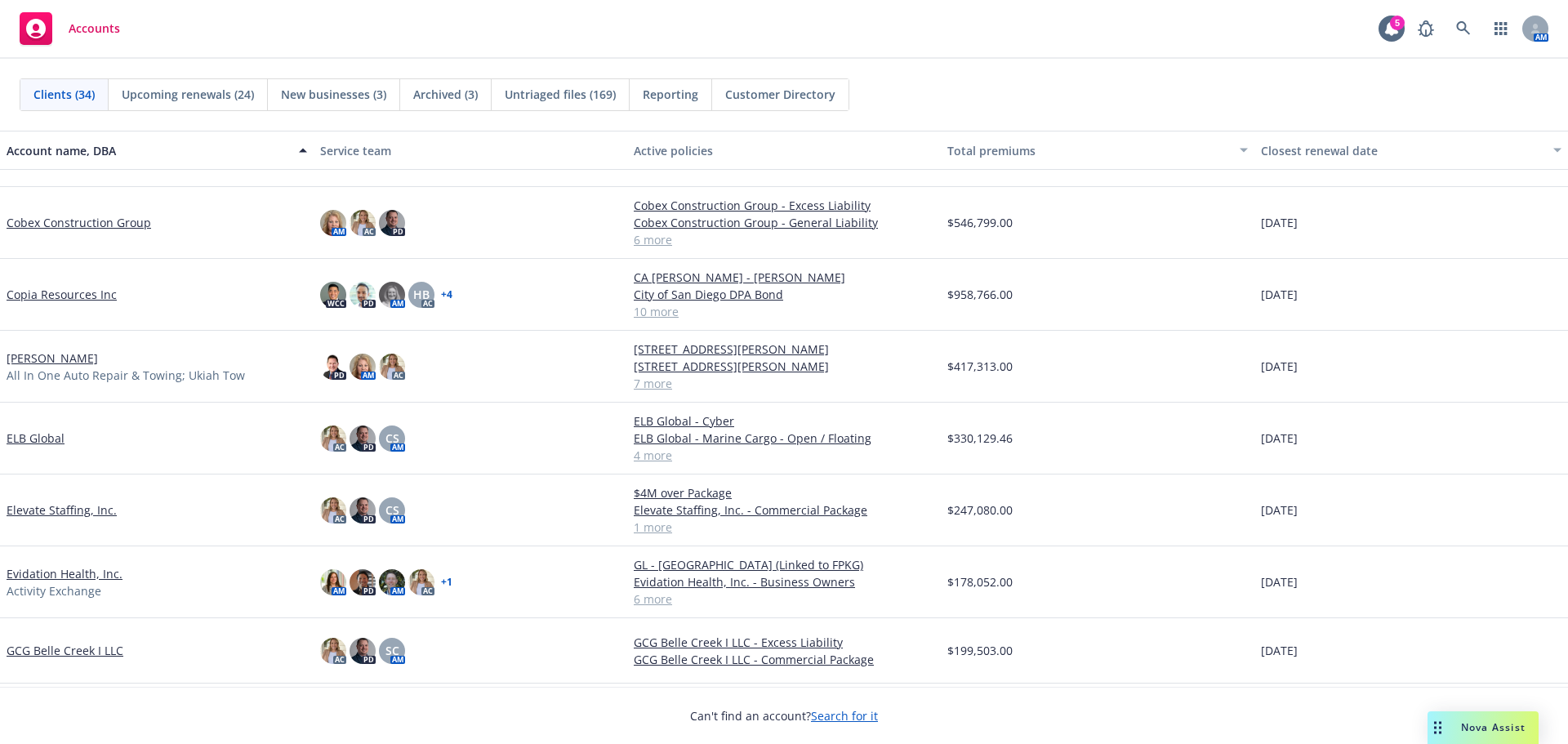
scroll to position [572, 0]
click at [98, 358] on link "[PERSON_NAME]" at bounding box center [52, 357] width 91 height 17
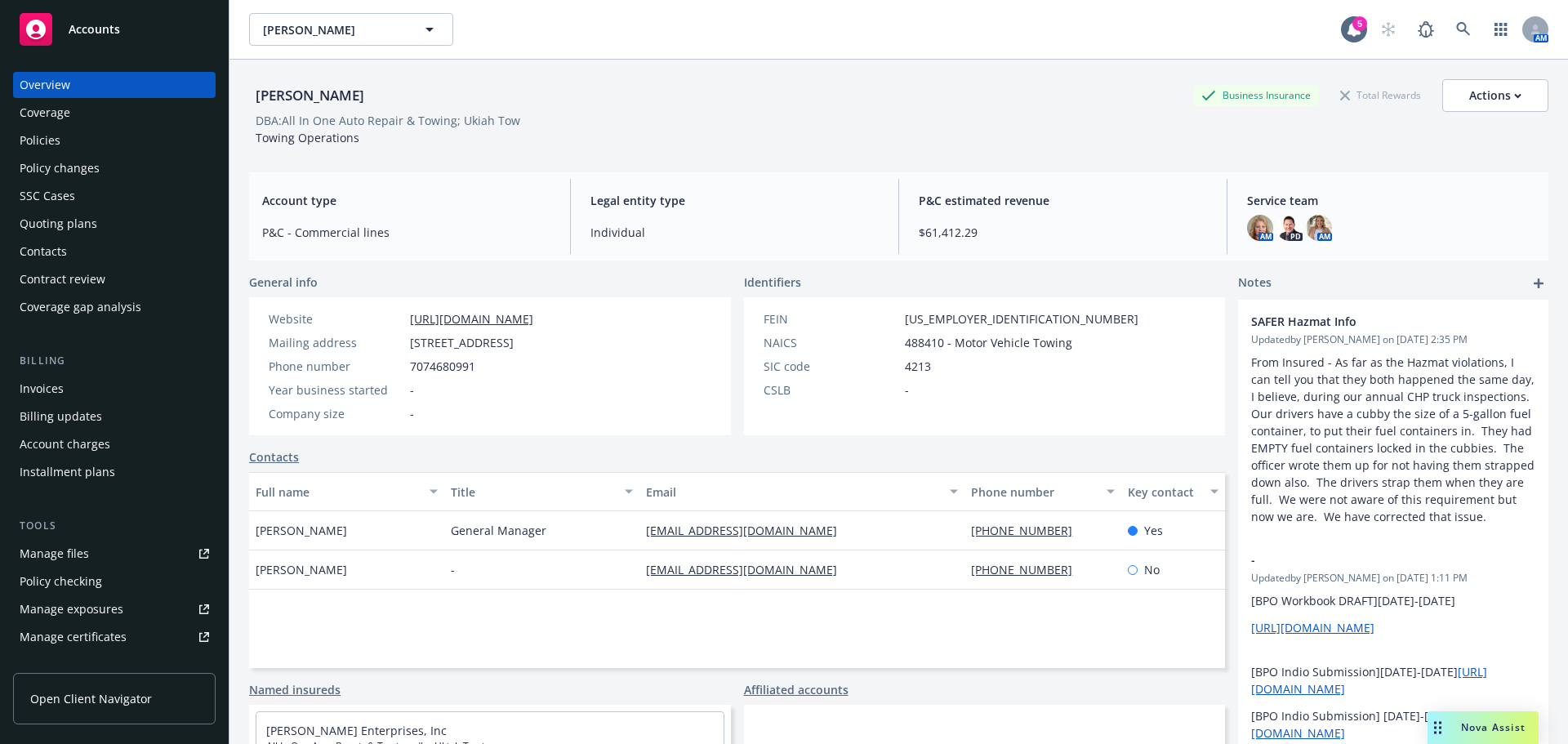
click at [105, 232] on div "Quoting plans" at bounding box center [114, 223] width 189 height 26
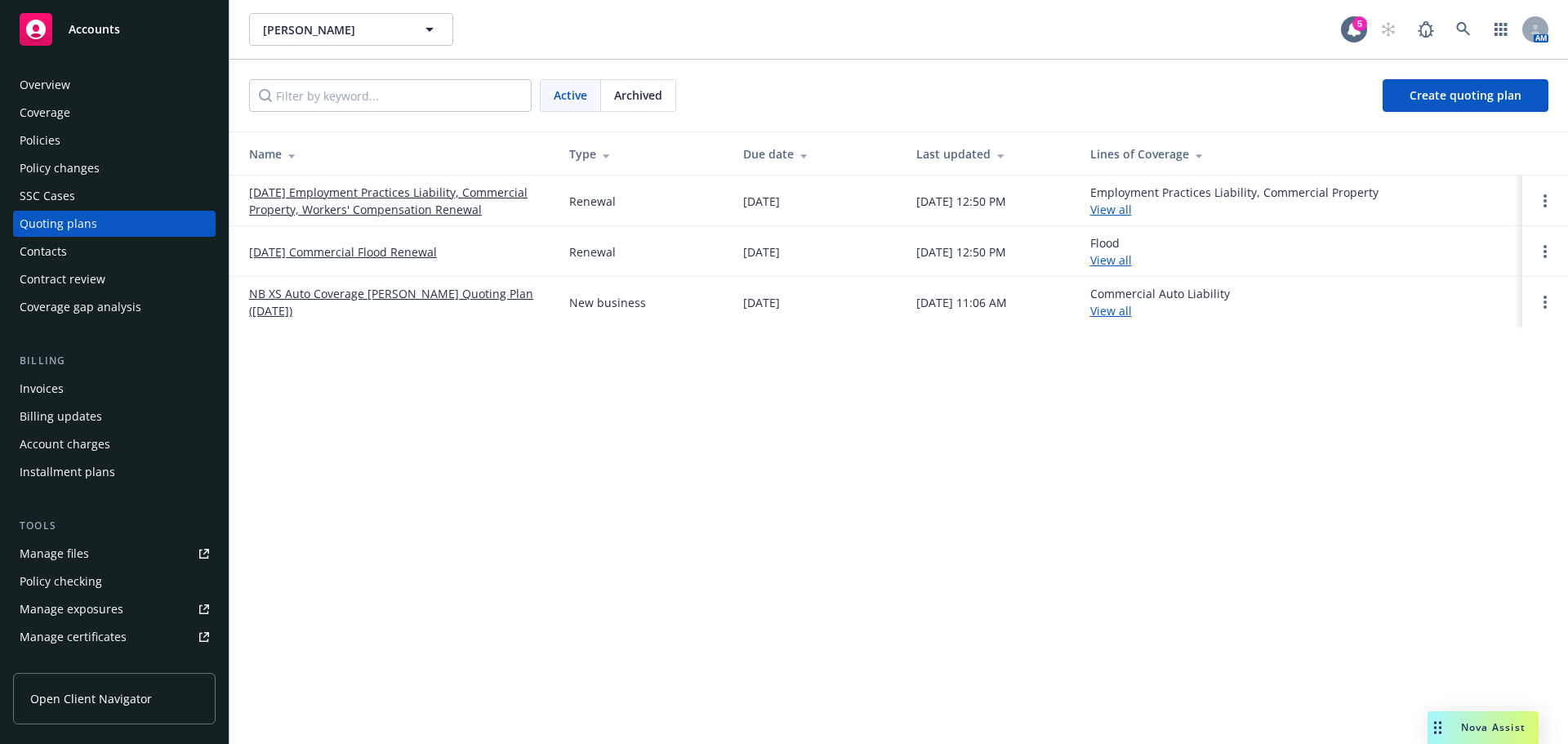
click at [419, 200] on link "[DATE] Employment Practices Liability, Commercial Property, Workers' Compensati…" at bounding box center [396, 201] width 294 height 34
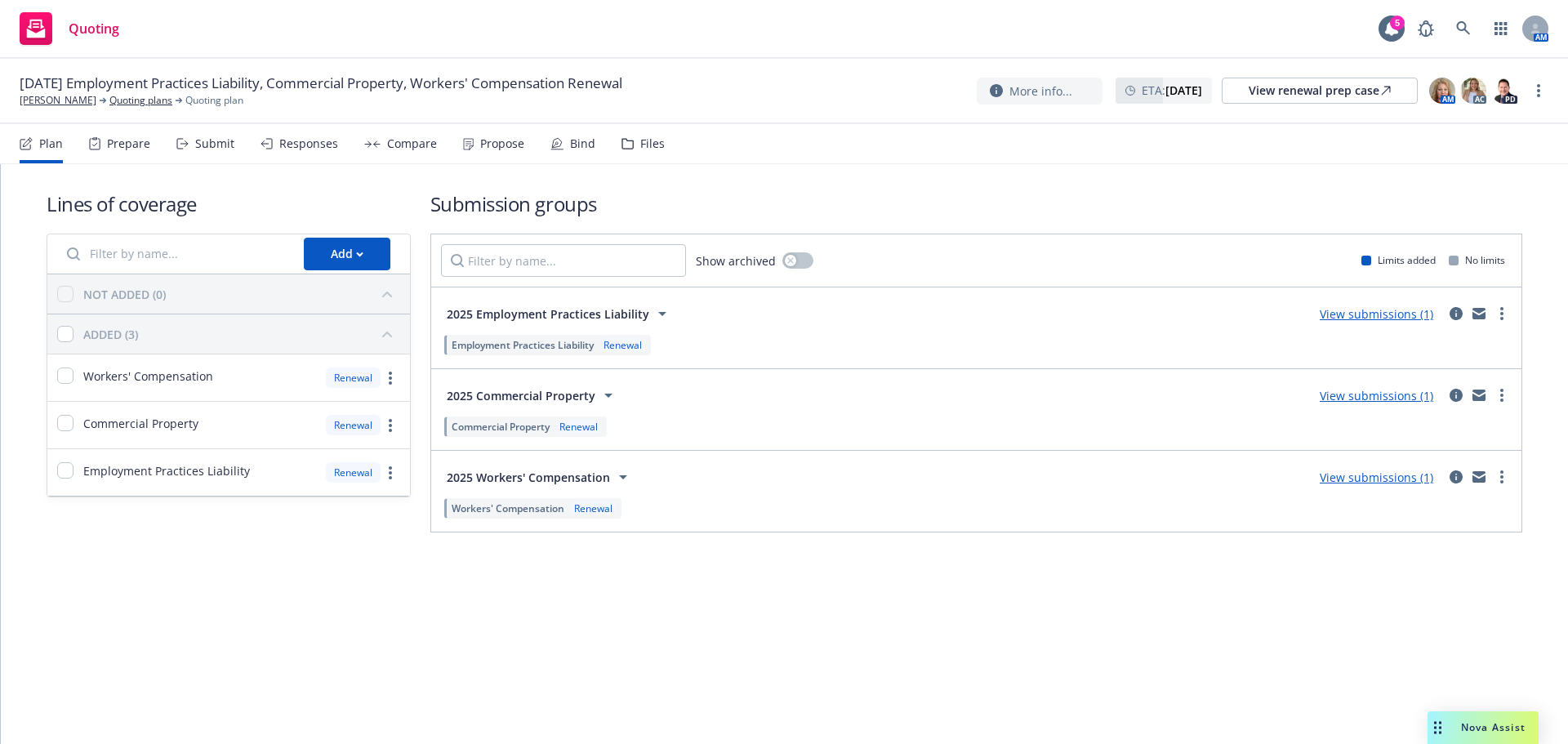
click at [140, 150] on div "Prepare" at bounding box center [129, 144] width 44 height 13
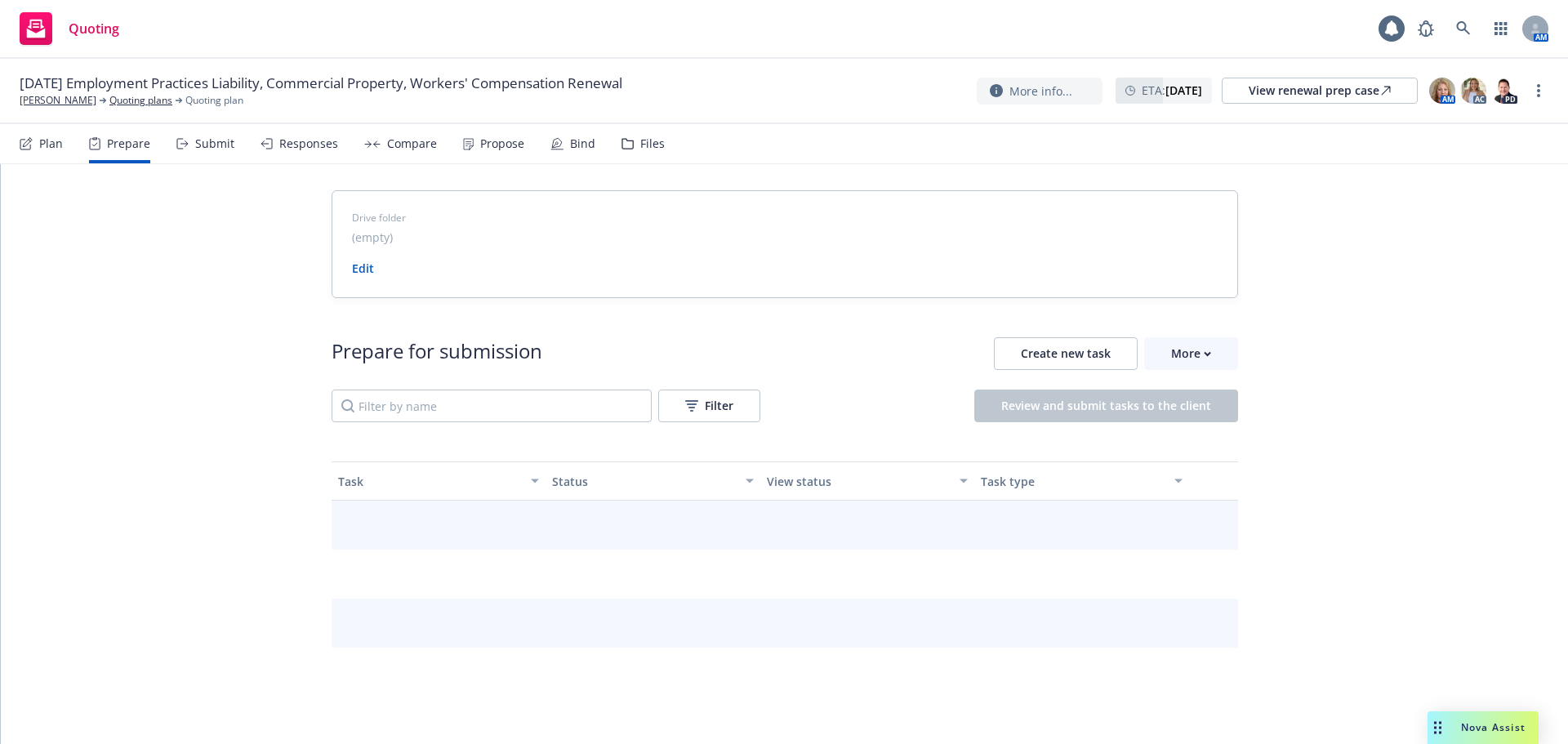
click at [220, 135] on div "Submit" at bounding box center [205, 143] width 58 height 39
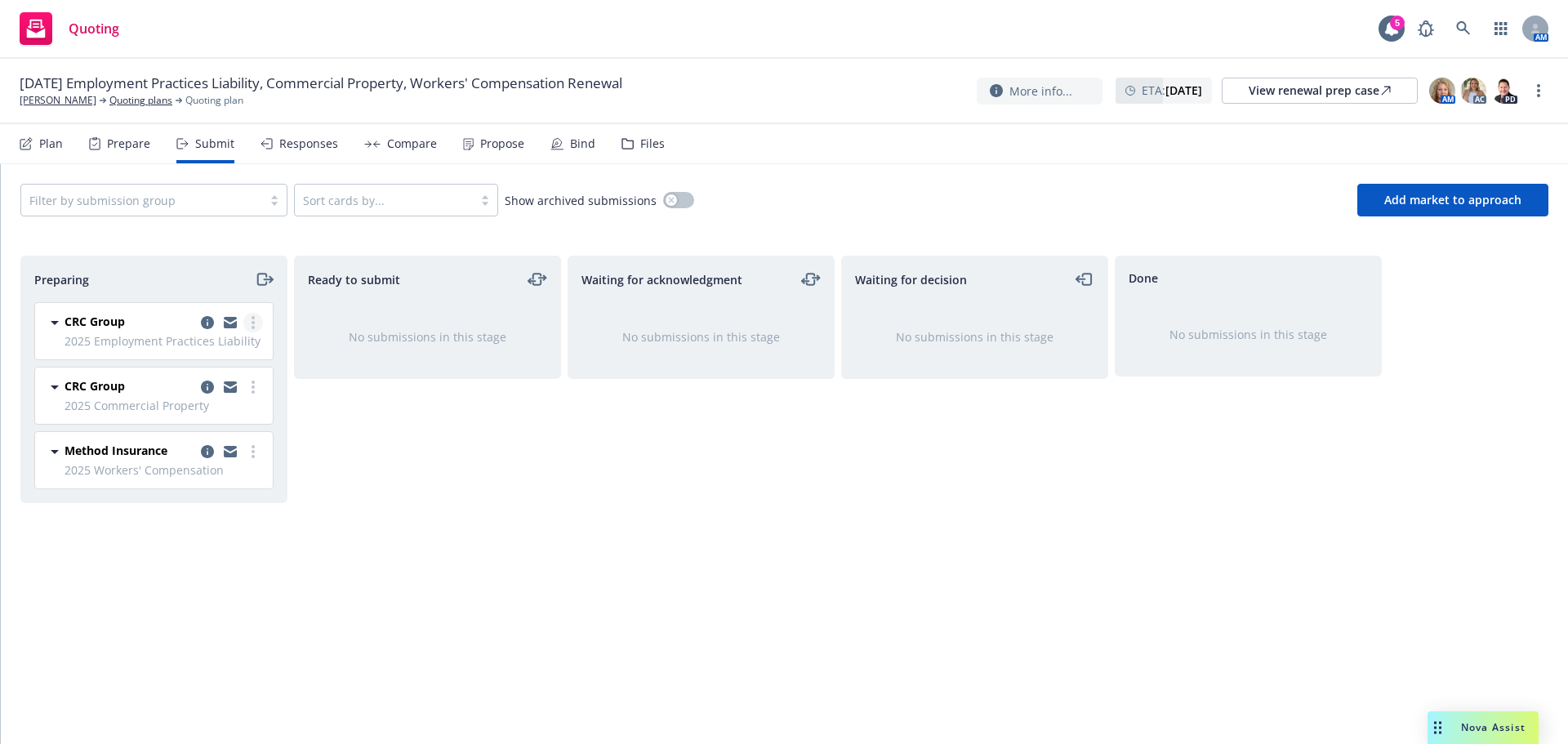
click at [253, 318] on circle "more" at bounding box center [254, 318] width 3 height 3
click at [471, 481] on div "Ready to submit No submissions in this stage" at bounding box center [427, 482] width 267 height 454
click at [148, 399] on span "2025 Commercial Property" at bounding box center [163, 405] width 198 height 17
click at [253, 378] on link "more" at bounding box center [253, 387] width 19 height 19
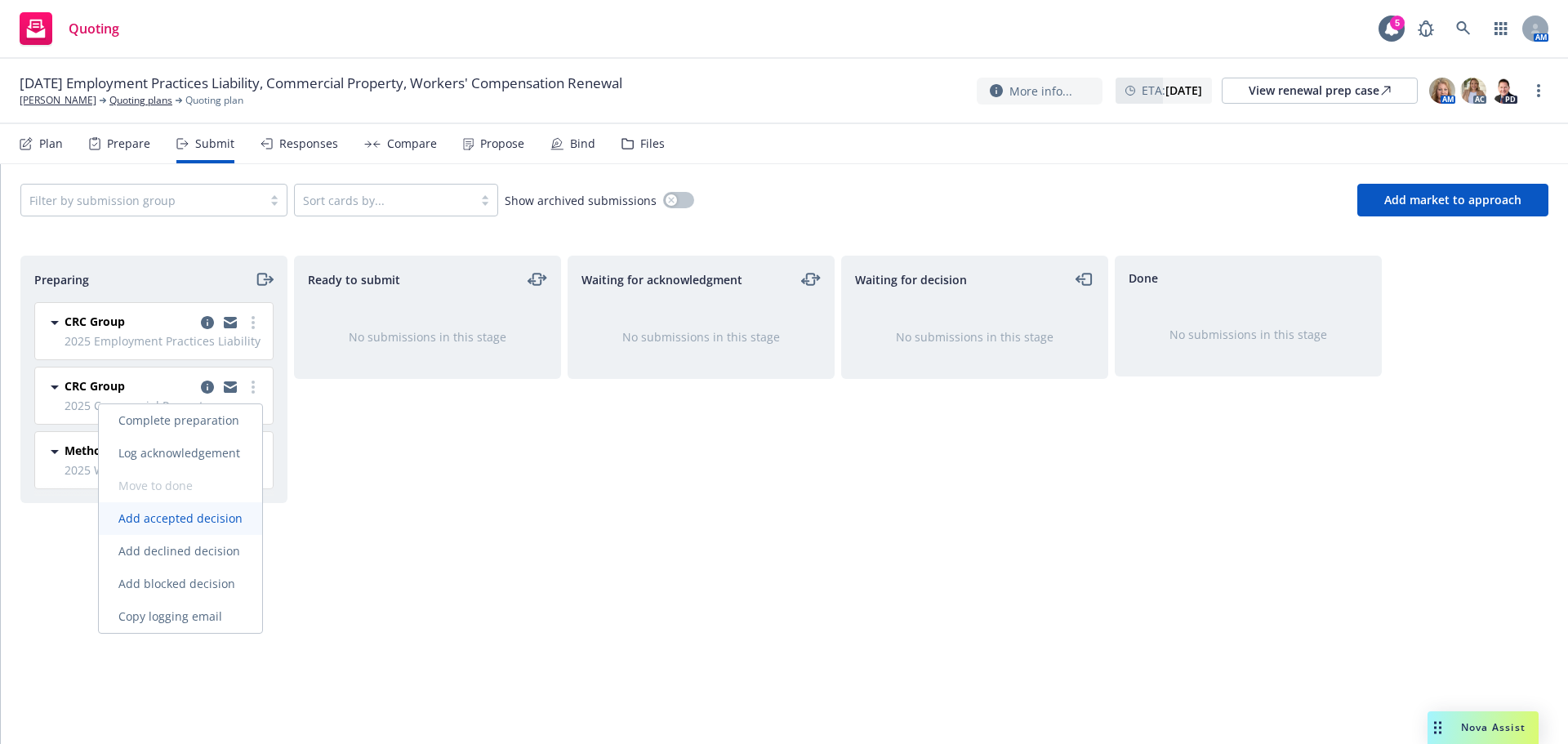
click at [224, 518] on span "Add accepted decision" at bounding box center [180, 518] width 163 height 16
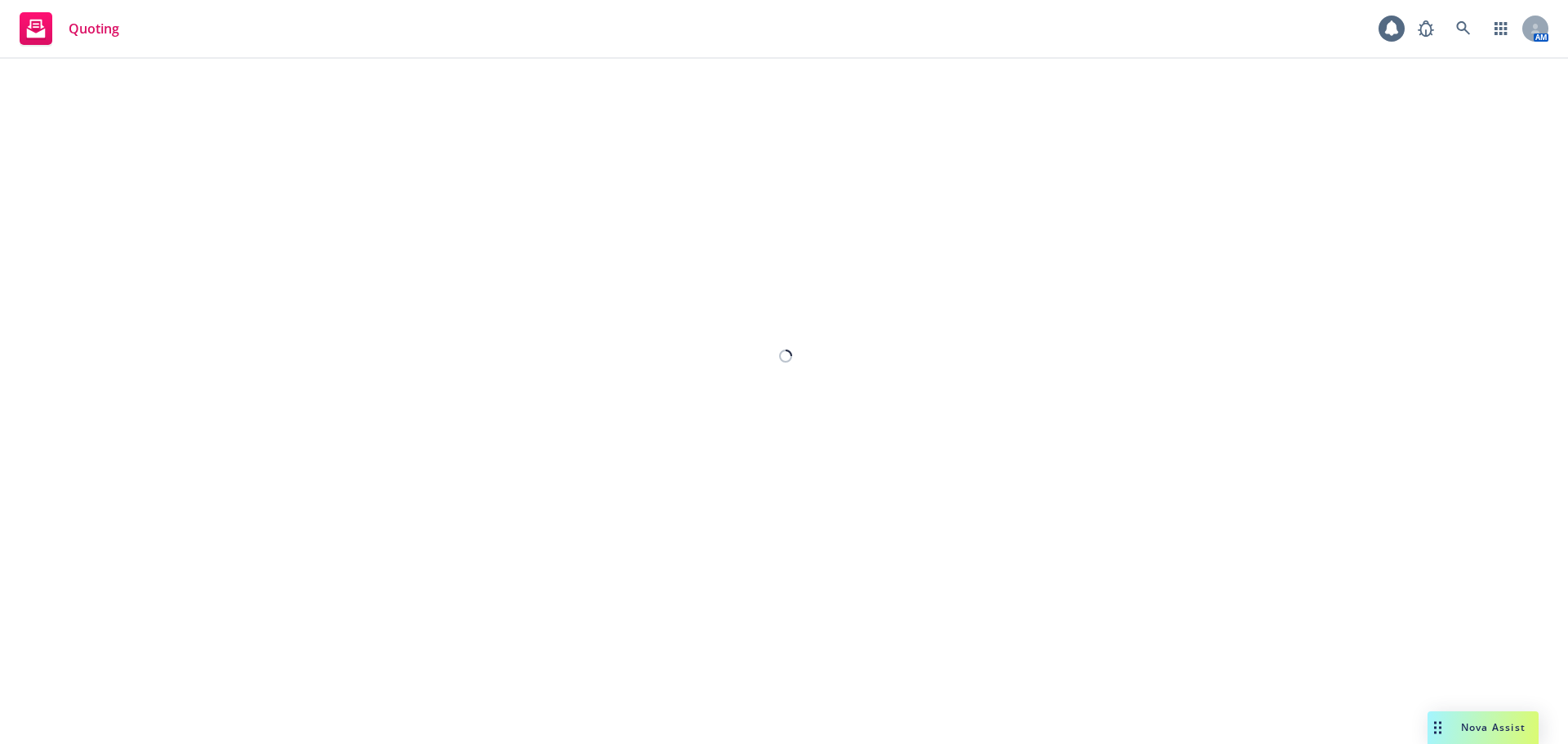
select select "12"
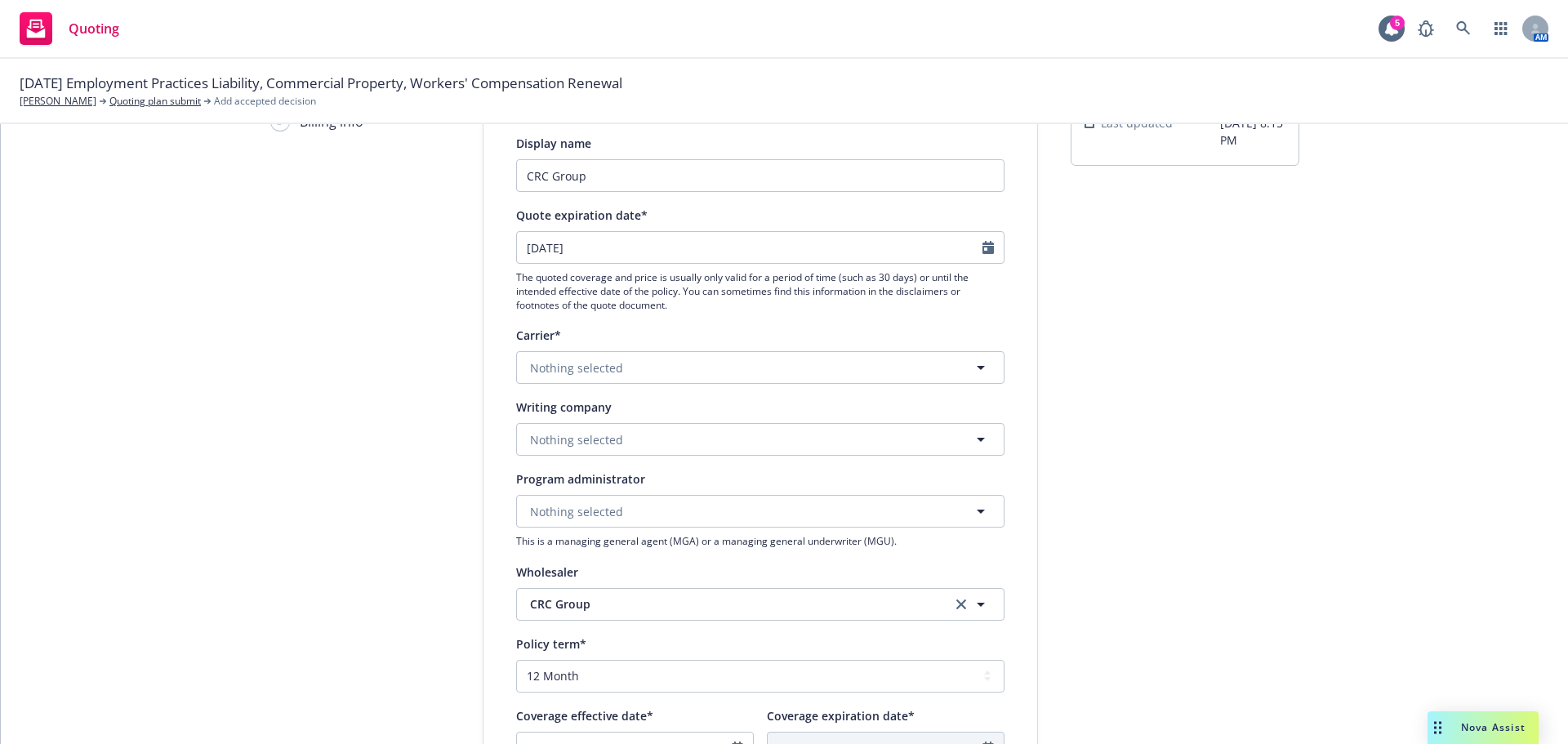
scroll to position [163, 0]
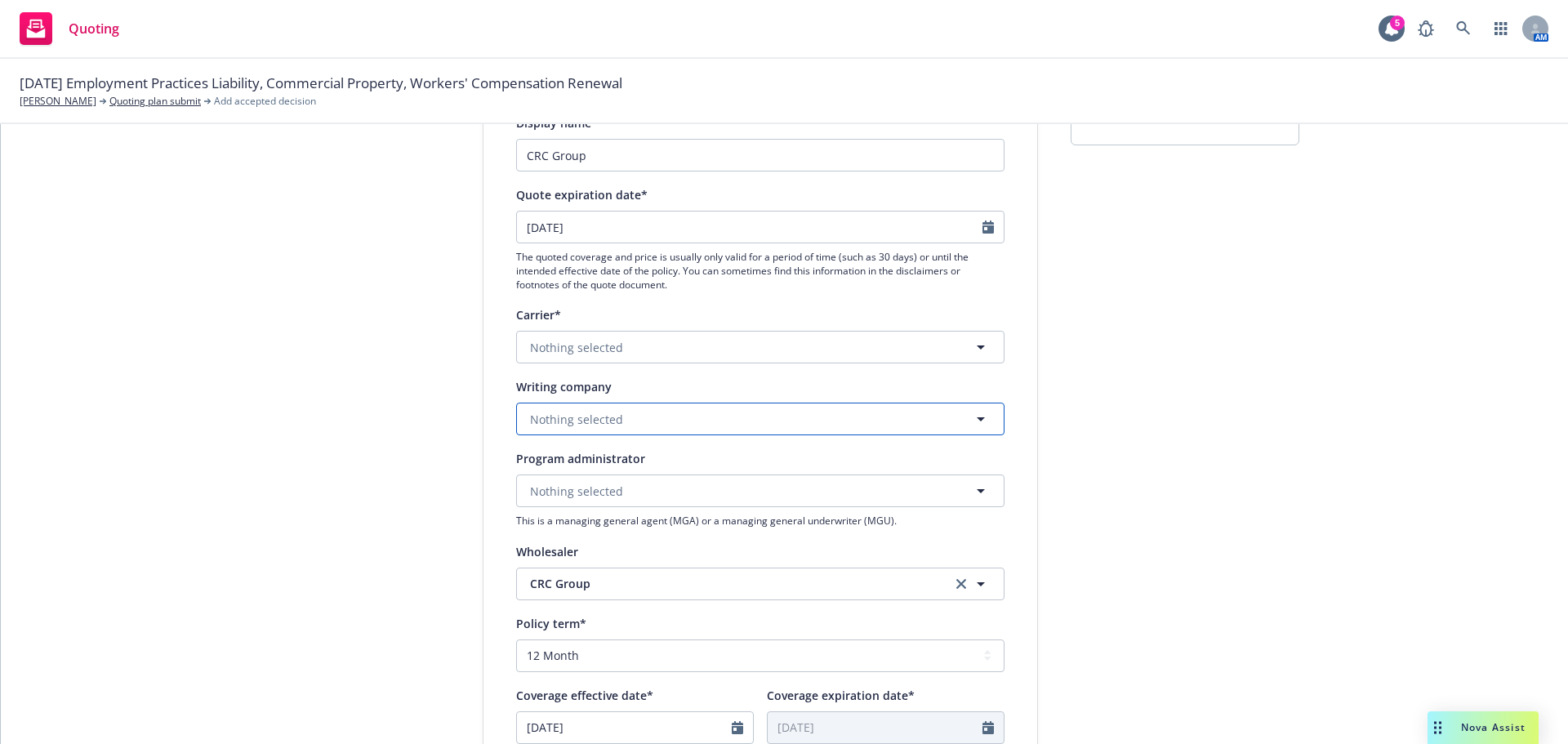
click at [624, 415] on button "Nothing selected" at bounding box center [760, 418] width 488 height 33
type input "c"
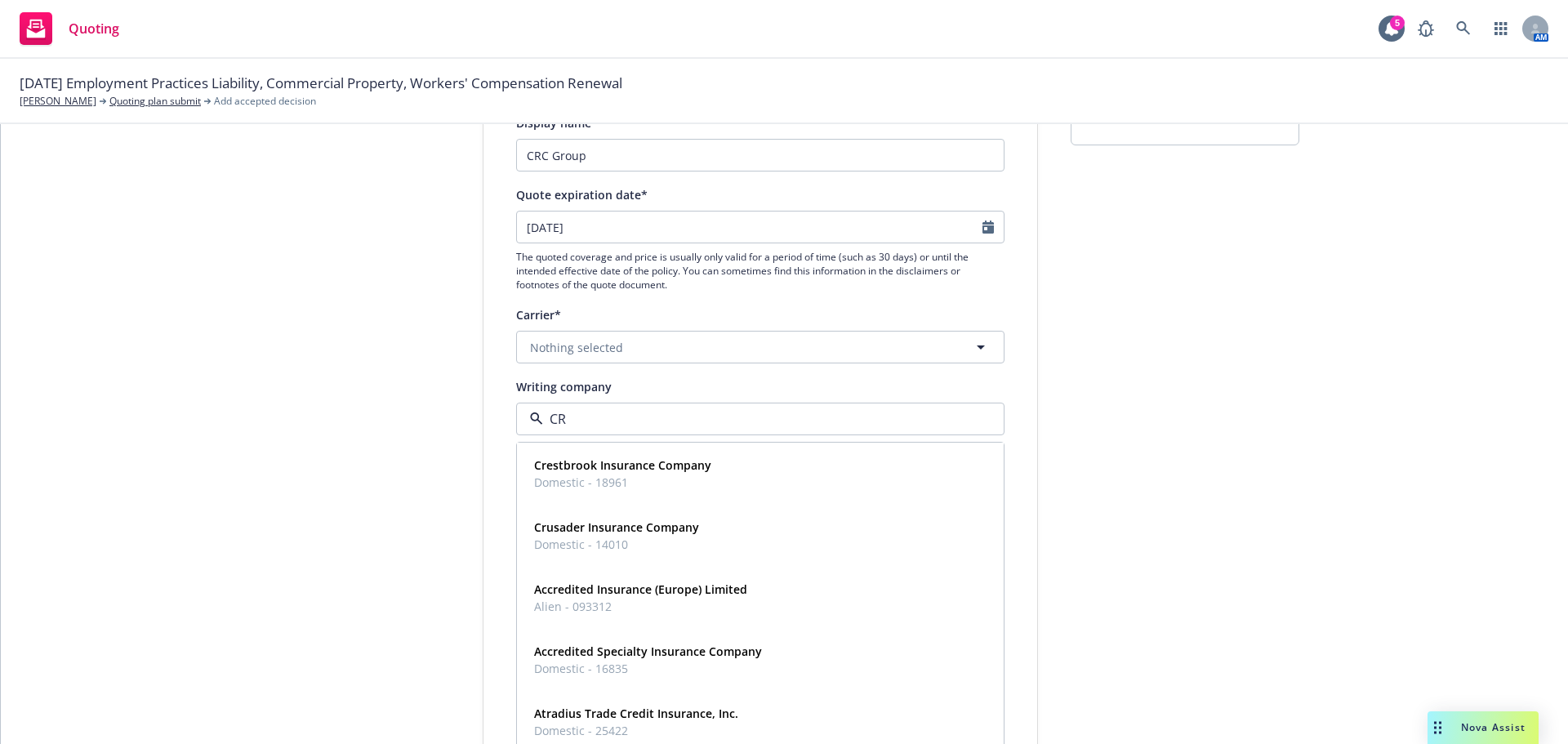
type input "C"
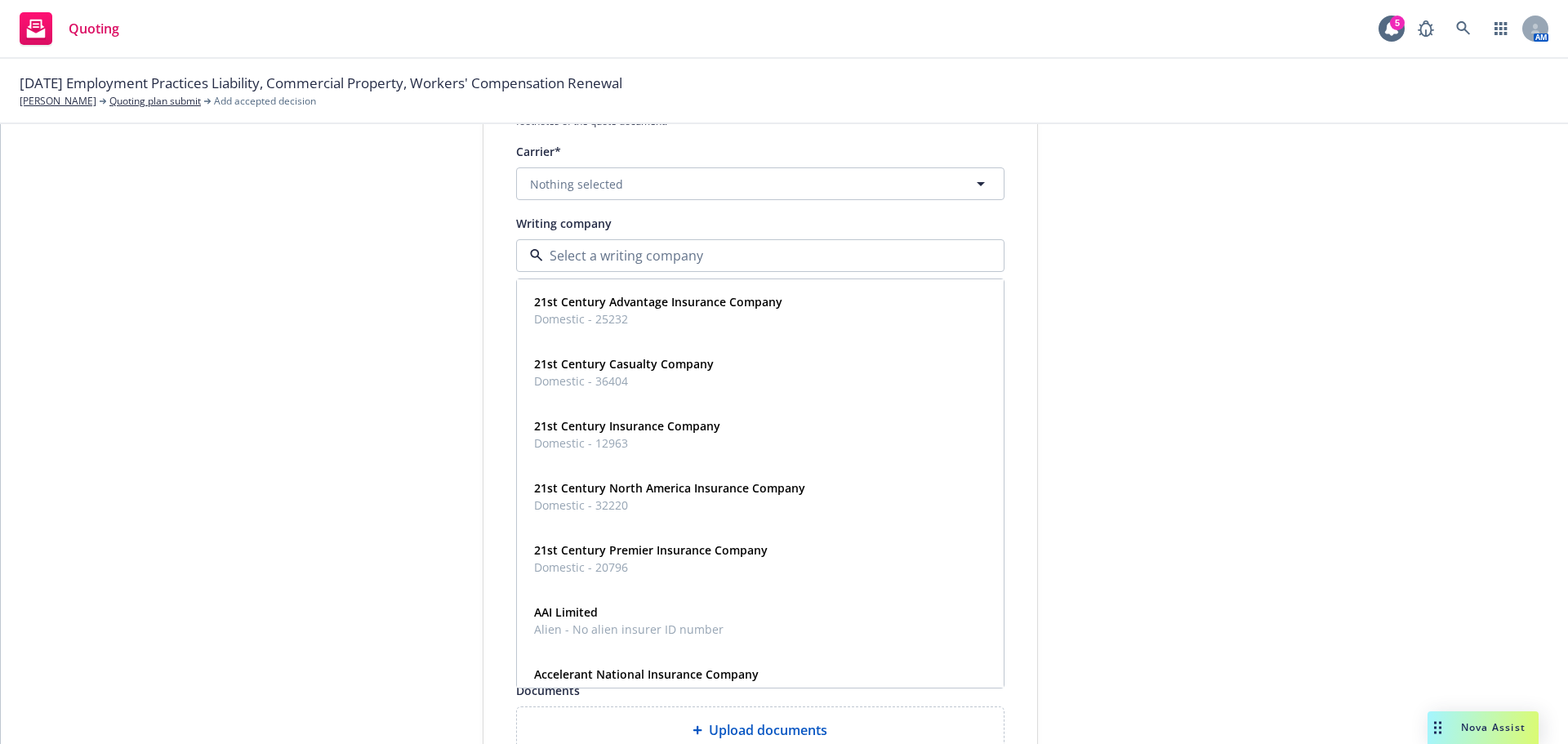
scroll to position [408, 0]
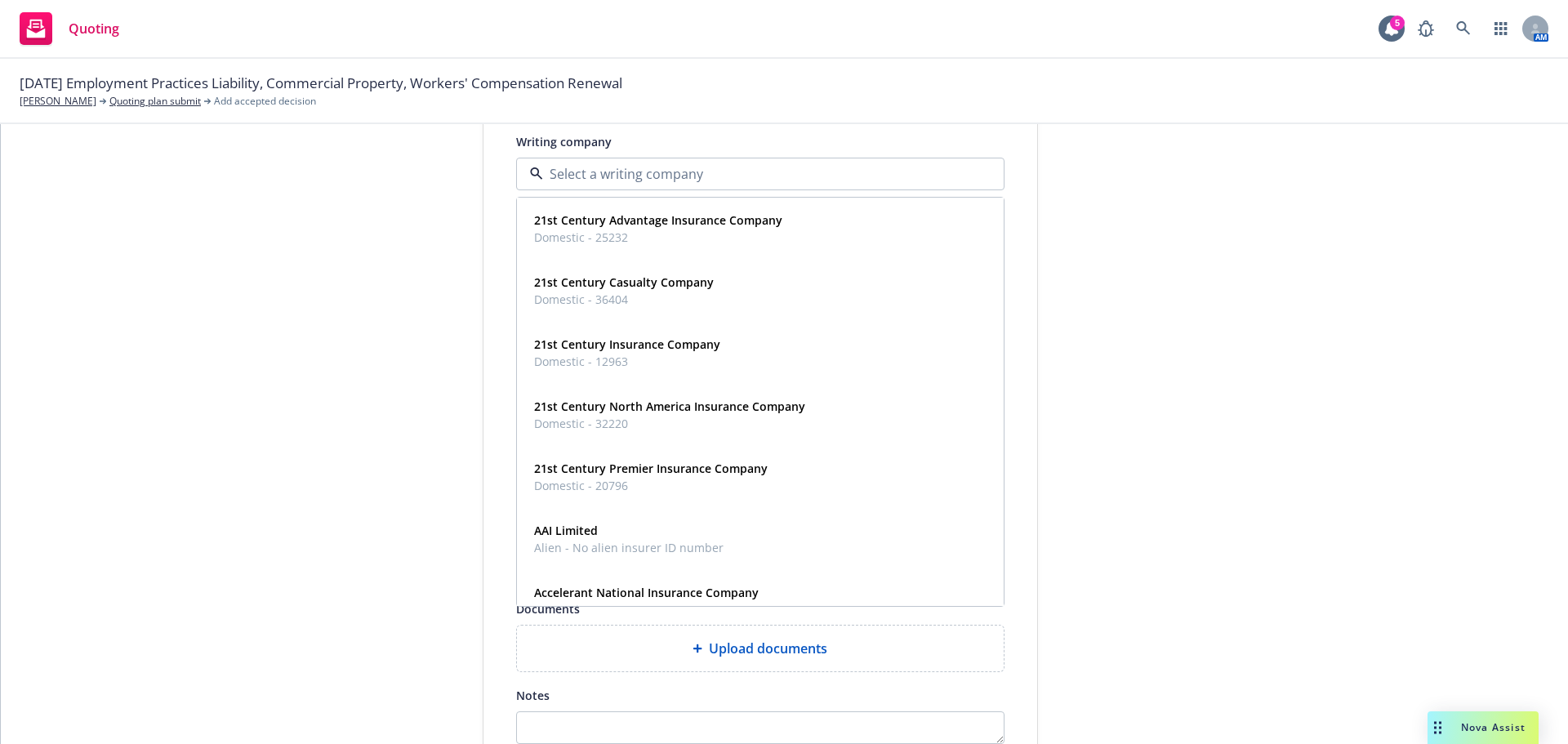
click at [401, 340] on div "1 Quote initiation 2 Coverage selection 3 Billing info" at bounding box center [360, 329] width 180 height 1095
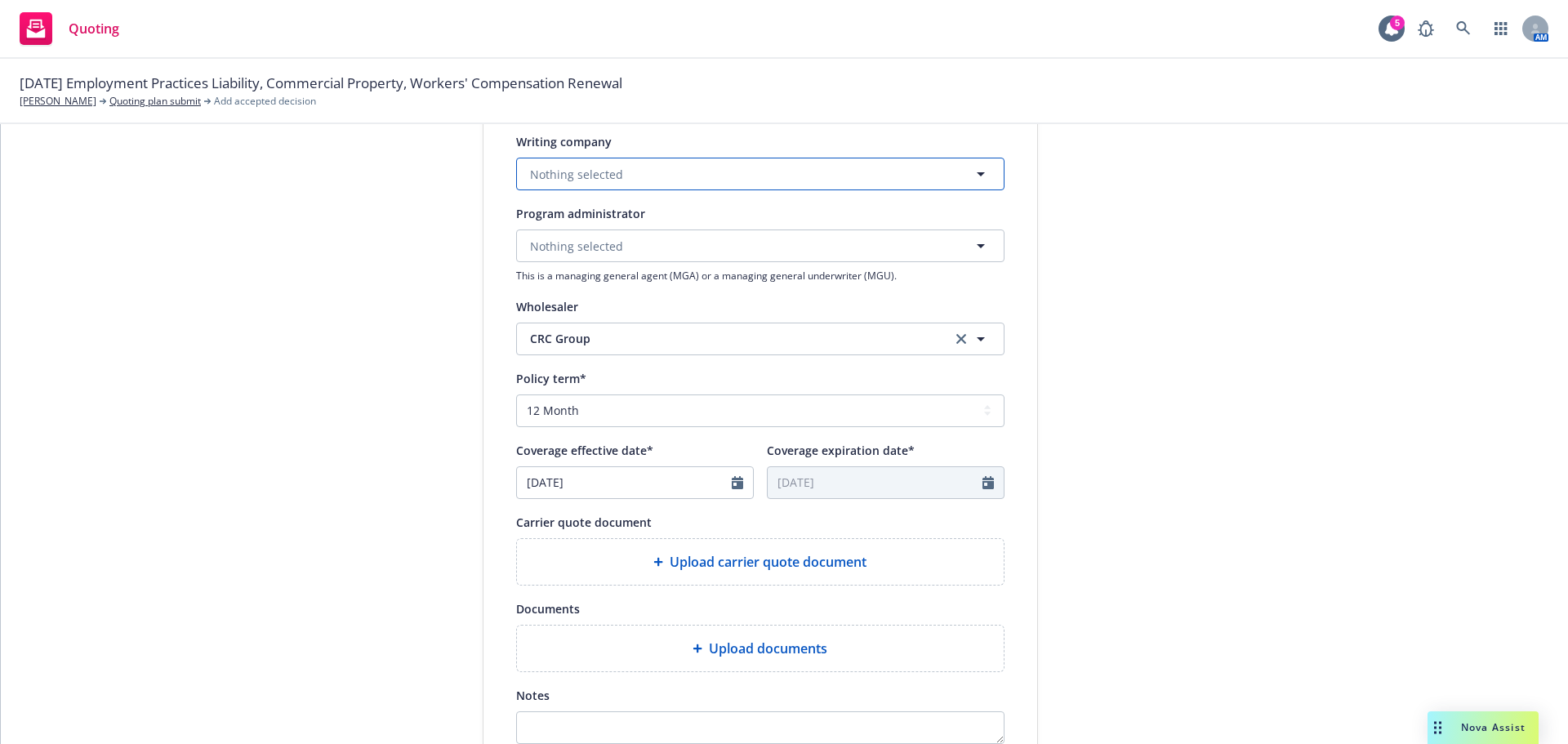
click at [609, 168] on span "Nothing selected" at bounding box center [576, 174] width 93 height 17
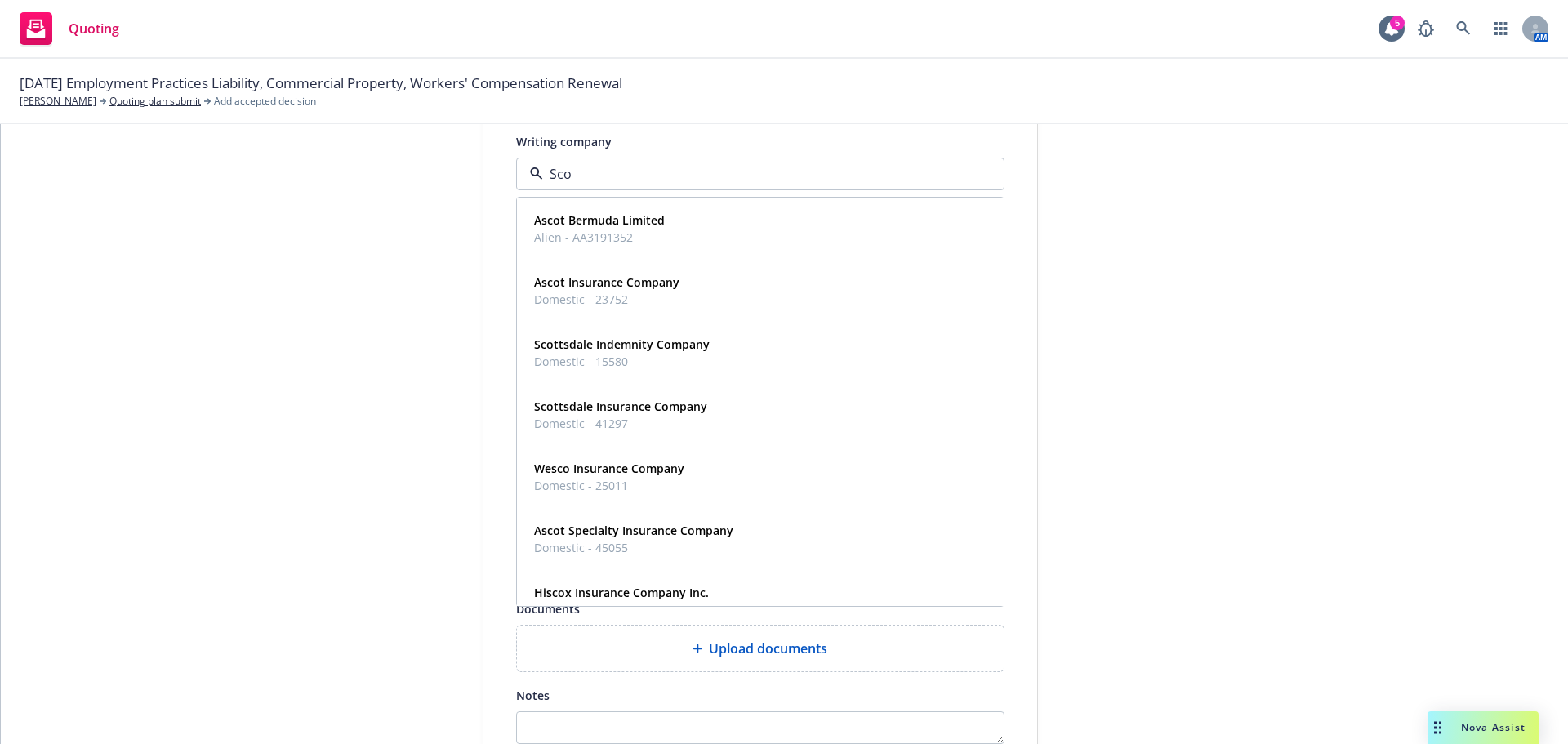
type input "[PERSON_NAME]"
click at [656, 408] on strong "Scottsdale Insurance Company" at bounding box center [620, 406] width 173 height 16
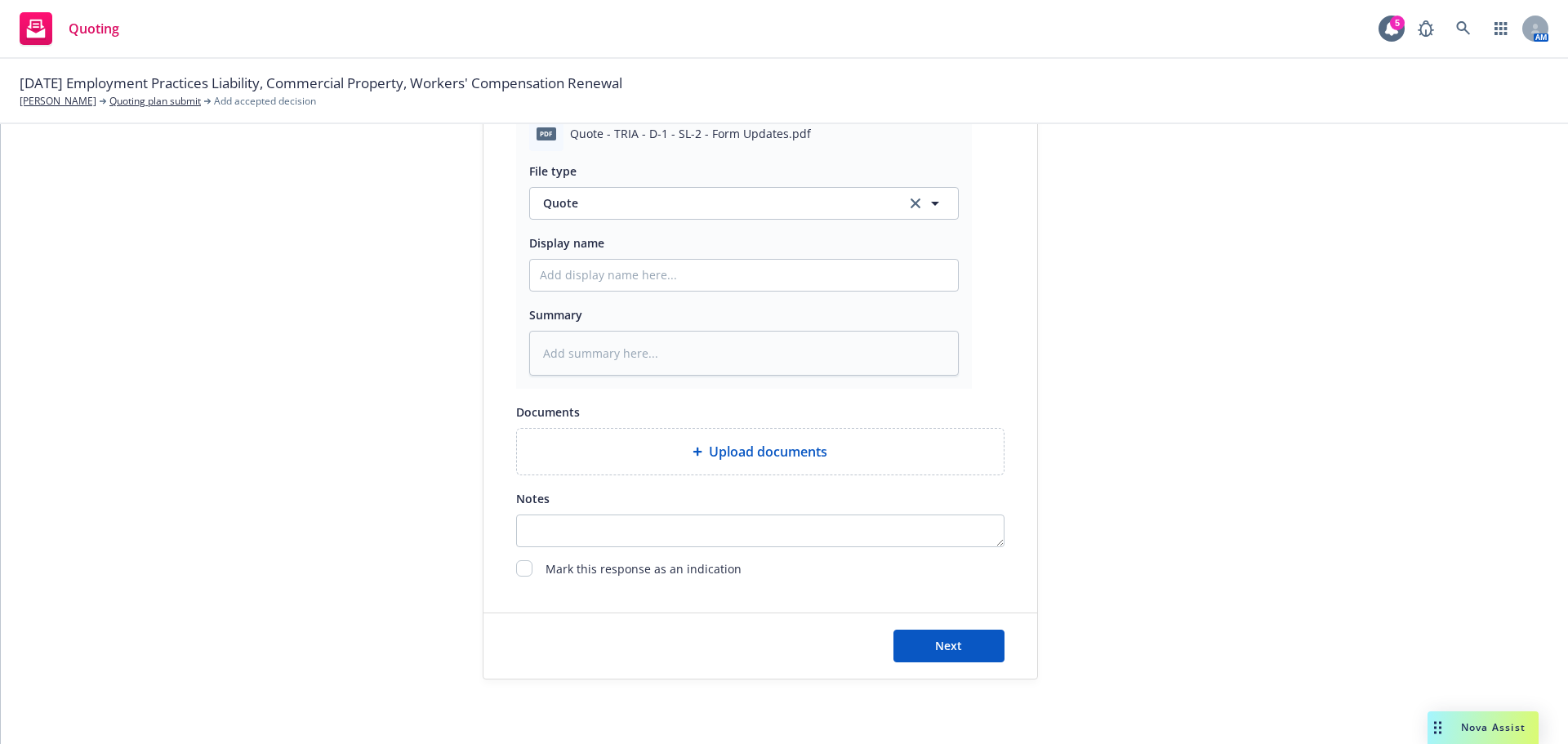
scroll to position [912, 0]
click at [980, 633] on button "Next" at bounding box center [949, 644] width 111 height 33
type textarea "x"
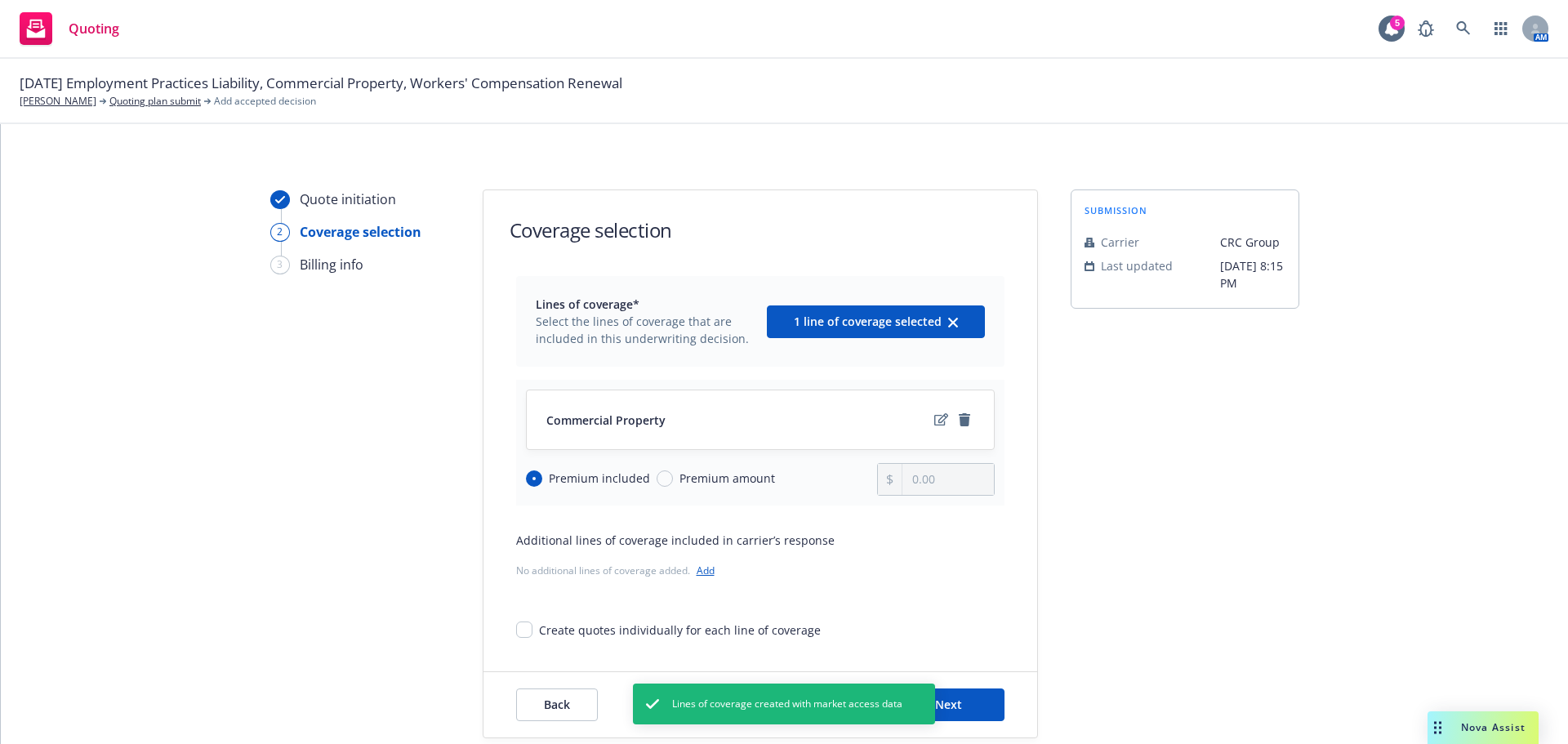
scroll to position [59, 0]
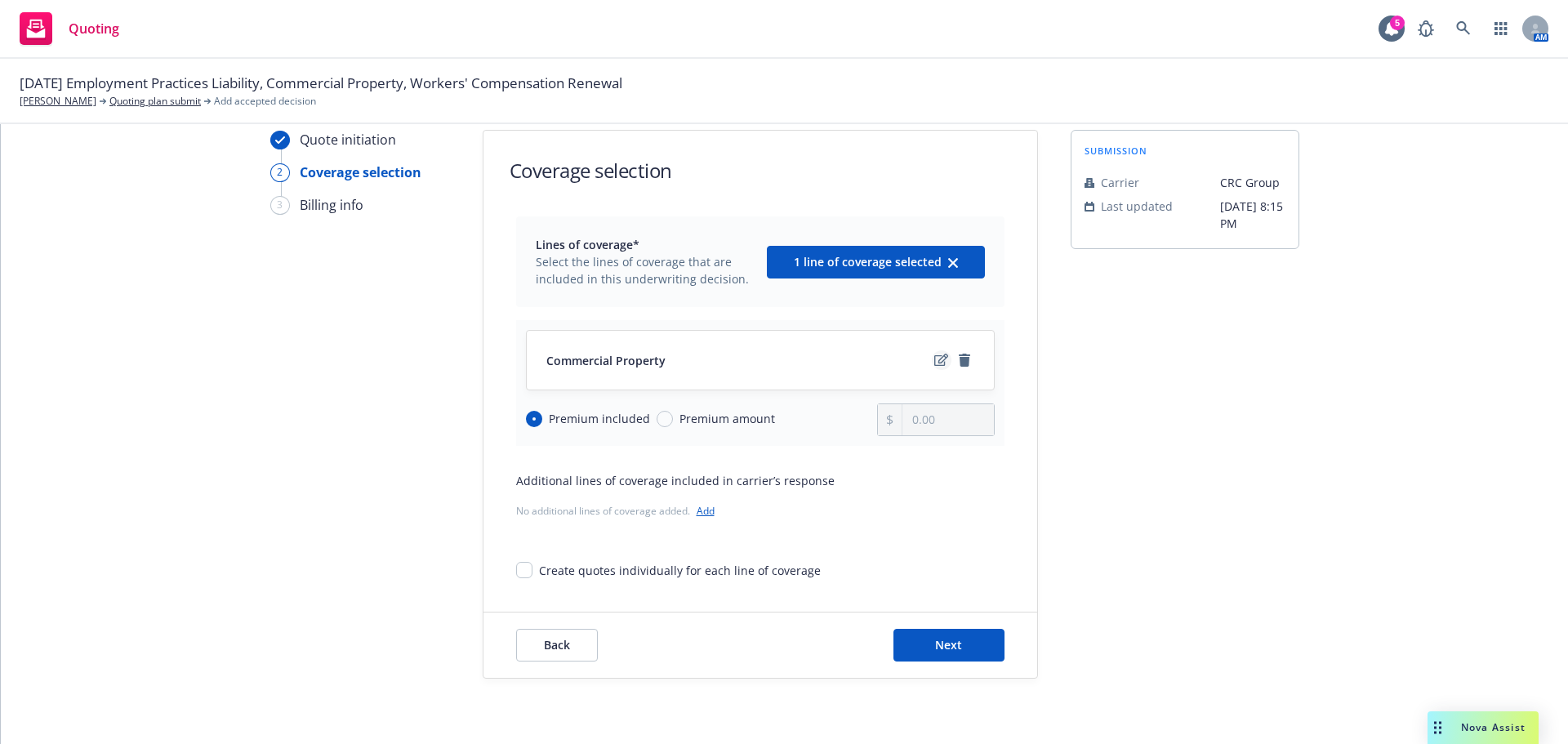
click at [938, 357] on icon "edit" at bounding box center [941, 359] width 14 height 13
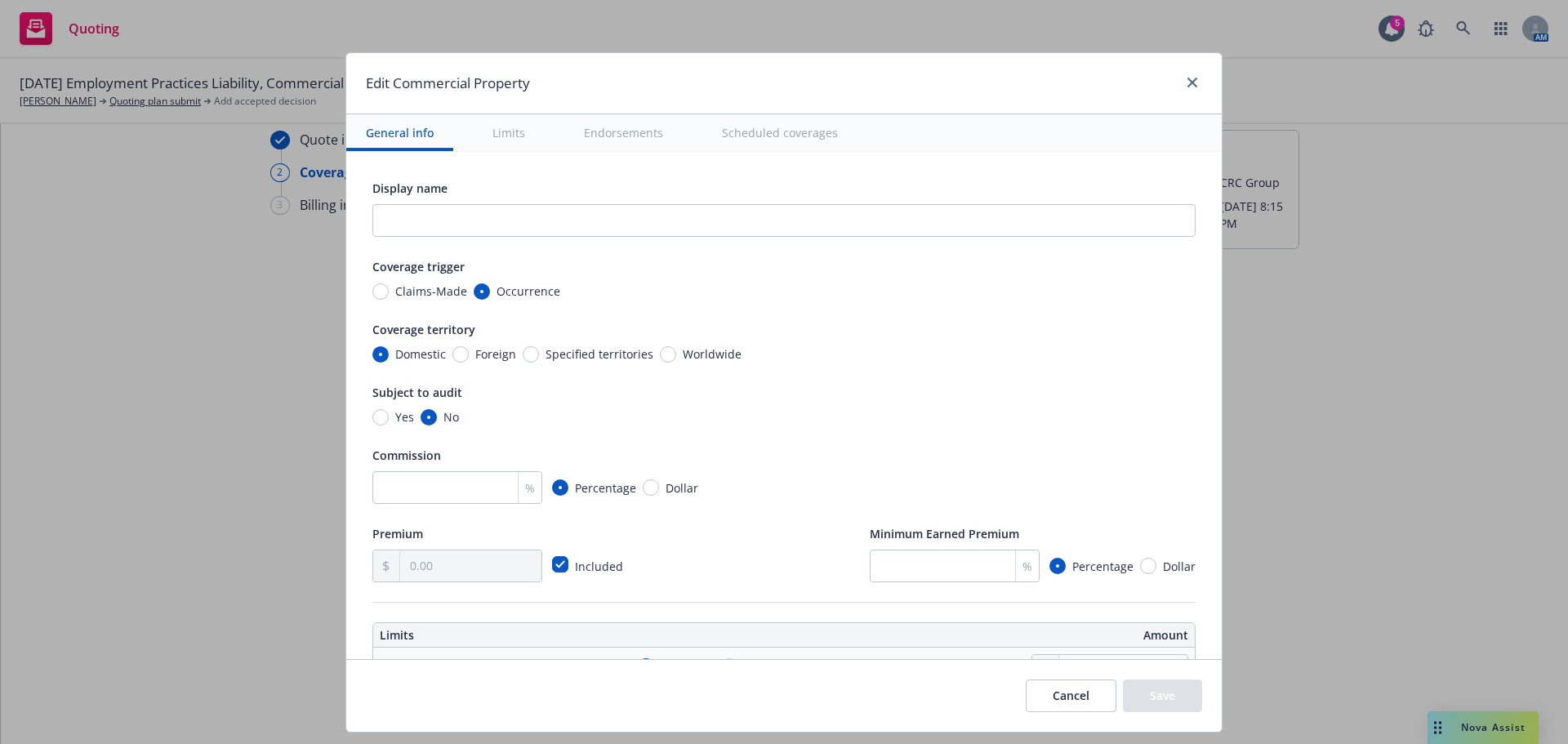
scroll to position [82, 0]
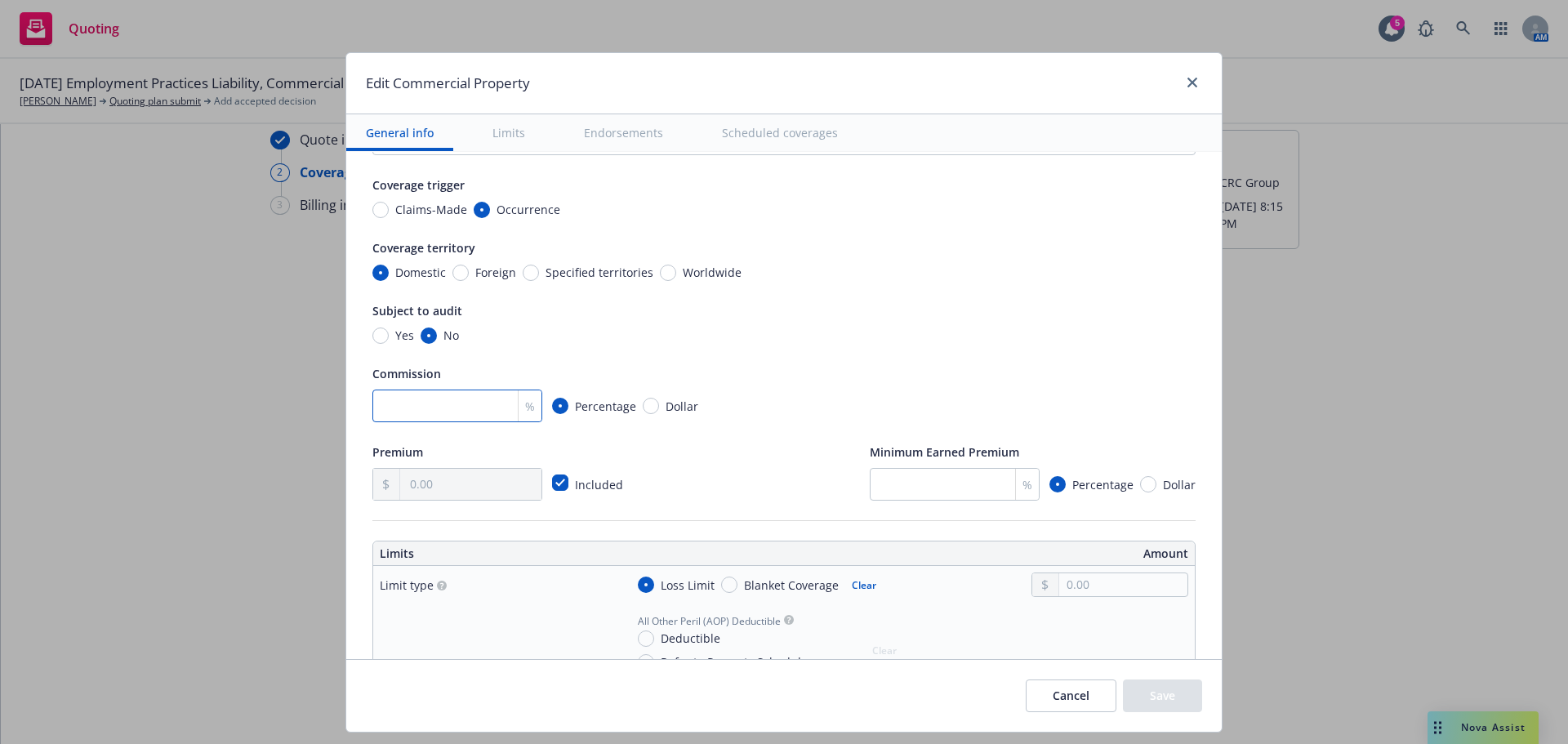
click at [465, 403] on input "number" at bounding box center [457, 405] width 170 height 33
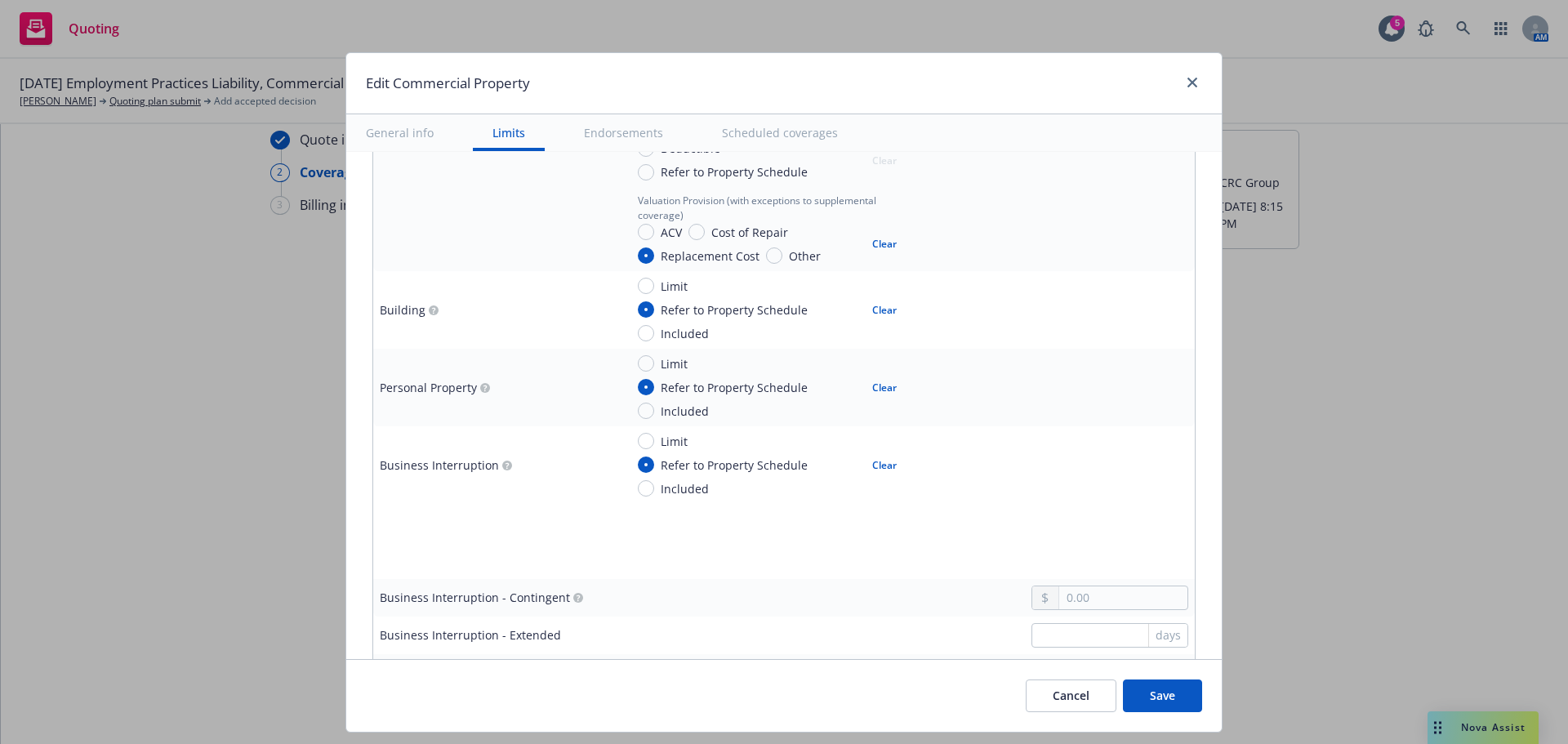
scroll to position [0, 0]
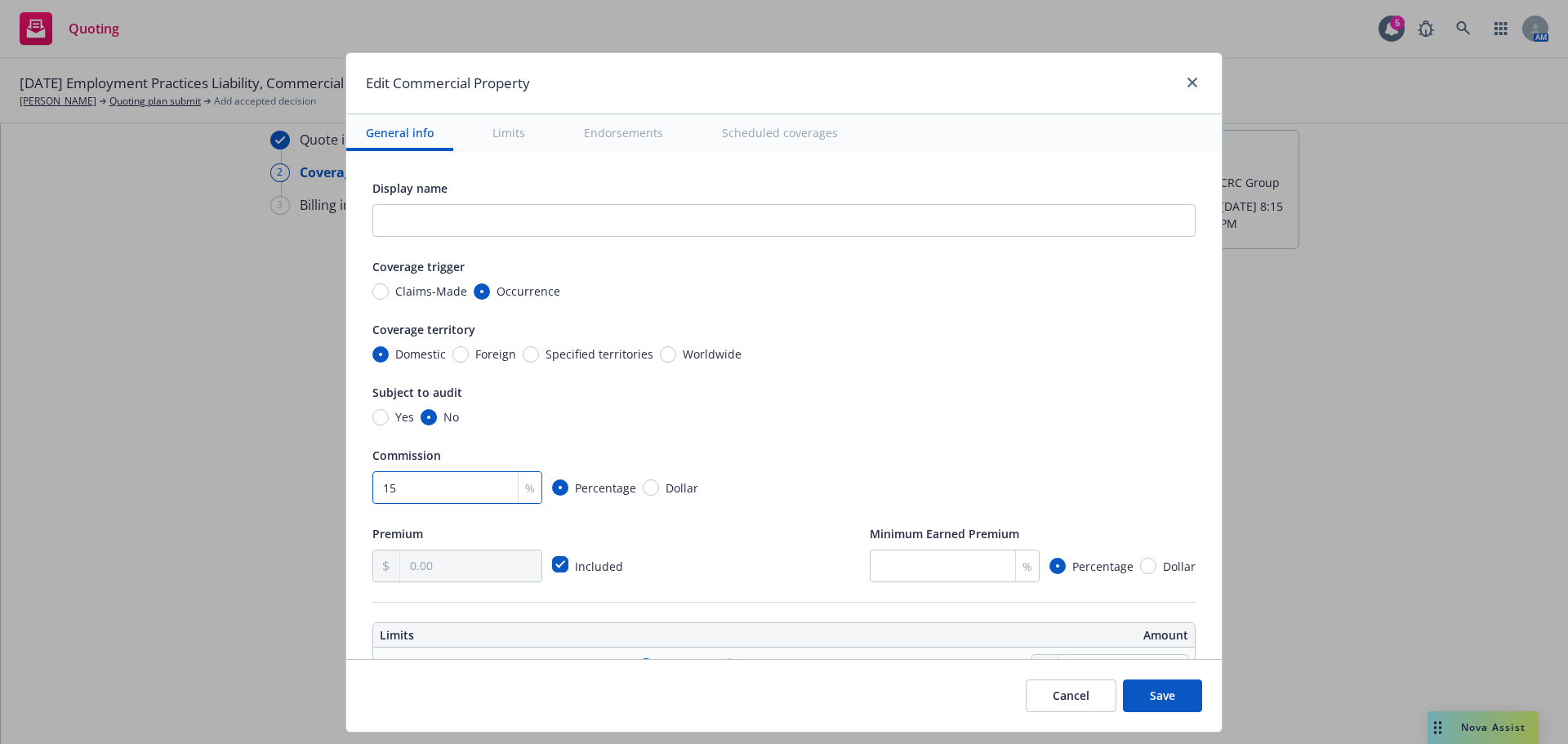
type input "15"
click at [887, 566] on input "number" at bounding box center [954, 566] width 170 height 33
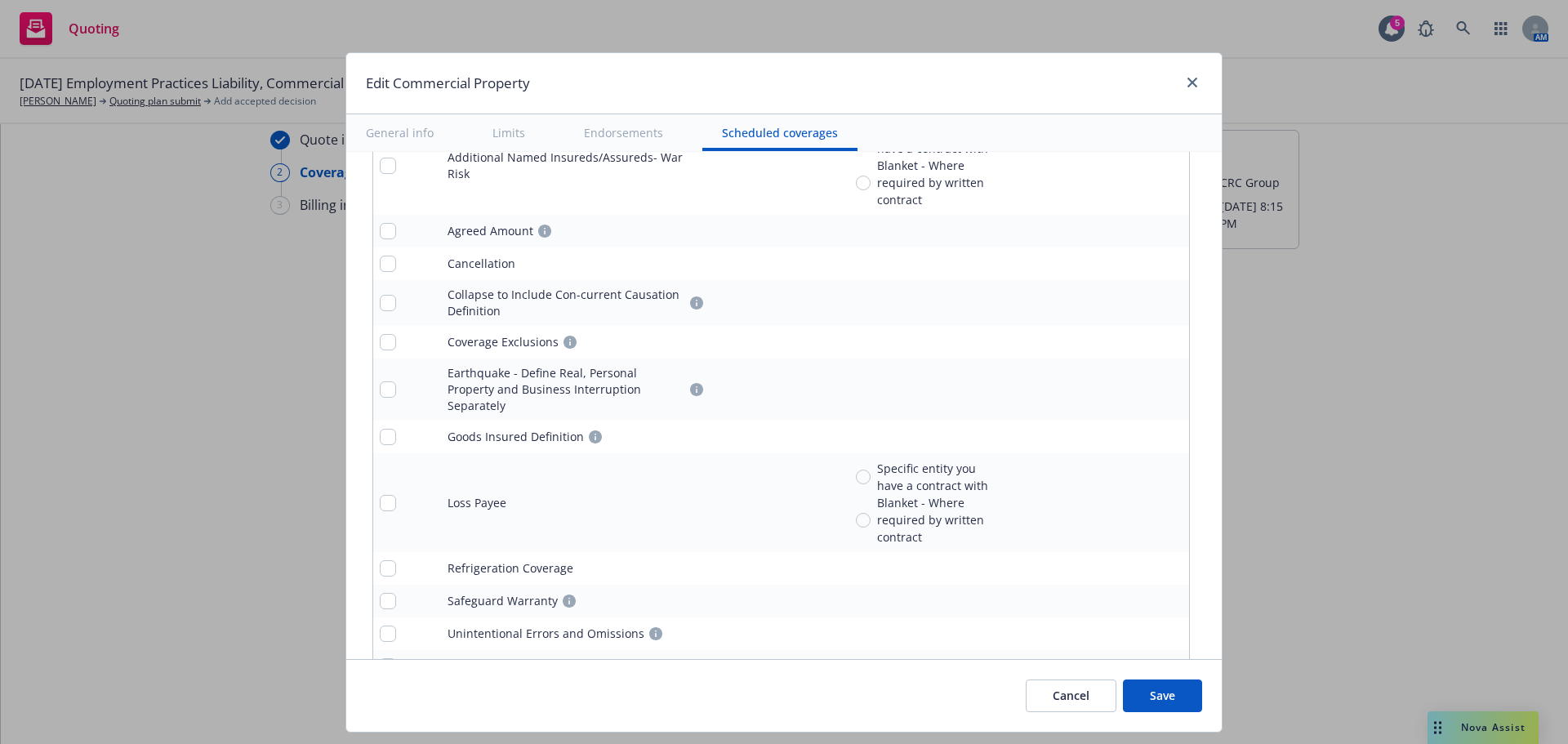
scroll to position [5833, 0]
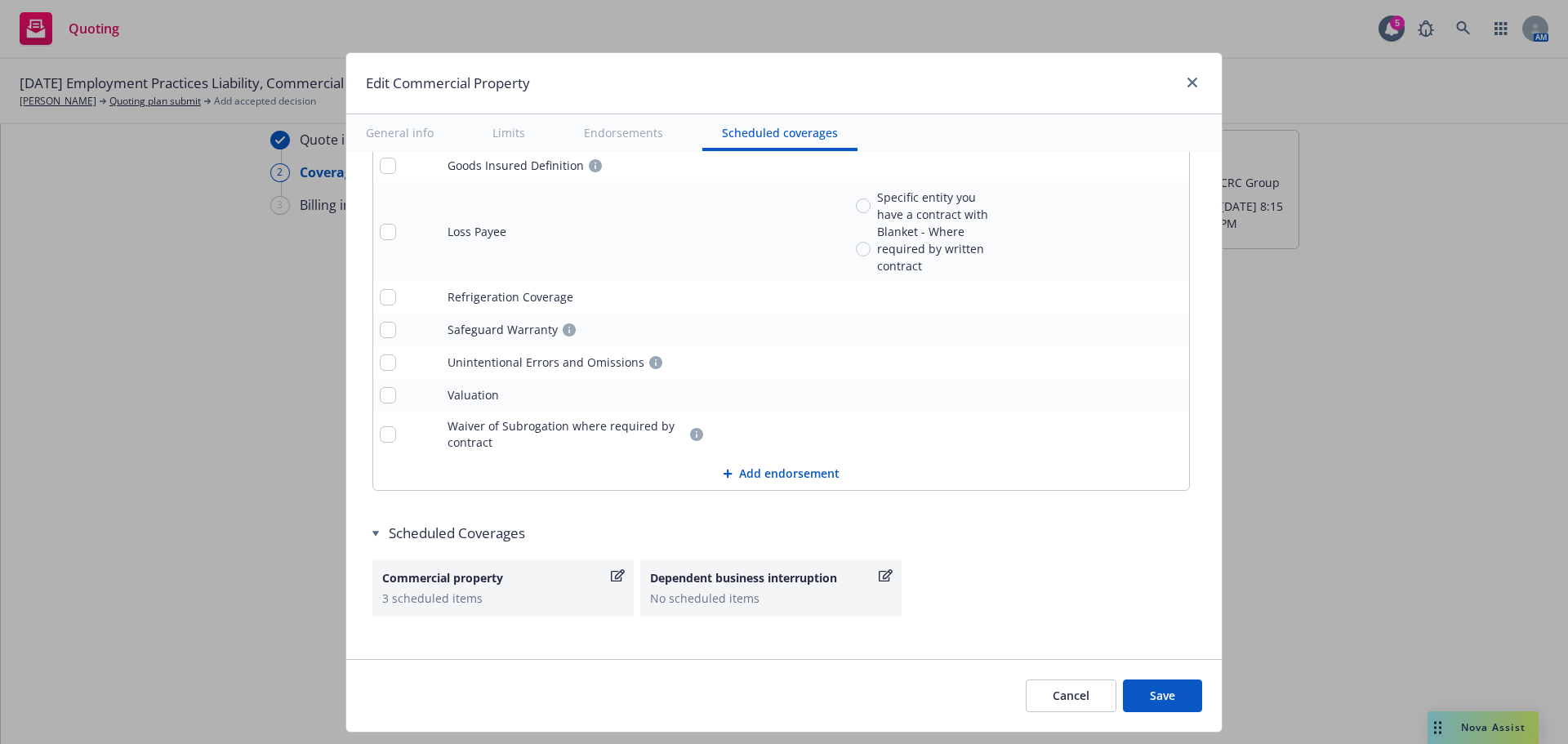
type input "25"
click at [1189, 684] on button "Save" at bounding box center [1163, 695] width 80 height 33
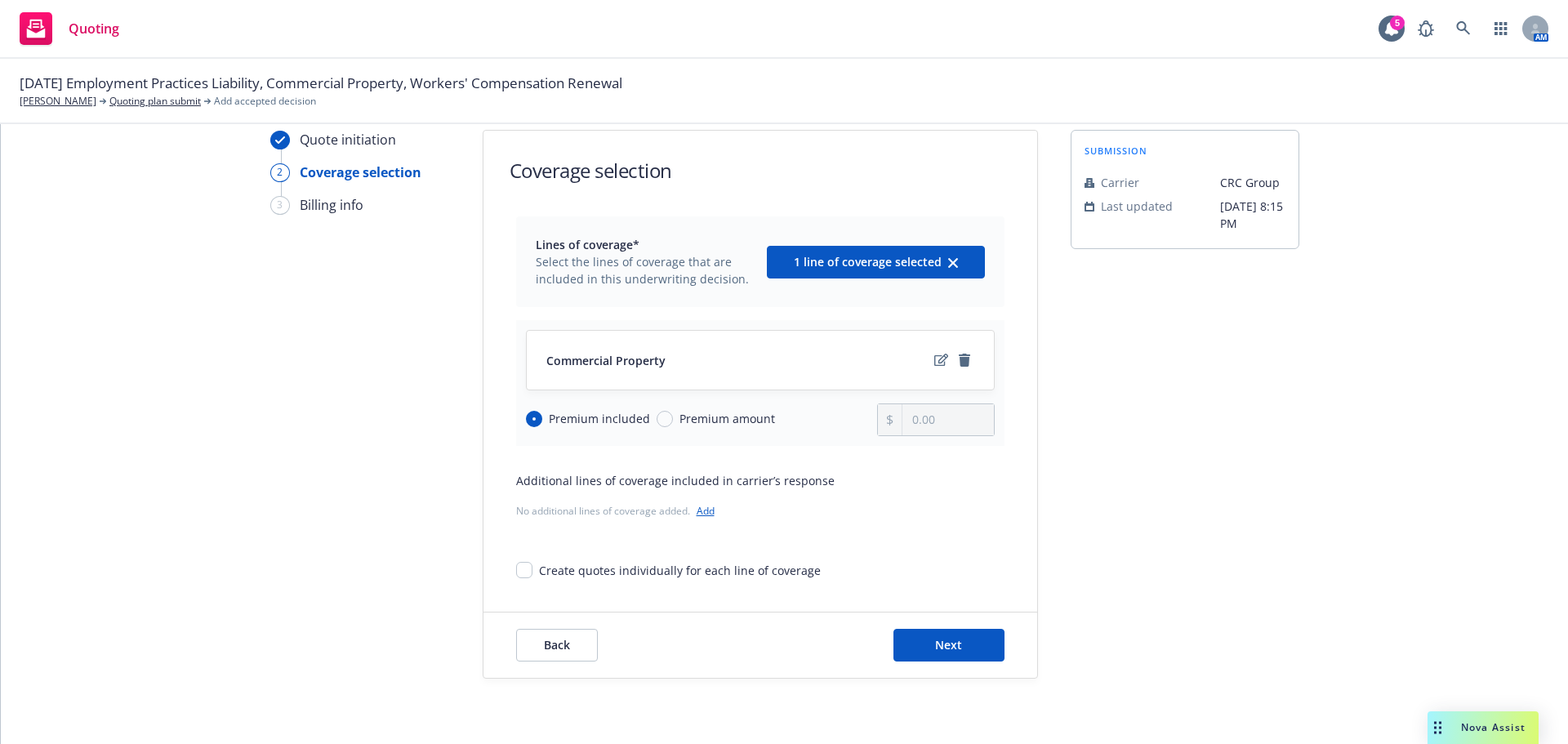
click at [701, 419] on span "Premium amount" at bounding box center [727, 418] width 95 height 17
click at [673, 419] on input "Premium amount" at bounding box center [665, 419] width 17 height 17
radio input "true"
radio input "false"
click at [934, 425] on input "0.00" at bounding box center [948, 419] width 90 height 31
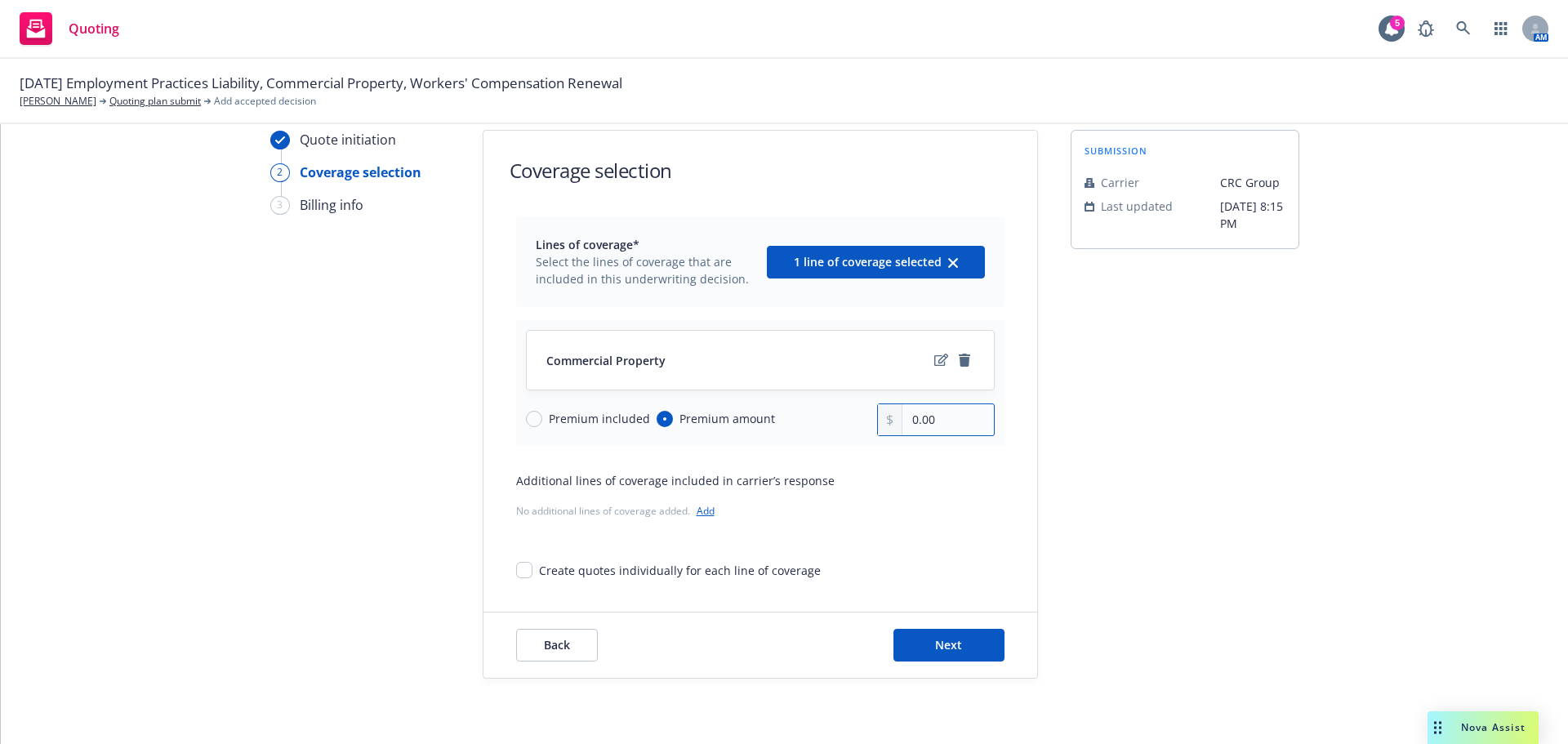
click at [934, 425] on input "0.00" at bounding box center [948, 419] width 90 height 31
type input "16,374.00"
click at [972, 552] on div "Create quotes individually for each line of coverage" at bounding box center [760, 564] width 488 height 30
click at [972, 636] on button "Next" at bounding box center [949, 644] width 111 height 33
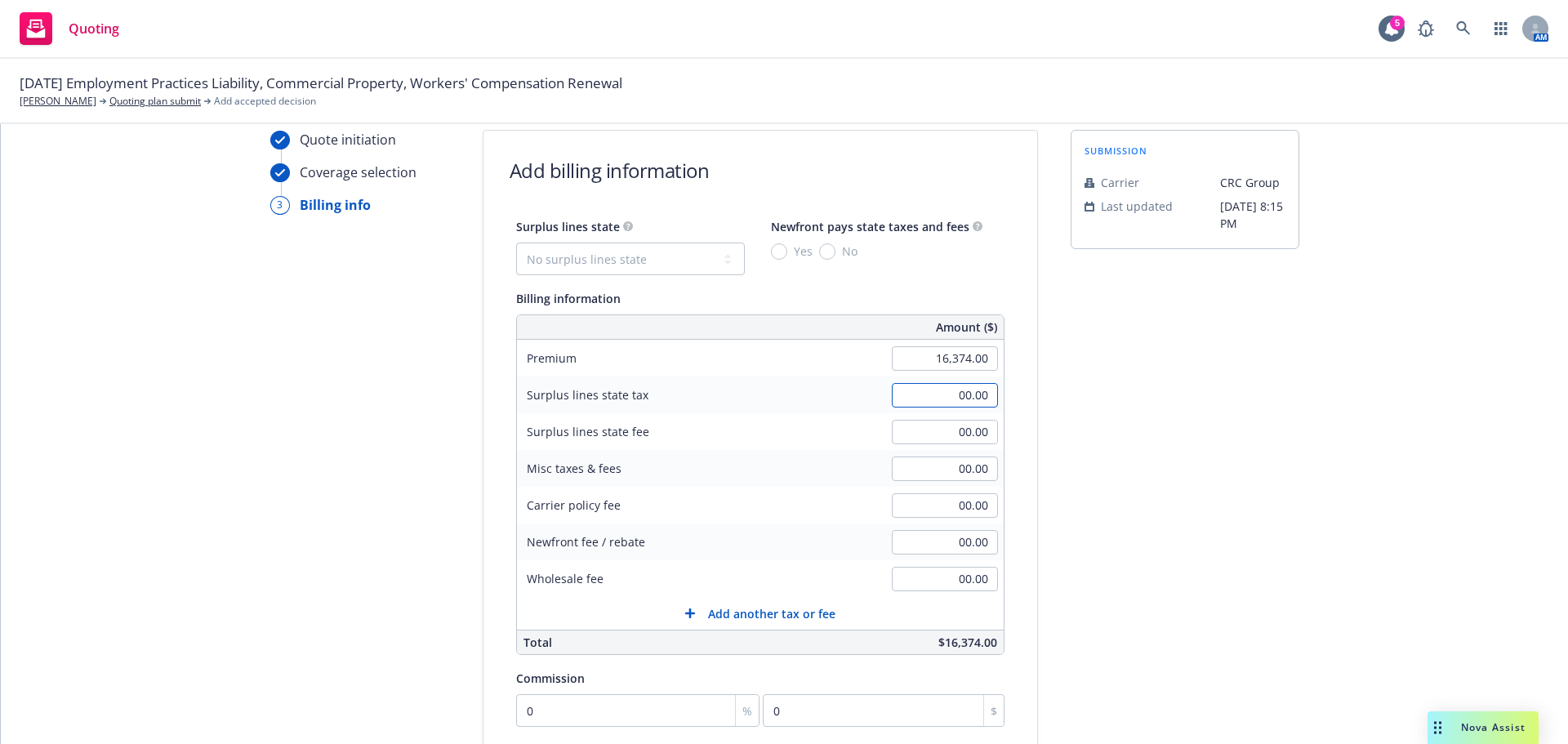
click at [954, 401] on input "00.00" at bounding box center [944, 395] width 106 height 24
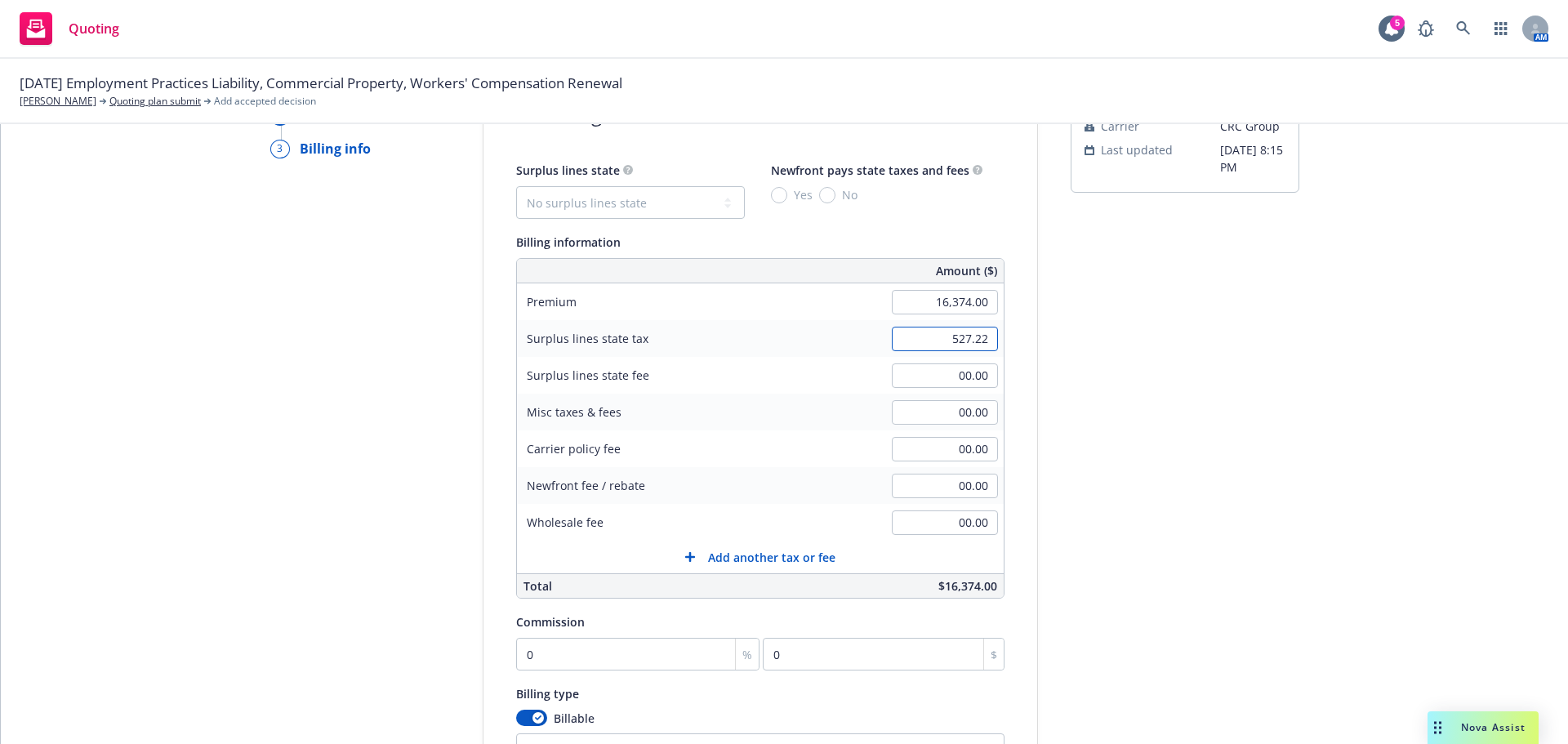
scroll to position [141, 0]
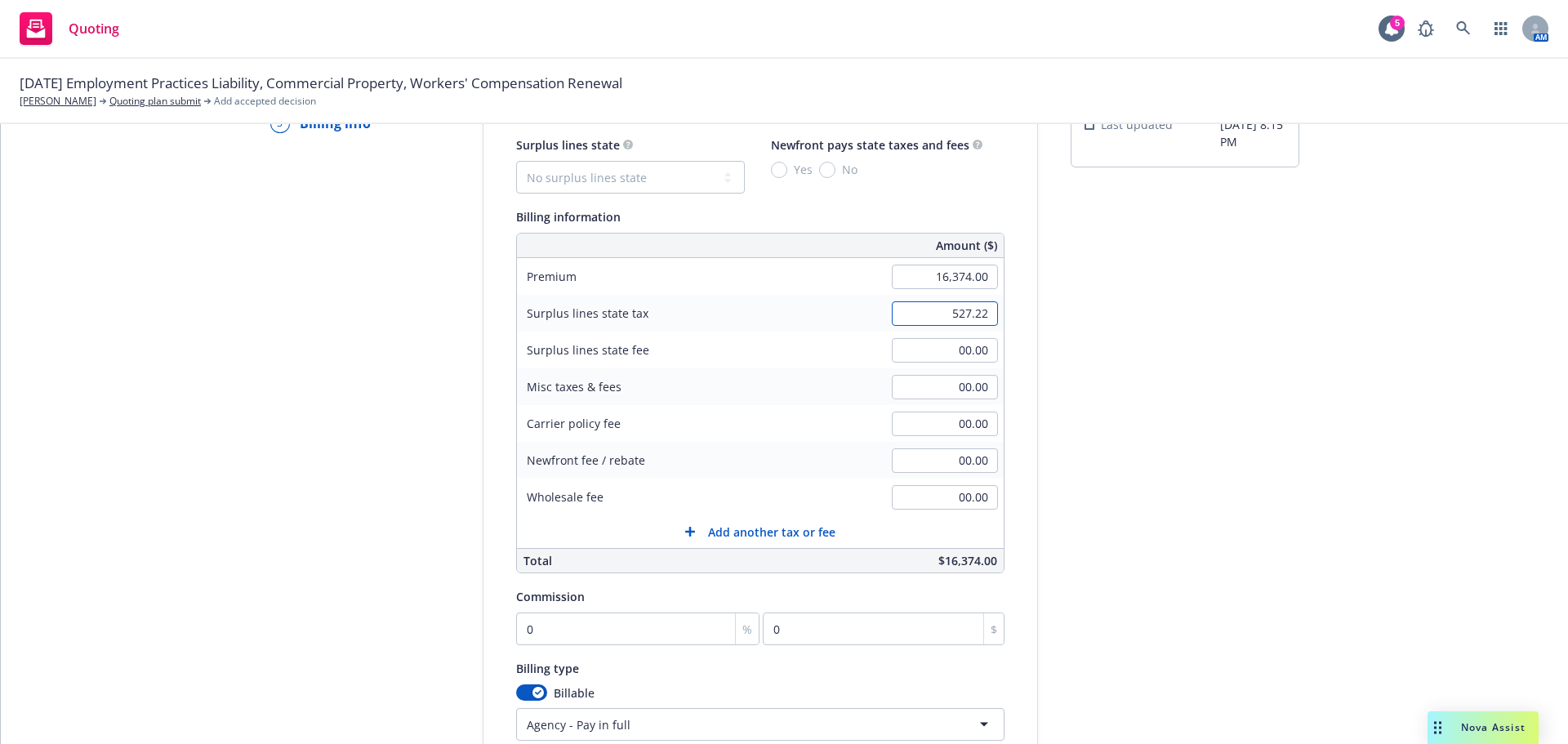
type input "527.22"
click at [682, 634] on input "0" at bounding box center [639, 629] width 244 height 33
type input "1"
type input "163.74"
type input "15"
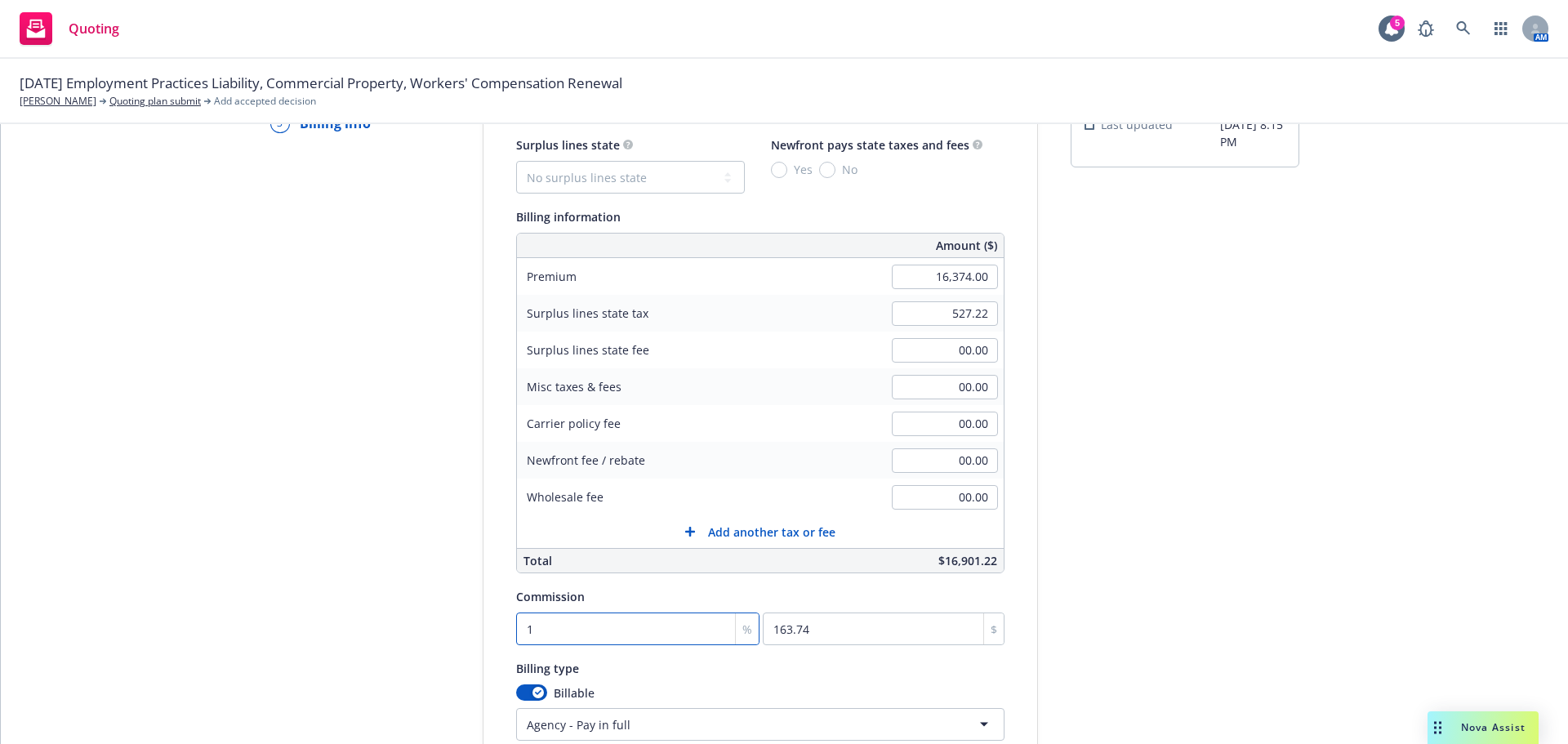
type input "2456.1"
type input "15"
click at [1211, 306] on div "submission Carrier CRC Group Last updated [DATE] 8:15 PM" at bounding box center [1185, 466] width 229 height 835
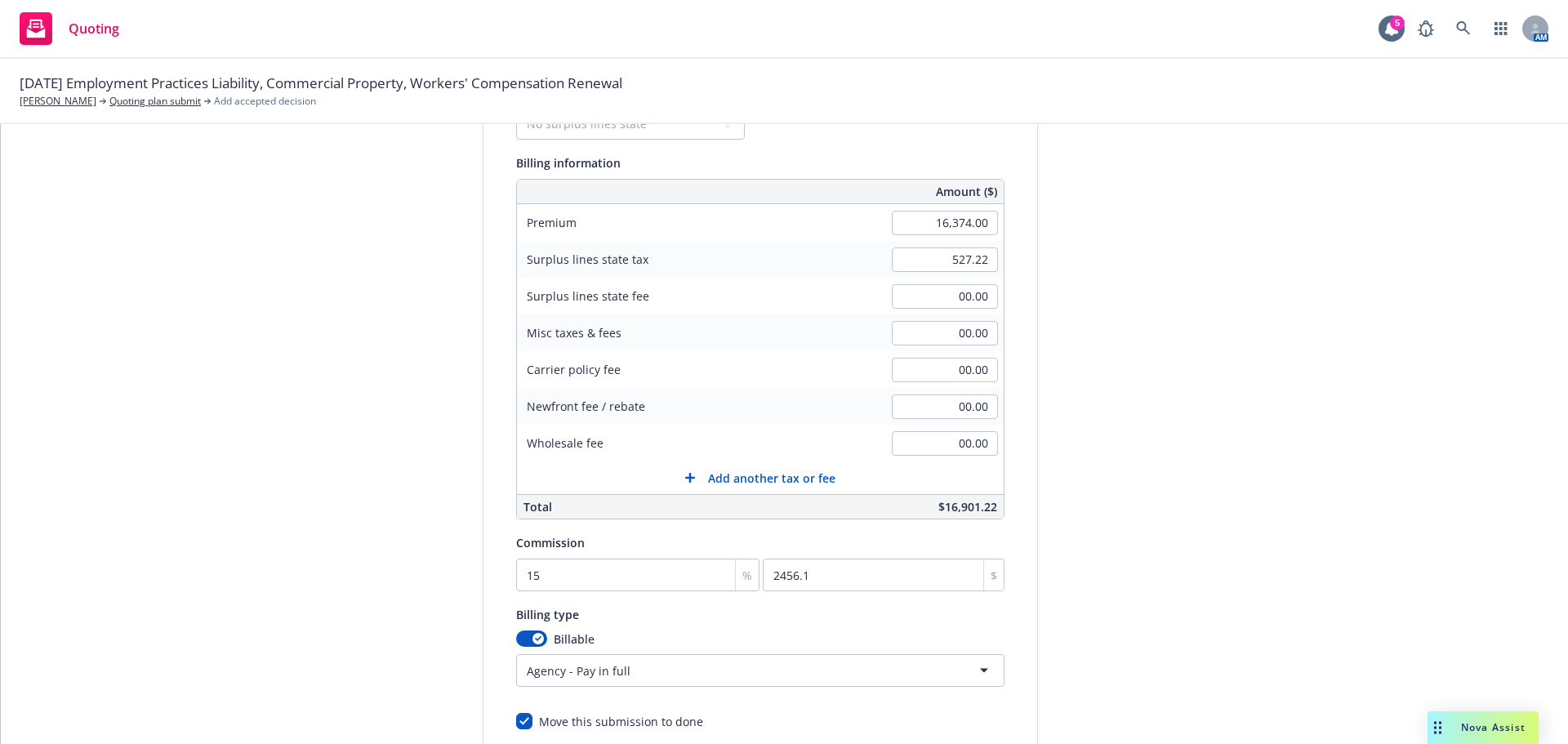
scroll to position [183, 0]
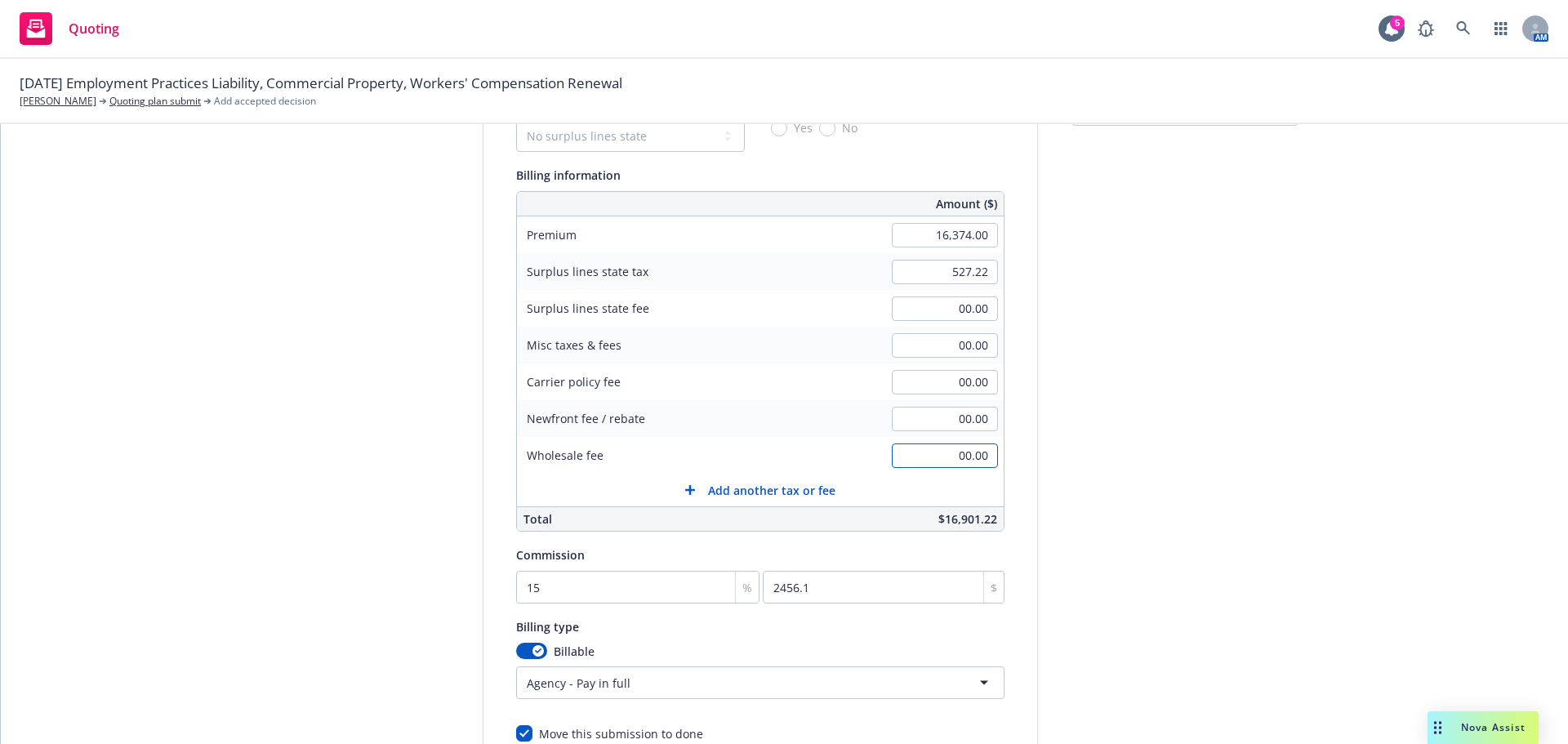
click at [973, 454] on input "00.00" at bounding box center [944, 455] width 106 height 24
type input "1,200.00"
click at [973, 315] on input "00.00" at bounding box center [944, 308] width 106 height 24
type input "31.63"
click at [956, 393] on input "00.00" at bounding box center [944, 382] width 106 height 24
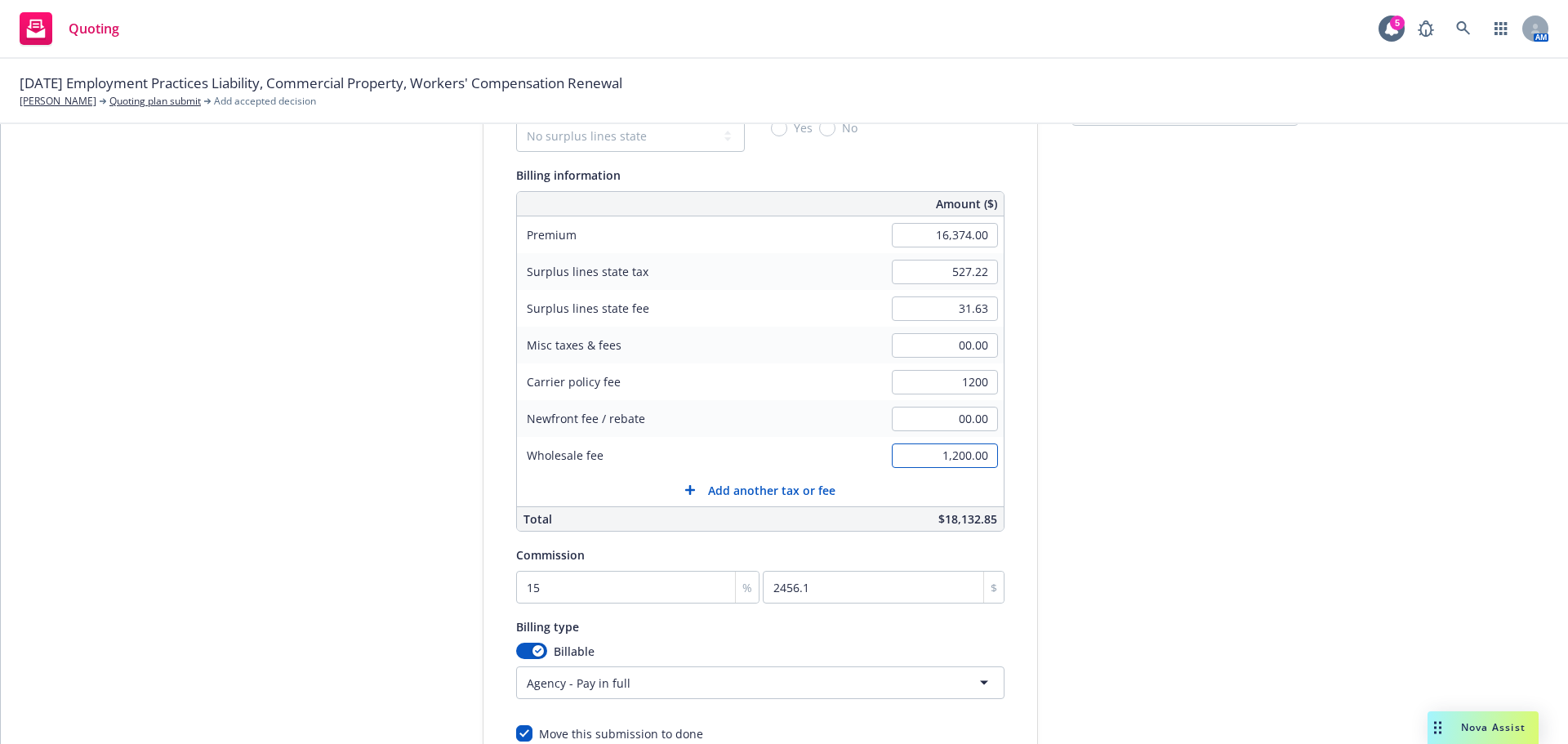
type input "1,200.00"
click at [964, 453] on input "1,200.00" at bounding box center [944, 455] width 106 height 24
type input "."
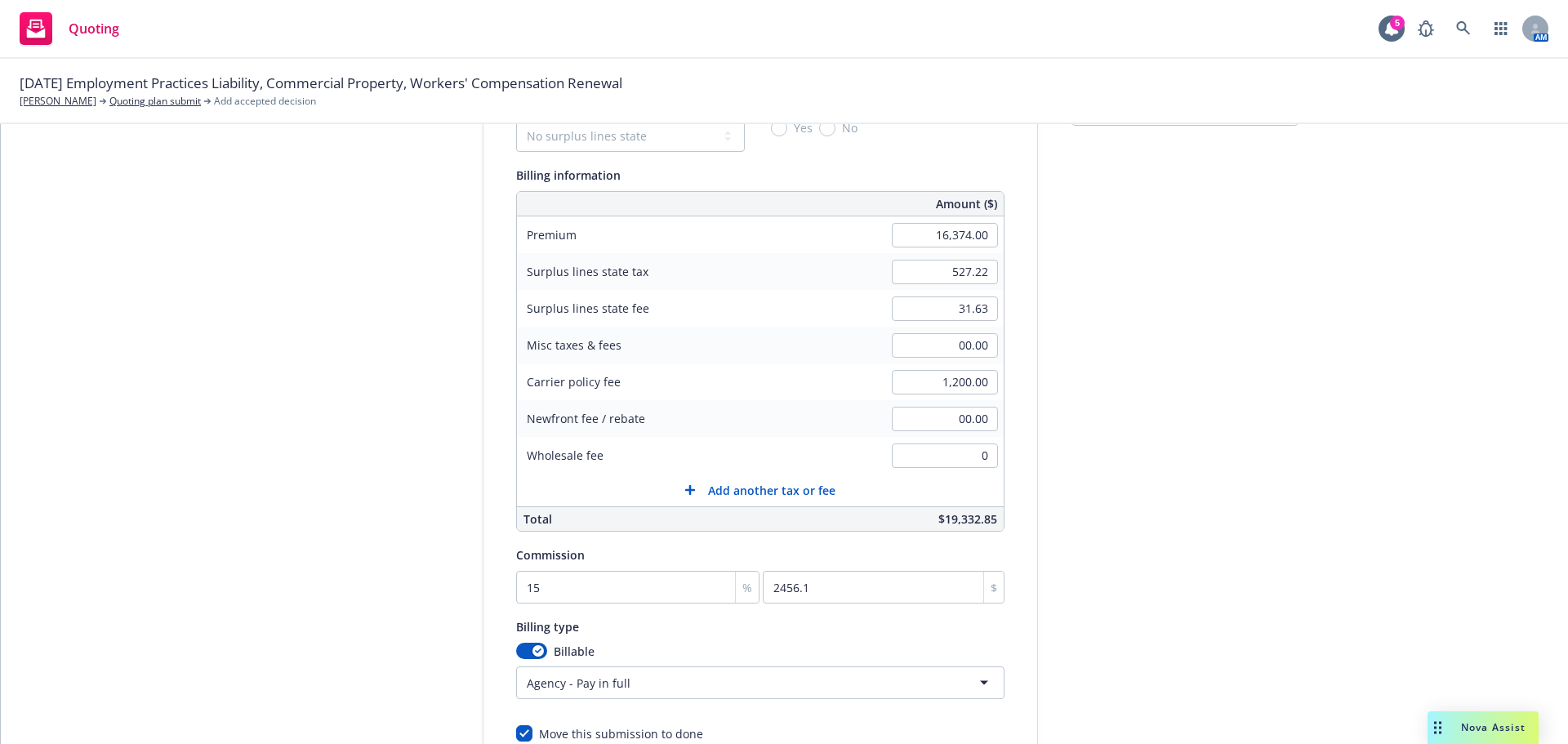
type input "00.00"
click at [1024, 445] on div "Surplus lines state No surplus lines state [US_STATE] [US_STATE] [US_STATE] [US…" at bounding box center [761, 418] width 554 height 649
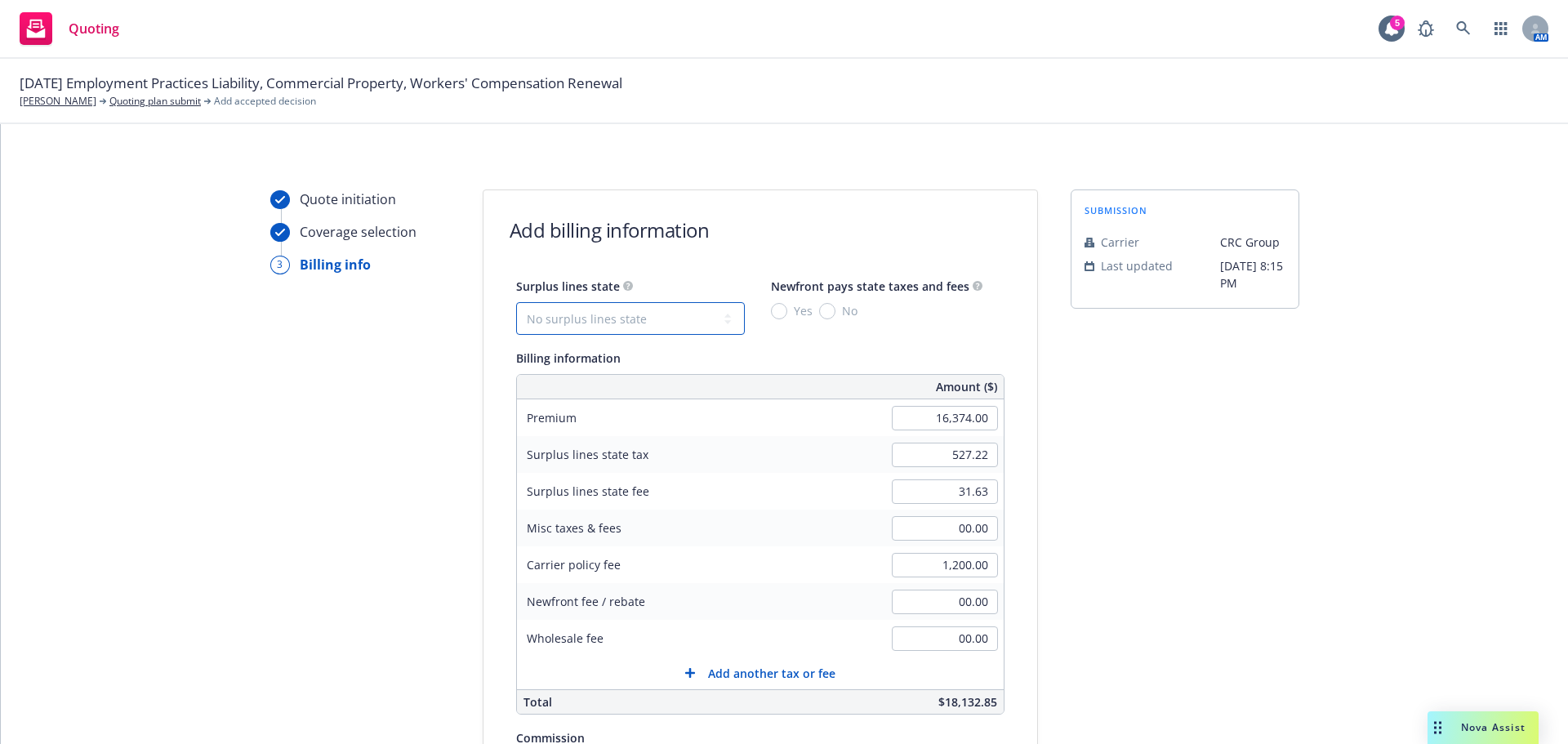
click at [715, 316] on select "No surplus lines state [US_STATE] [US_STATE] [US_STATE] [US_STATE] [US_STATE] […" at bounding box center [630, 318] width 229 height 33
select select "CA"
click at [517, 302] on select "No surplus lines state [US_STATE] [US_STATE] [US_STATE] [US_STATE] [US_STATE] […" at bounding box center [630, 318] width 229 height 33
click at [820, 306] on input "No" at bounding box center [828, 311] width 17 height 17
radio input "true"
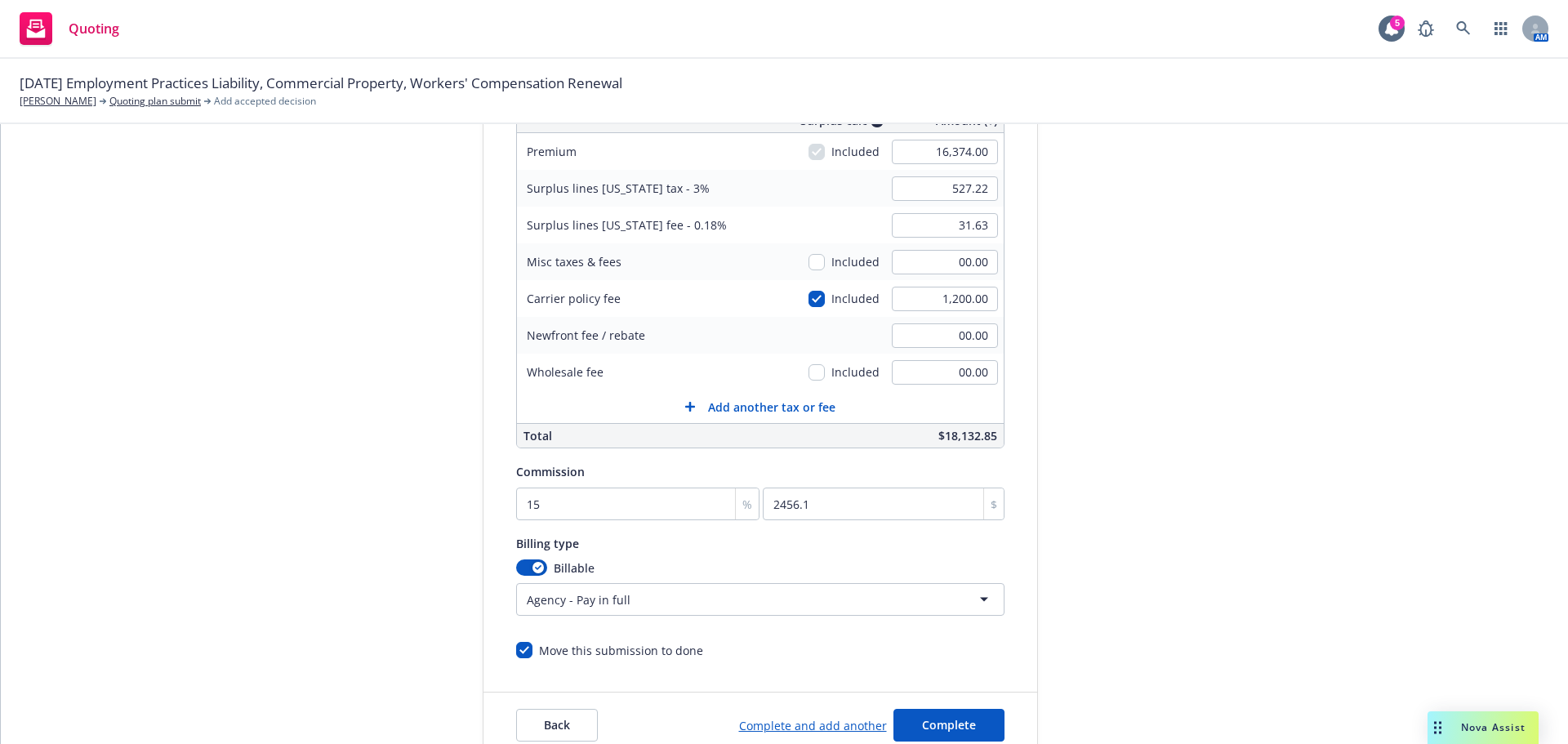
scroll to position [346, 0]
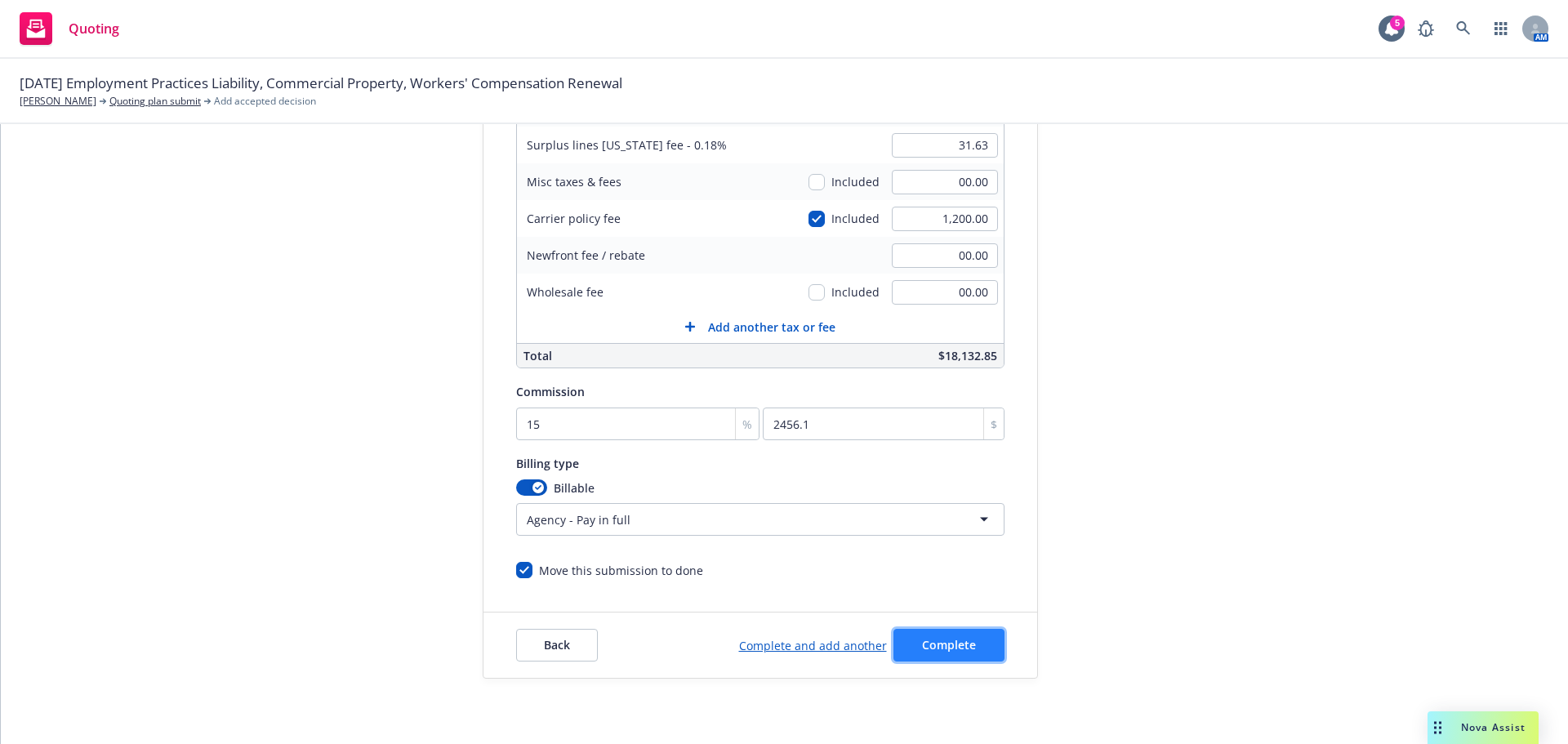
click at [966, 631] on button "Complete" at bounding box center [949, 644] width 111 height 33
